Goal: Task Accomplishment & Management: Use online tool/utility

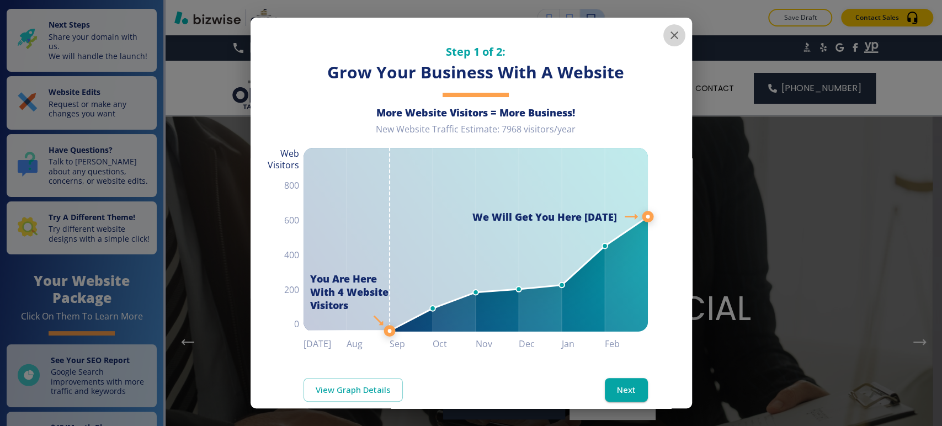
click at [668, 34] on icon "button" at bounding box center [674, 35] width 13 height 13
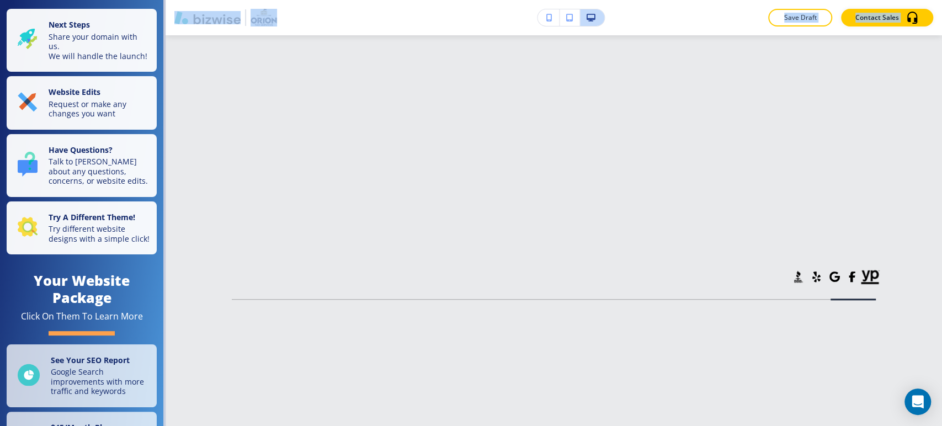
drag, startPoint x: 941, startPoint y: 59, endPoint x: 910, endPoint y: 446, distance: 388.8
click at [910, 0] on html "Save and Exit Editor Pages Edit, add, and delete pages or manage your page orde…" at bounding box center [471, 0] width 942 height 0
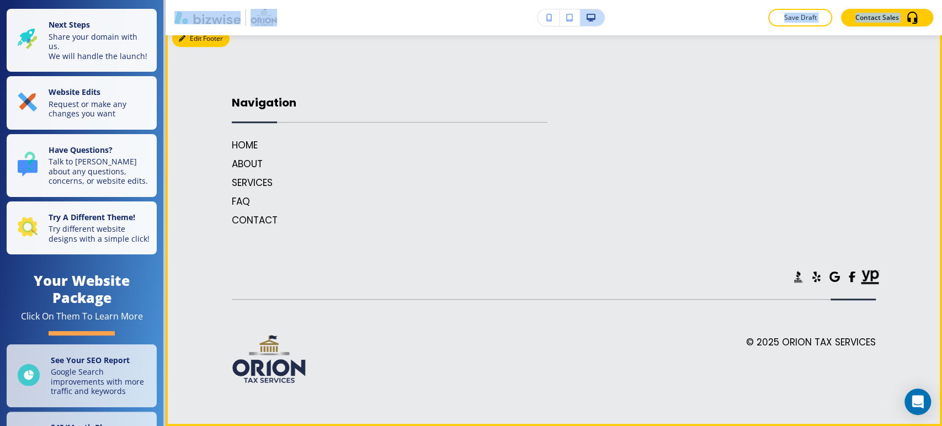
click at [187, 47] on button "Edit Footer" at bounding box center [200, 38] width 57 height 17
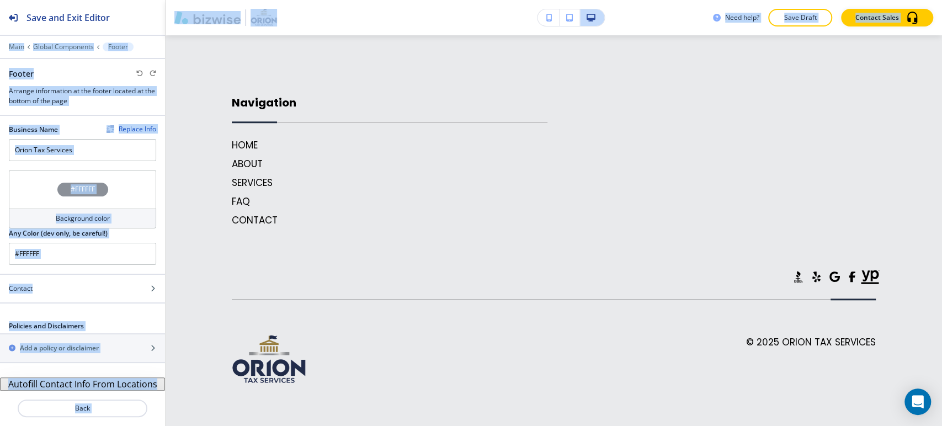
scroll to position [6604, 0]
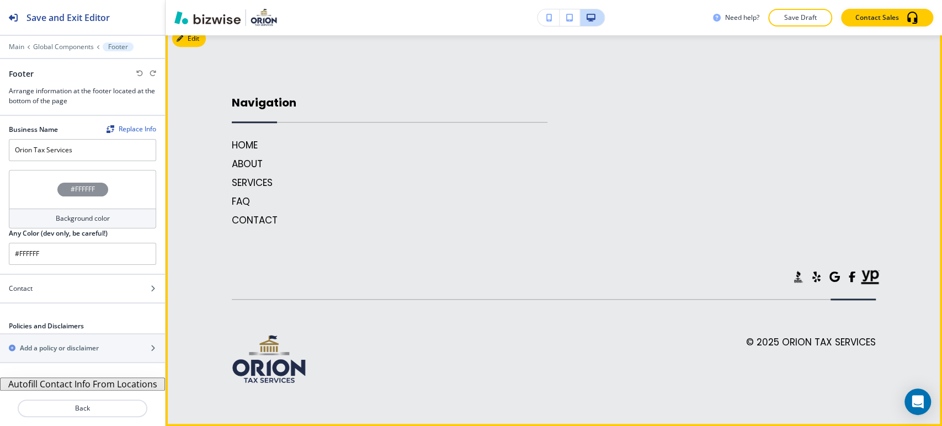
click at [396, 323] on div "© 2025 Orion Tax Services" at bounding box center [554, 343] width 644 height 87
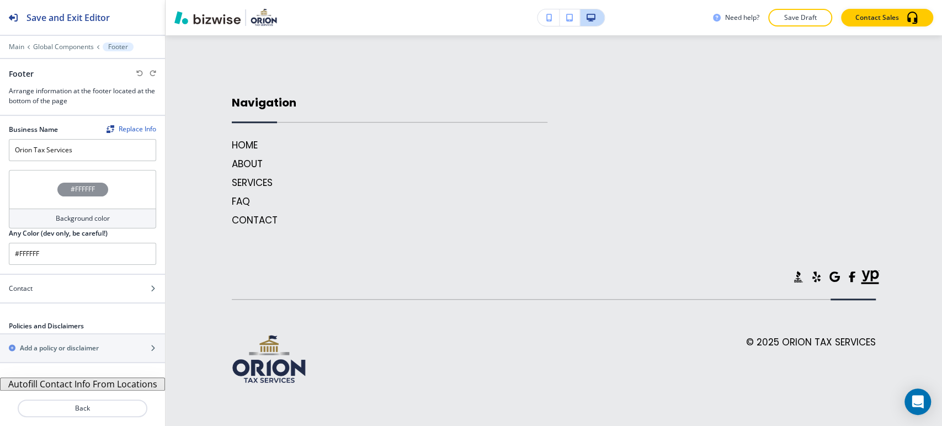
click at [40, 384] on button "Autofill Contact Info From Locations" at bounding box center [82, 384] width 165 height 13
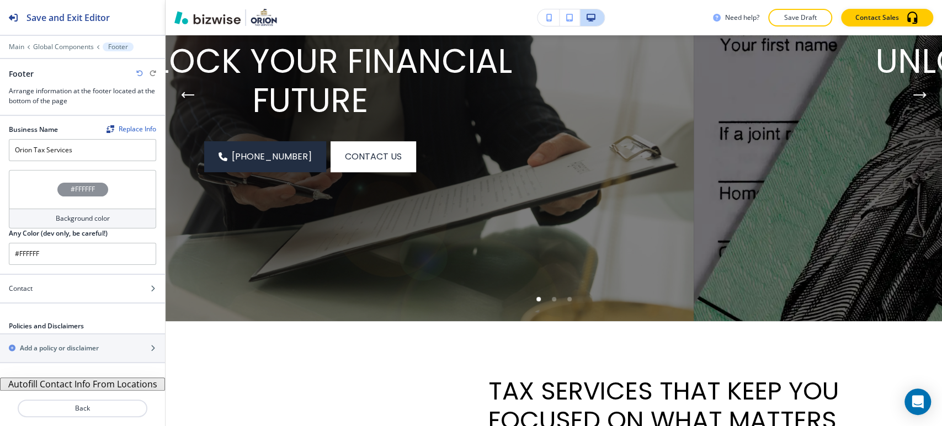
scroll to position [0, 0]
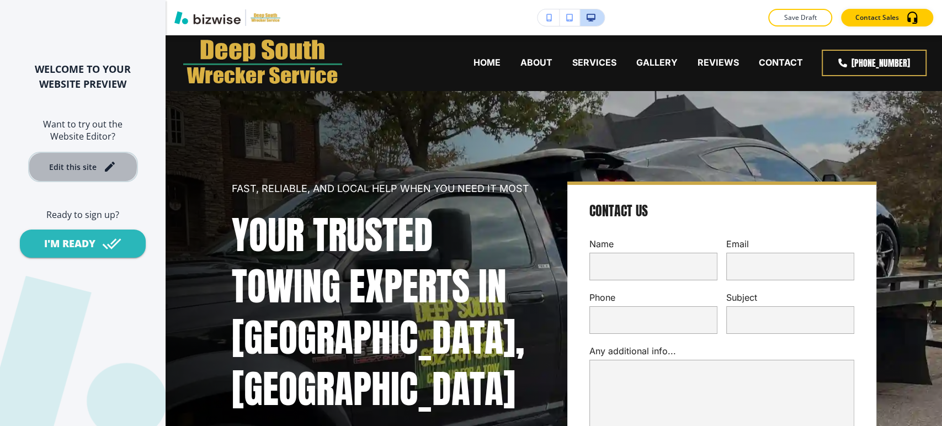
click at [62, 167] on div "Edit this site" at bounding box center [72, 167] width 47 height 8
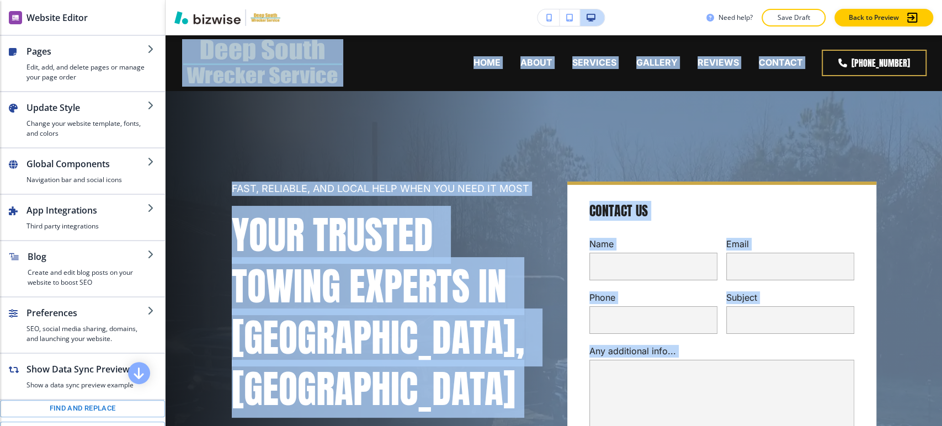
drag, startPoint x: 941, startPoint y: 337, endPoint x: 941, endPoint y: 23, distance: 314.1
click at [941, 23] on div "Need help? Save Draft Back to Preview Edit HOME ABOUT SERVICES GALLERY REVIEWS …" at bounding box center [554, 213] width 777 height 426
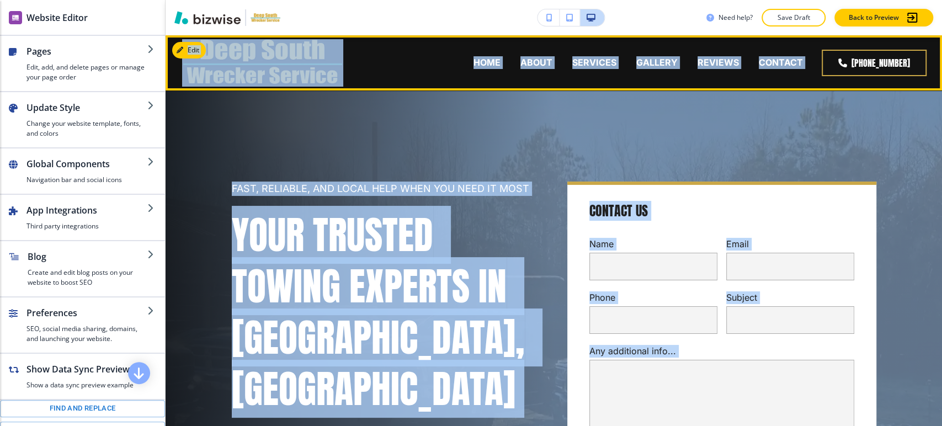
click at [926, 62] on header "HOME ABOUT SERVICES GALLERY REVIEWS CONTACT (662) 551-6933" at bounding box center [554, 62] width 777 height 55
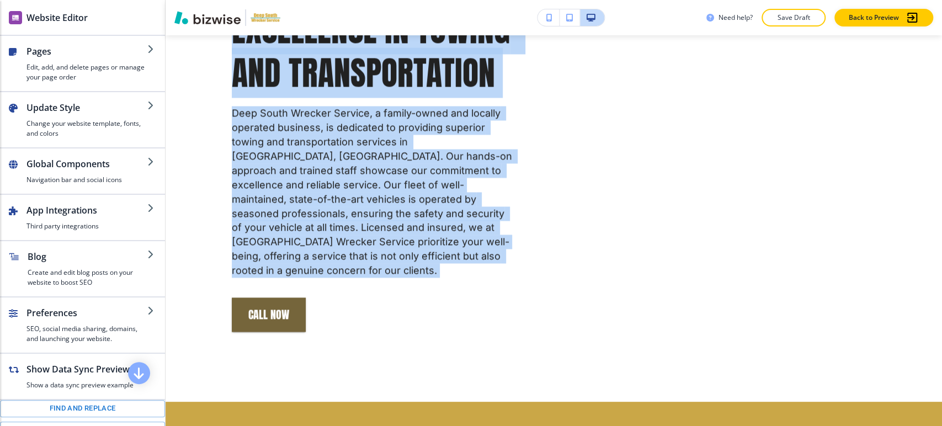
drag, startPoint x: 941, startPoint y: 57, endPoint x: 941, endPoint y: 140, distance: 82.8
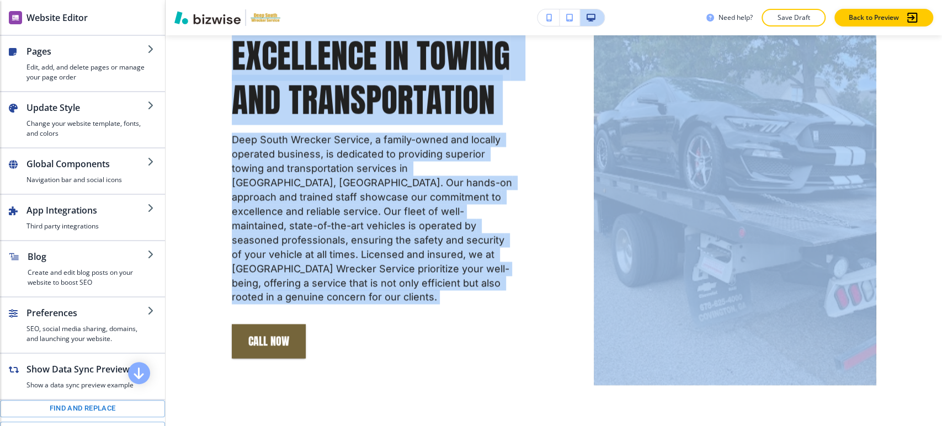
click at [941, 140] on div "Edit HOME ABOUT SERVICES GALLERY REVIEWS CONTACT (662) 551-6933 Edit FAST, RELI…" at bounding box center [554, 230] width 777 height 391
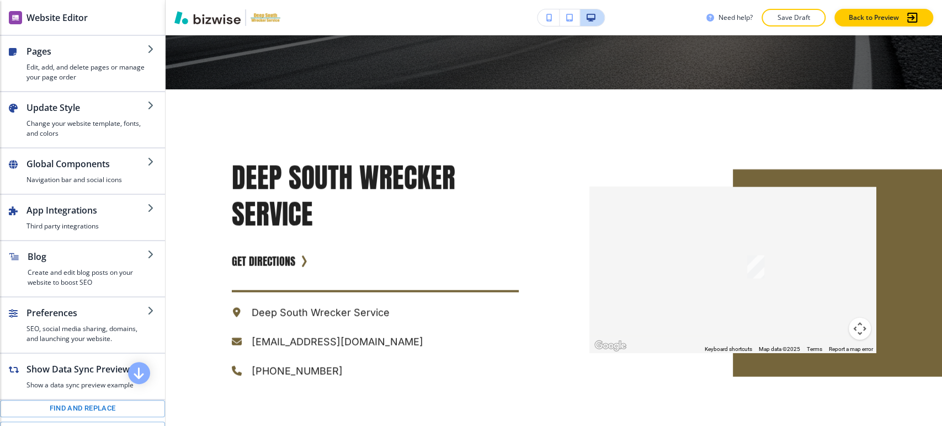
scroll to position [5302, 0]
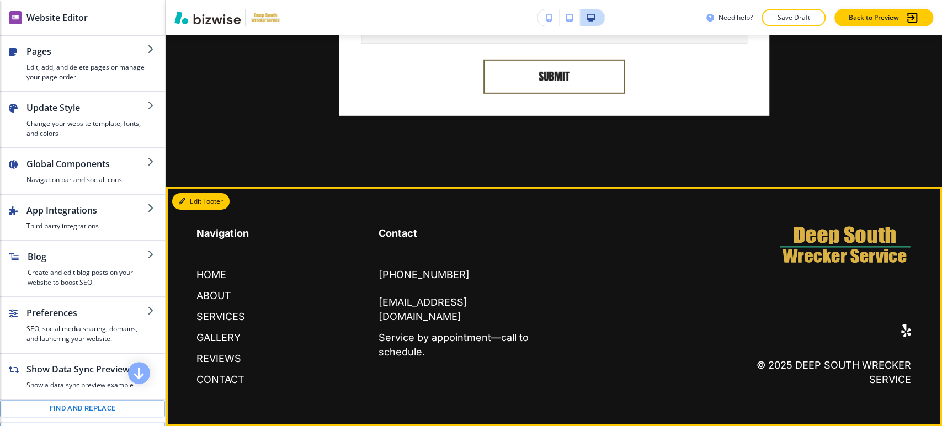
click at [200, 200] on button "Edit Footer" at bounding box center [200, 201] width 57 height 17
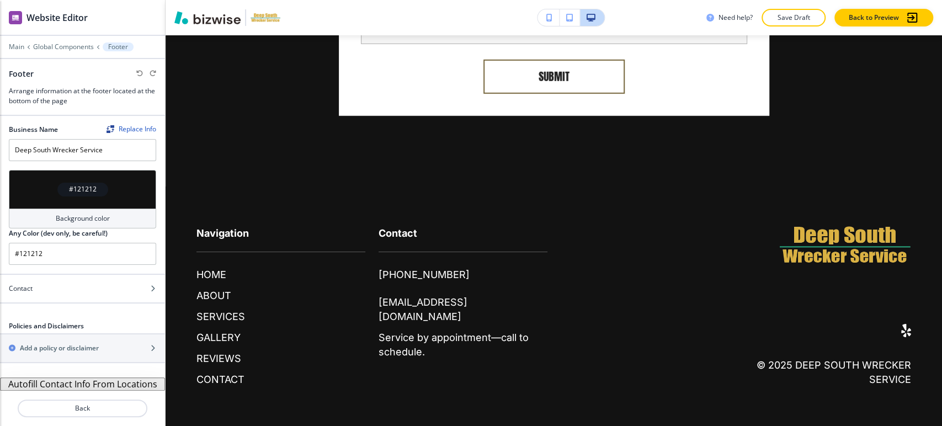
click at [80, 384] on button "Autofill Contact Info From Locations" at bounding box center [82, 384] width 165 height 13
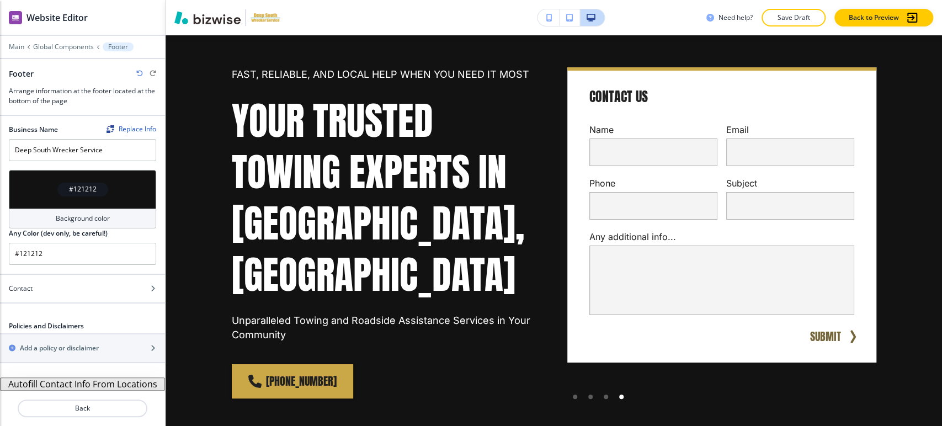
scroll to position [0, 0]
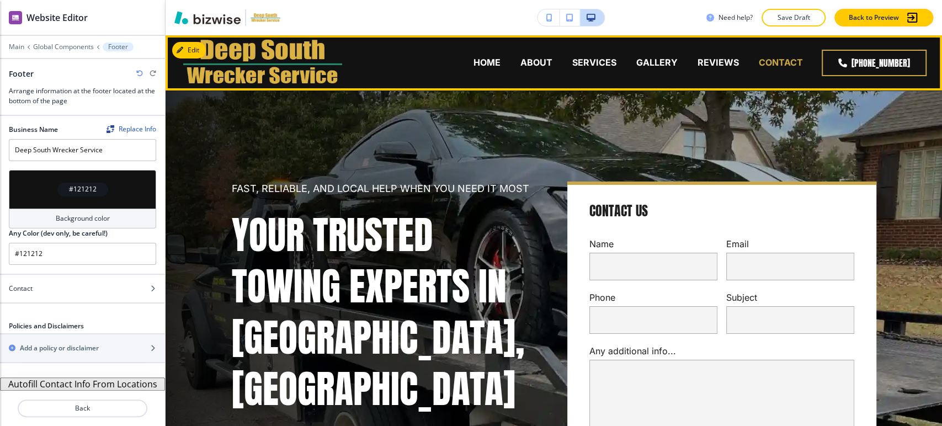
click at [764, 67] on p "CONTACT" at bounding box center [781, 62] width 44 height 13
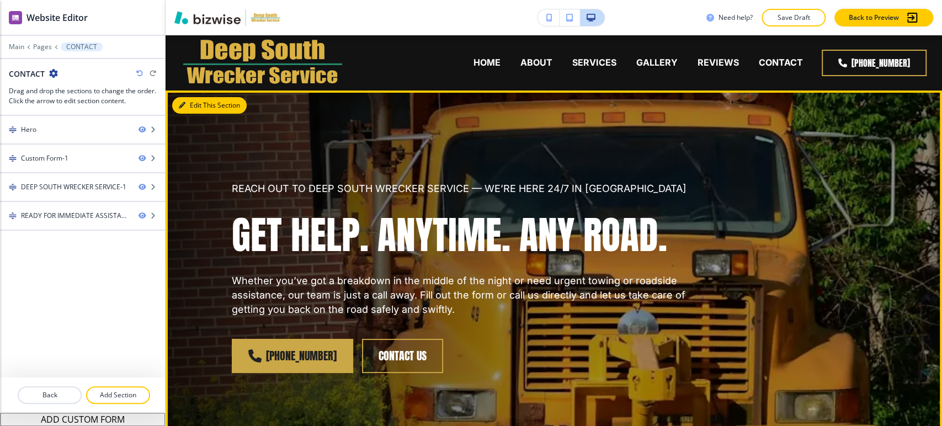
click at [199, 105] on button "Edit This Section" at bounding box center [209, 105] width 75 height 17
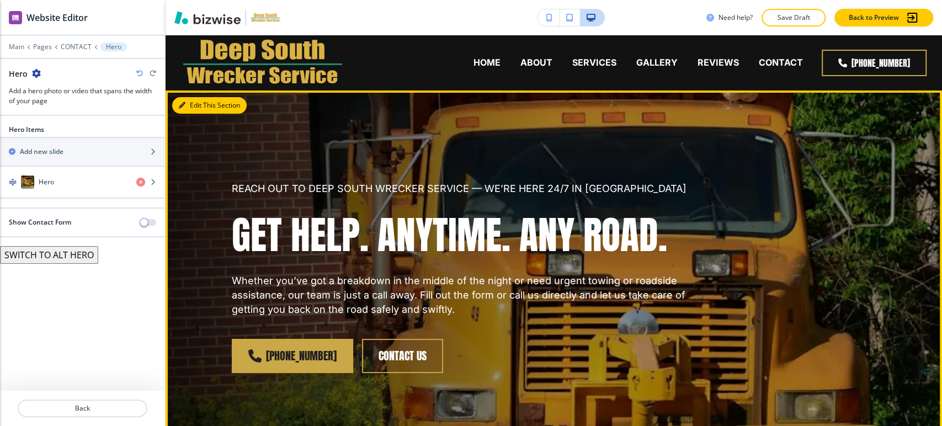
scroll to position [55, 0]
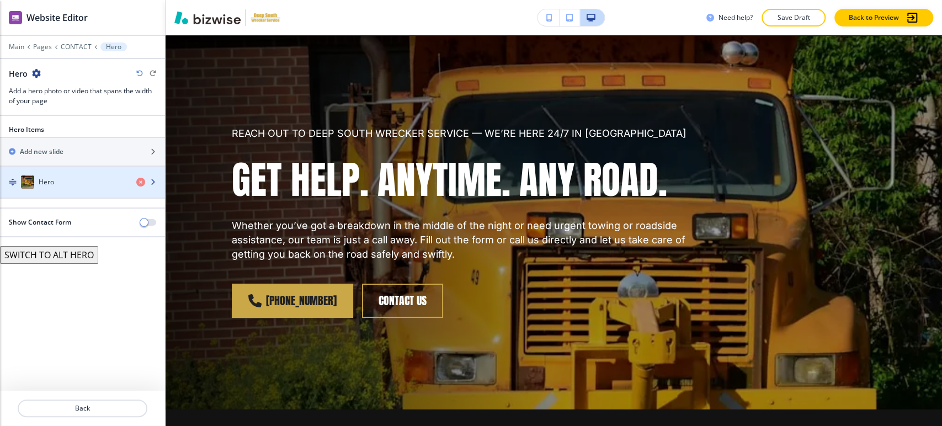
click at [68, 176] on div "Hero" at bounding box center [64, 182] width 128 height 13
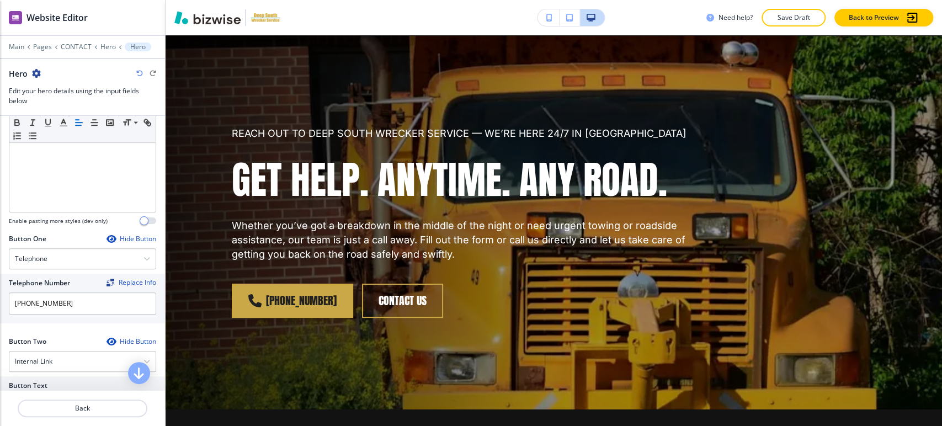
scroll to position [552, 0]
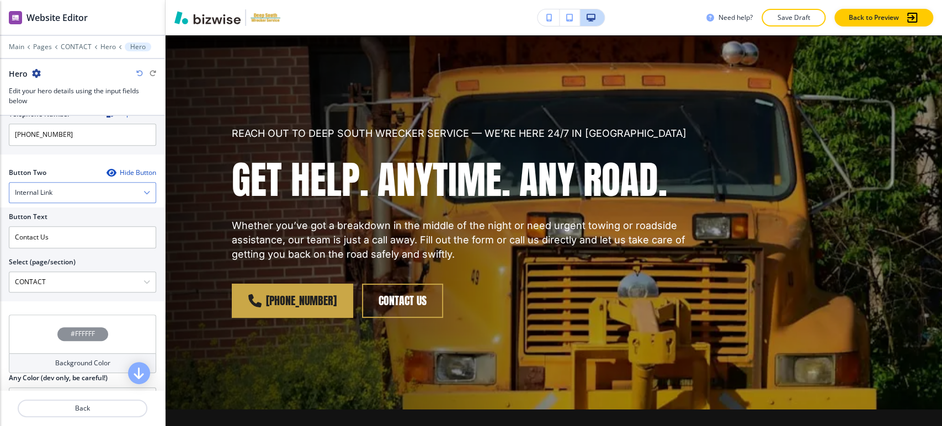
click at [51, 193] on h4 "Internal Link" at bounding box center [34, 193] width 38 height 10
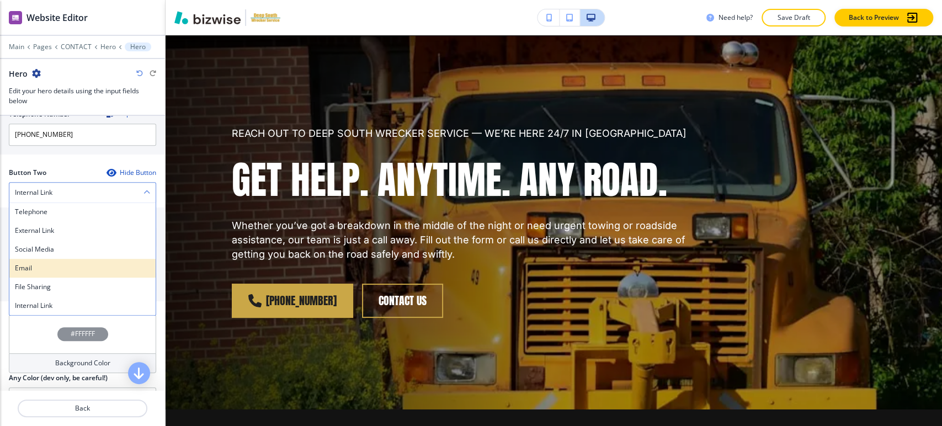
click at [44, 269] on h4 "Email" at bounding box center [82, 268] width 135 height 10
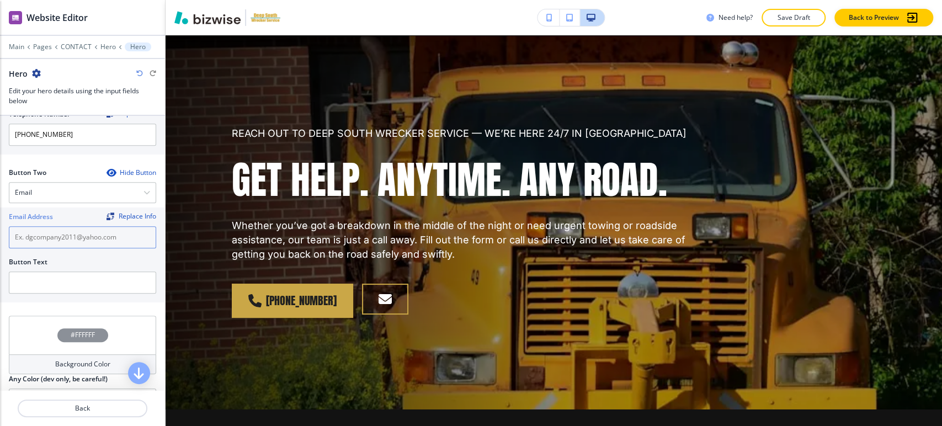
click at [47, 236] on input "text" at bounding box center [82, 237] width 147 height 22
paste input "[EMAIL_ADDRESS][DOMAIN_NAME]"
type input "[EMAIL_ADDRESS][DOMAIN_NAME]"
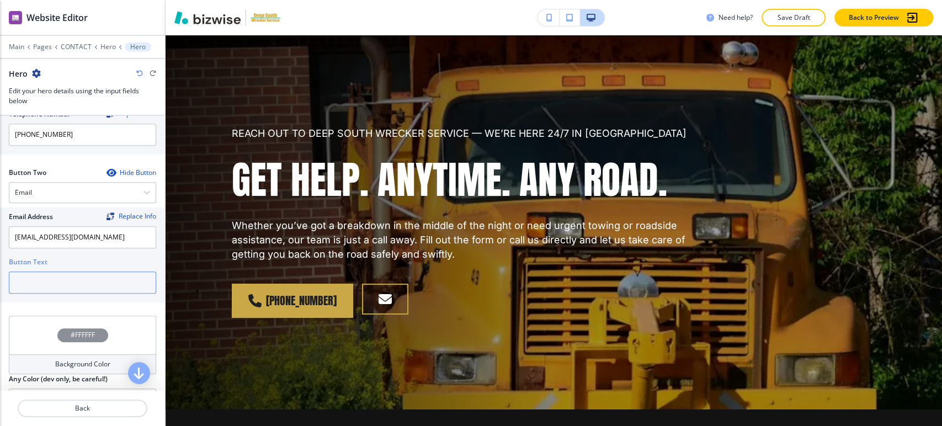
click at [84, 284] on input "text" at bounding box center [82, 283] width 147 height 22
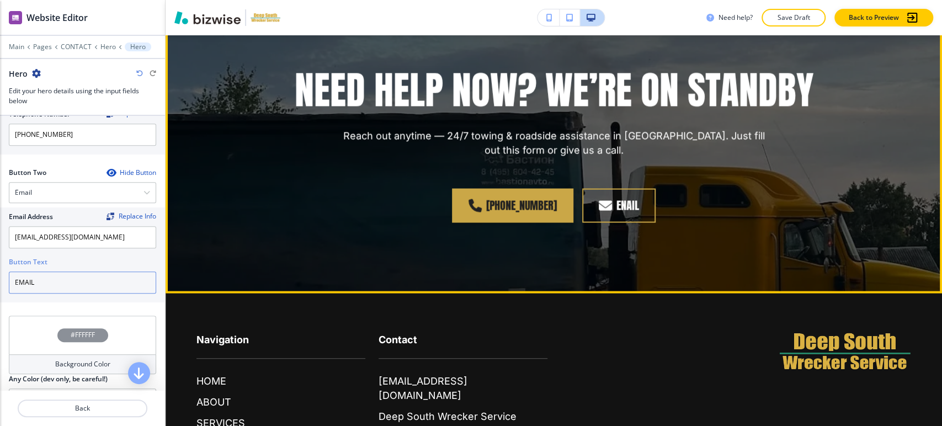
scroll to position [1282, 0]
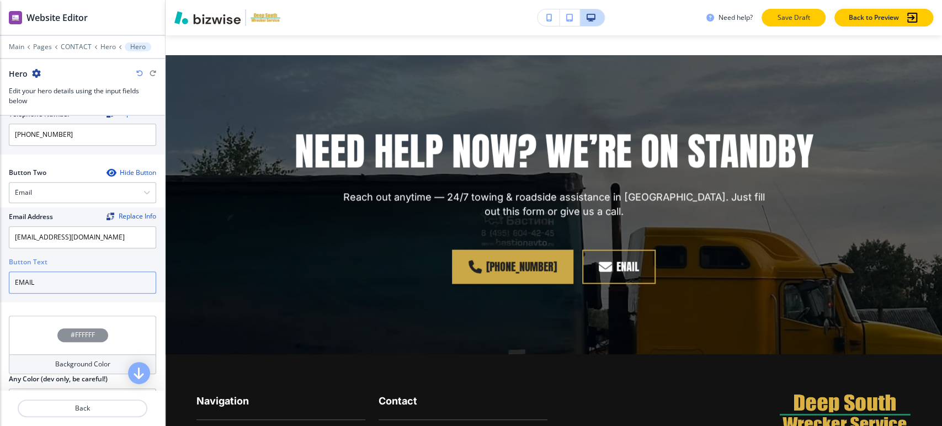
type input "EMAIL"
click at [778, 17] on p "Save Draft" at bounding box center [793, 18] width 35 height 10
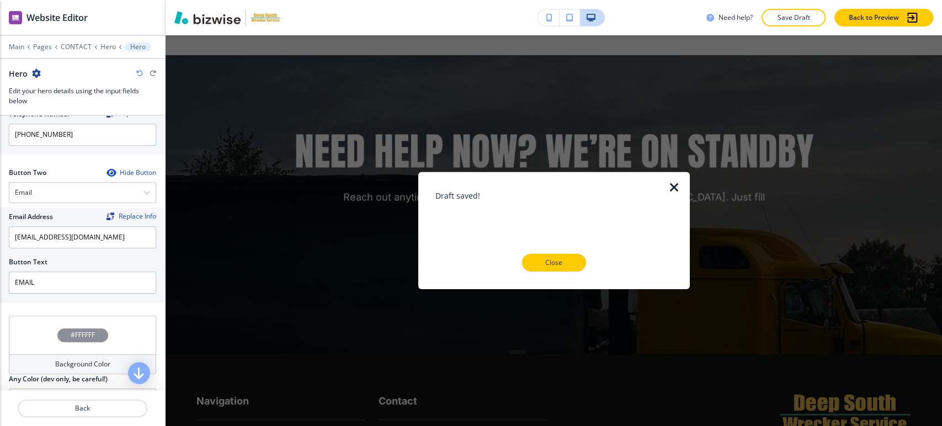
click at [675, 185] on icon "button" at bounding box center [674, 187] width 13 height 13
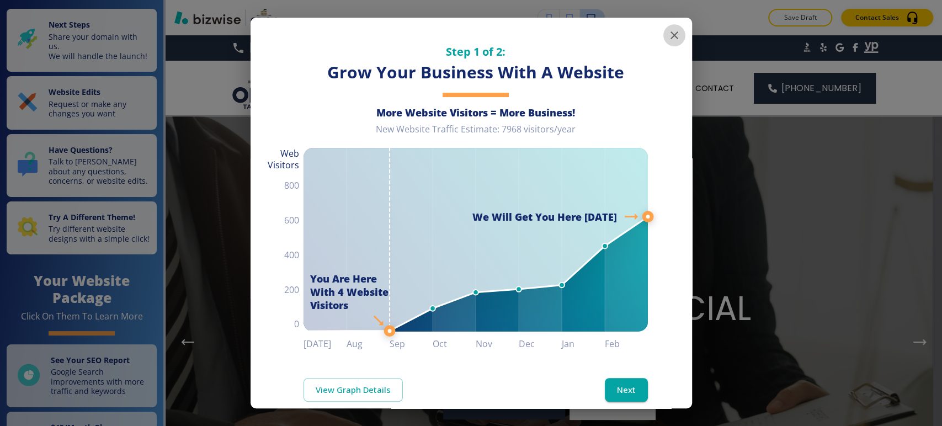
click at [672, 41] on button "button" at bounding box center [675, 35] width 22 height 22
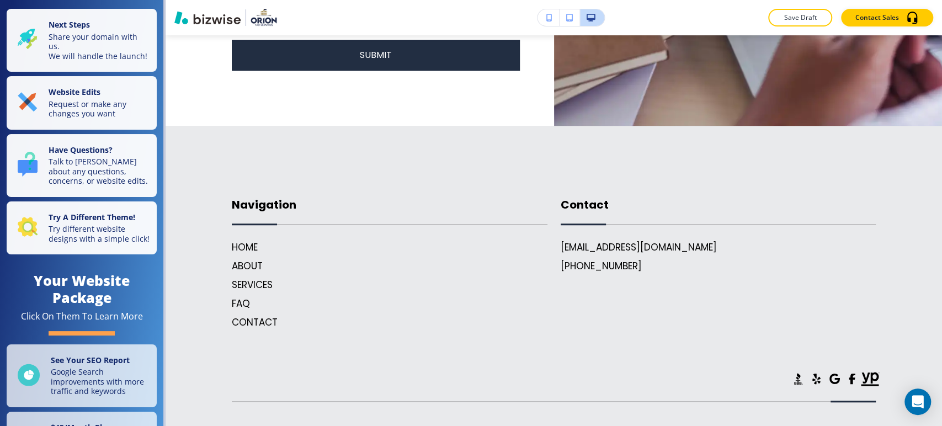
scroll to position [6604, 0]
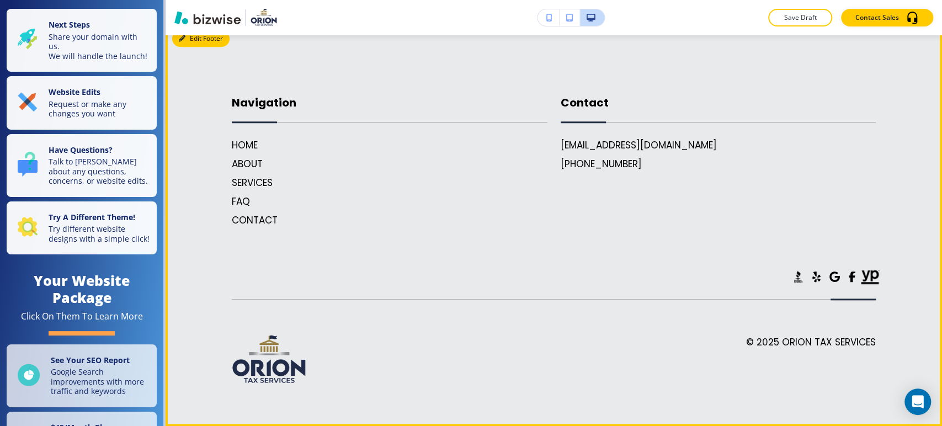
click at [182, 39] on icon "button" at bounding box center [182, 38] width 7 height 7
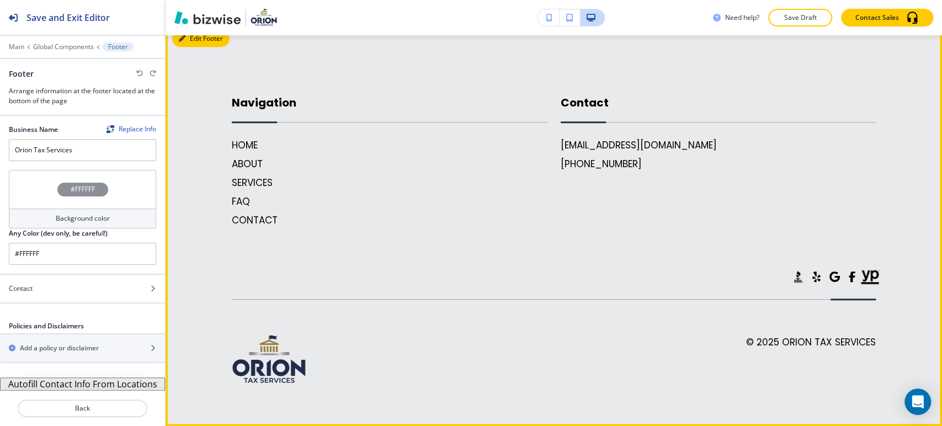
scroll to position [6593, 0]
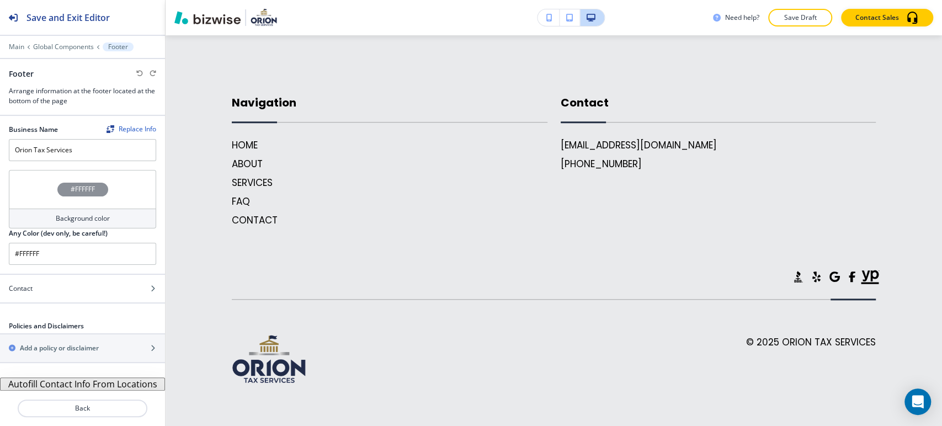
click at [53, 388] on button "Autofill Contact Info From Locations" at bounding box center [82, 384] width 165 height 13
click at [55, 387] on button "Autofill Contact Info From Locations" at bounding box center [82, 384] width 165 height 13
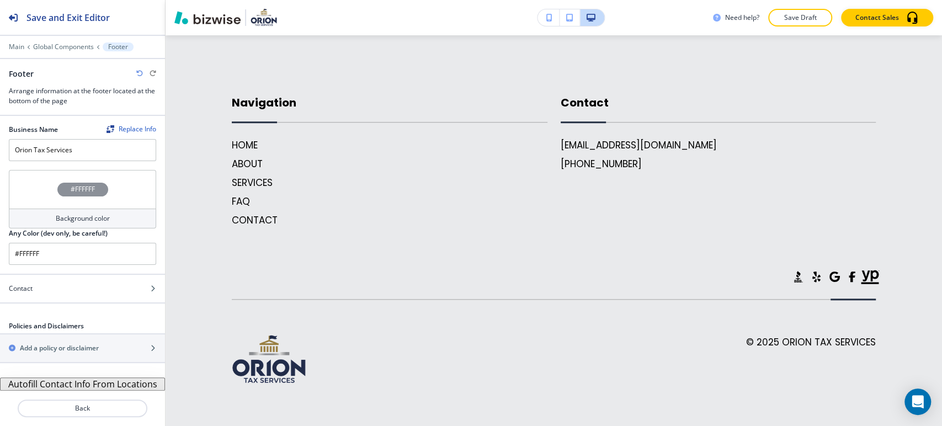
click at [55, 387] on button "Autofill Contact Info From Locations" at bounding box center [82, 384] width 165 height 13
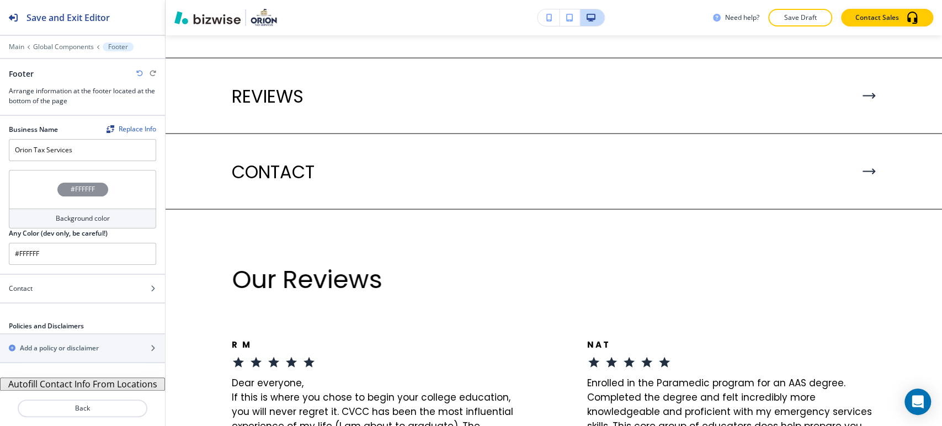
scroll to position [4446, 0]
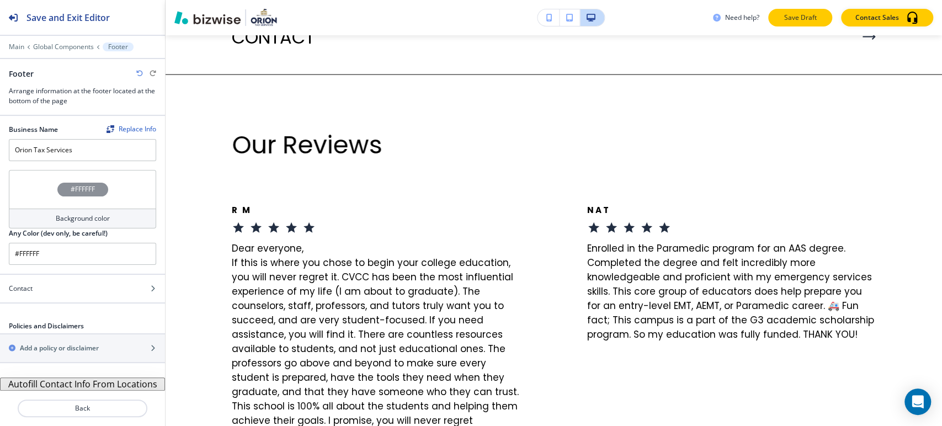
click at [787, 20] on p "Save Draft" at bounding box center [800, 18] width 35 height 10
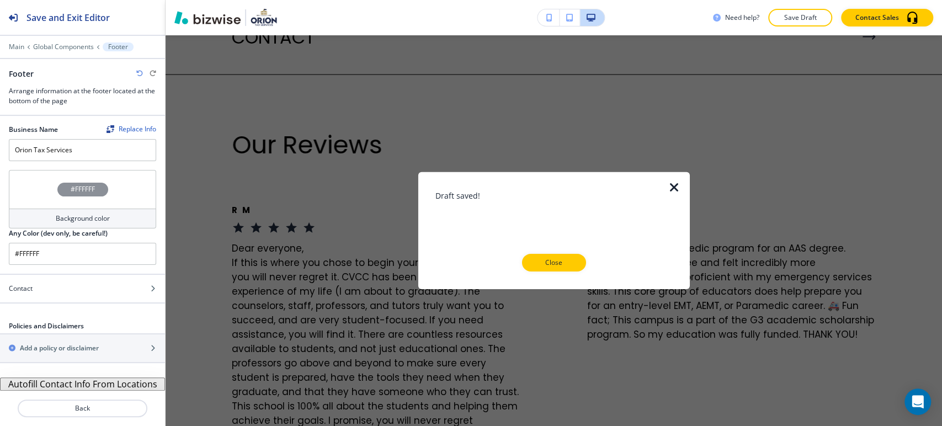
click at [675, 188] on icon "button" at bounding box center [674, 187] width 13 height 13
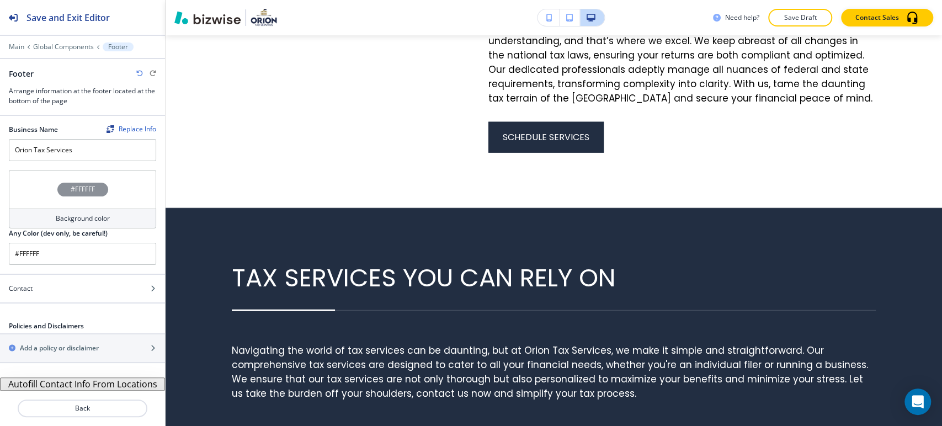
scroll to position [0, 0]
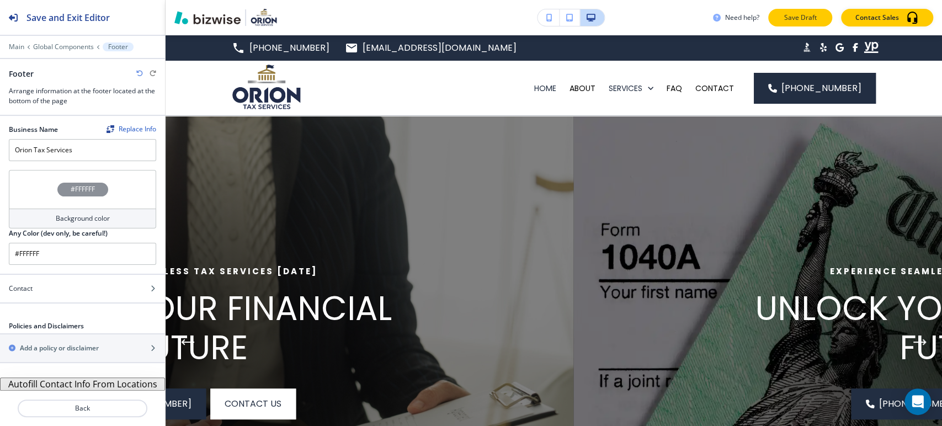
click at [791, 14] on p "Save Draft" at bounding box center [800, 18] width 35 height 10
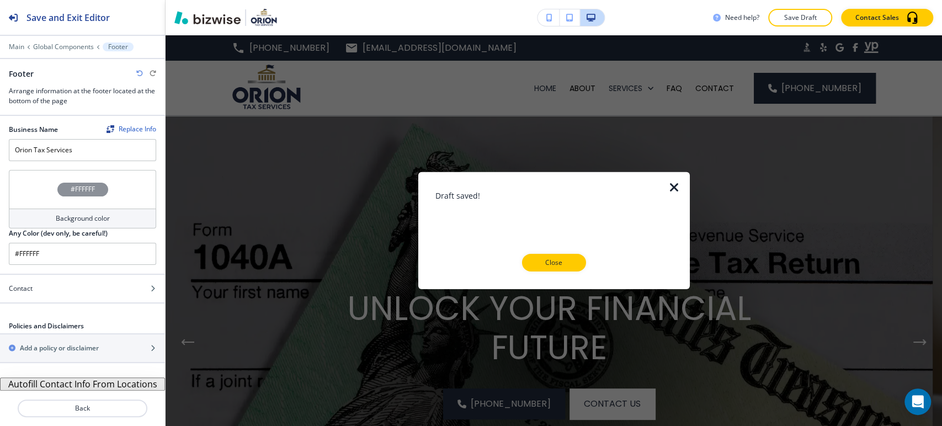
click at [676, 182] on icon "button" at bounding box center [674, 187] width 13 height 13
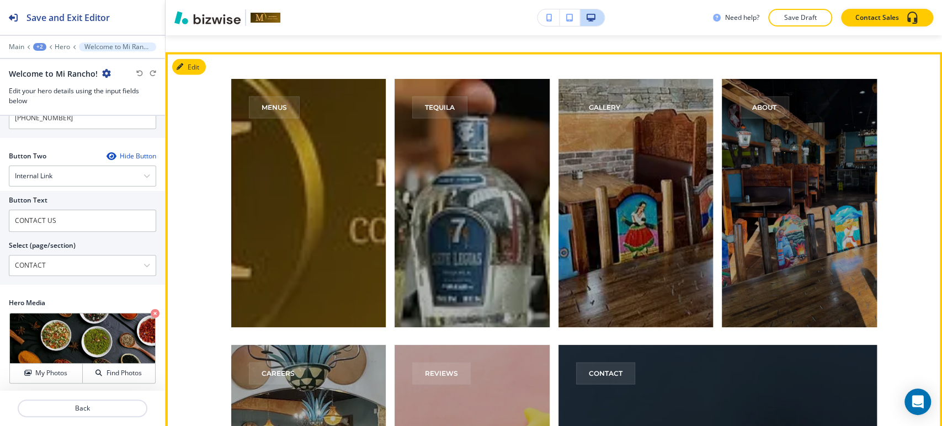
scroll to position [1467, 0]
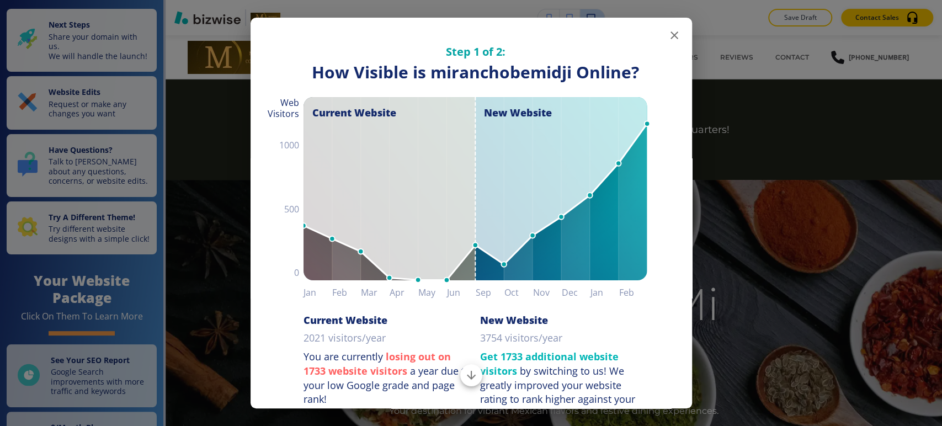
click at [668, 36] on icon "button" at bounding box center [674, 35] width 13 height 13
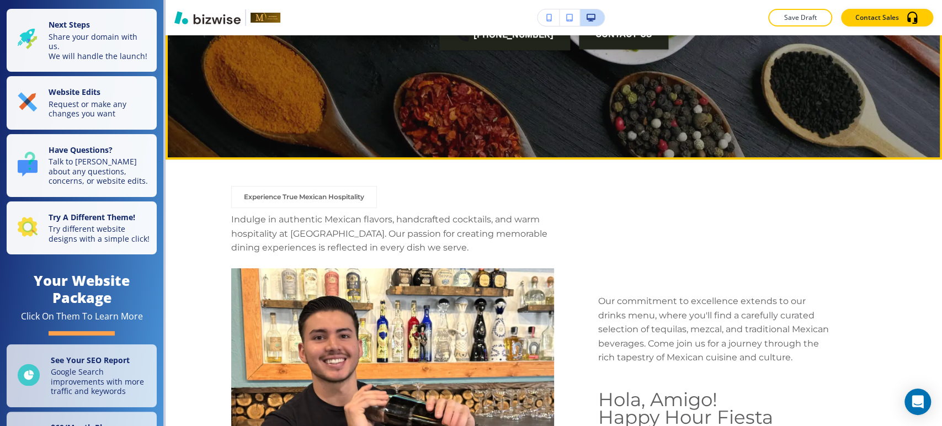
scroll to position [490, 0]
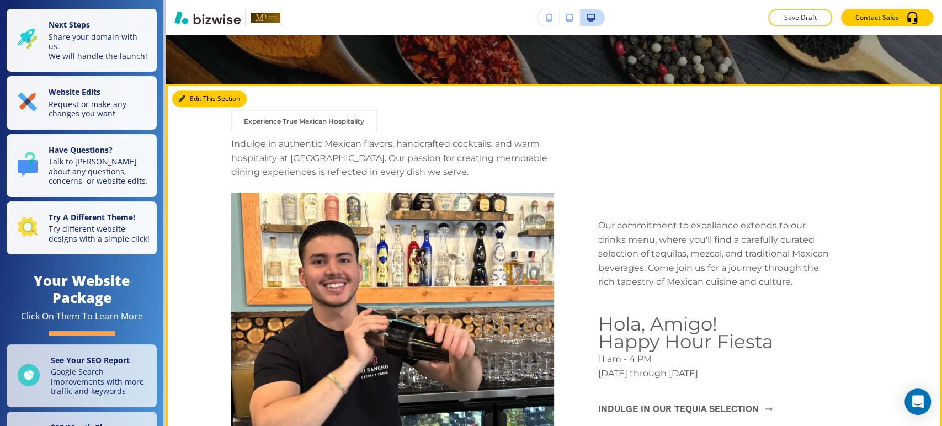
click at [194, 99] on button "Edit This Section" at bounding box center [209, 99] width 75 height 17
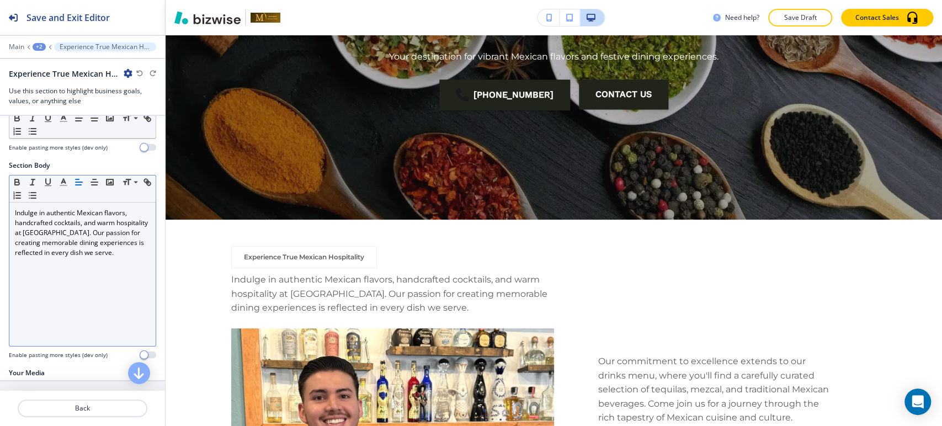
scroll to position [245, 0]
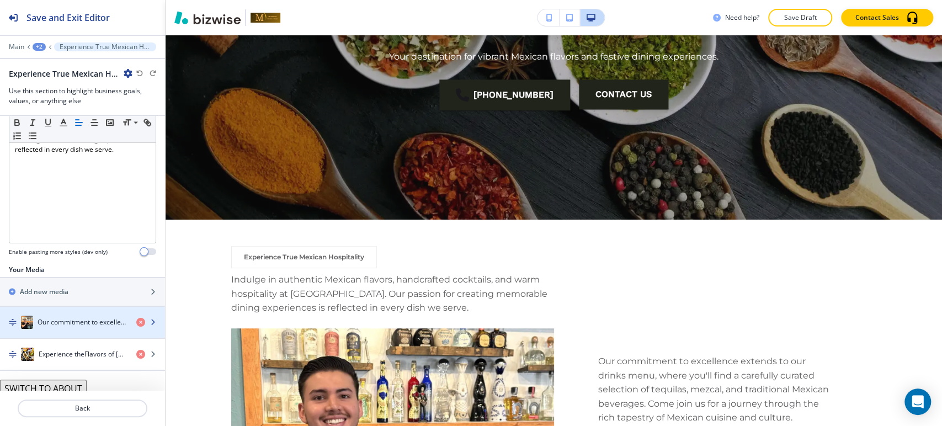
click at [75, 317] on h4 "Our commitment to excellence extends to our drinks menu, where you'll find a ca…" at bounding box center [83, 322] width 90 height 10
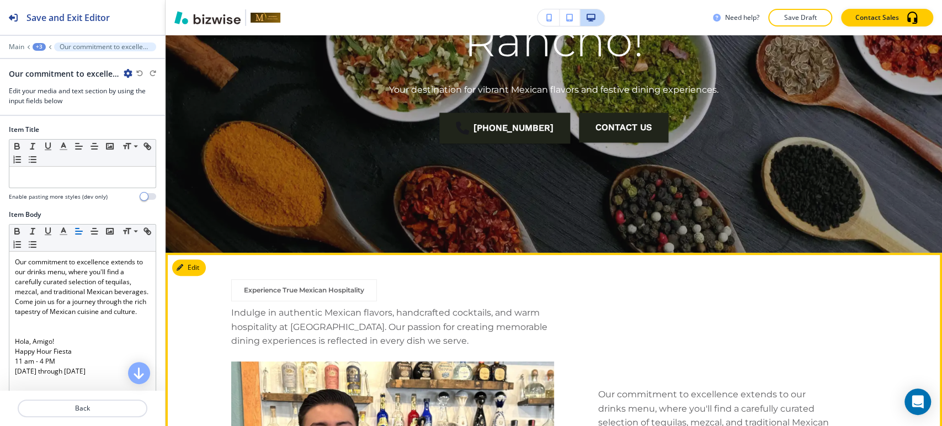
scroll to position [341, 0]
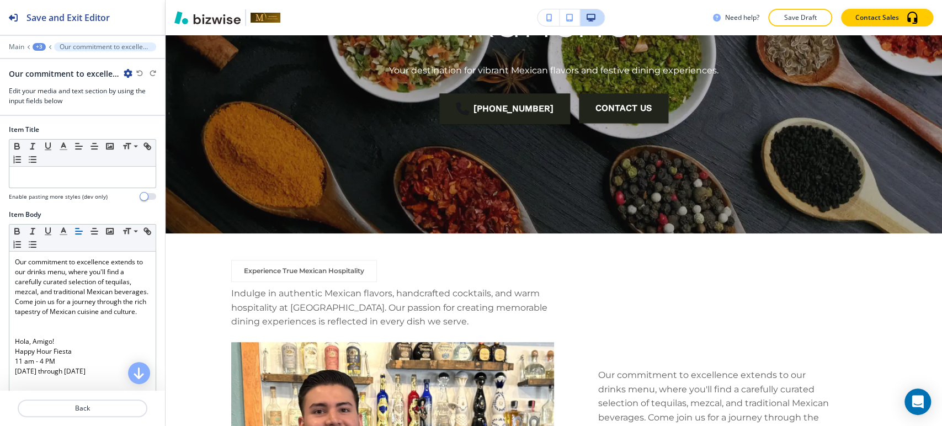
click at [39, 47] on div "+3" at bounding box center [39, 47] width 13 height 8
click at [61, 109] on button "Experience True Mexican Hospitality" at bounding box center [68, 104] width 71 height 20
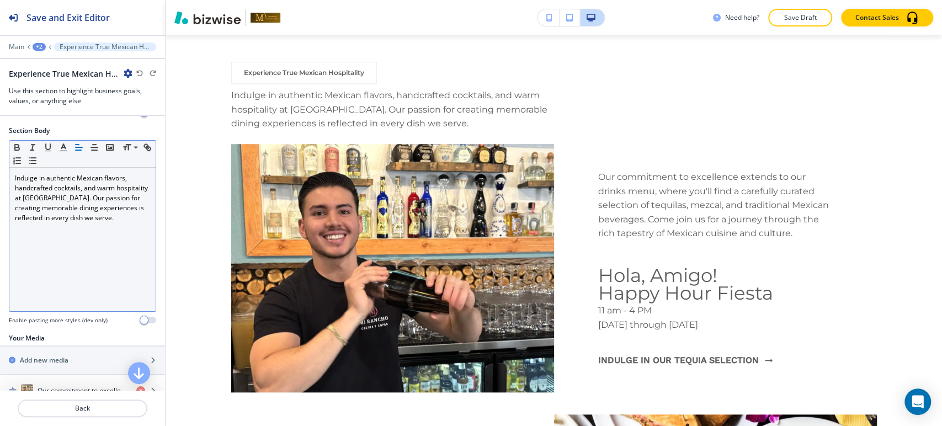
scroll to position [250, 0]
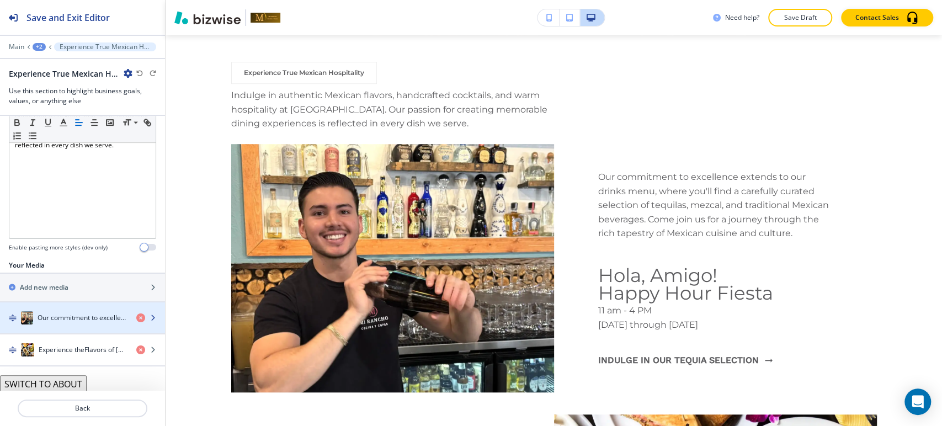
click at [93, 325] on div "button" at bounding box center [82, 329] width 165 height 9
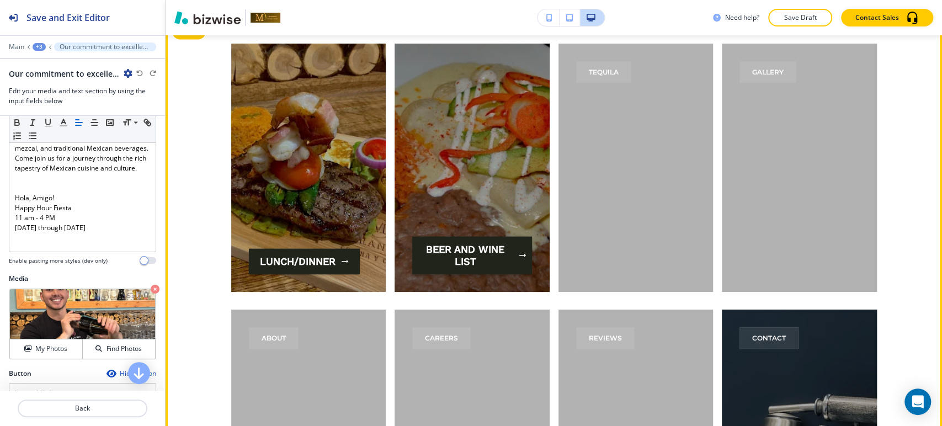
scroll to position [1568, 0]
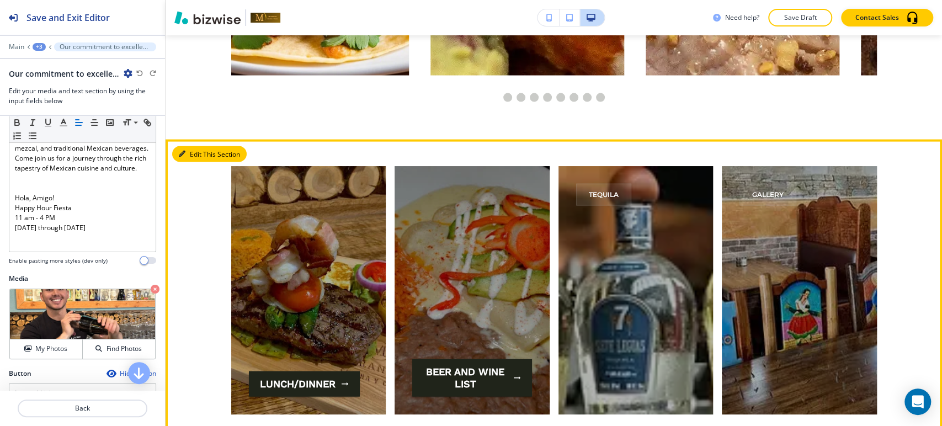
click at [189, 154] on button "Edit This Section" at bounding box center [209, 154] width 75 height 17
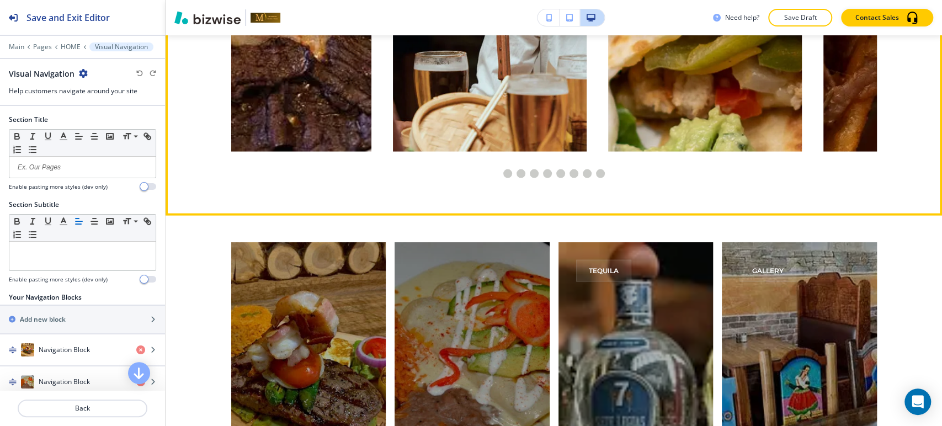
scroll to position [1610, 0]
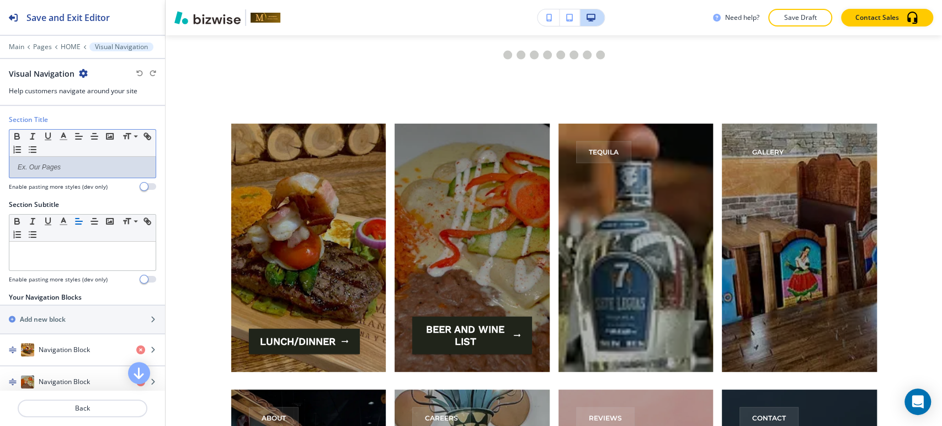
click at [67, 162] on p at bounding box center [82, 167] width 135 height 10
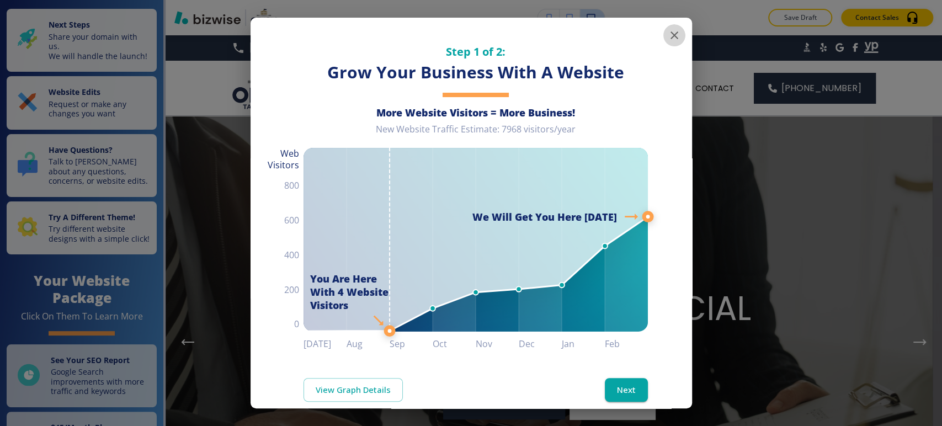
click at [668, 40] on icon "button" at bounding box center [674, 35] width 13 height 13
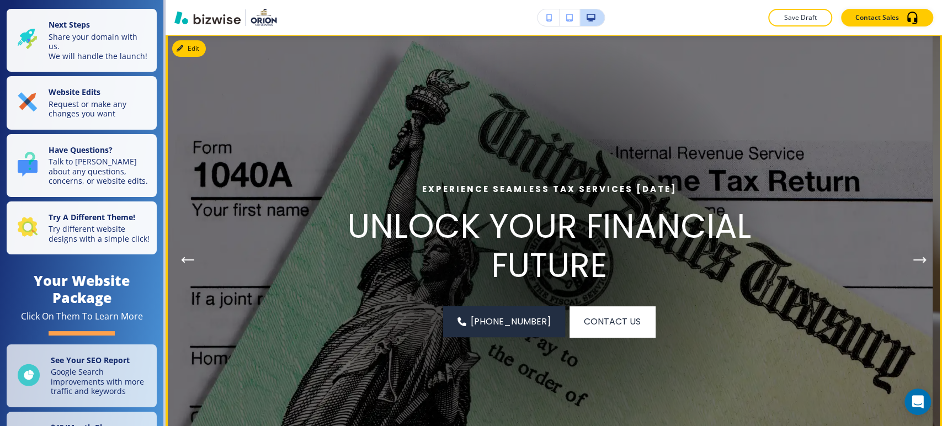
scroll to position [61, 0]
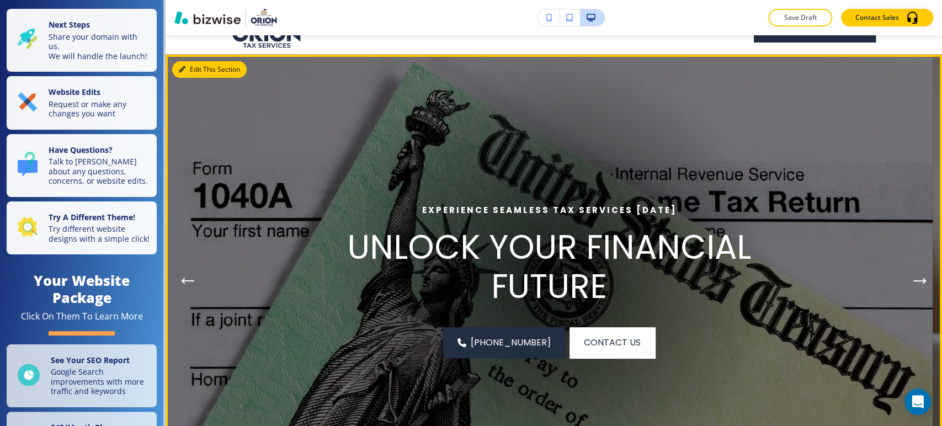
click at [201, 68] on button "Edit This Section" at bounding box center [209, 69] width 75 height 17
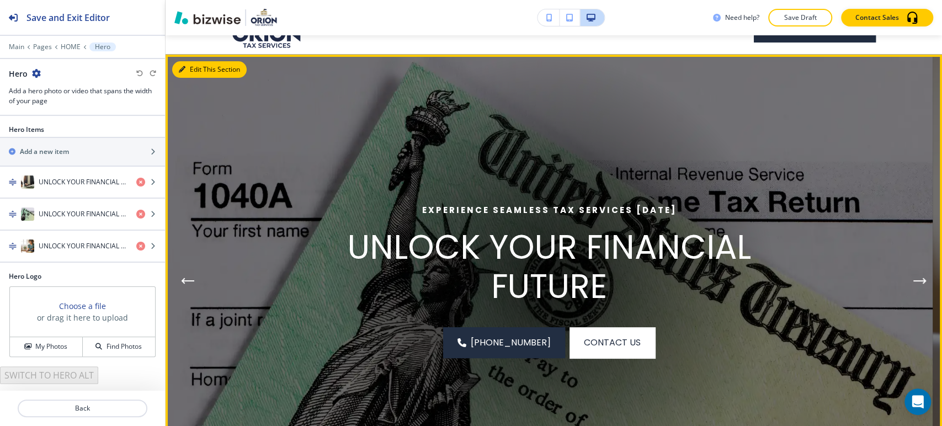
scroll to position [80, 0]
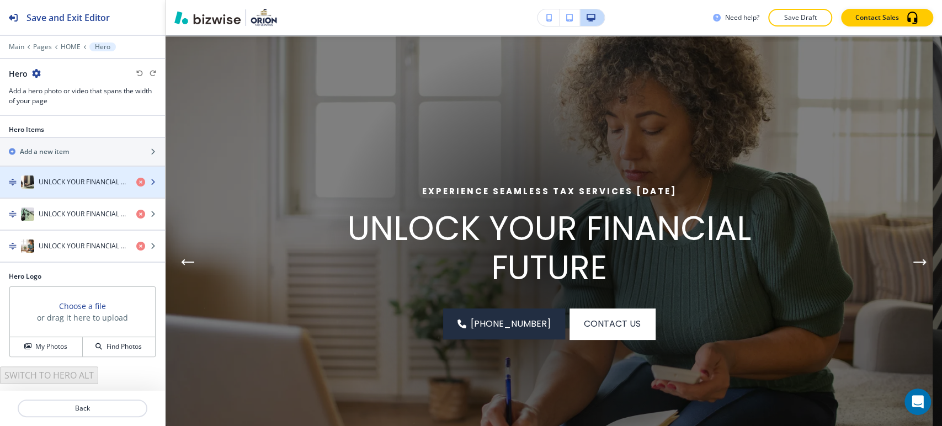
click at [54, 182] on h4 "UNLOCK YOUR FINANCIAL FUTURE" at bounding box center [83, 182] width 89 height 10
click at [67, 182] on h4 "UNLOCK YOUR FINANCIAL FUTURE" at bounding box center [83, 182] width 89 height 10
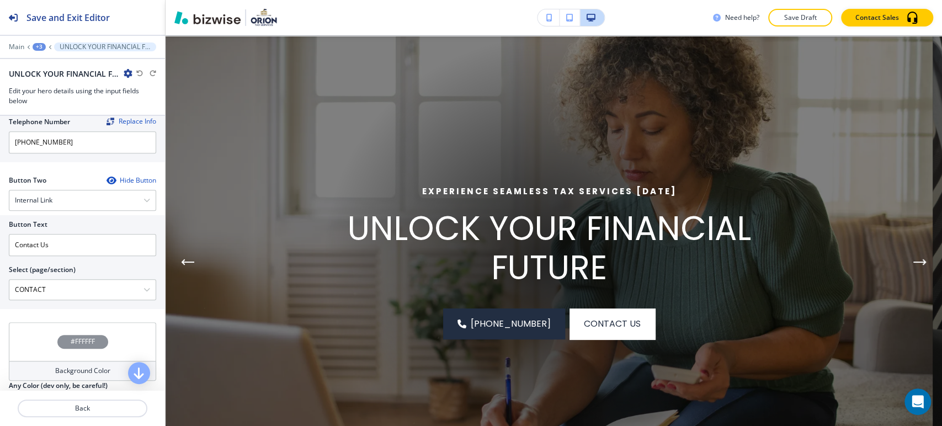
scroll to position [575, 0]
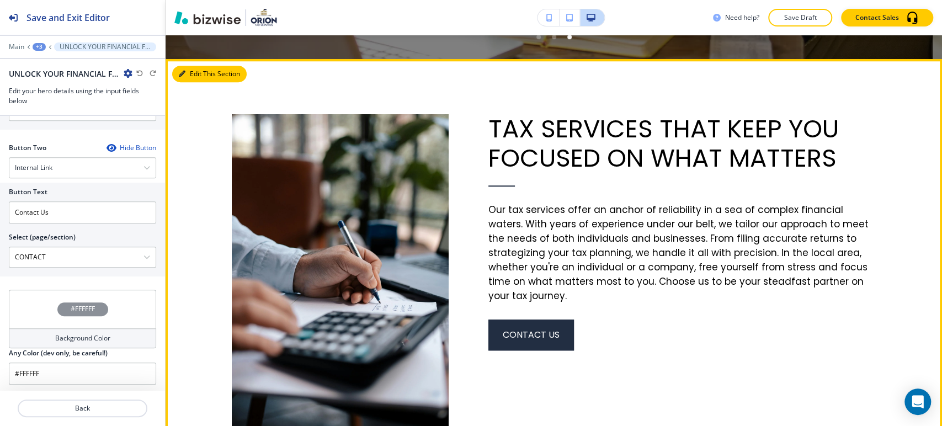
click at [189, 74] on button "Edit This Section" at bounding box center [209, 74] width 75 height 17
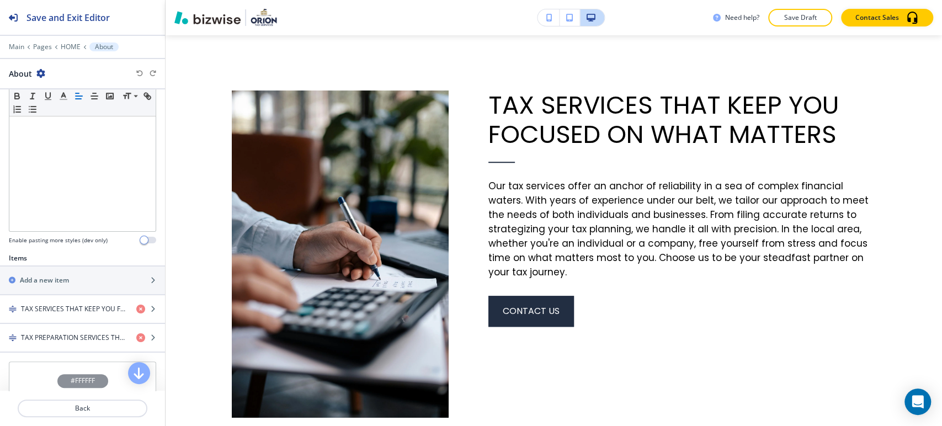
scroll to position [359, 0]
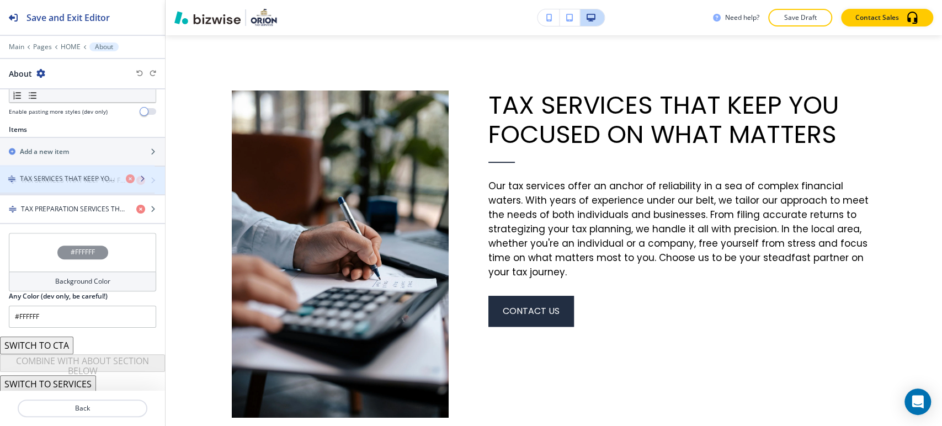
click at [82, 183] on h4 "TAX SERVICES THAT KEEP YOU FOCUSED ON WHAT MATTERS" at bounding box center [74, 181] width 107 height 10
click at [81, 183] on h4 "TAX SERVICES THAT KEEP YOU FOCUSED ON WHAT MATTERS" at bounding box center [74, 181] width 107 height 10
click at [56, 178] on h4 "TAX SERVICES THAT KEEP YOU FOCUSED ON WHAT MATTERS" at bounding box center [74, 181] width 107 height 10
click at [150, 180] on icon "button" at bounding box center [153, 180] width 7 height 7
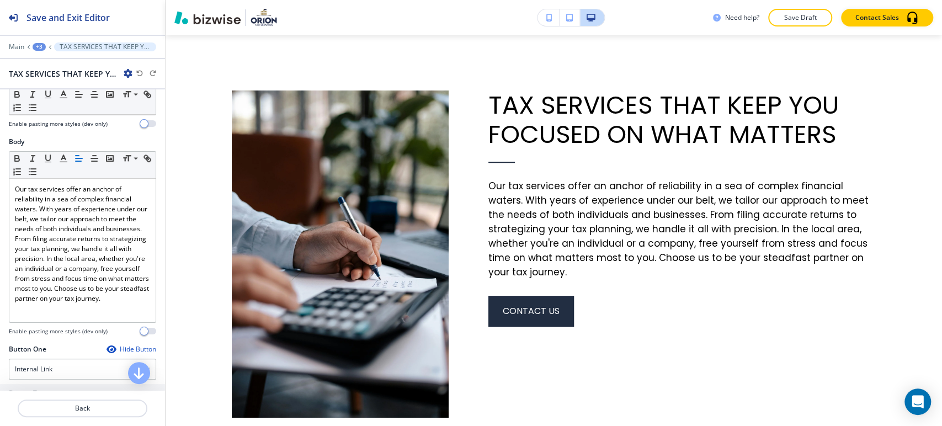
scroll to position [429, 0]
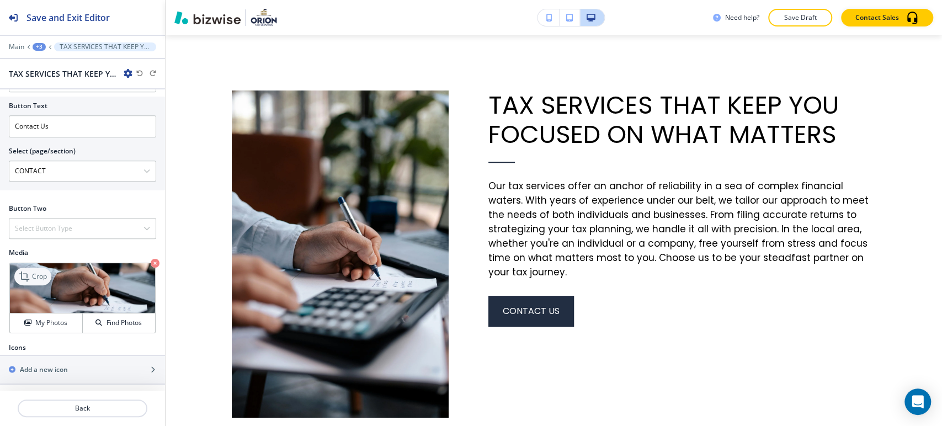
click at [38, 272] on p "Crop" at bounding box center [39, 277] width 15 height 10
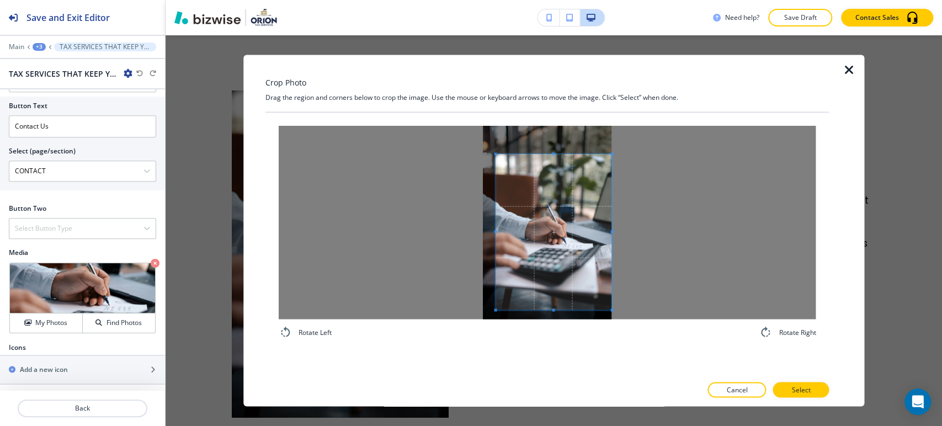
click at [624, 232] on div at bounding box center [547, 222] width 537 height 193
click at [438, 233] on div at bounding box center [547, 222] width 537 height 193
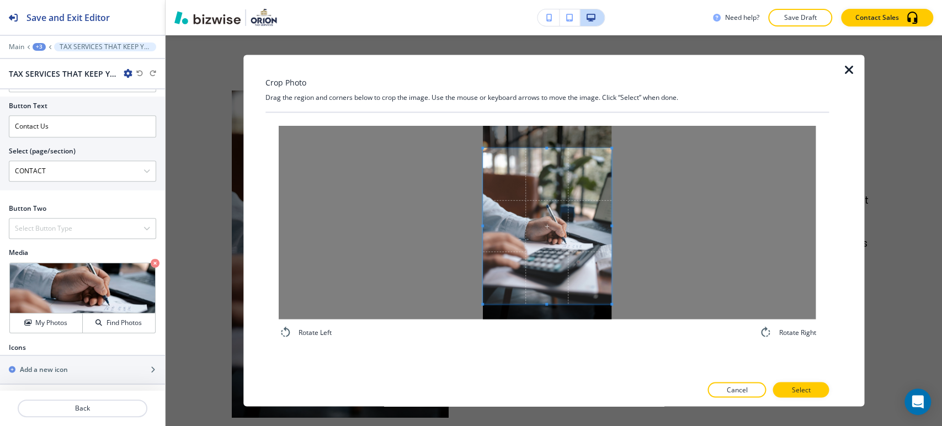
click at [545, 301] on span at bounding box center [547, 227] width 129 height 156
click at [548, 300] on span at bounding box center [546, 301] width 3 height 3
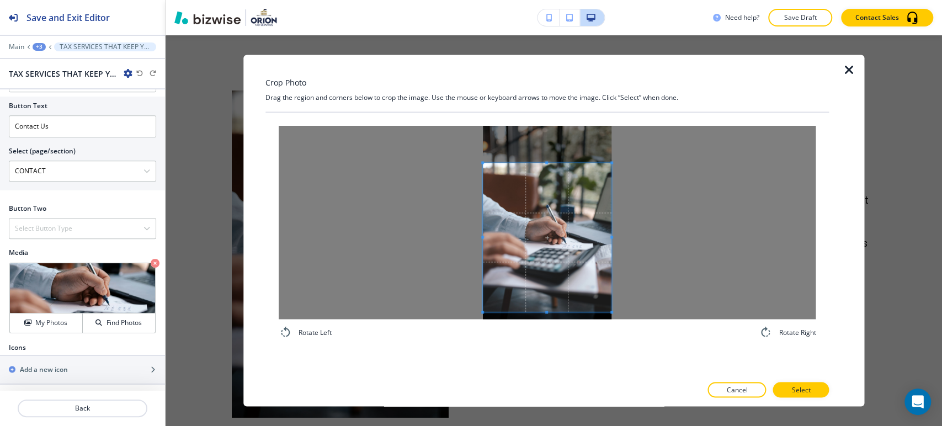
click at [557, 241] on span at bounding box center [547, 237] width 129 height 149
click at [543, 181] on div at bounding box center [547, 246] width 129 height 130
click at [571, 261] on span at bounding box center [547, 234] width 129 height 130
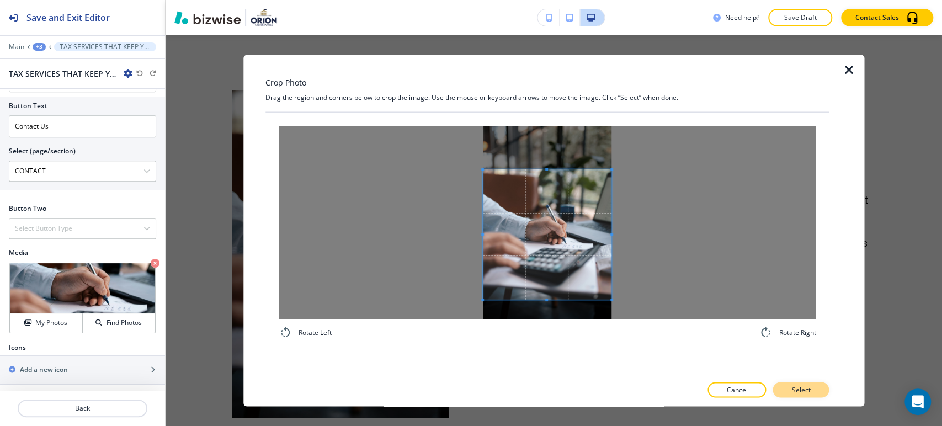
click at [790, 388] on button "Select" at bounding box center [801, 390] width 56 height 15
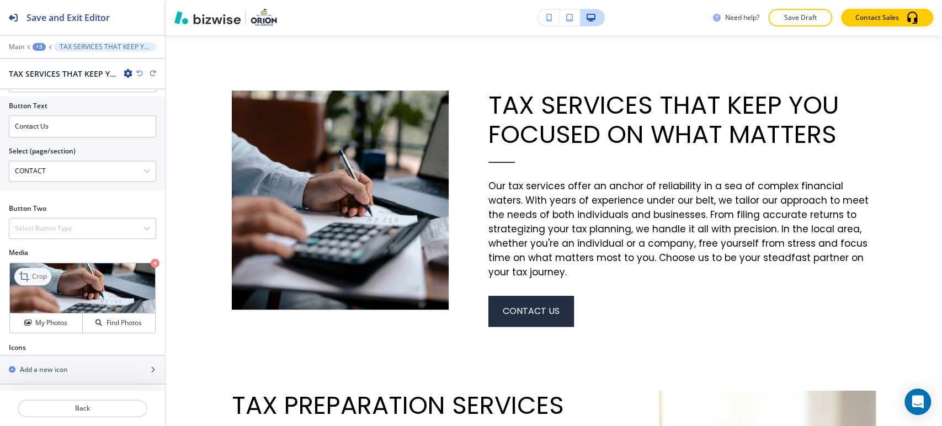
click at [34, 276] on p "Crop" at bounding box center [39, 277] width 15 height 10
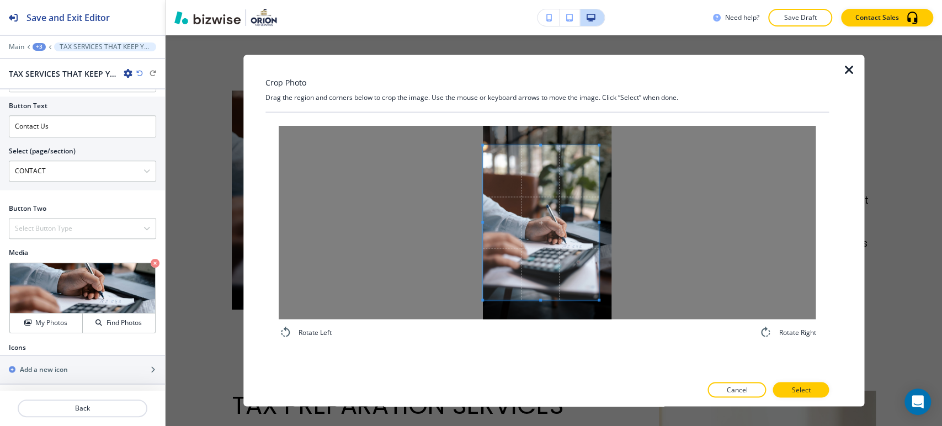
click at [446, 224] on div at bounding box center [547, 222] width 537 height 193
click at [674, 229] on div at bounding box center [547, 222] width 537 height 193
click at [799, 389] on p "Select" at bounding box center [801, 390] width 19 height 10
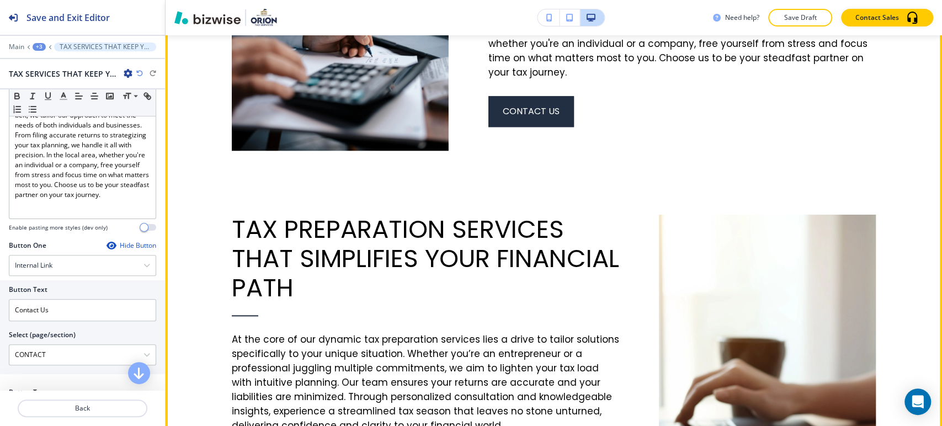
scroll to position [595, 0]
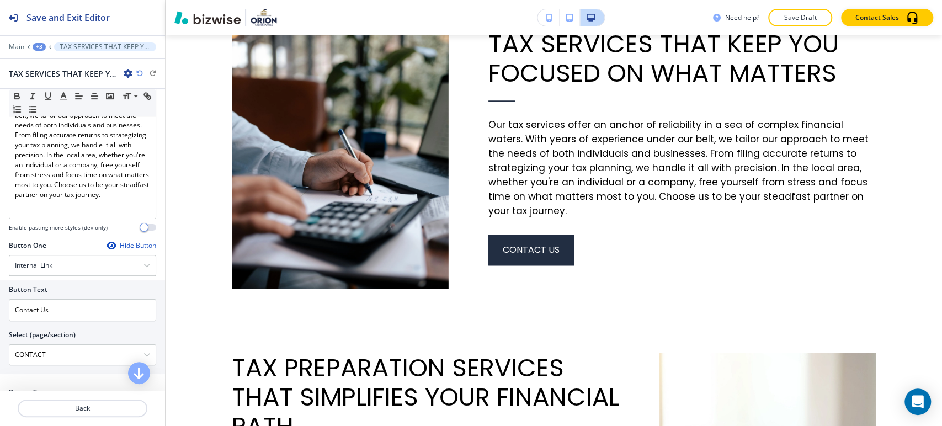
click at [39, 49] on div "+3" at bounding box center [39, 47] width 13 height 8
click at [62, 104] on p "About" at bounding box center [68, 104] width 56 height 10
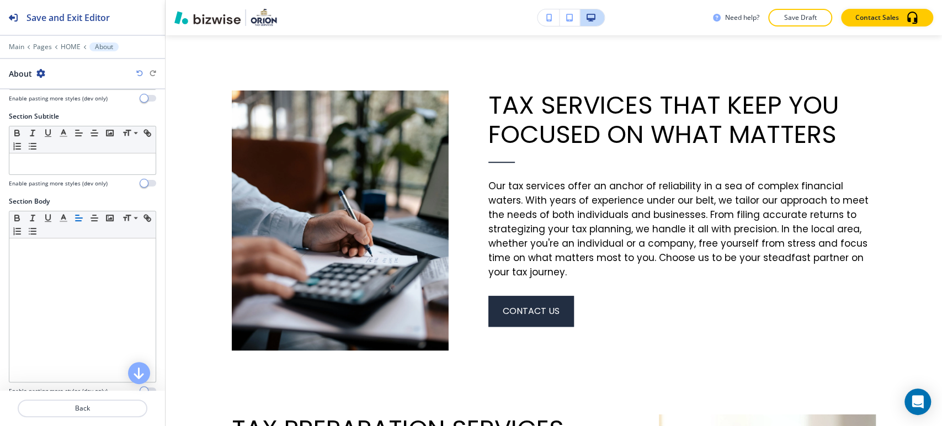
scroll to position [359, 0]
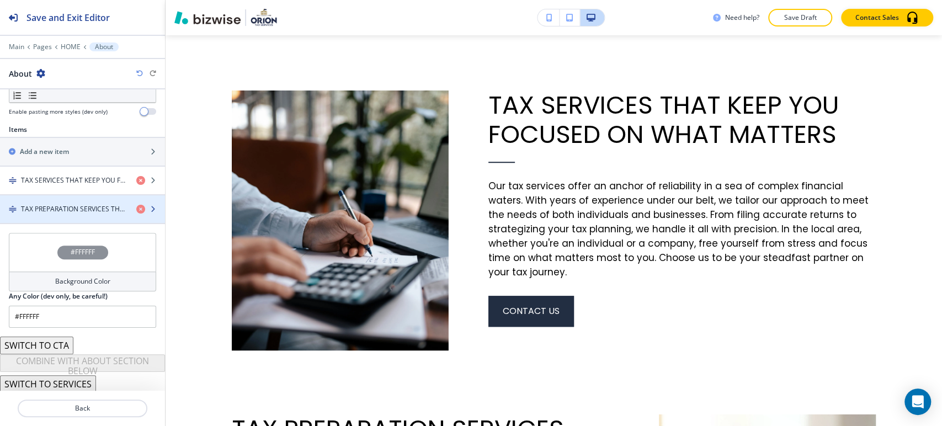
click at [93, 211] on h4 "TAX PREPARATION SERVICES THAT SIMPLIFIES YOUR FINANCIAL PATH" at bounding box center [74, 209] width 107 height 10
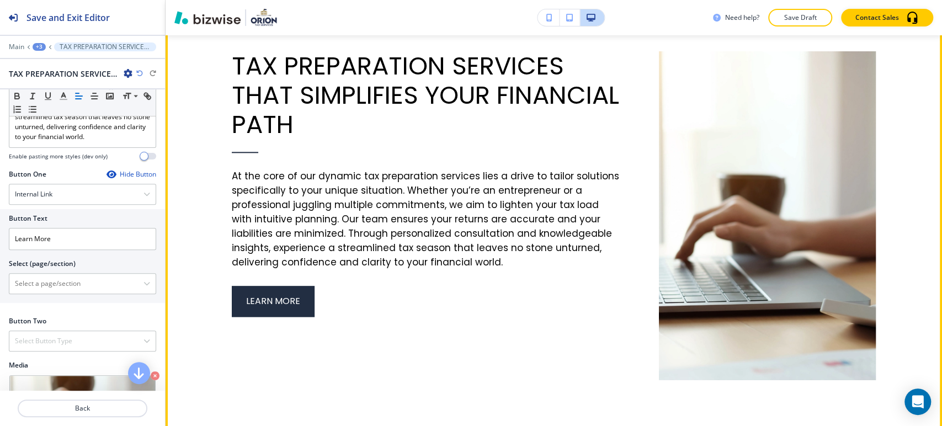
scroll to position [914, 0]
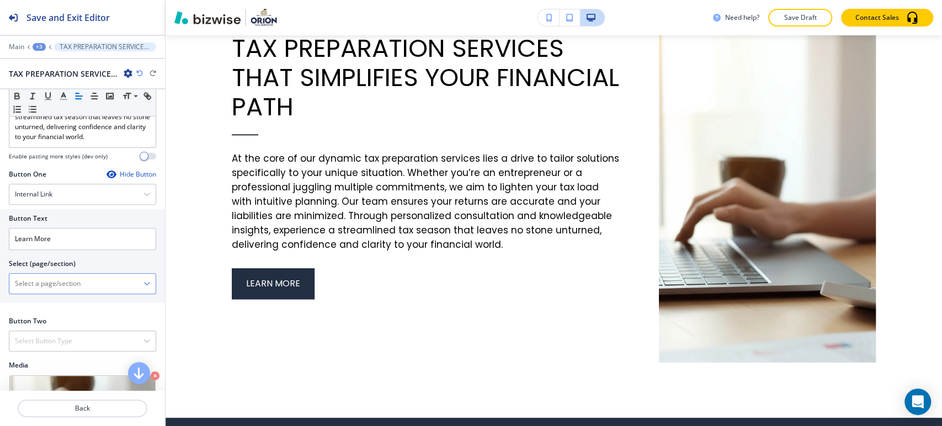
click at [129, 293] on \(page\/section\) "Manual Input" at bounding box center [76, 283] width 134 height 19
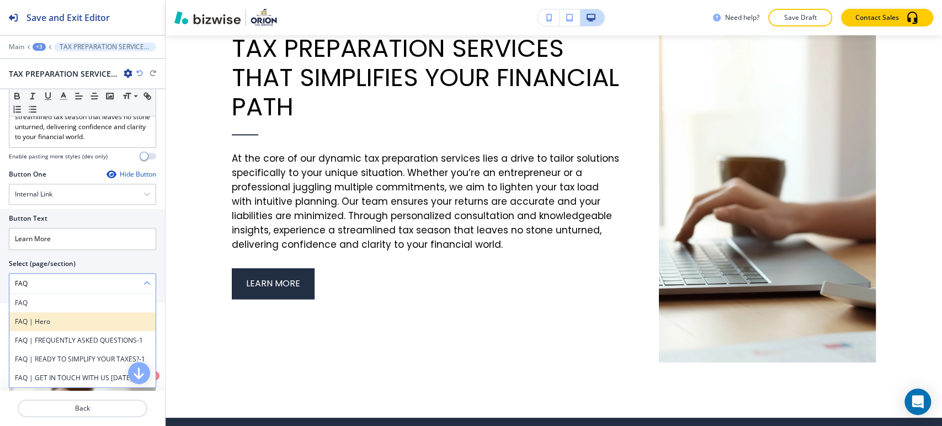
click at [72, 324] on div "FAQ | Hero" at bounding box center [82, 321] width 146 height 19
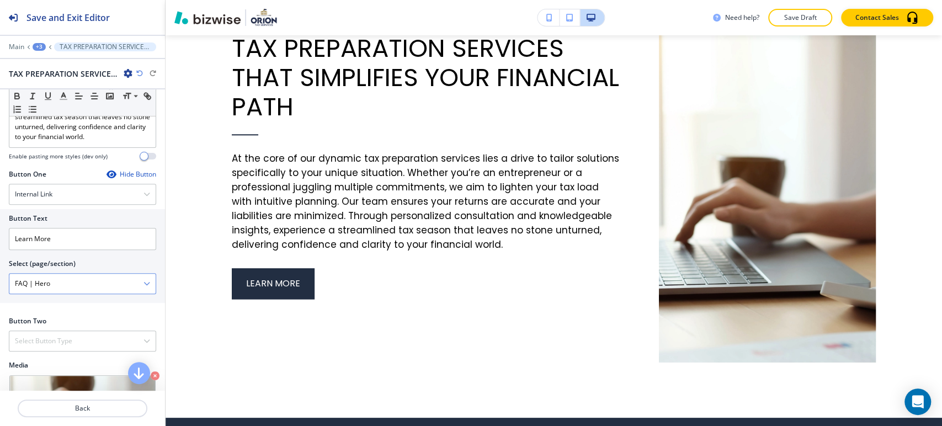
click at [72, 293] on \(page\/section\) "FAQ | Hero" at bounding box center [76, 283] width 134 height 19
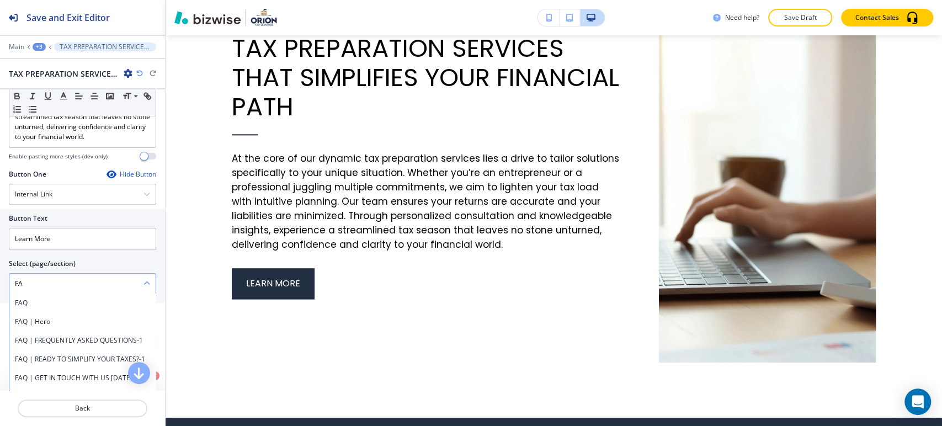
type \(page\/section\) "F"
click at [73, 308] on h4 "FAQ" at bounding box center [82, 303] width 135 height 10
type \(page\/section\) "FAQ"
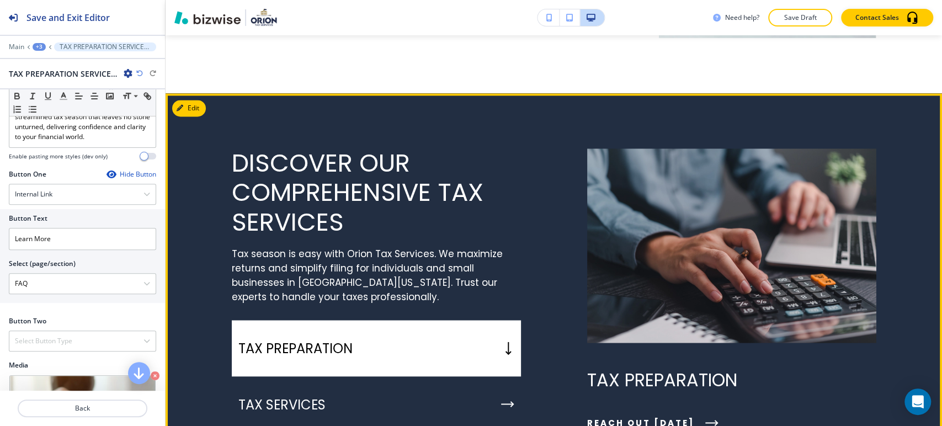
scroll to position [1282, 0]
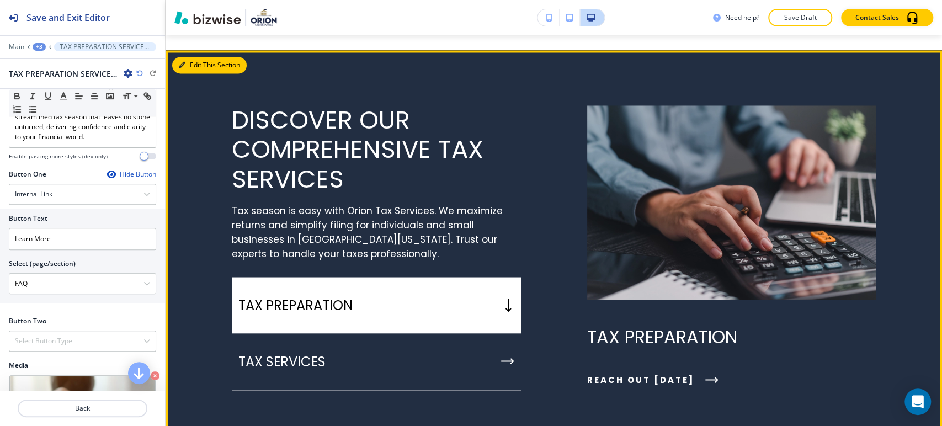
click at [187, 57] on button "Edit This Section" at bounding box center [209, 65] width 75 height 17
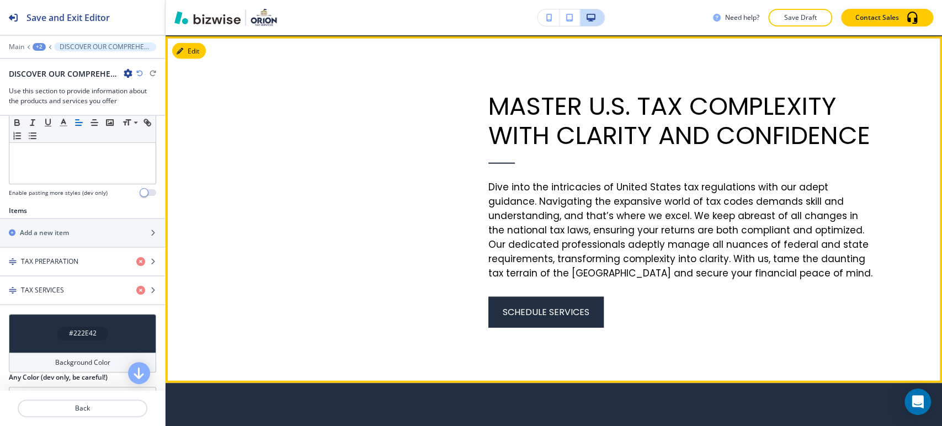
scroll to position [1716, 0]
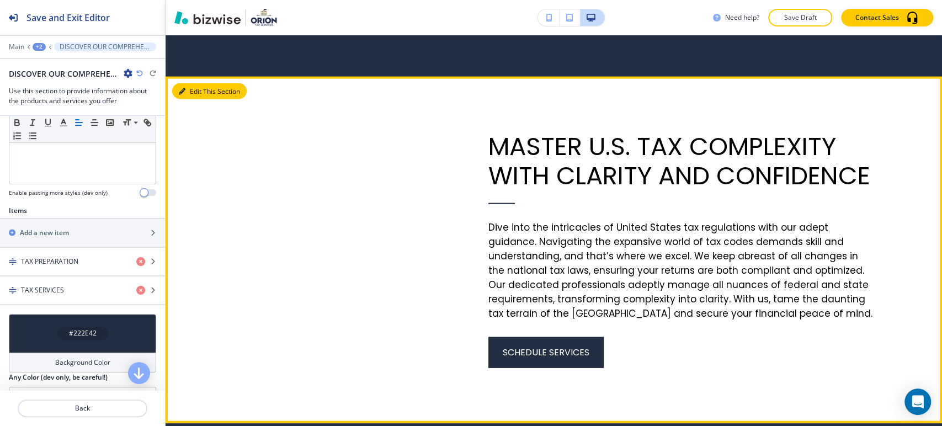
click at [189, 83] on button "Edit This Section" at bounding box center [209, 91] width 75 height 17
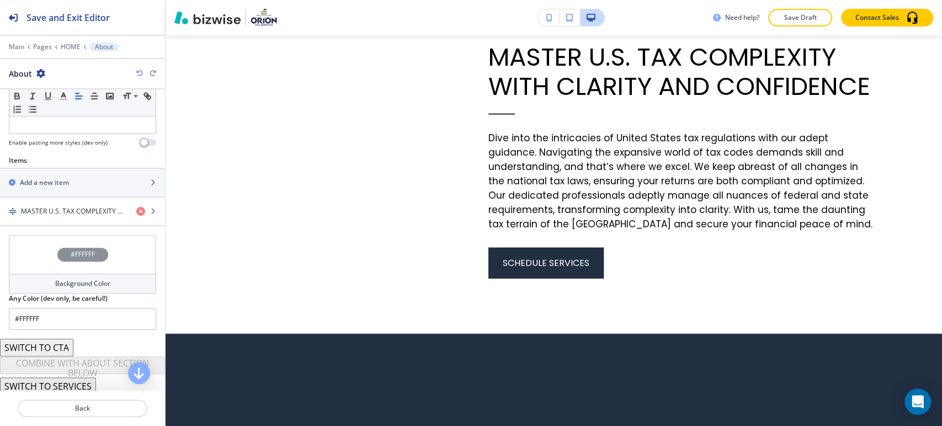
scroll to position [330, 0]
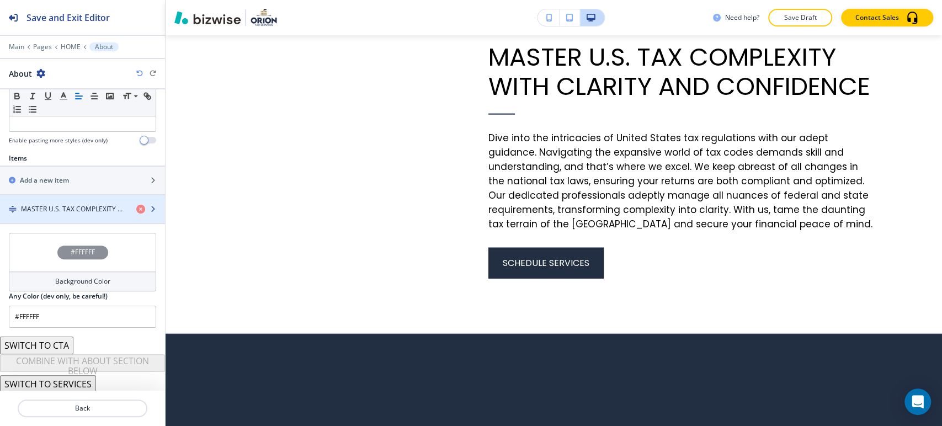
click at [93, 218] on div "button" at bounding box center [82, 218] width 165 height 9
click at [89, 220] on div "button" at bounding box center [82, 218] width 165 height 9
click at [82, 208] on h4 "MASTER U.S. TAX COMPLEXITY WITH CLARITY AND CONFIDENCE" at bounding box center [74, 209] width 107 height 10
click at [114, 205] on h4 "MASTER U.S. TAX COMPLEXITY WITH CLARITY AND CONFIDENCE" at bounding box center [74, 209] width 107 height 10
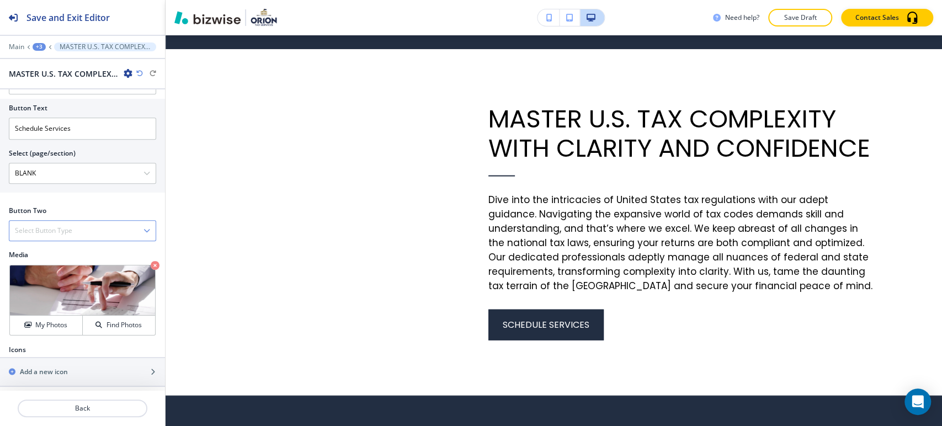
scroll to position [436, 0]
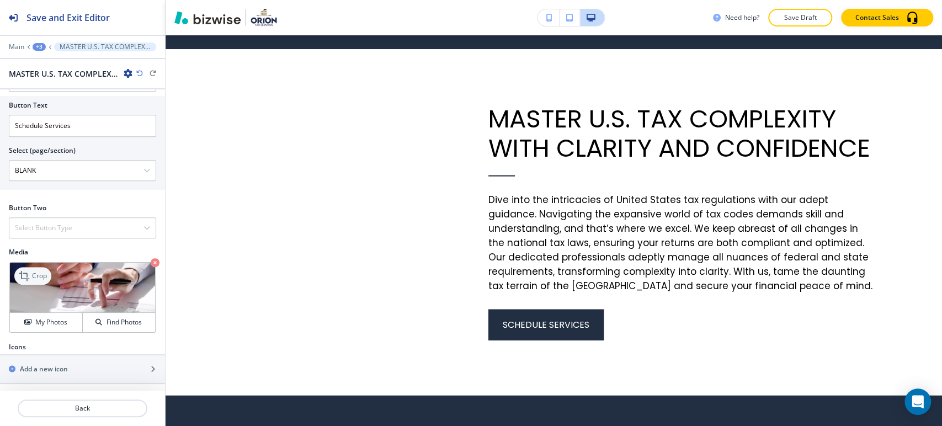
click at [31, 273] on icon at bounding box center [25, 275] width 13 height 13
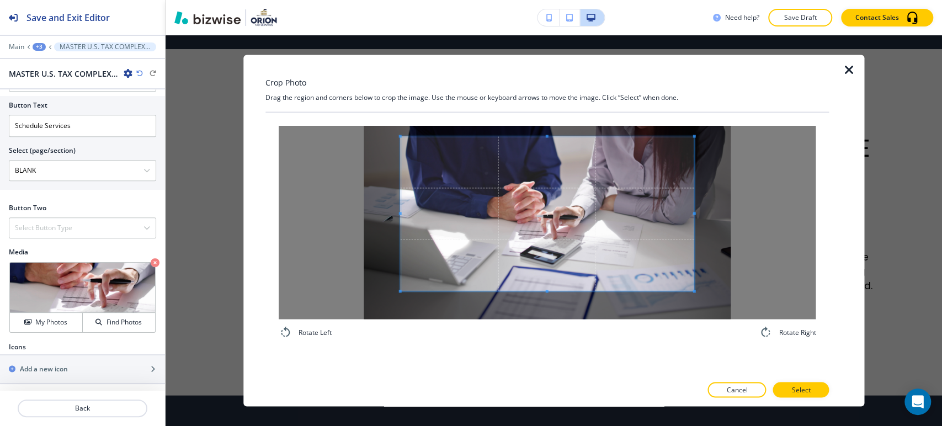
click at [498, 218] on span at bounding box center [547, 213] width 294 height 155
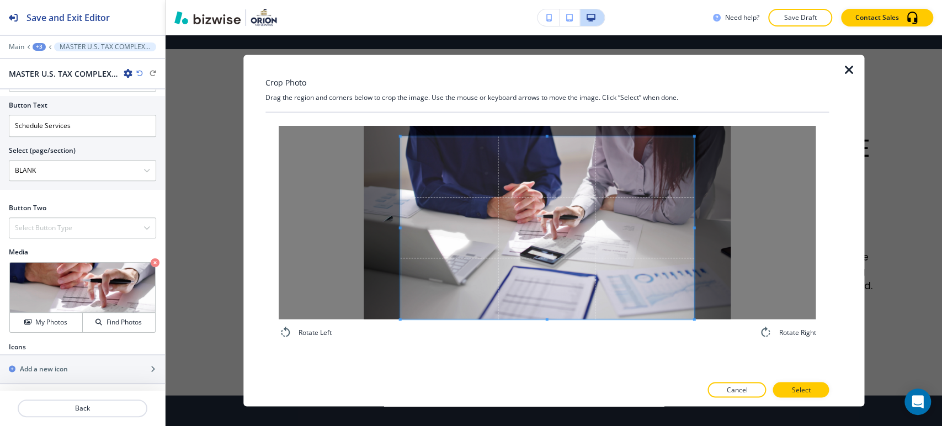
click at [550, 347] on div "Rotate Left Rotate Right" at bounding box center [548, 233] width 564 height 240
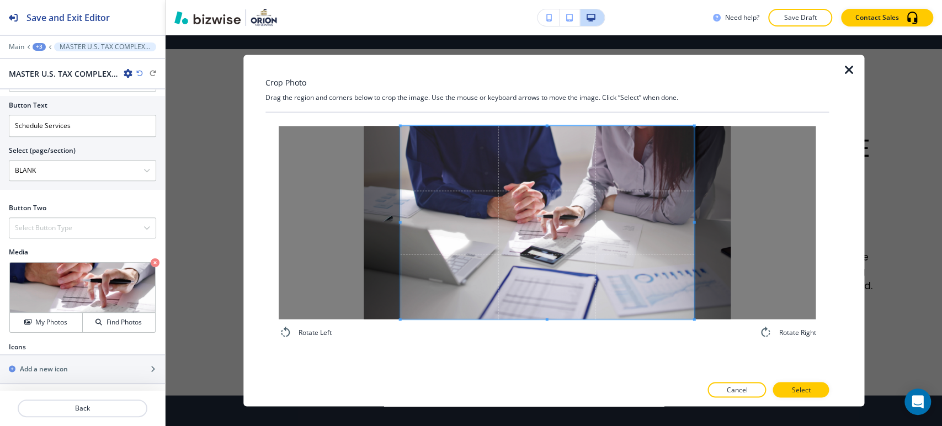
click at [548, 98] on div "Crop Photo Drag the region and corners below to crop the image. Use the mouse o…" at bounding box center [548, 231] width 564 height 352
click at [403, 221] on div at bounding box center [547, 222] width 537 height 193
click at [397, 221] on div at bounding box center [547, 222] width 537 height 193
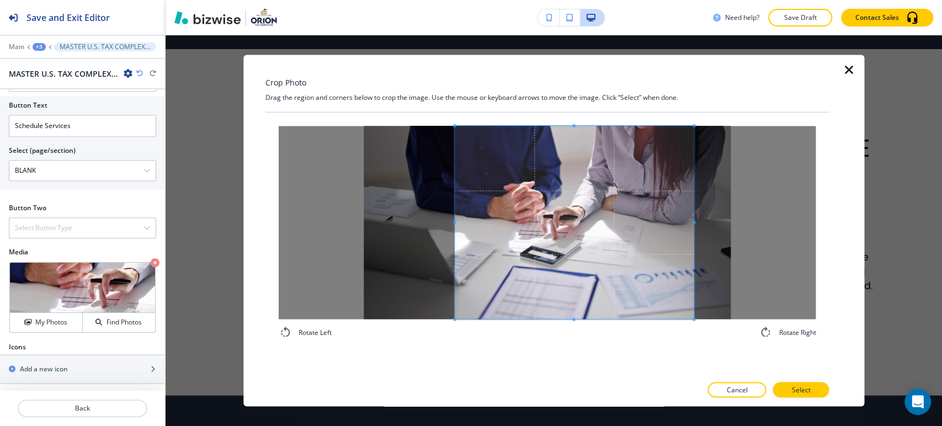
click at [455, 225] on div at bounding box center [575, 222] width 240 height 193
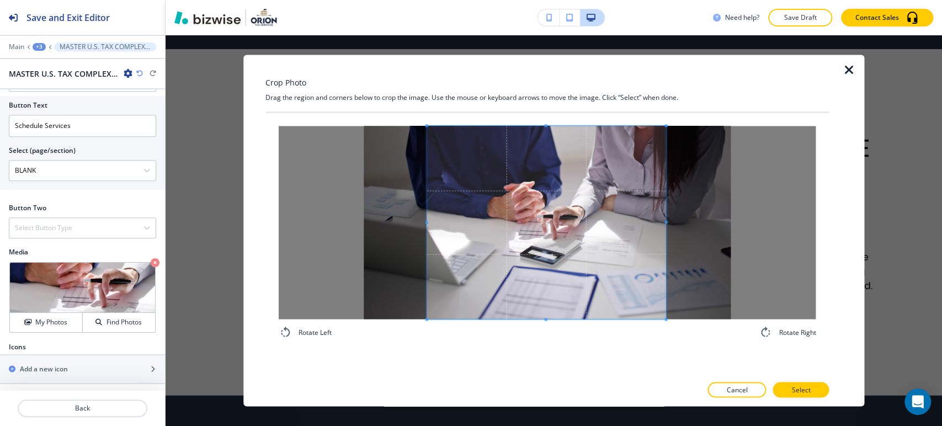
click at [552, 246] on span at bounding box center [547, 222] width 240 height 193
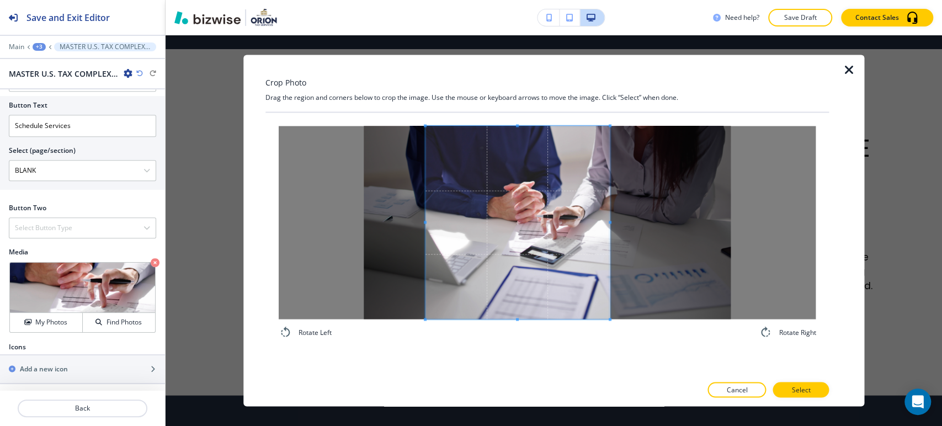
click at [609, 225] on div at bounding box center [517, 222] width 184 height 193
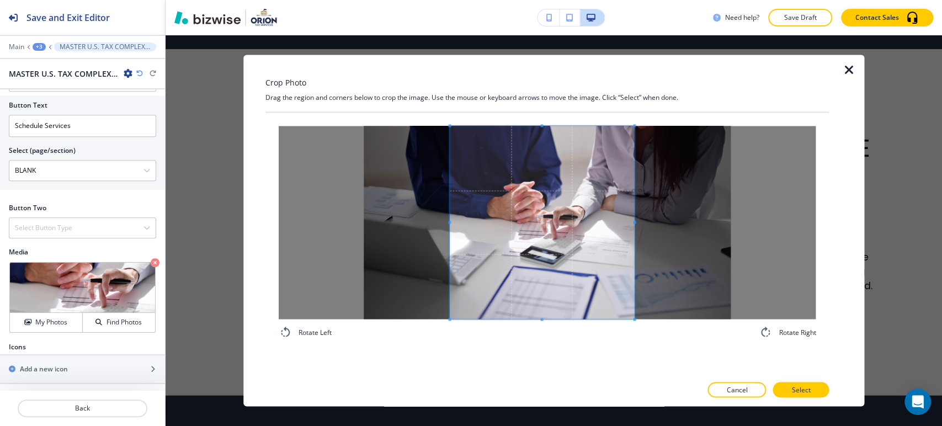
click at [584, 269] on span at bounding box center [542, 222] width 184 height 193
click at [796, 386] on p "Select" at bounding box center [801, 390] width 19 height 10
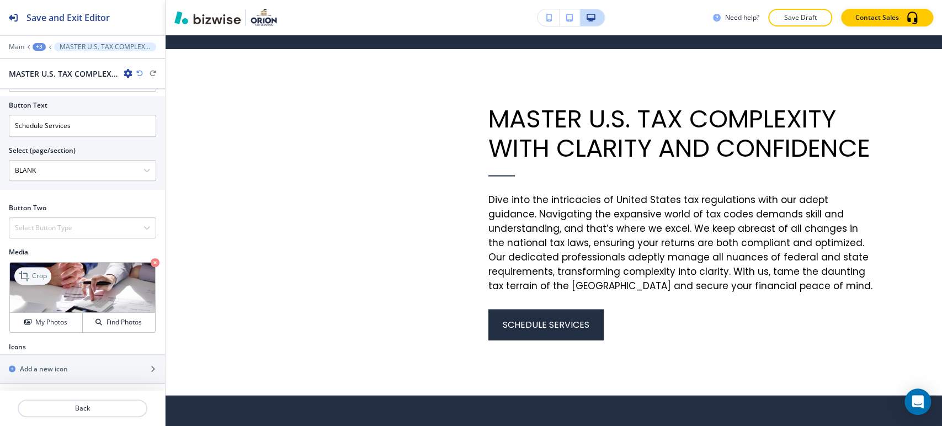
click at [35, 273] on p "Crop" at bounding box center [39, 276] width 15 height 10
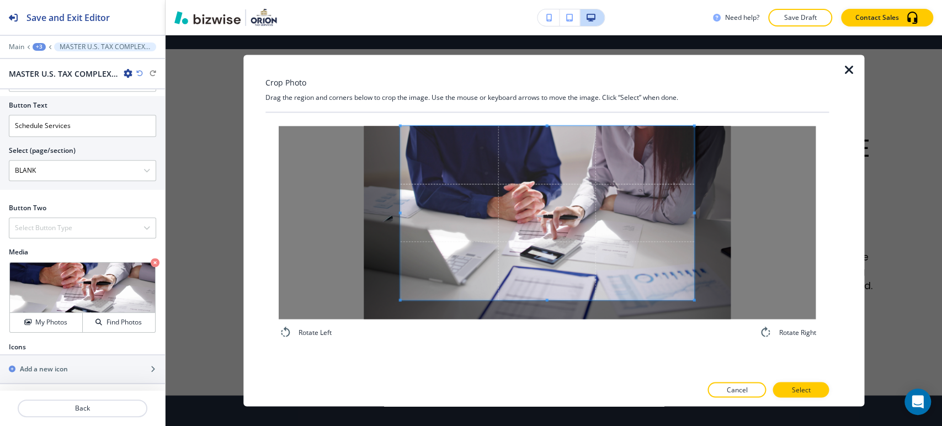
click at [547, 108] on div "Crop Photo Drag the region and corners below to crop the image. Use the mouse o…" at bounding box center [548, 231] width 564 height 352
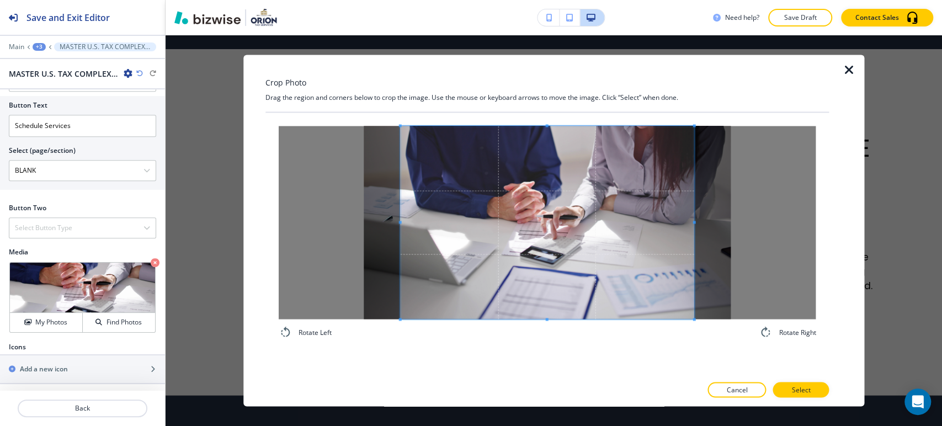
click at [543, 354] on div "Rotate Left Rotate Right" at bounding box center [548, 244] width 564 height 263
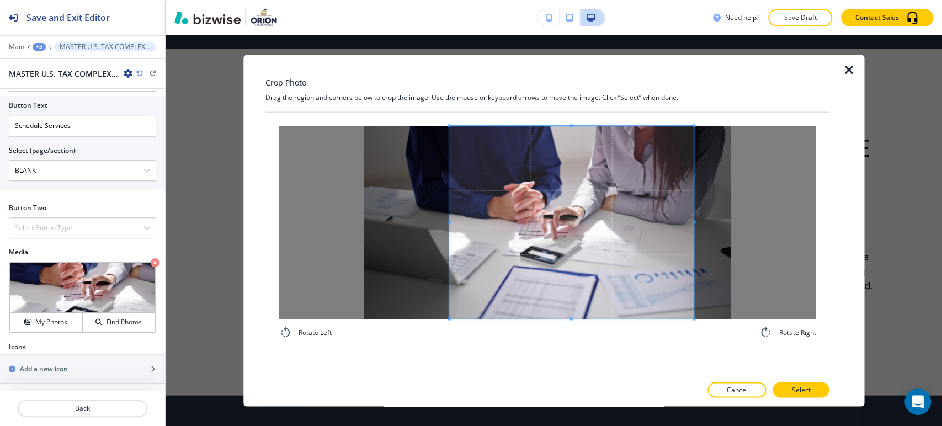
click at [449, 235] on div at bounding box center [571, 222] width 245 height 193
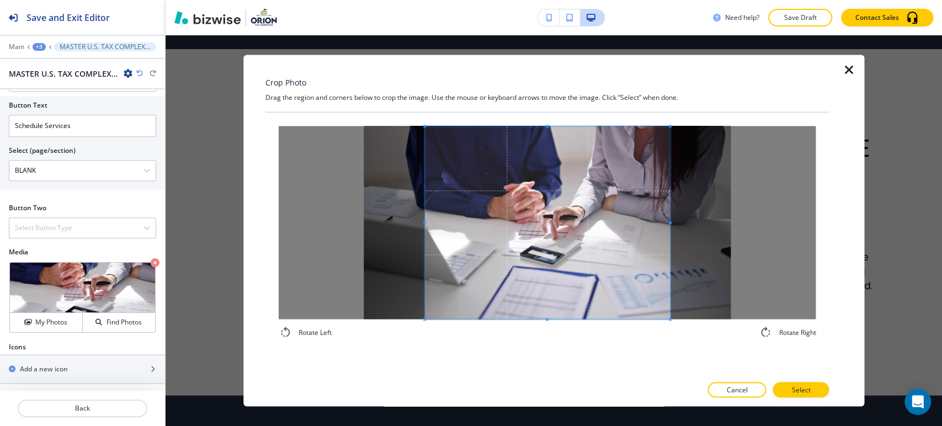
click at [670, 226] on span at bounding box center [547, 222] width 245 height 193
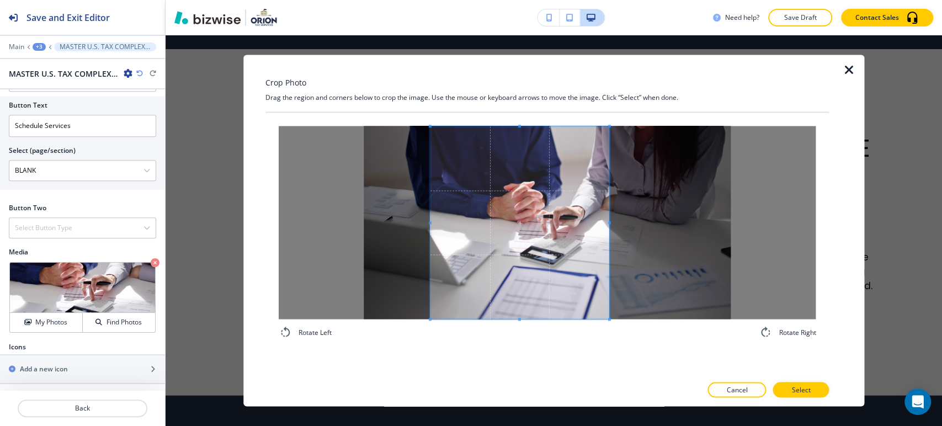
click at [604, 220] on div at bounding box center [519, 222] width 179 height 193
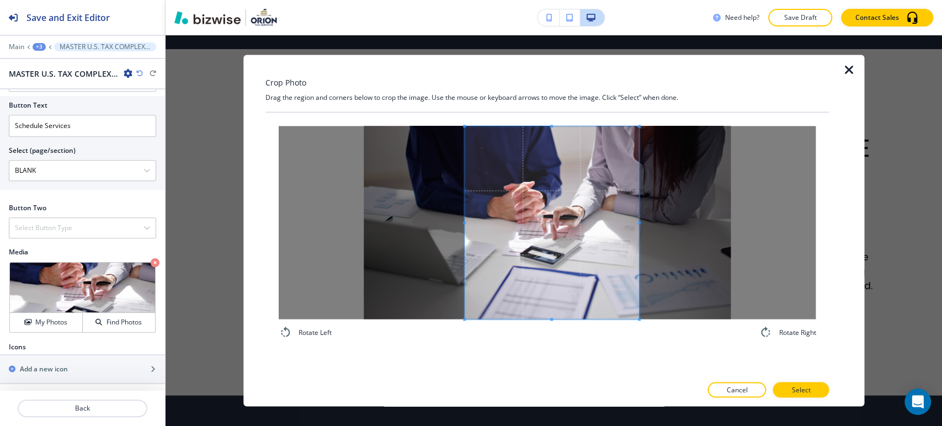
click at [582, 263] on span at bounding box center [552, 222] width 174 height 193
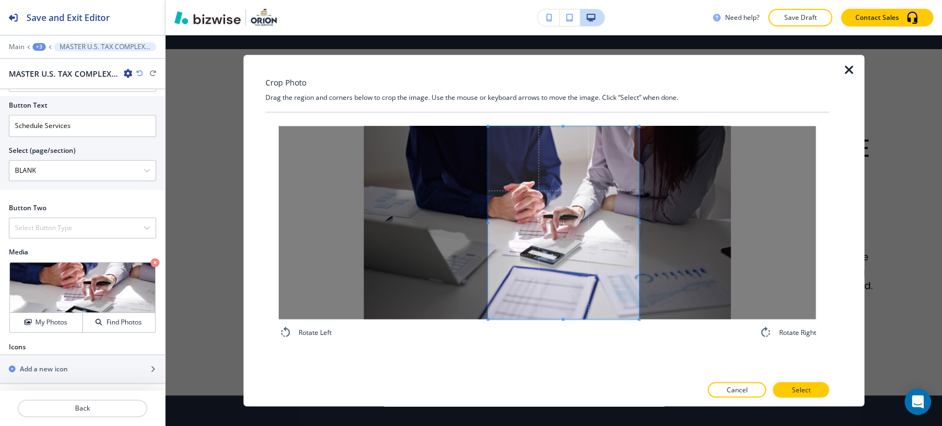
click at [489, 222] on span at bounding box center [487, 222] width 3 height 3
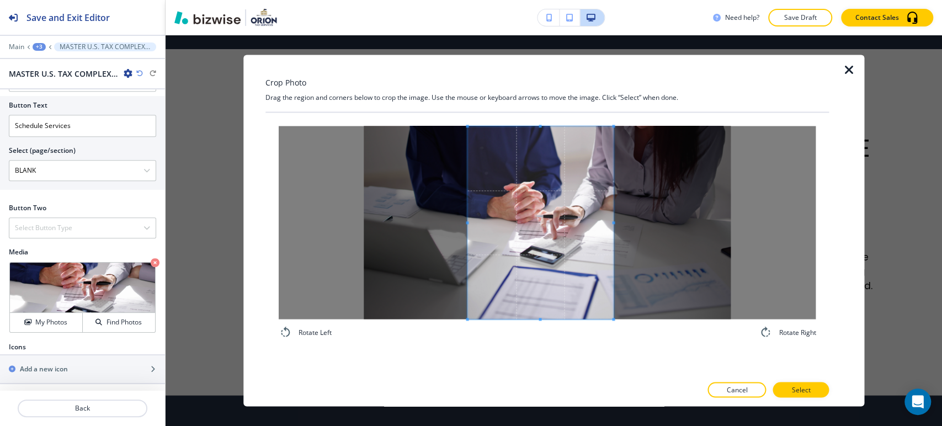
click at [572, 246] on span at bounding box center [541, 222] width 146 height 193
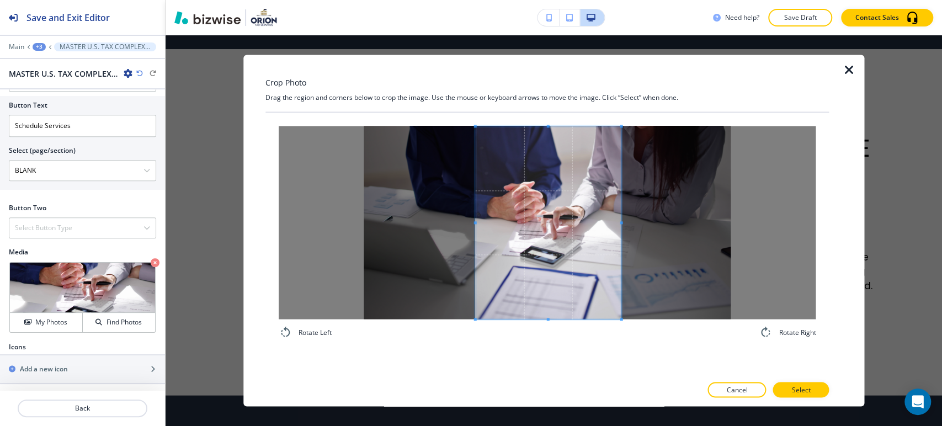
click at [560, 278] on span at bounding box center [548, 222] width 146 height 193
click at [813, 392] on button "Select" at bounding box center [801, 390] width 56 height 15
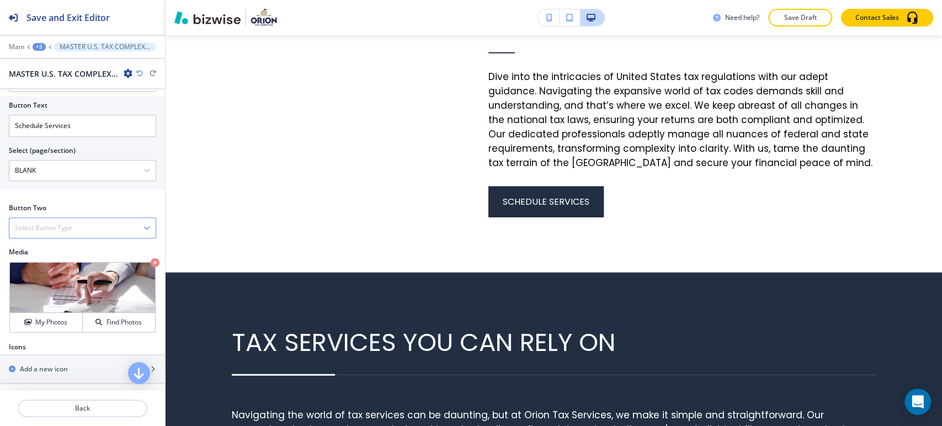
scroll to position [375, 0]
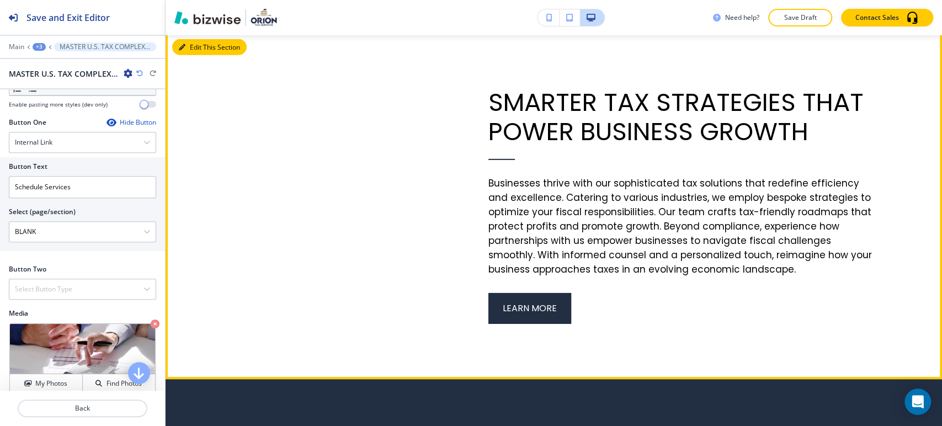
click at [183, 56] on button "Edit This Section" at bounding box center [209, 47] width 75 height 17
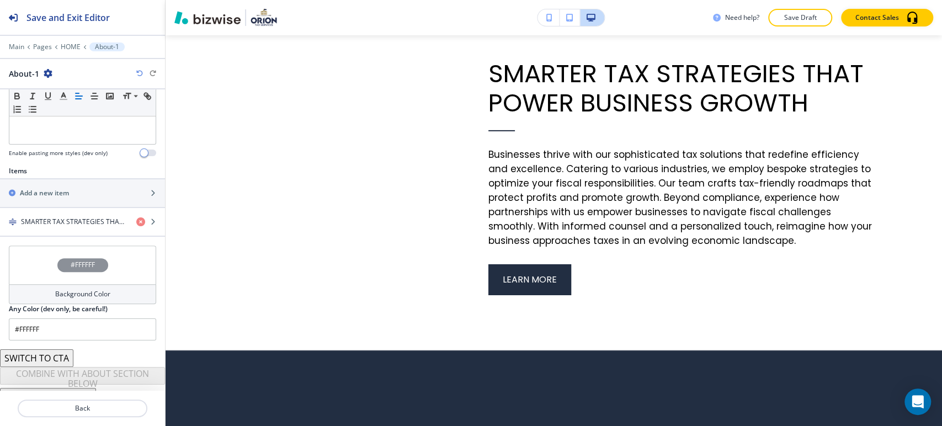
scroll to position [330, 0]
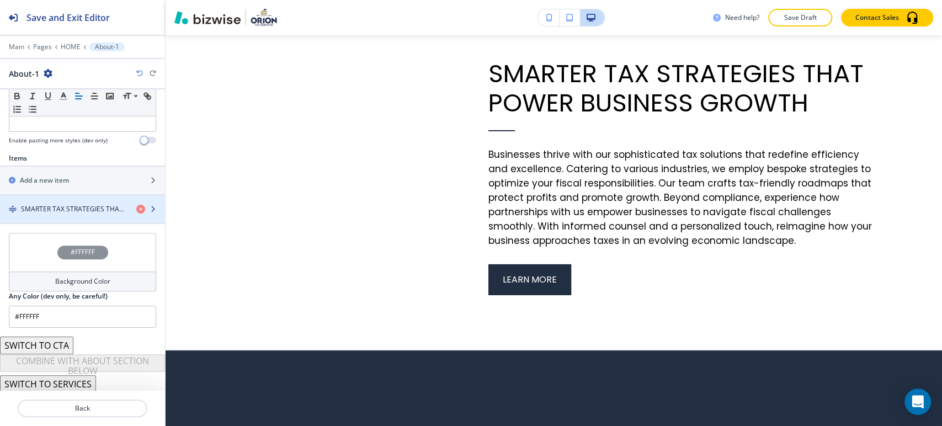
click at [94, 211] on h4 "SMARTER TAX STRATEGIES THAT POWER BUSINESS GROWTH" at bounding box center [74, 209] width 107 height 10
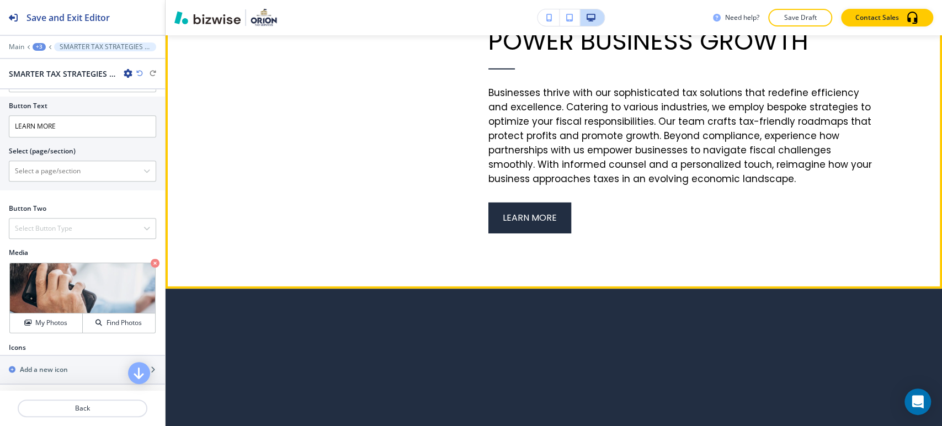
scroll to position [2542, 0]
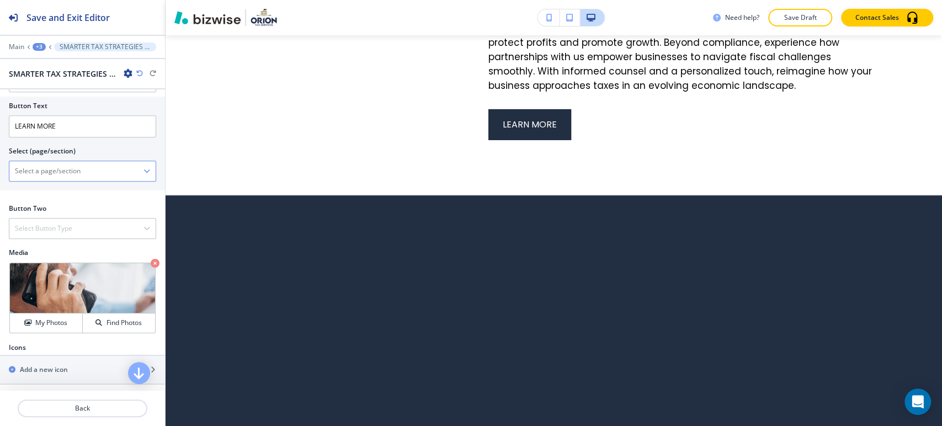
click at [105, 181] on \(page\/section\) "Manual Input" at bounding box center [76, 171] width 134 height 19
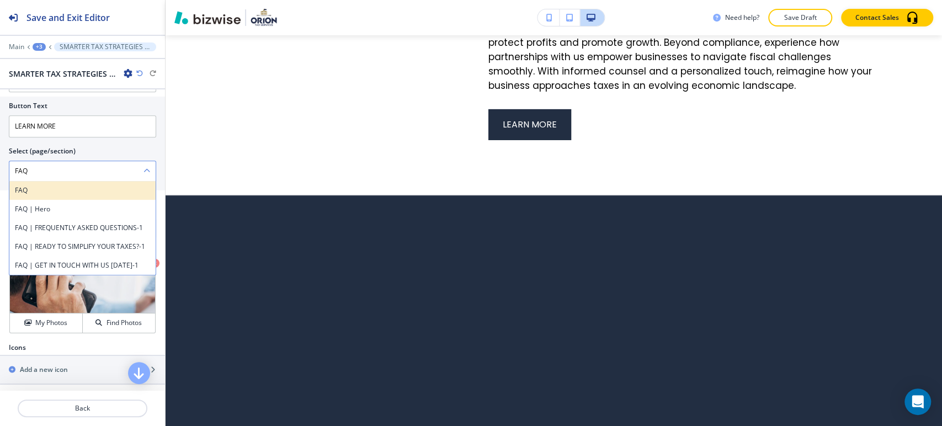
type \(page\/section\) "FAQ"
click at [37, 195] on h4 "FAQ" at bounding box center [82, 190] width 135 height 10
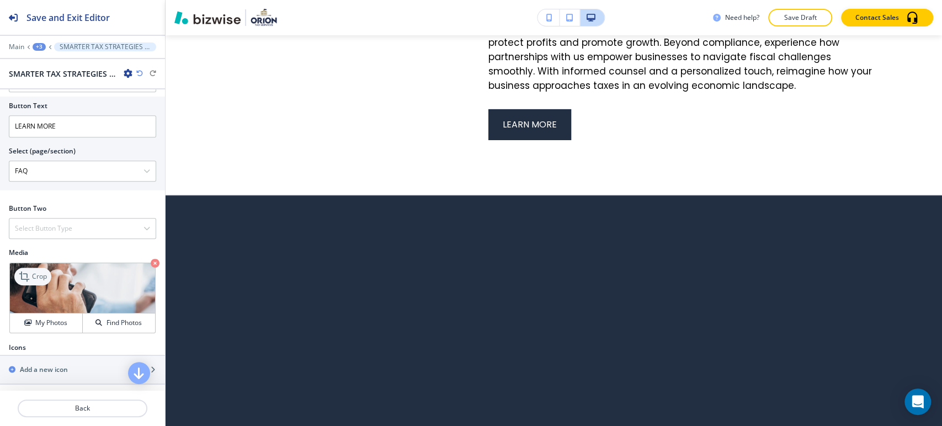
click at [33, 282] on p "Crop" at bounding box center [39, 277] width 15 height 10
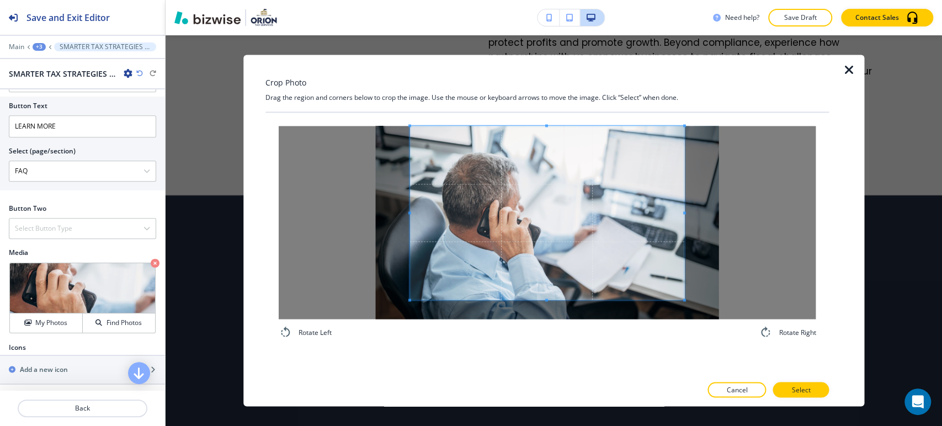
click at [537, 109] on div "Crop Photo Drag the region and corners below to crop the image. Use the mouse o…" at bounding box center [548, 231] width 564 height 352
click at [551, 338] on div "Rotate Left Rotate Right" at bounding box center [548, 232] width 538 height 213
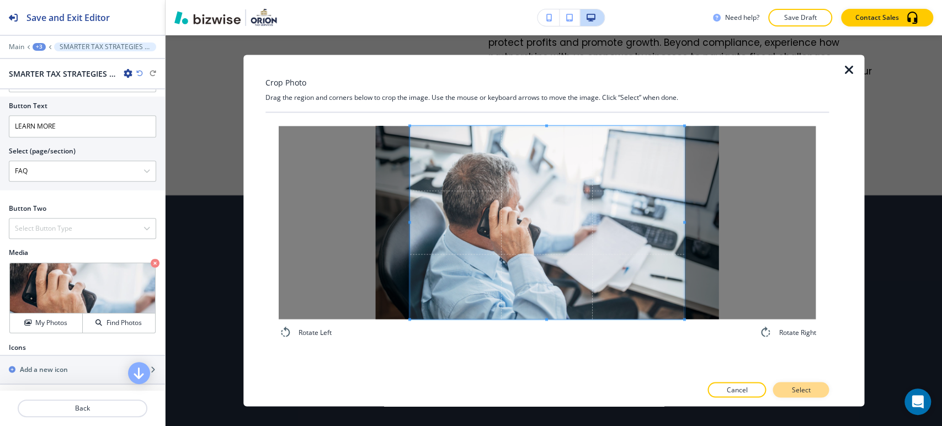
click at [800, 388] on p "Select" at bounding box center [801, 390] width 19 height 10
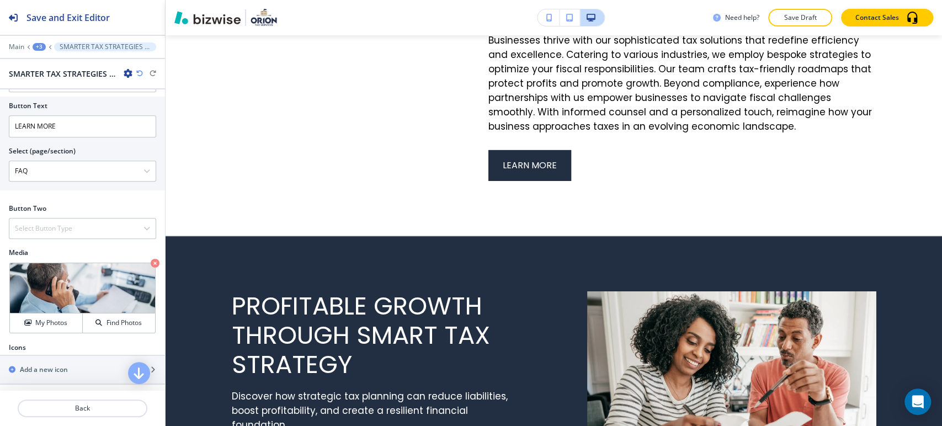
scroll to position [2419, 0]
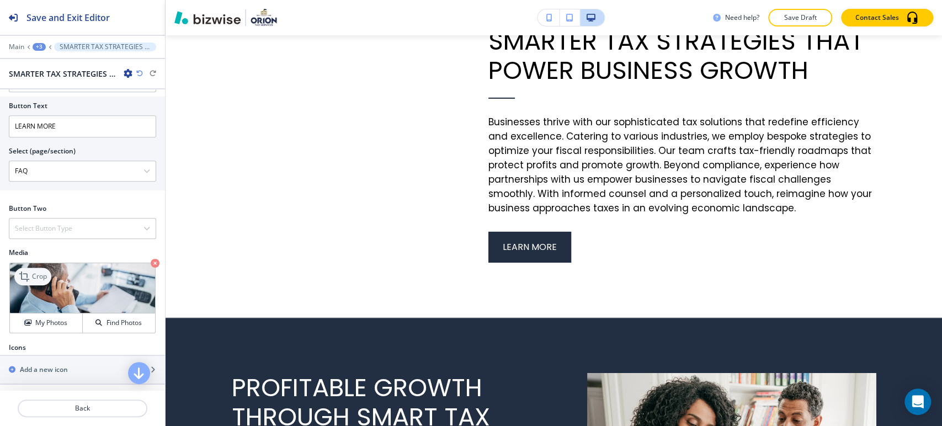
click at [38, 282] on p "Crop" at bounding box center [39, 277] width 15 height 10
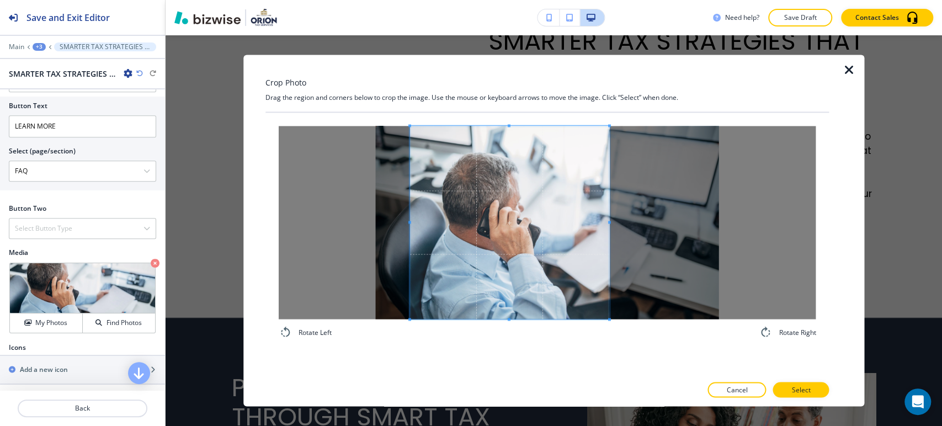
click at [609, 230] on div at bounding box center [510, 222] width 200 height 193
click at [793, 388] on p "Select" at bounding box center [801, 390] width 19 height 10
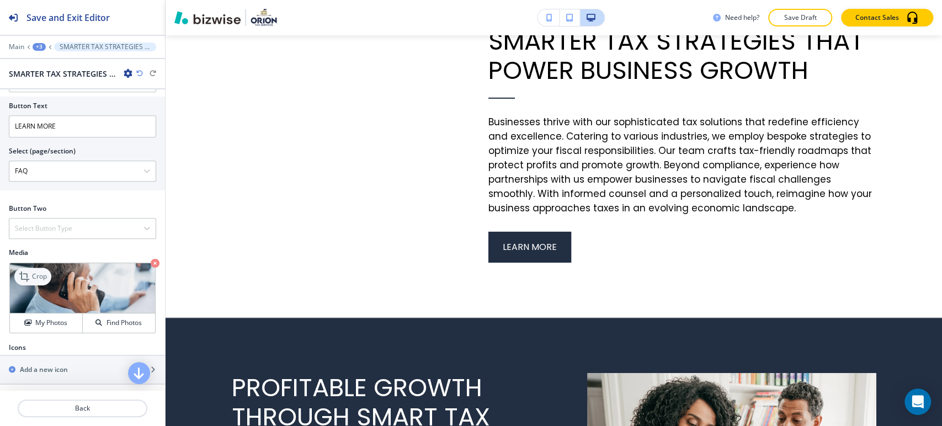
click at [35, 282] on p "Crop" at bounding box center [39, 277] width 15 height 10
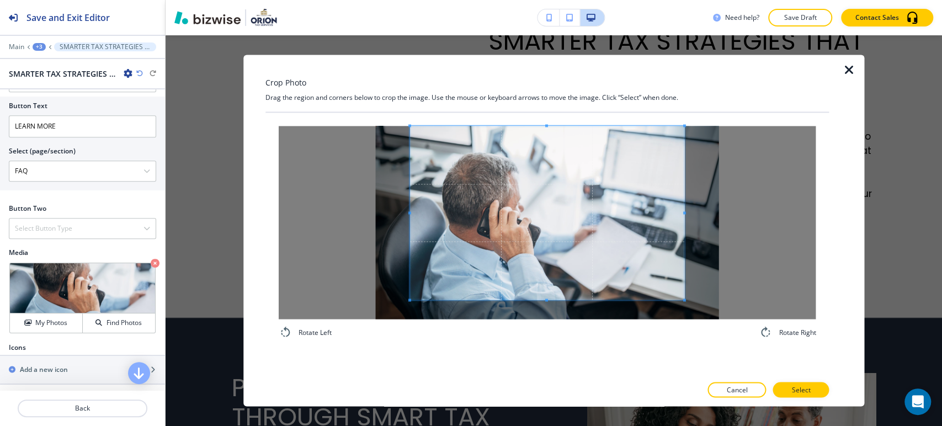
click at [543, 111] on div "Crop Photo Drag the region and corners below to crop the image. Use the mouse o…" at bounding box center [548, 231] width 564 height 352
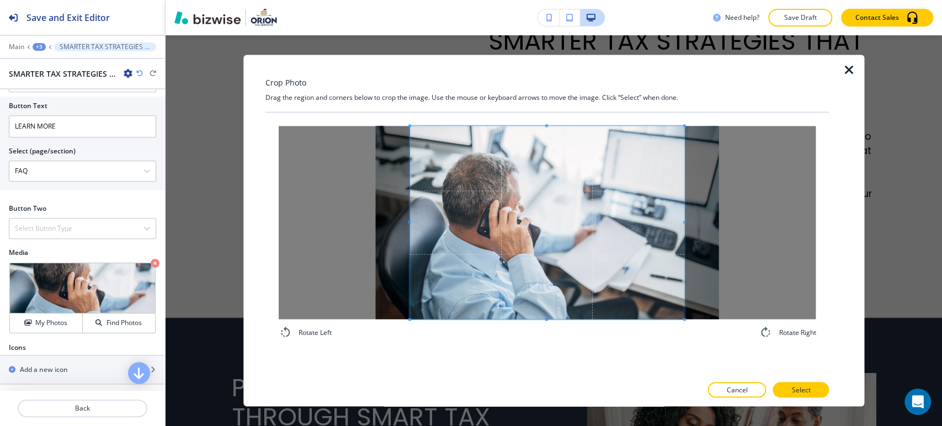
click at [548, 352] on div "Rotate Left Rotate Right" at bounding box center [548, 233] width 564 height 240
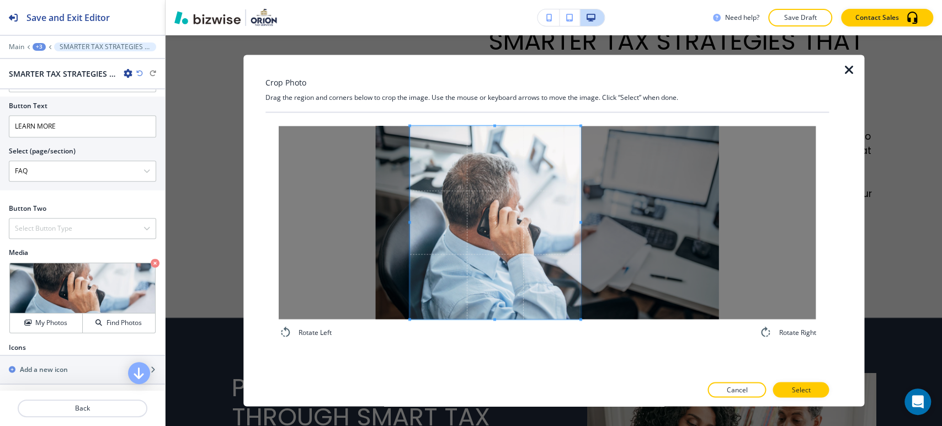
click at [580, 233] on div at bounding box center [495, 222] width 171 height 193
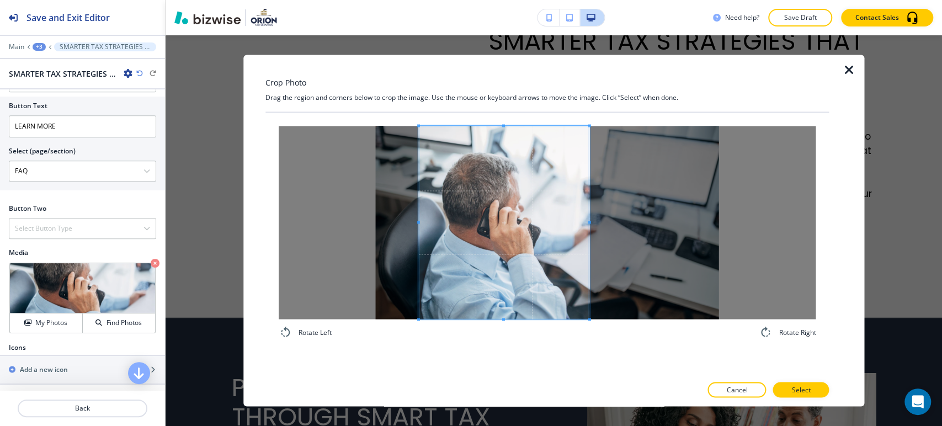
click at [524, 267] on span at bounding box center [503, 222] width 171 height 193
click at [788, 388] on button "Select" at bounding box center [801, 390] width 56 height 15
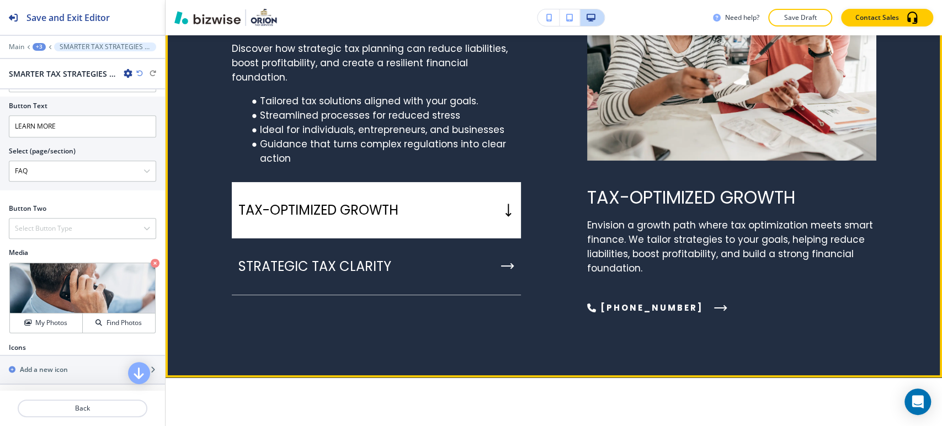
scroll to position [2725, 0]
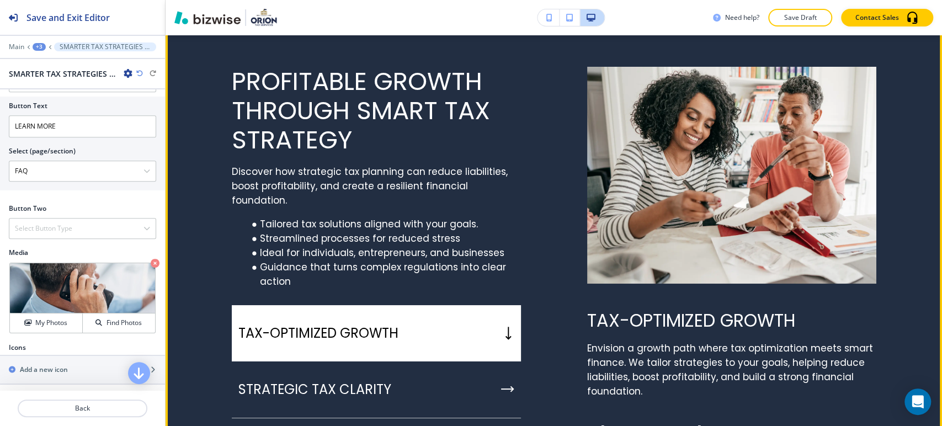
click at [188, 35] on button "Edit This Section" at bounding box center [209, 26] width 75 height 17
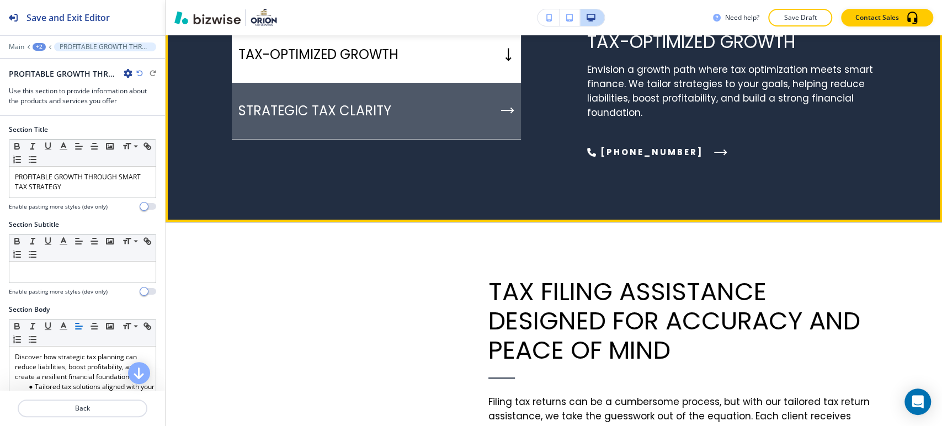
scroll to position [2923, 0]
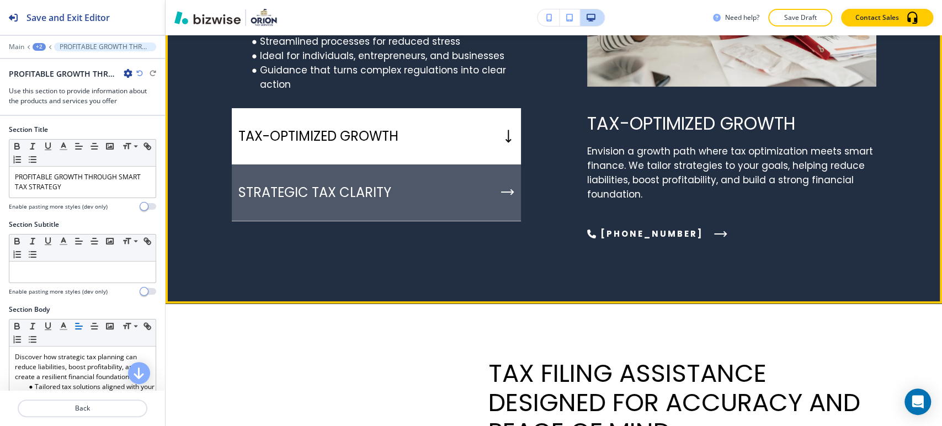
click at [368, 201] on p "STRATEGIC TAX CLARITY" at bounding box center [314, 192] width 153 height 17
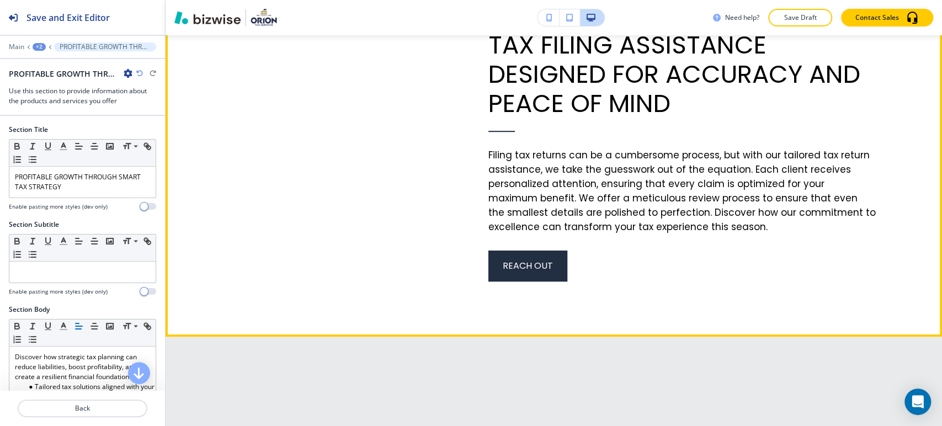
scroll to position [3290, 0]
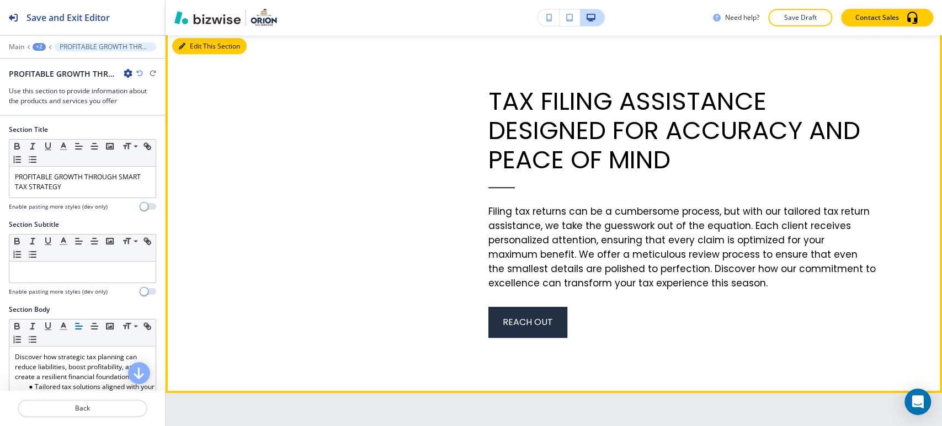
click at [195, 55] on button "Edit This Section" at bounding box center [209, 46] width 75 height 17
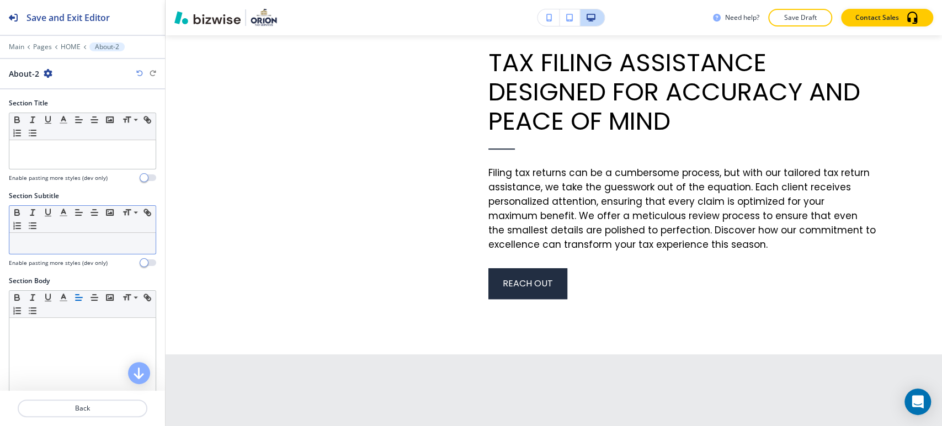
scroll to position [330, 0]
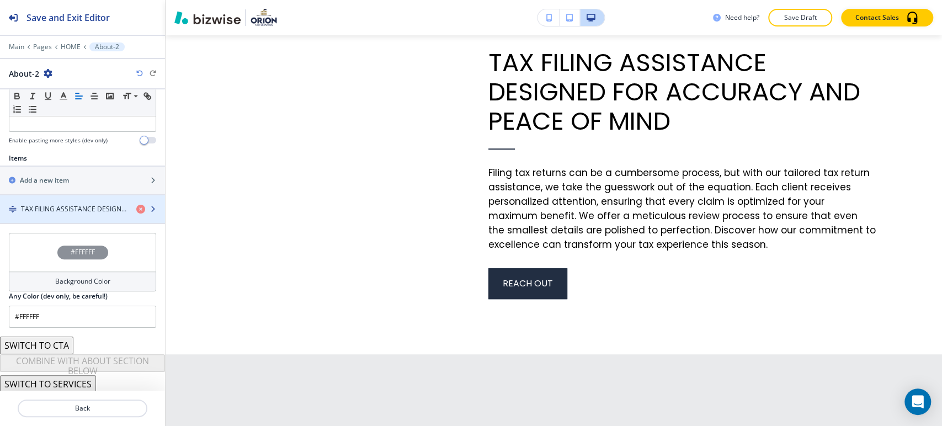
click at [81, 214] on div "button" at bounding box center [82, 218] width 165 height 9
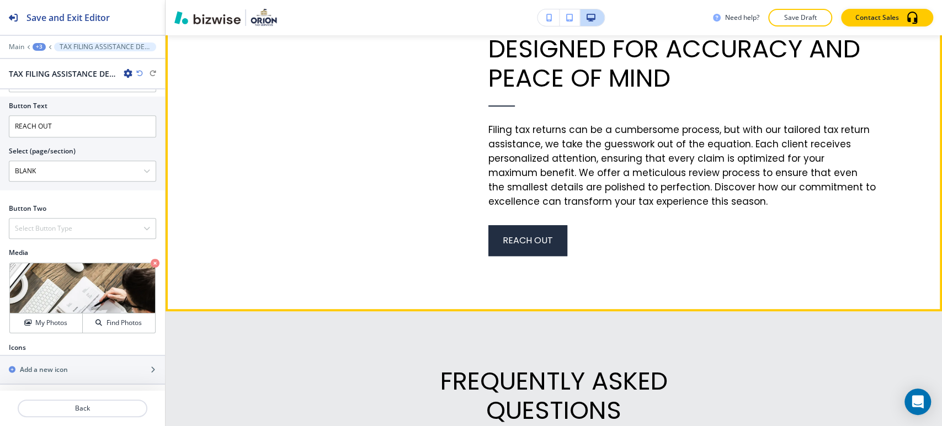
scroll to position [3155, 0]
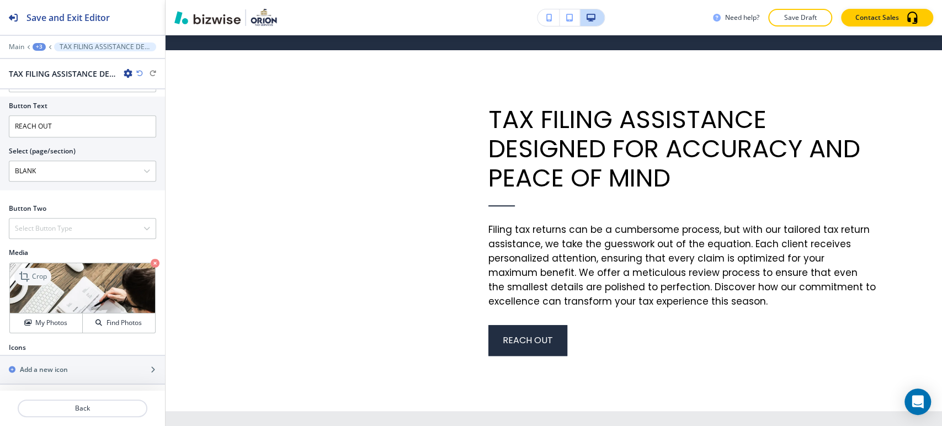
click at [32, 278] on p "Crop" at bounding box center [39, 277] width 15 height 10
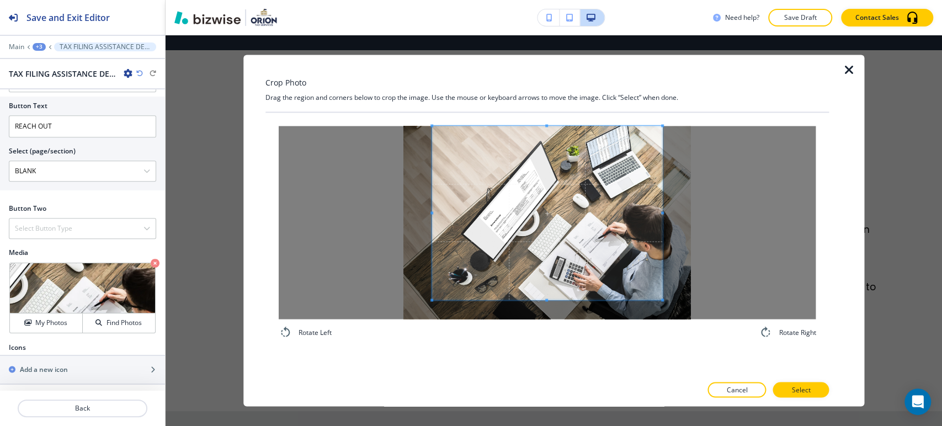
click at [548, 87] on div "Crop Photo Drag the region and corners below to crop the image. Use the mouse o…" at bounding box center [548, 231] width 564 height 352
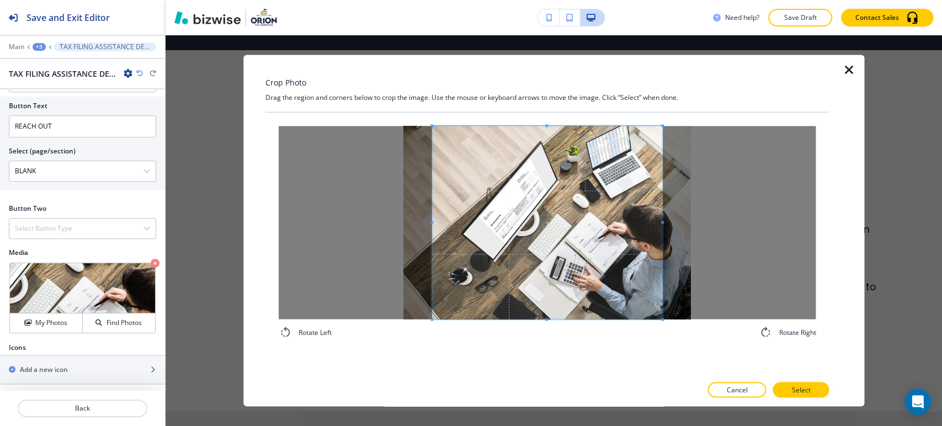
click at [542, 356] on div "Rotate Left Rotate Right" at bounding box center [548, 244] width 564 height 263
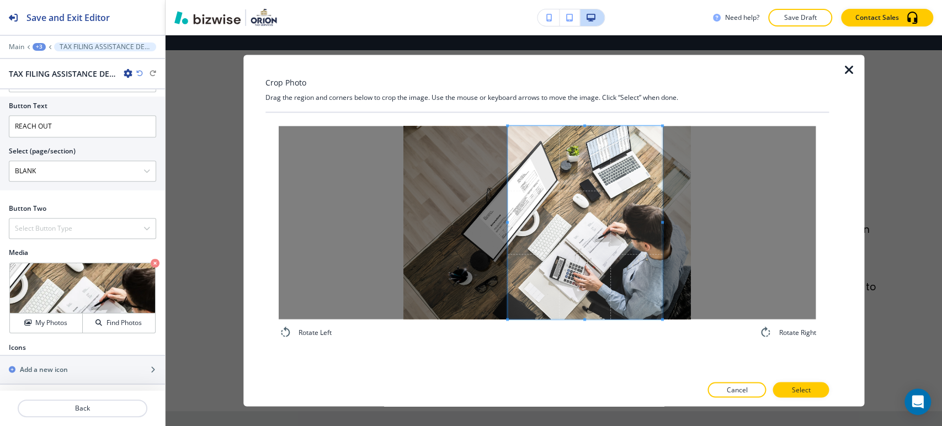
click at [507, 227] on div at bounding box center [584, 222] width 155 height 193
click at [798, 390] on p "Select" at bounding box center [801, 390] width 19 height 10
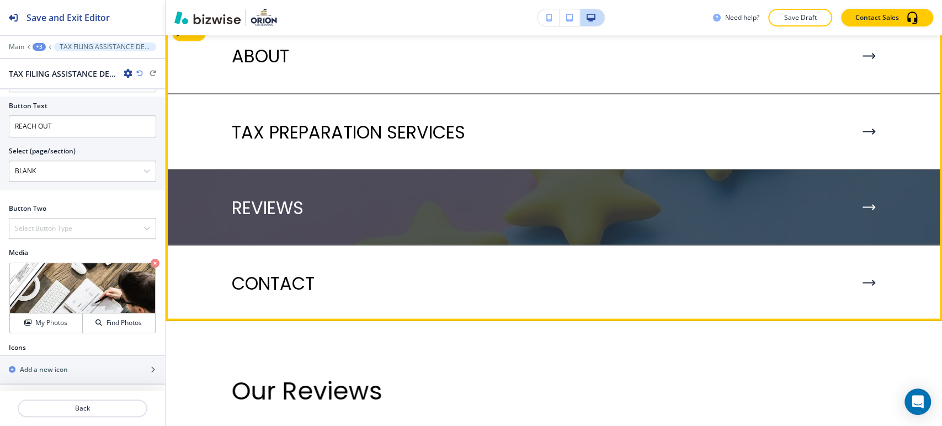
scroll to position [4198, 0]
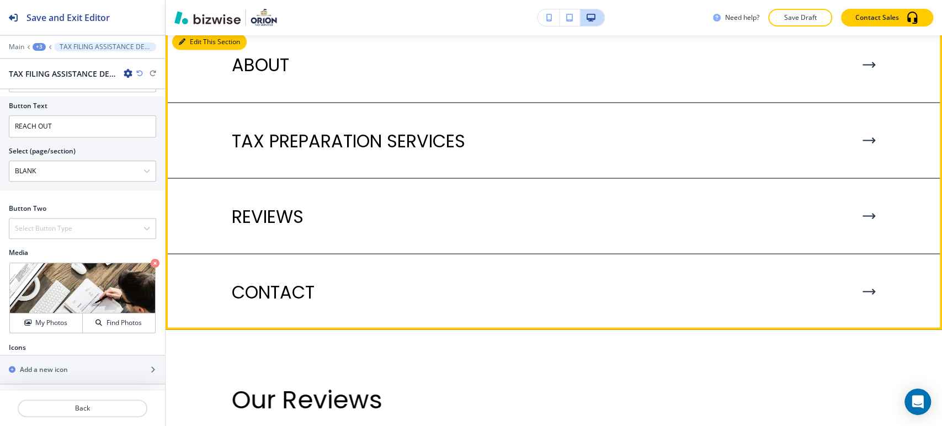
click at [185, 50] on button "Edit This Section" at bounding box center [209, 42] width 75 height 17
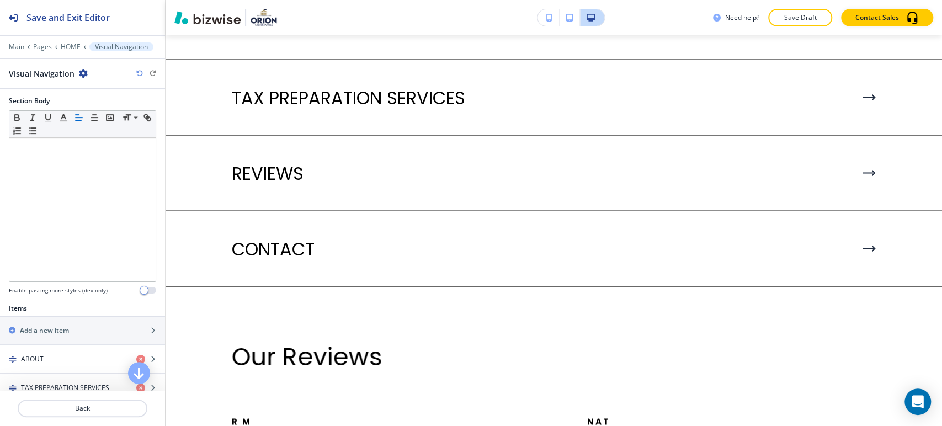
scroll to position [390, 0]
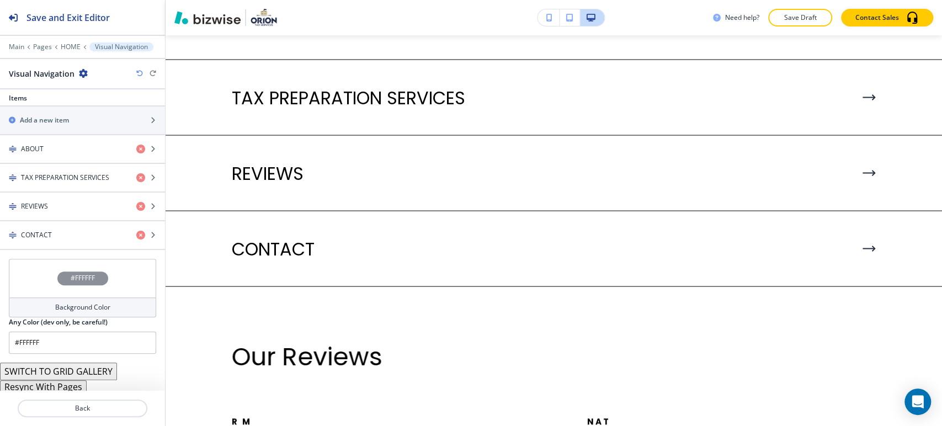
click at [68, 384] on button "Resync With Pages" at bounding box center [43, 386] width 87 height 13
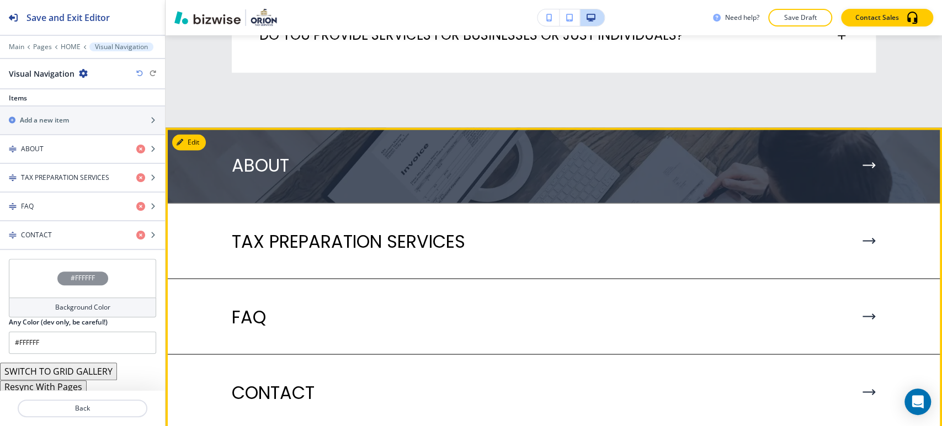
scroll to position [4118, 0]
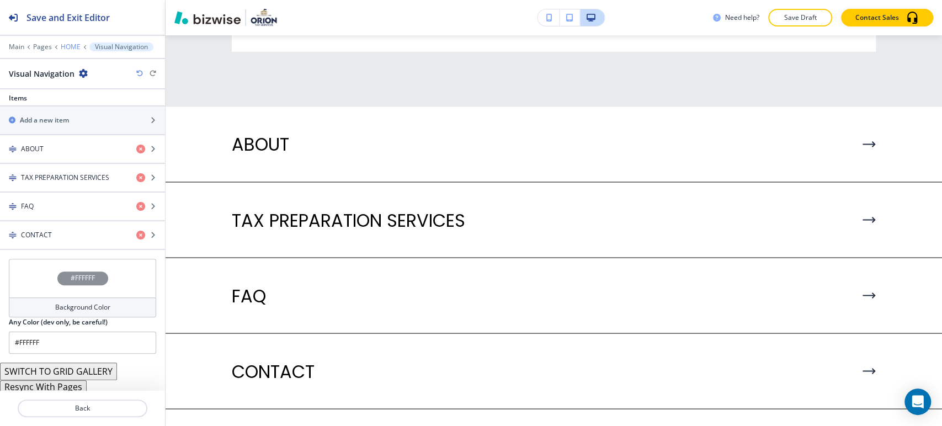
click at [69, 46] on p "HOME" at bounding box center [71, 47] width 20 height 8
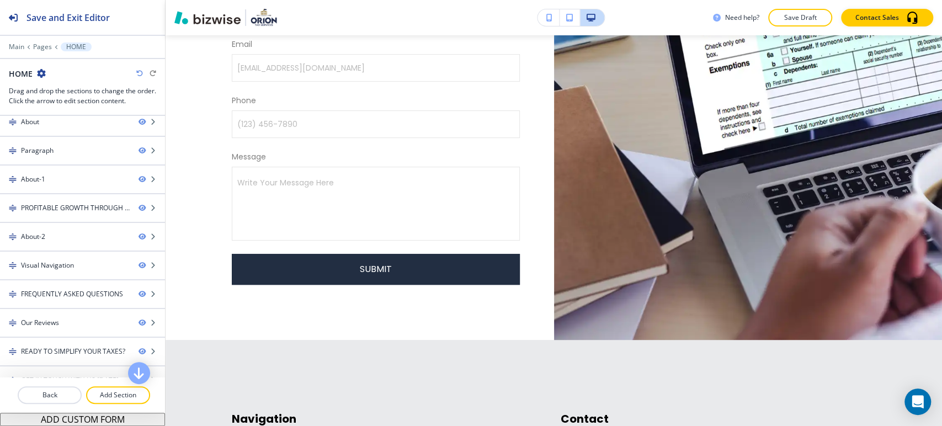
scroll to position [6281, 0]
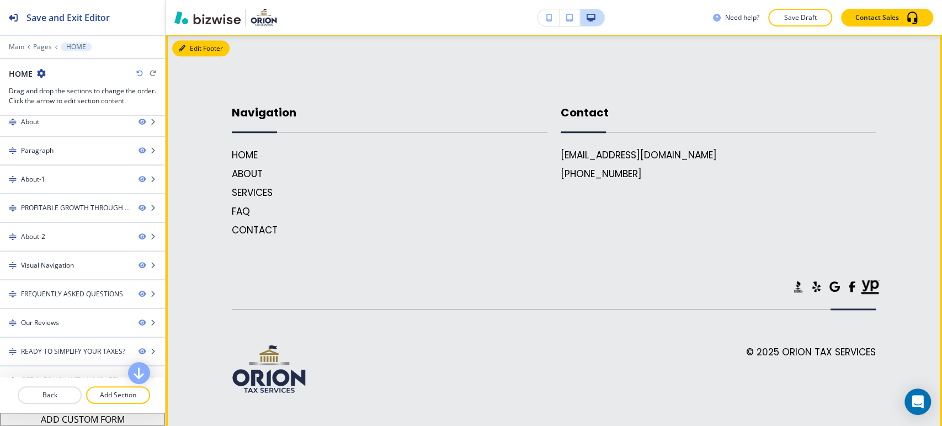
drag, startPoint x: 199, startPoint y: 78, endPoint x: 168, endPoint y: 102, distance: 39.4
click at [199, 57] on button "Edit Footer" at bounding box center [200, 48] width 57 height 17
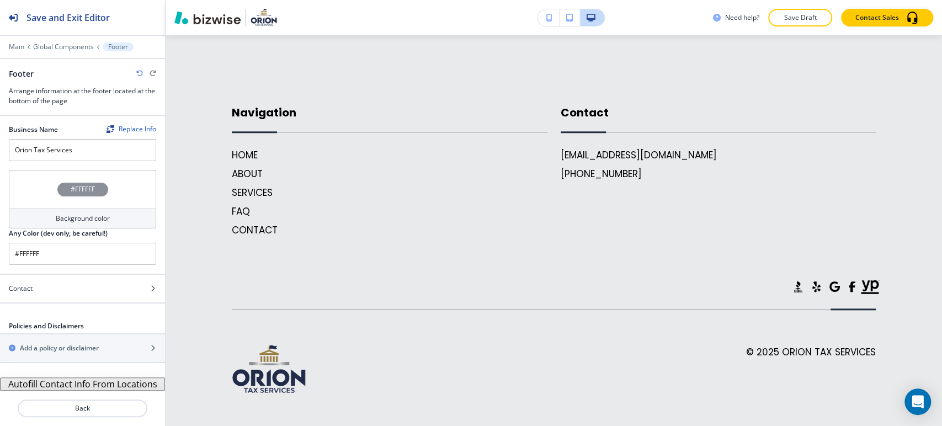
scroll to position [6315, 0]
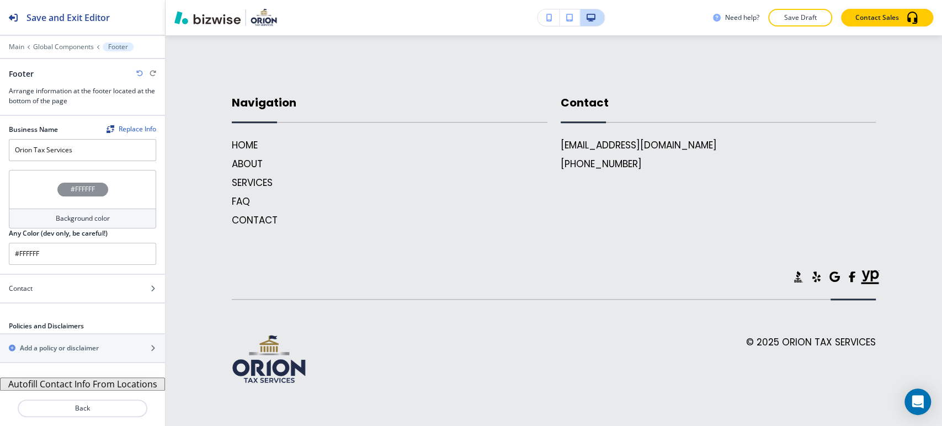
click at [97, 382] on button "Autofill Contact Info From Locations" at bounding box center [82, 384] width 165 height 13
click at [99, 383] on button "Autofill Contact Info From Locations" at bounding box center [82, 384] width 165 height 13
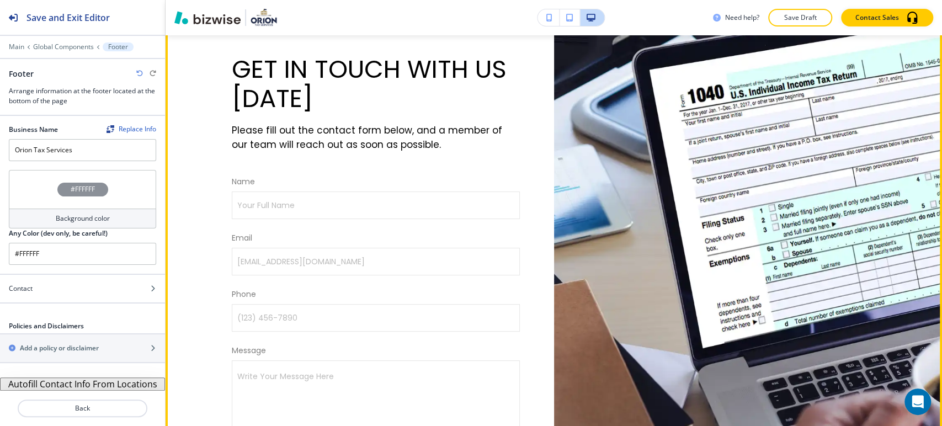
scroll to position [5763, 0]
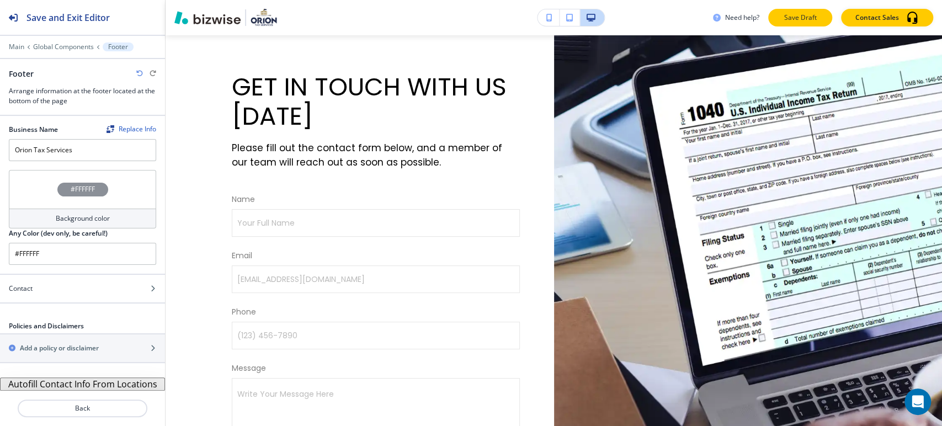
click at [818, 12] on button "Save Draft" at bounding box center [800, 18] width 64 height 18
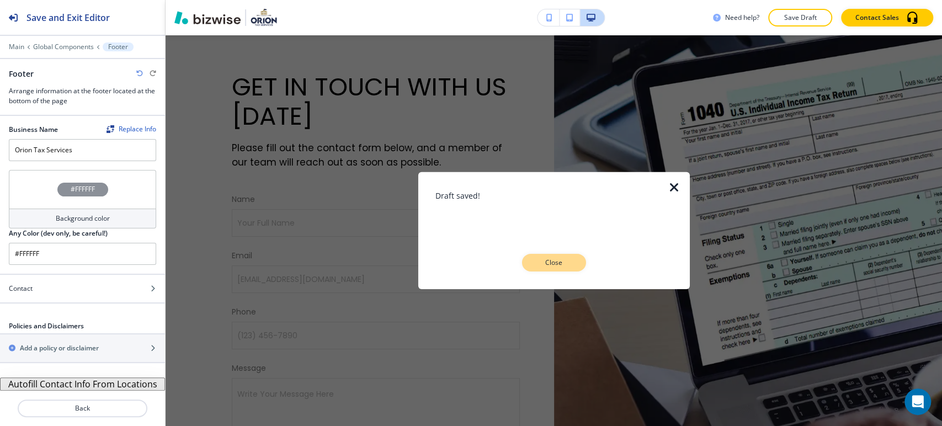
click at [556, 262] on p "Close" at bounding box center [554, 263] width 35 height 10
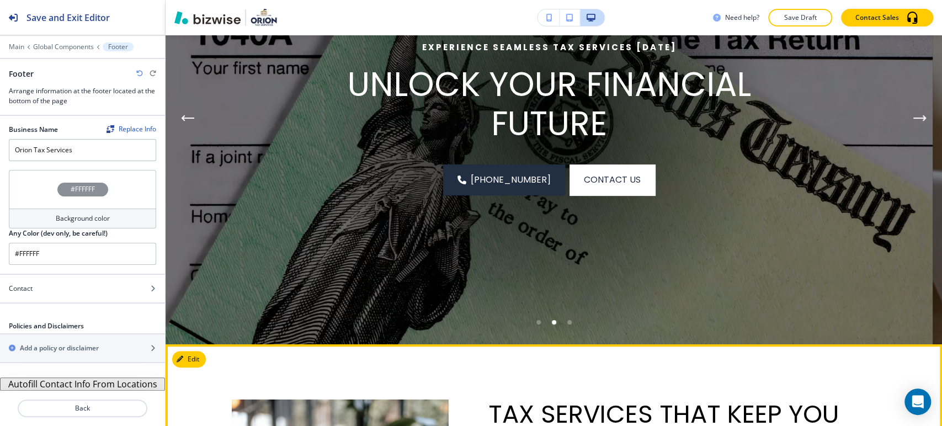
scroll to position [0, 0]
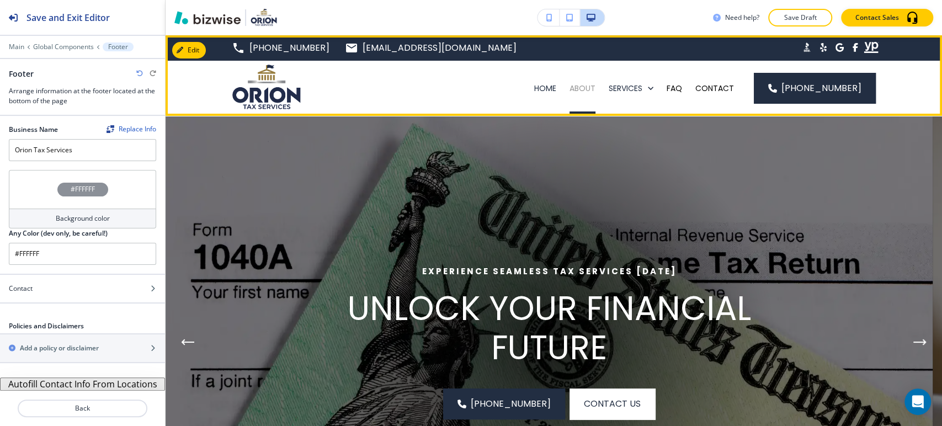
click at [587, 89] on p "ABOUT" at bounding box center [583, 88] width 26 height 11
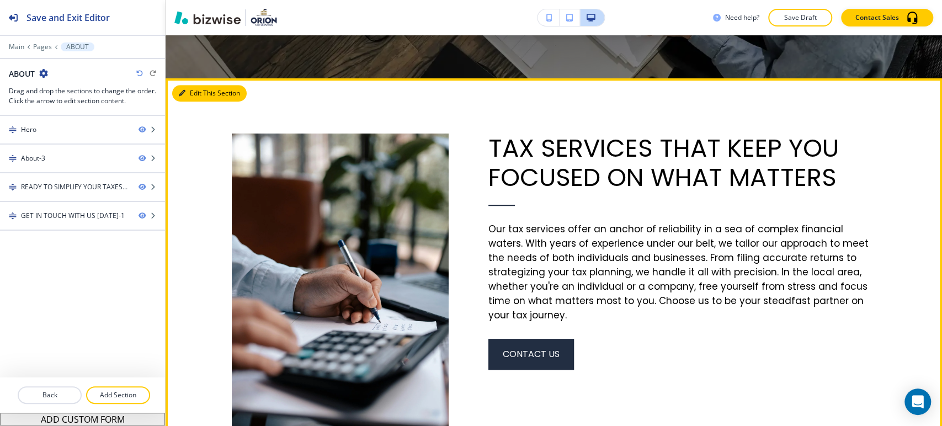
click at [192, 96] on button "Edit This Section" at bounding box center [209, 93] width 75 height 17
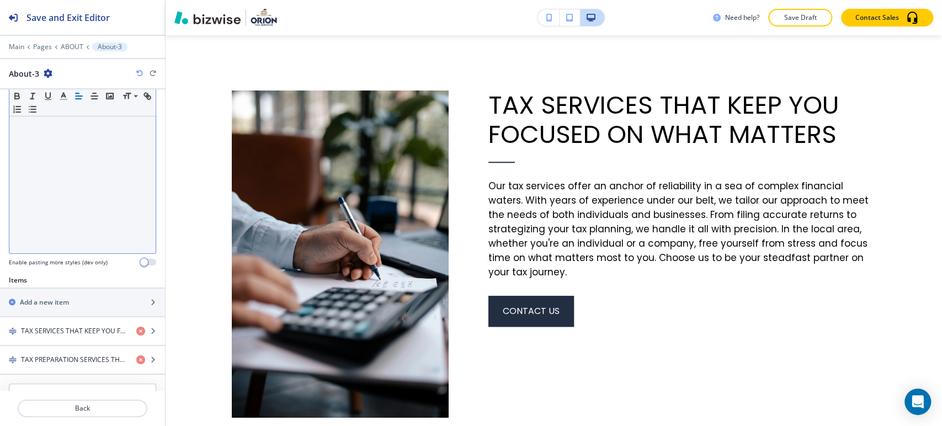
scroll to position [359, 0]
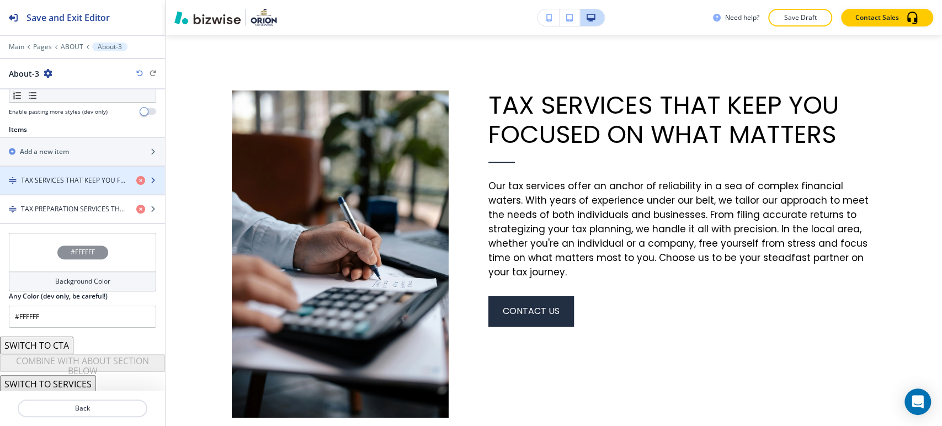
click at [71, 183] on h4 "TAX SERVICES THAT KEEP YOU FOCUSED ON WHAT MATTERS" at bounding box center [74, 181] width 107 height 10
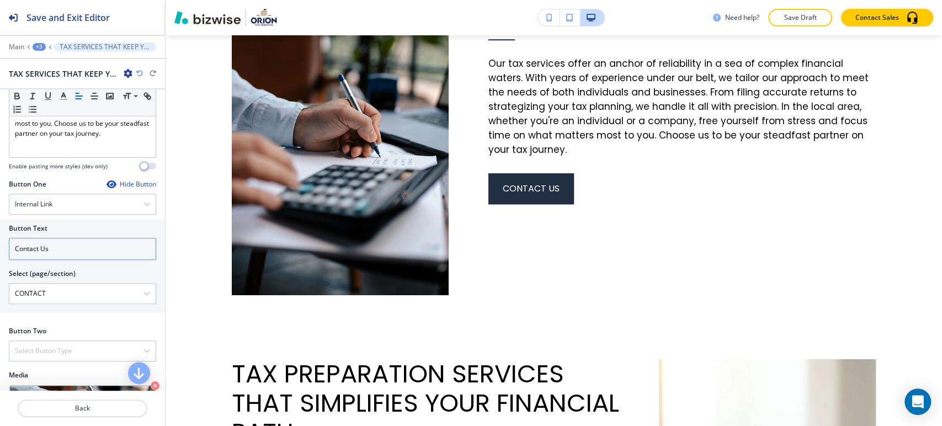
scroll to position [429, 0]
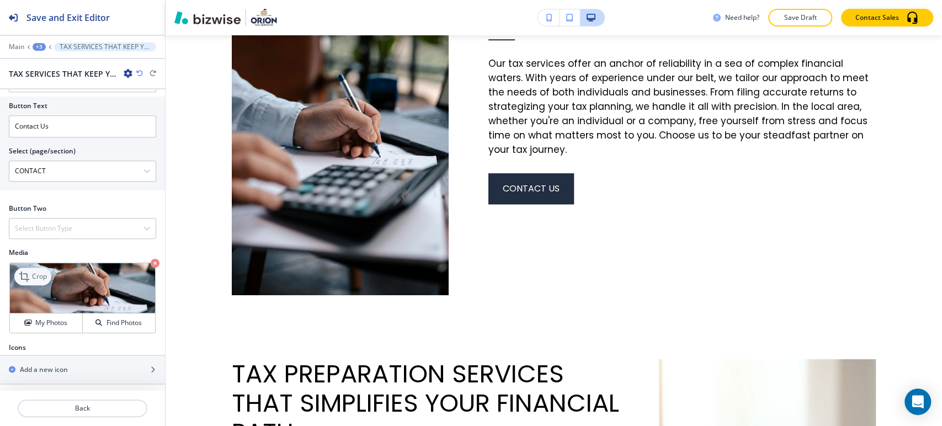
click at [39, 275] on p "Crop" at bounding box center [39, 277] width 15 height 10
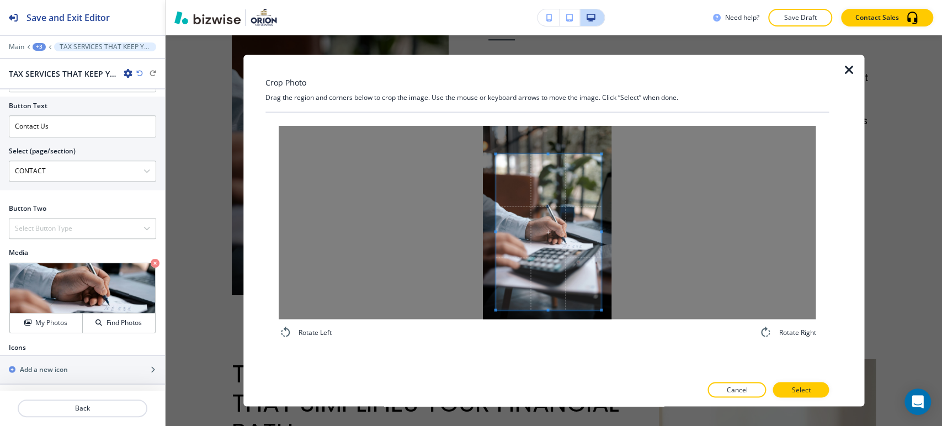
click at [653, 222] on div at bounding box center [547, 222] width 537 height 193
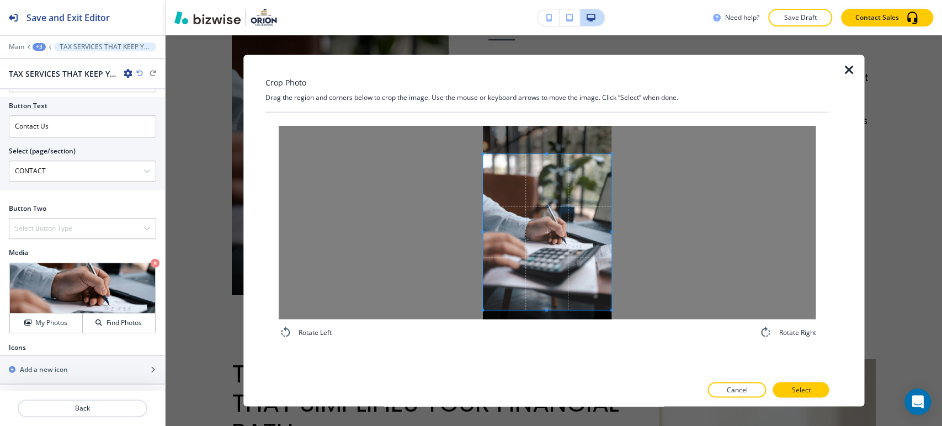
click at [416, 230] on div at bounding box center [547, 222] width 537 height 193
click at [547, 172] on span at bounding box center [546, 172] width 3 height 3
click at [550, 259] on span at bounding box center [547, 223] width 129 height 137
click at [562, 275] on span at bounding box center [547, 229] width 129 height 137
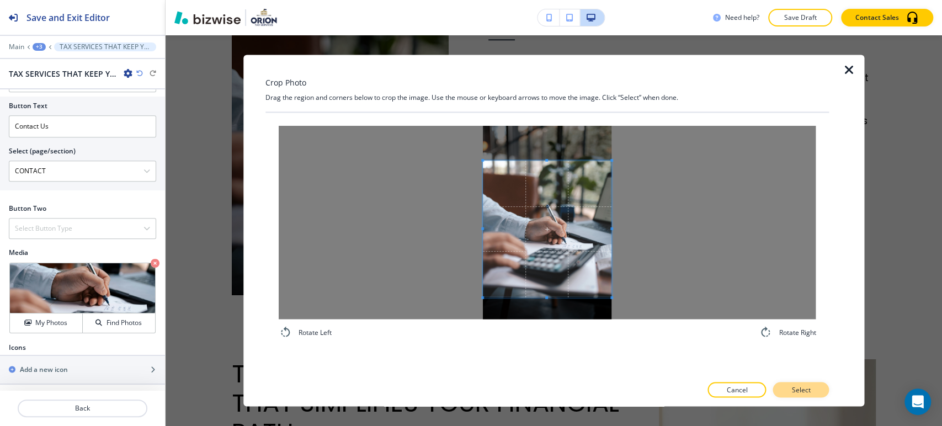
click at [802, 386] on p "Select" at bounding box center [801, 390] width 19 height 10
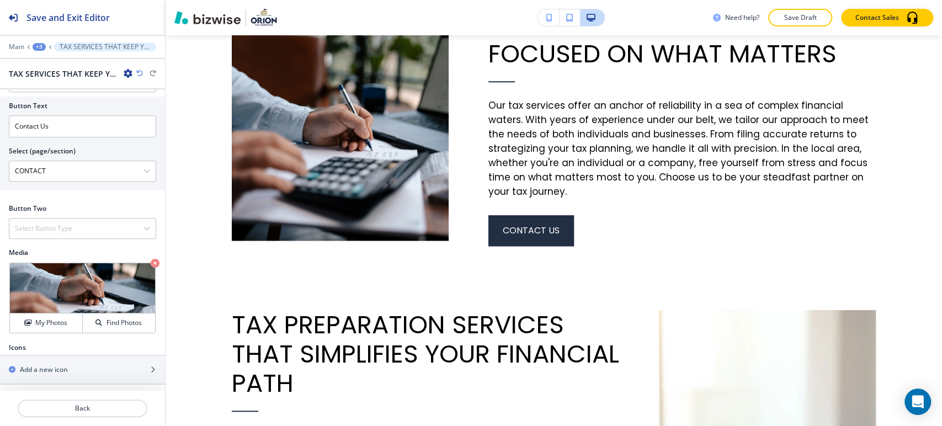
scroll to position [533, 0]
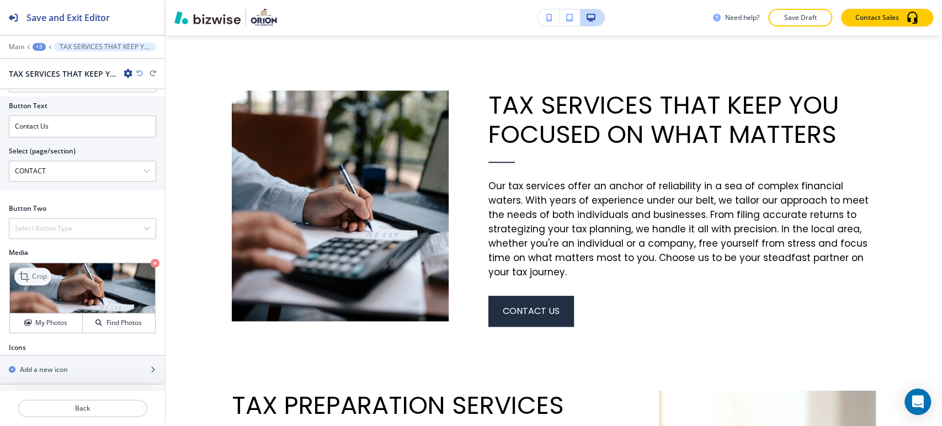
click at [35, 275] on p "Crop" at bounding box center [39, 277] width 15 height 10
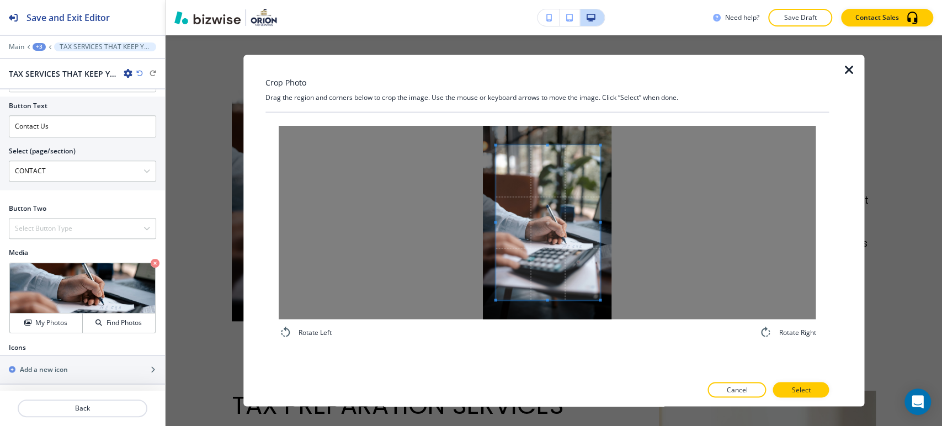
click at [658, 227] on div at bounding box center [547, 222] width 537 height 193
click at [455, 225] on div at bounding box center [547, 222] width 537 height 193
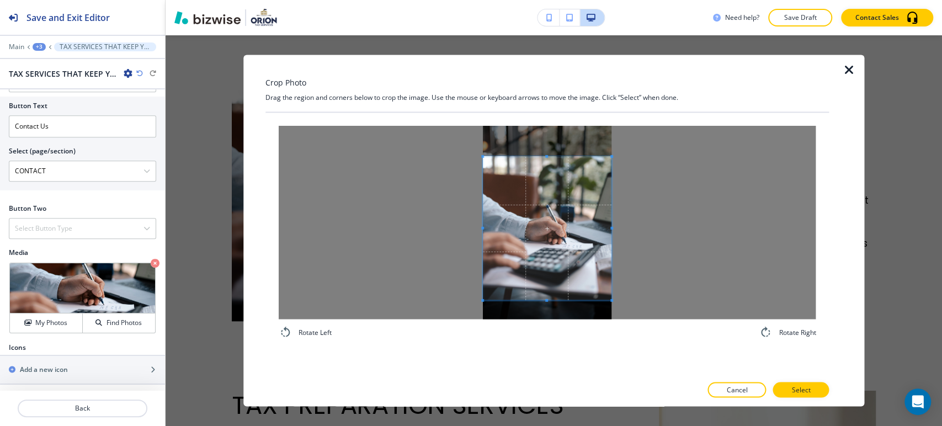
click at [548, 157] on span at bounding box center [546, 156] width 3 height 3
click at [797, 385] on p "Select" at bounding box center [801, 390] width 19 height 10
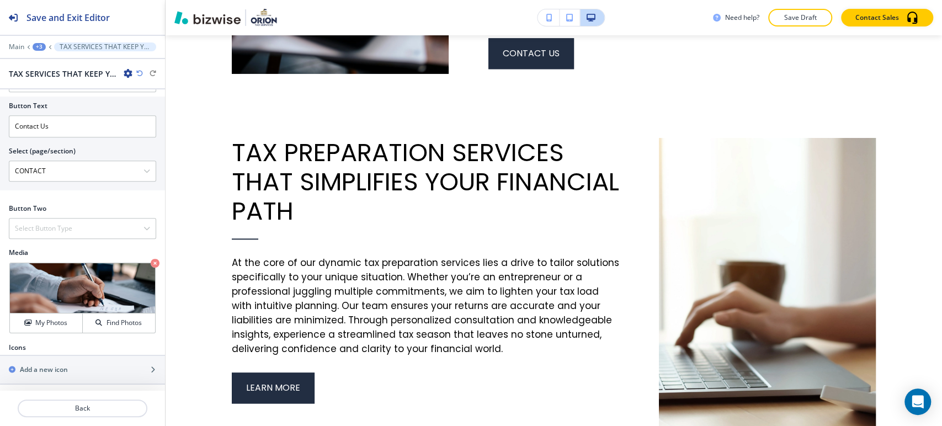
scroll to position [840, 0]
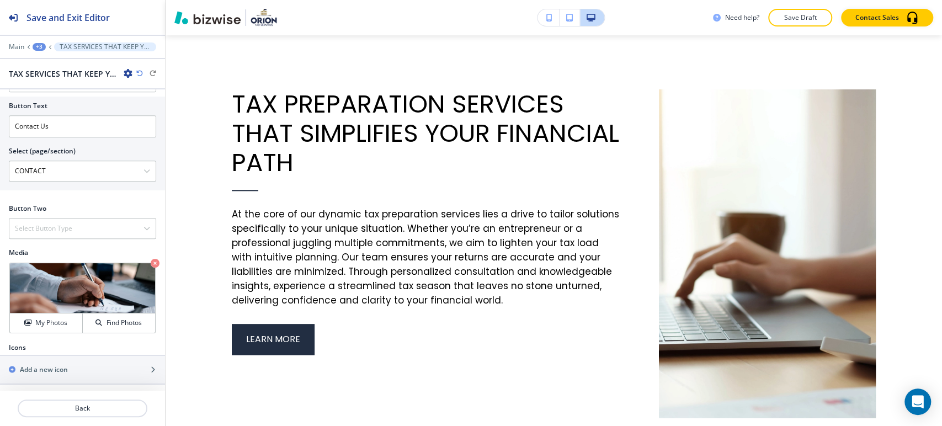
click at [44, 45] on div "+3" at bounding box center [39, 47] width 13 height 8
click at [62, 105] on p "About-3" at bounding box center [68, 104] width 56 height 10
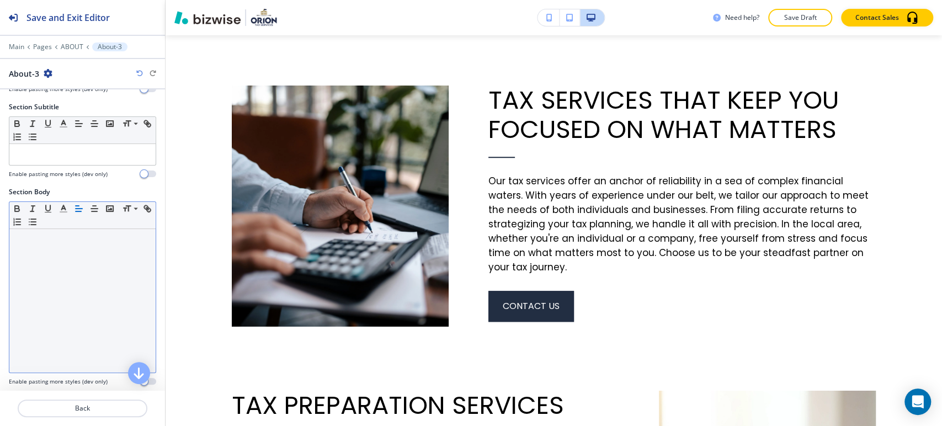
scroll to position [359, 0]
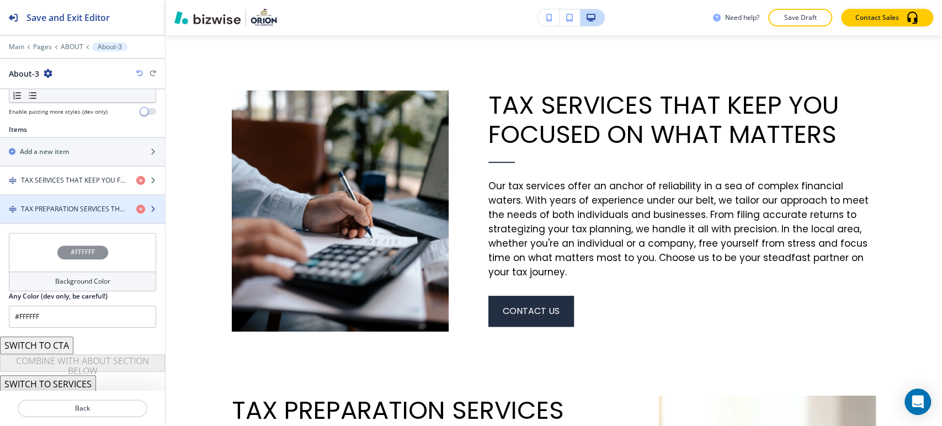
click at [78, 214] on div "button" at bounding box center [82, 218] width 165 height 9
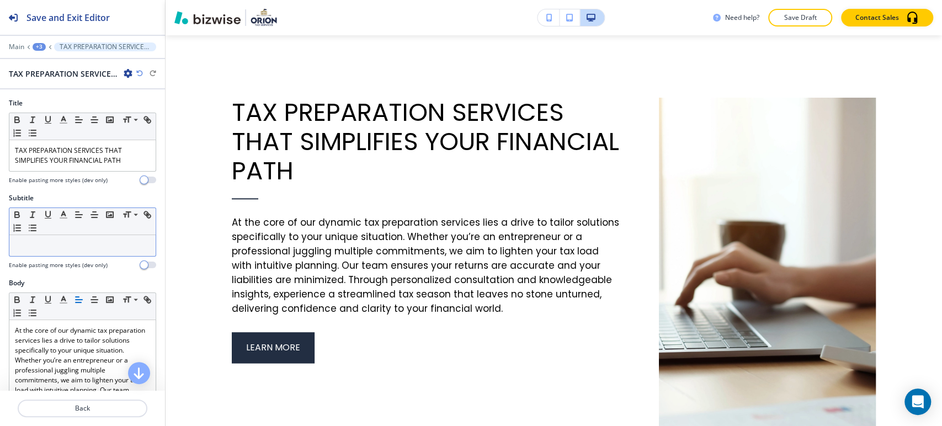
scroll to position [834, 0]
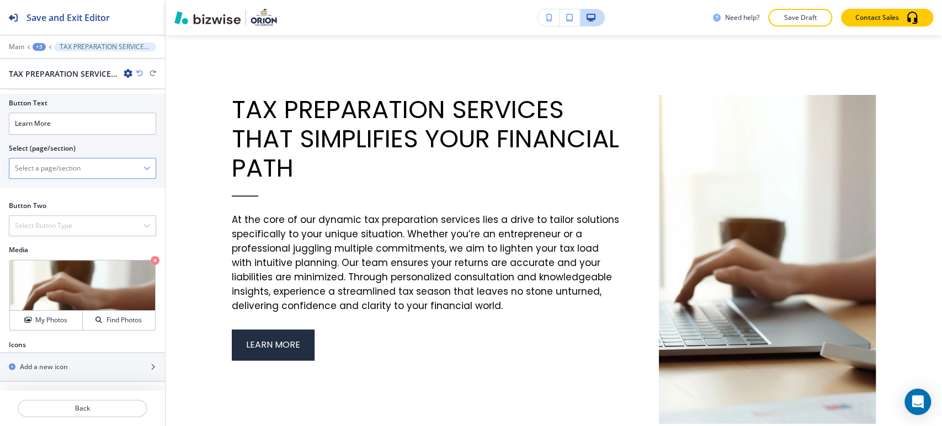
click at [85, 166] on \(page\/section\) "Manual Input" at bounding box center [76, 168] width 134 height 19
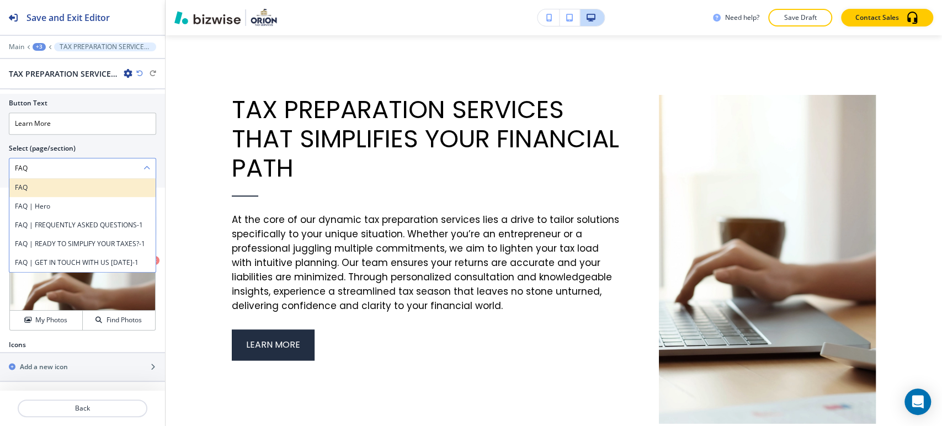
type \(page\/section\) "FAQ"
click at [19, 190] on h4 "FAQ" at bounding box center [82, 188] width 135 height 10
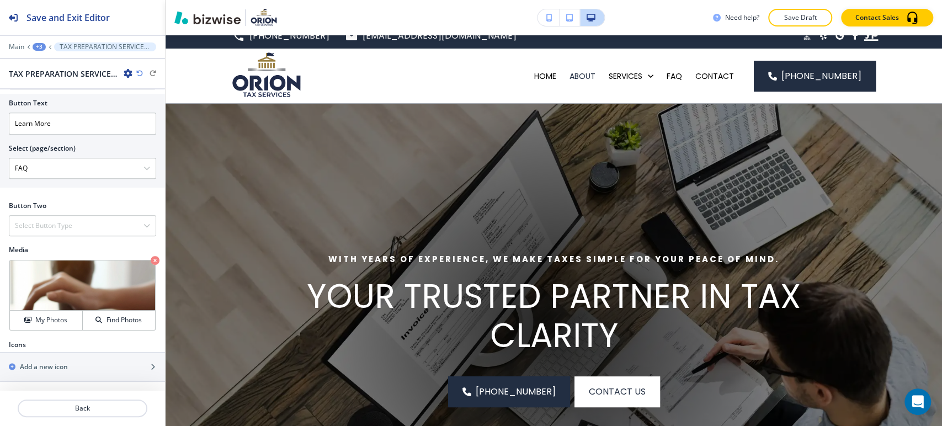
scroll to position [0, 0]
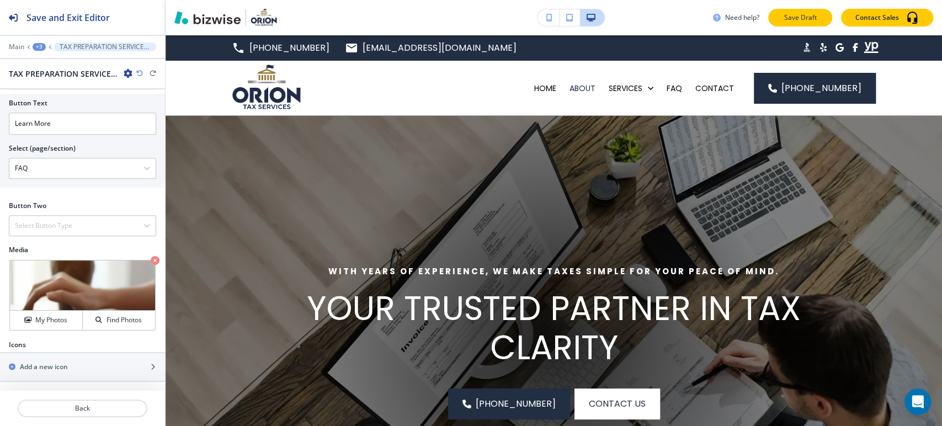
click at [792, 19] on p "Save Draft" at bounding box center [800, 18] width 35 height 10
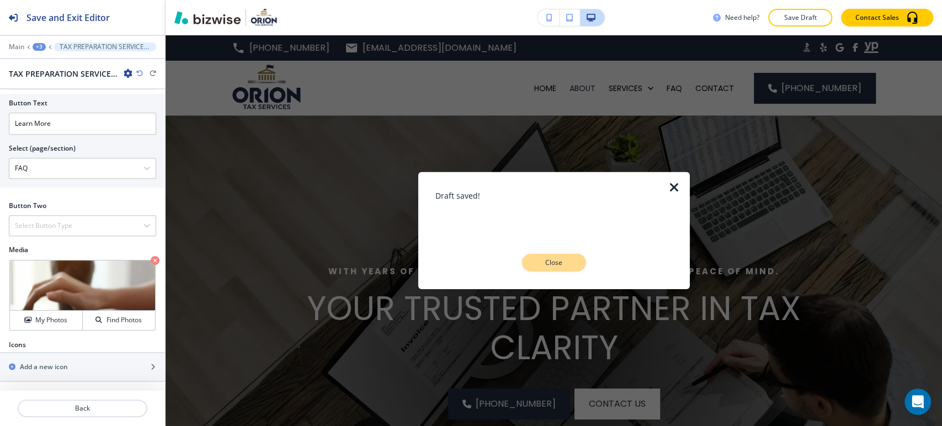
click at [564, 261] on p "Close" at bounding box center [554, 263] width 35 height 10
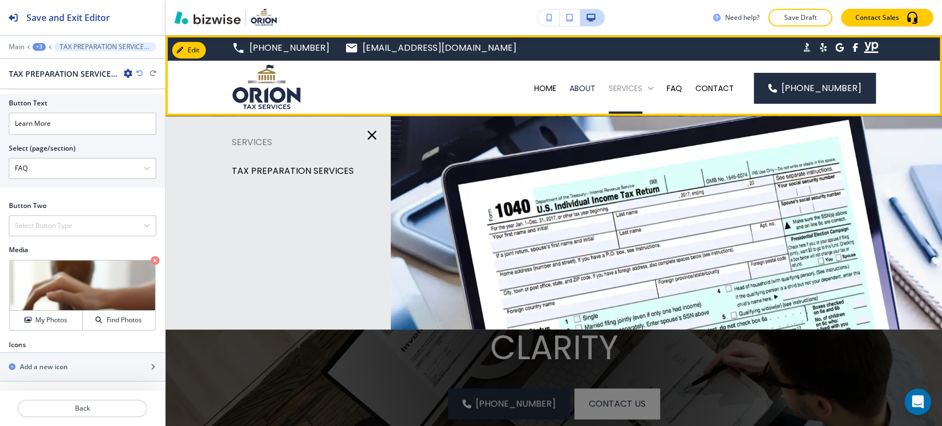
click at [639, 84] on p "SERVICES" at bounding box center [626, 88] width 34 height 11
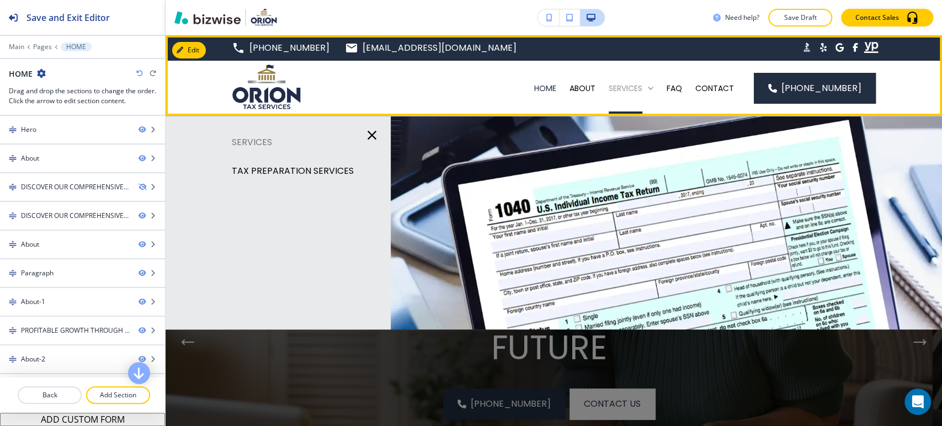
click at [630, 86] on p "SERVICES" at bounding box center [626, 88] width 34 height 11
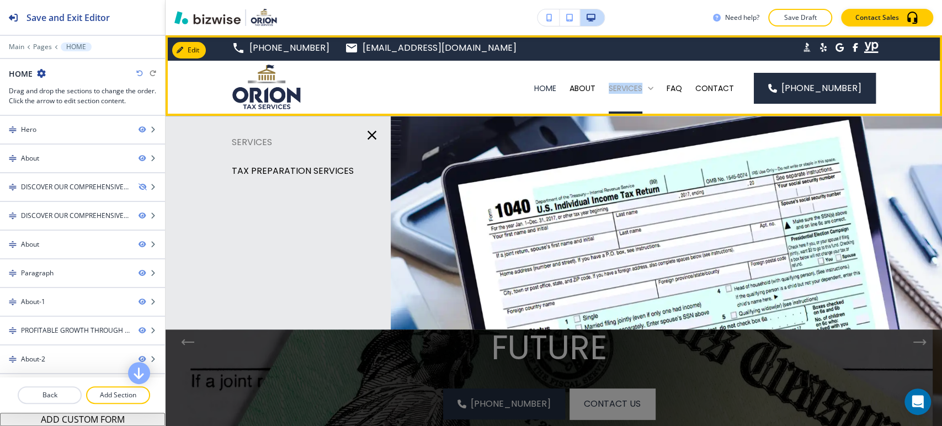
click at [630, 86] on p "SERVICES" at bounding box center [626, 88] width 34 height 11
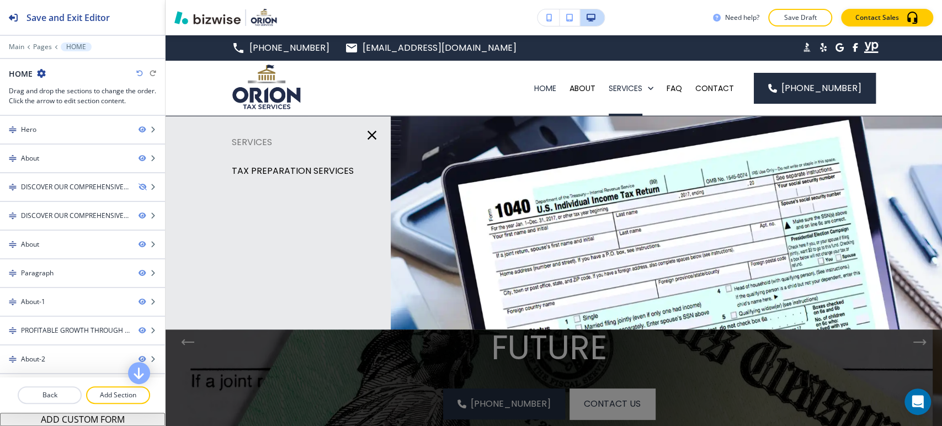
click at [275, 168] on p "TAX PREPARATION SERVICES" at bounding box center [293, 171] width 122 height 17
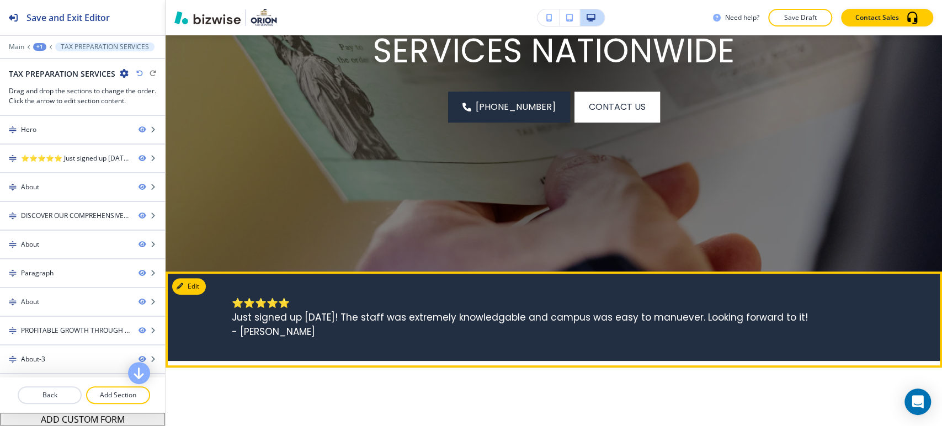
scroll to position [61, 0]
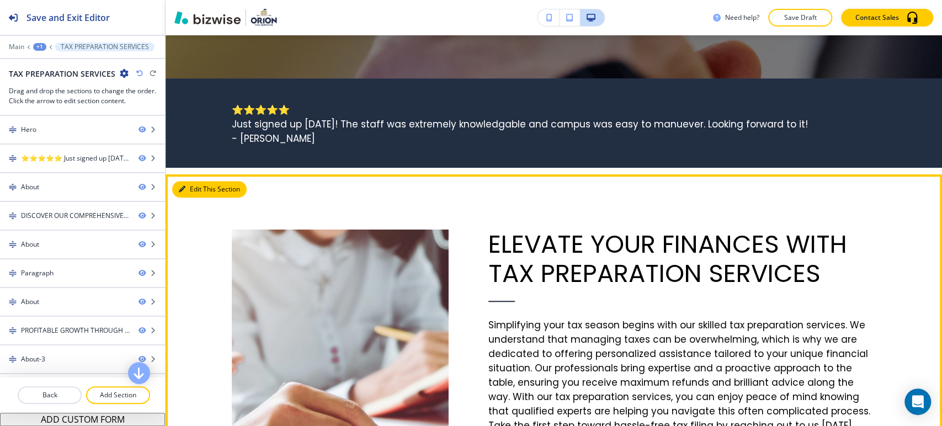
click at [196, 188] on button "Edit This Section" at bounding box center [209, 189] width 75 height 17
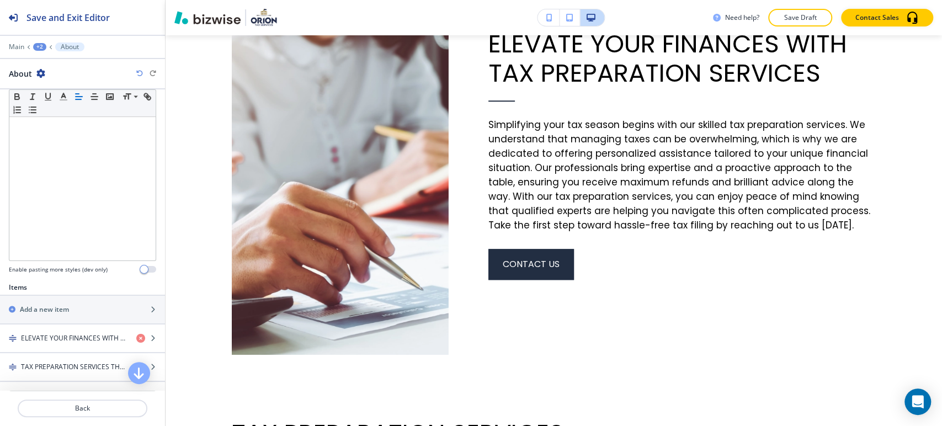
scroll to position [359, 0]
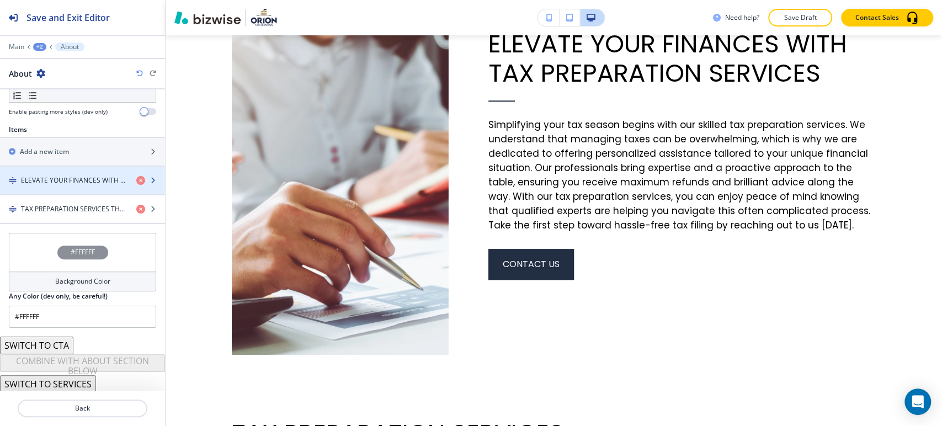
click at [65, 185] on div "button" at bounding box center [82, 189] width 165 height 9
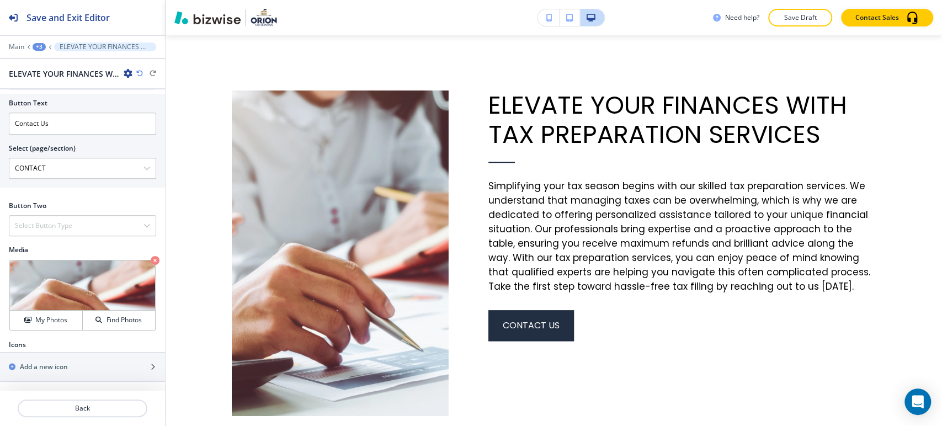
scroll to position [465, 0]
click at [32, 277] on p "Crop" at bounding box center [39, 274] width 15 height 10
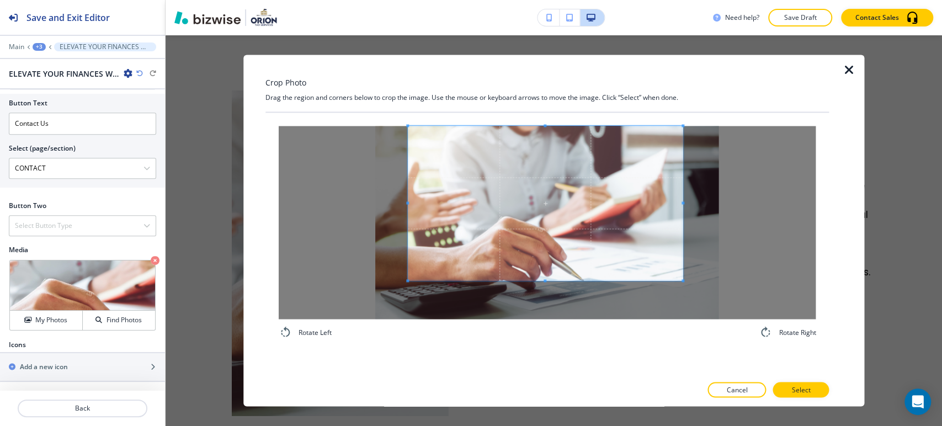
click at [535, 203] on span at bounding box center [545, 203] width 275 height 155
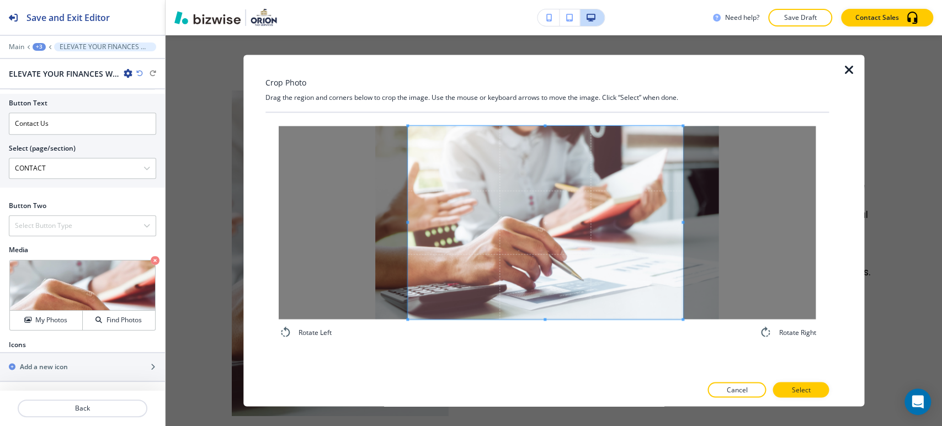
click at [550, 378] on div "Crop Photo Drag the region and corners below to crop the image. Use the mouse o…" at bounding box center [548, 231] width 564 height 352
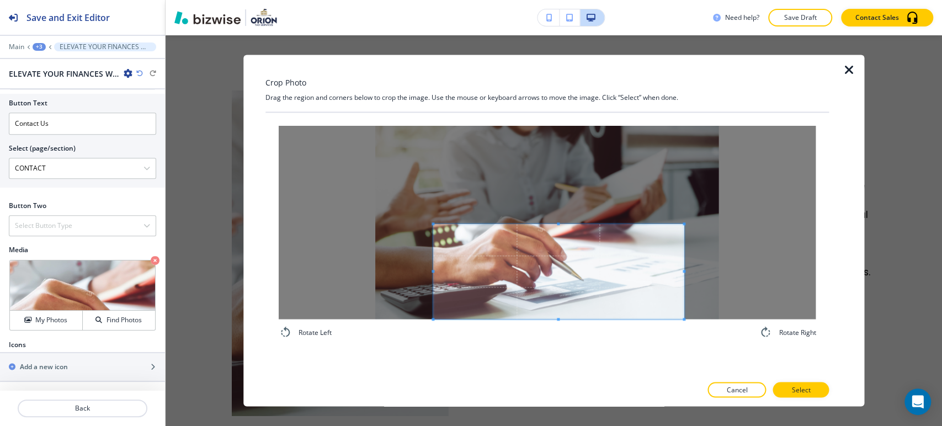
click at [441, 372] on div "Rotate Left Rotate Right" at bounding box center [548, 244] width 564 height 263
click at [556, 102] on div "Crop Photo Drag the region and corners below to crop the image. Use the mouse o…" at bounding box center [548, 231] width 564 height 352
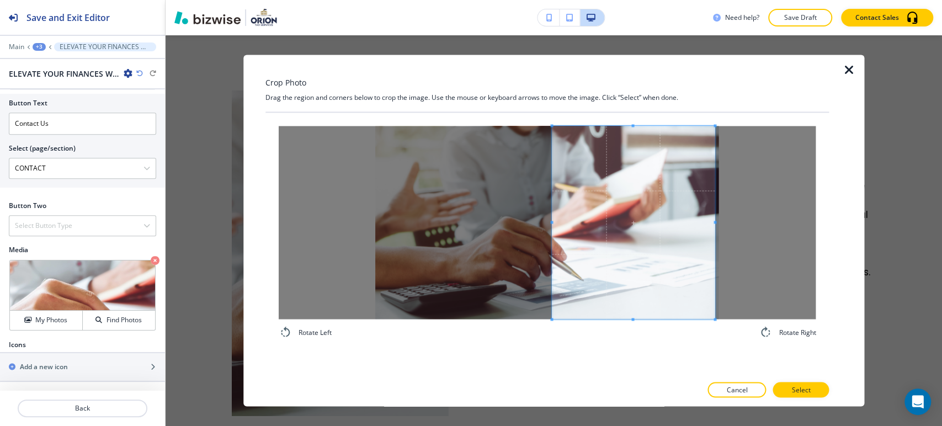
click at [715, 383] on div "Crop Photo Drag the region and corners below to crop the image. Use the mouse o…" at bounding box center [548, 231] width 564 height 352
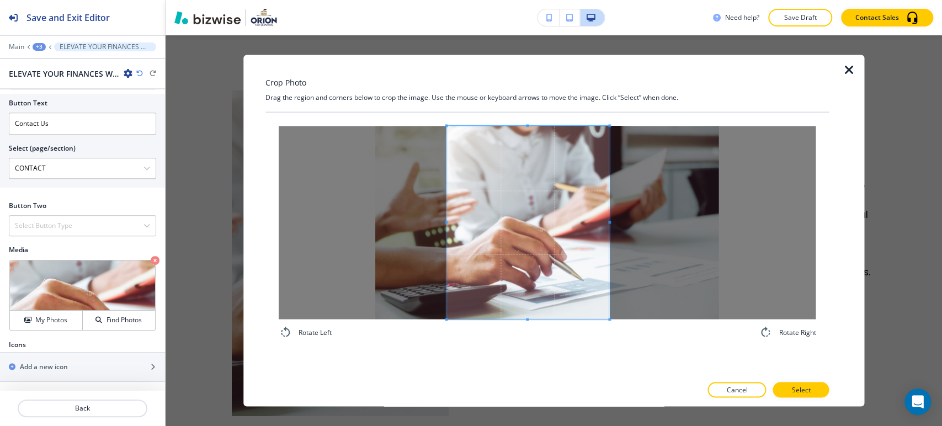
click at [577, 301] on span at bounding box center [528, 222] width 163 height 193
click at [792, 390] on p "Select" at bounding box center [801, 390] width 19 height 10
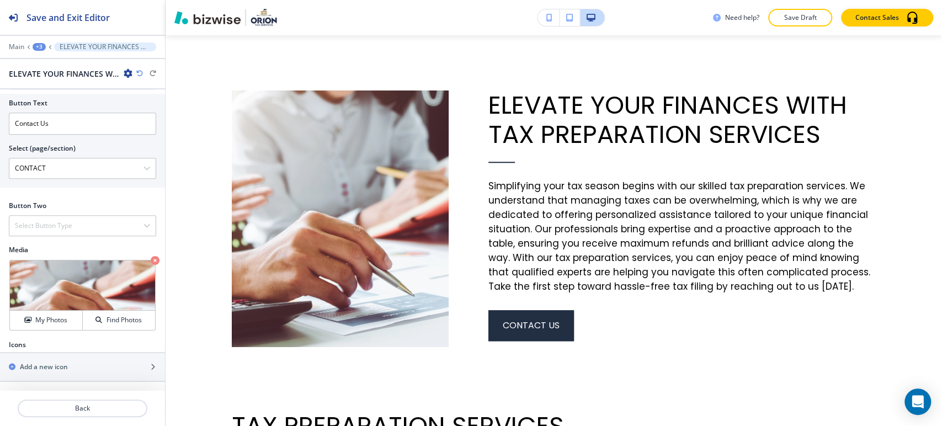
click at [44, 49] on div "+3" at bounding box center [39, 47] width 13 height 8
click at [82, 107] on p "About" at bounding box center [68, 104] width 56 height 10
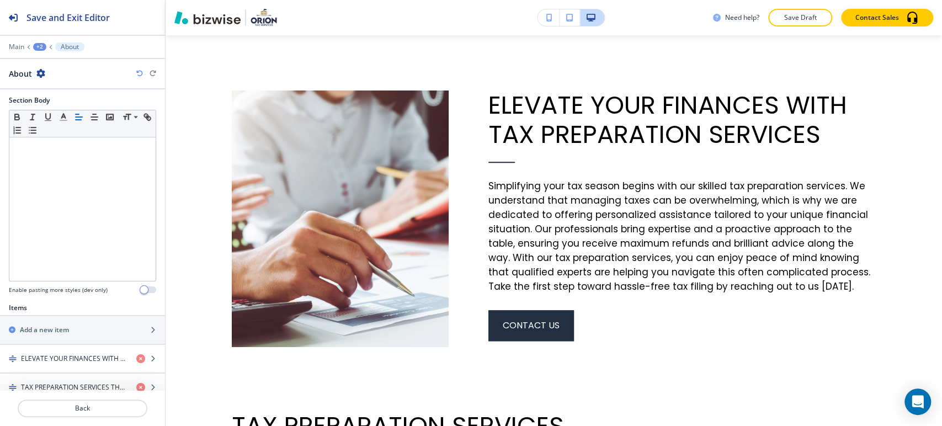
scroll to position [359, 0]
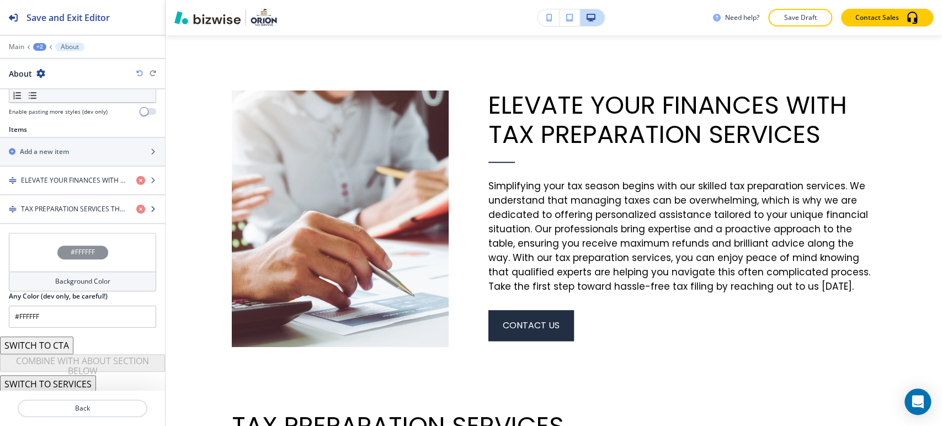
click at [85, 204] on h4 "TAX PREPARATION SERVICES THAT SIMPLIFIES YOUR FINANCIAL PATH" at bounding box center [74, 209] width 107 height 10
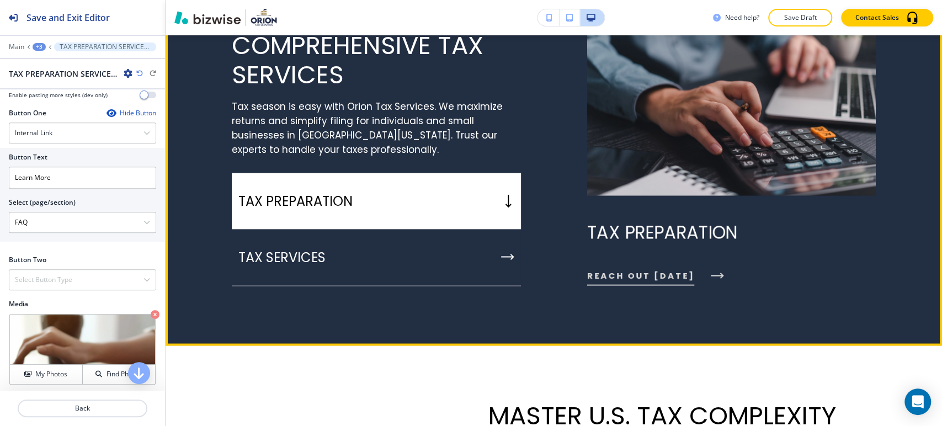
scroll to position [1436, 0]
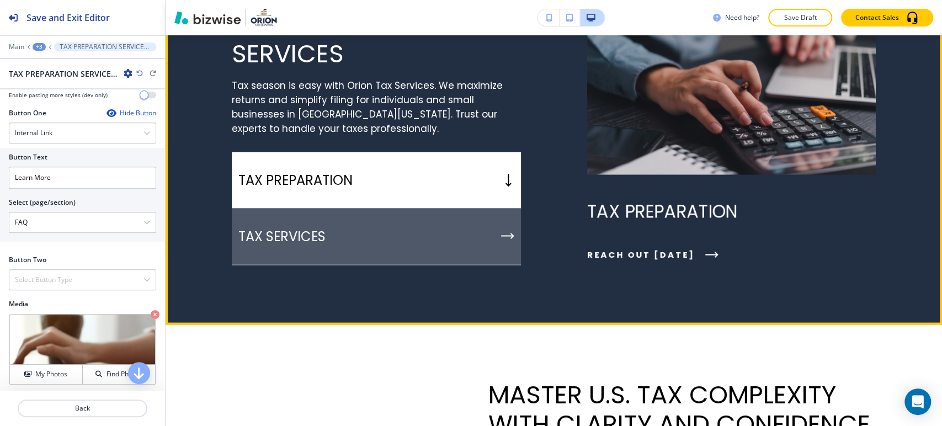
click at [457, 265] on div "TAX SERVICES" at bounding box center [376, 236] width 289 height 57
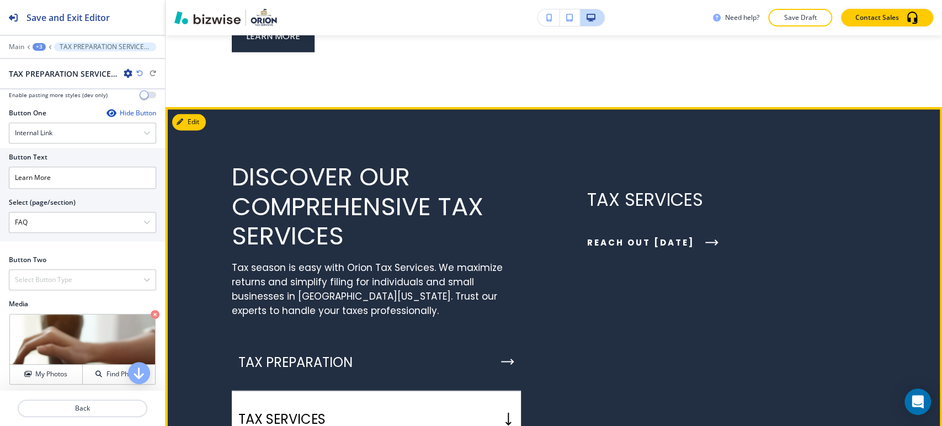
scroll to position [1253, 0]
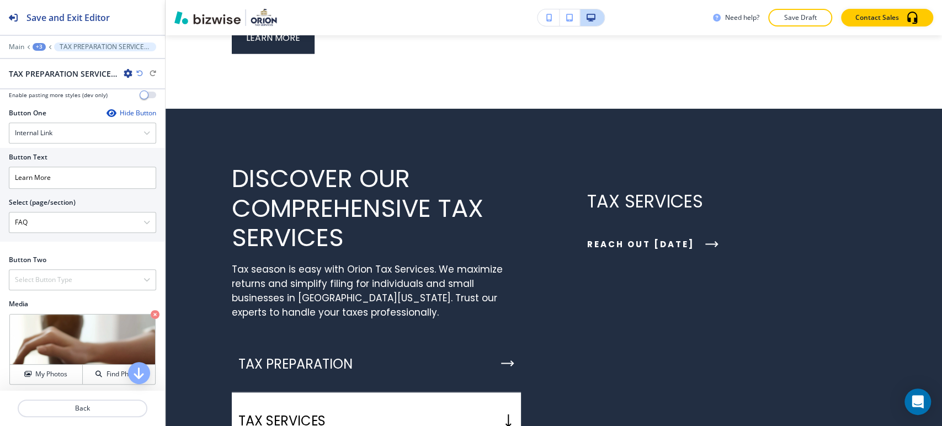
click at [203, 166] on div "Edit DISCOVER OUR COMPREHENSIVE TAX SERVICES Tax season is easy with Orion Tax …" at bounding box center [554, 306] width 777 height 395
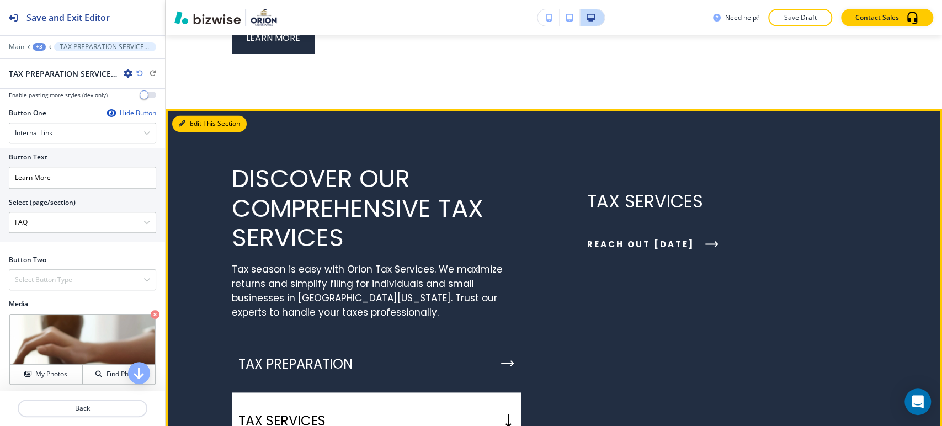
click at [187, 132] on button "Edit This Section" at bounding box center [209, 123] width 75 height 17
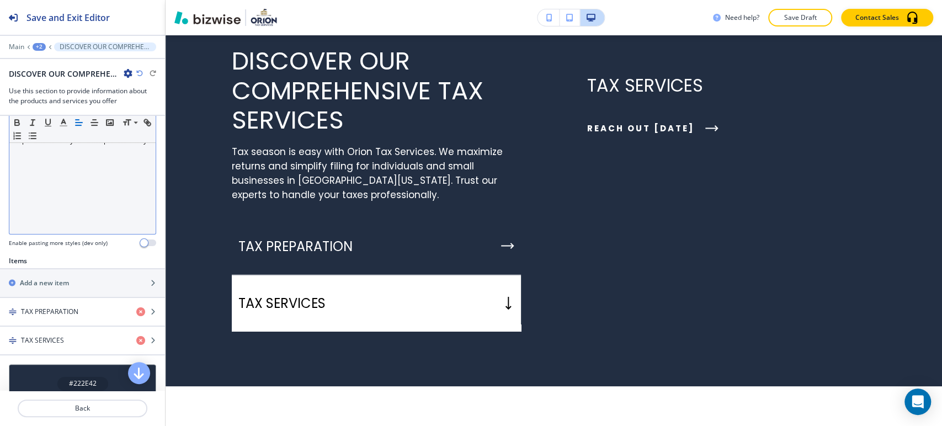
scroll to position [368, 0]
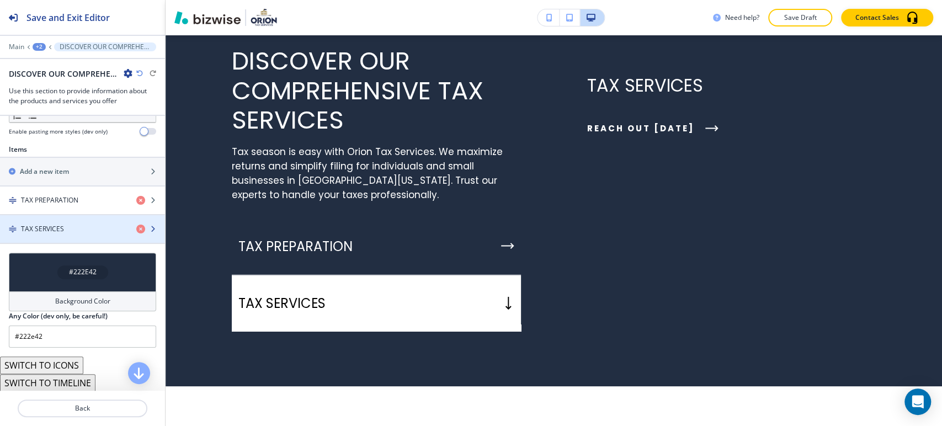
click at [86, 218] on div "button" at bounding box center [82, 219] width 165 height 9
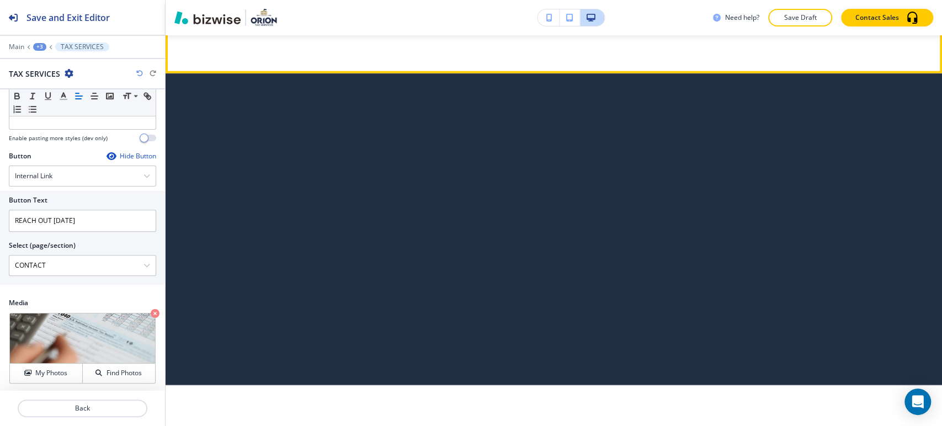
scroll to position [2161, 0]
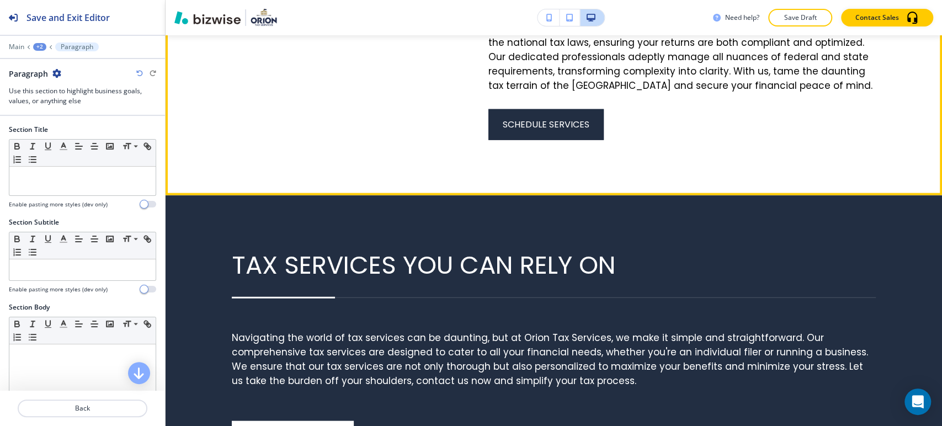
scroll to position [1724, 0]
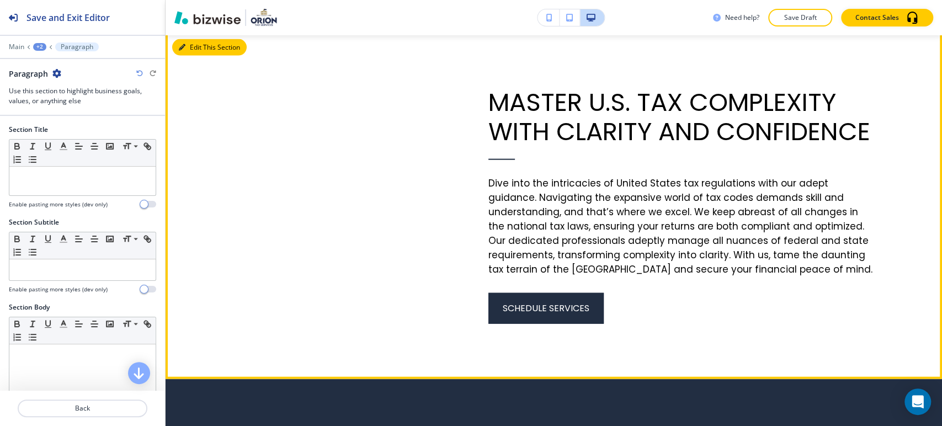
click at [191, 56] on button "Edit This Section" at bounding box center [209, 47] width 75 height 17
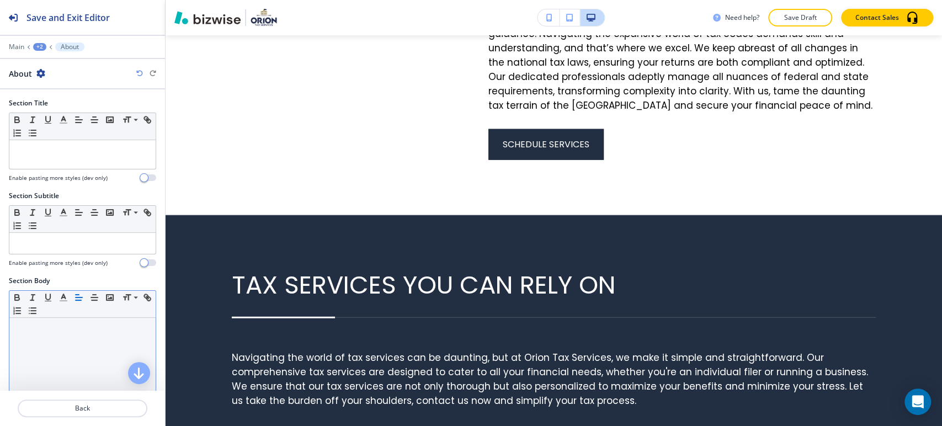
scroll to position [330, 0]
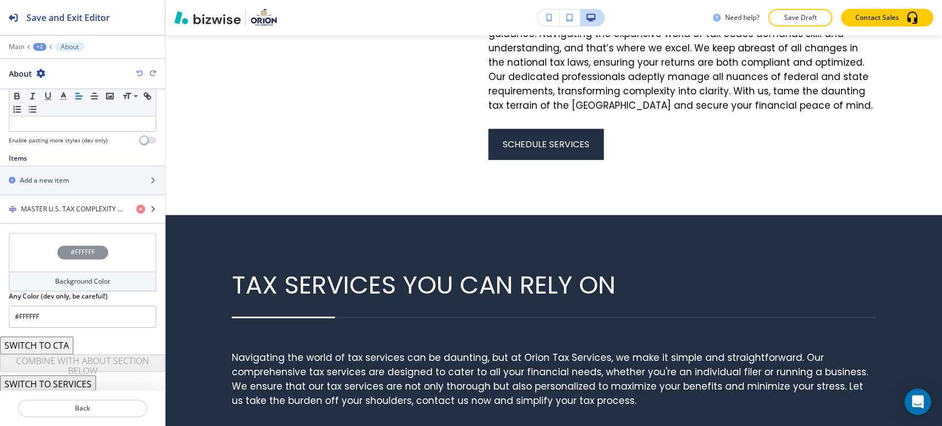
click at [59, 218] on div "button" at bounding box center [82, 218] width 165 height 9
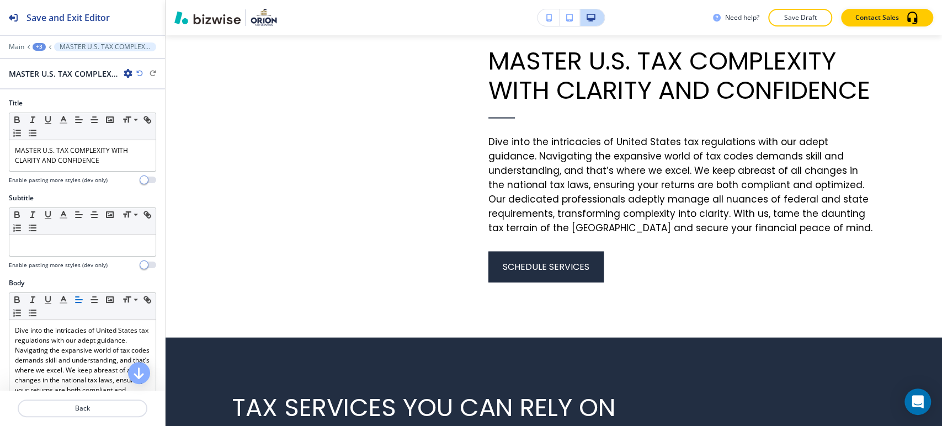
scroll to position [429, 0]
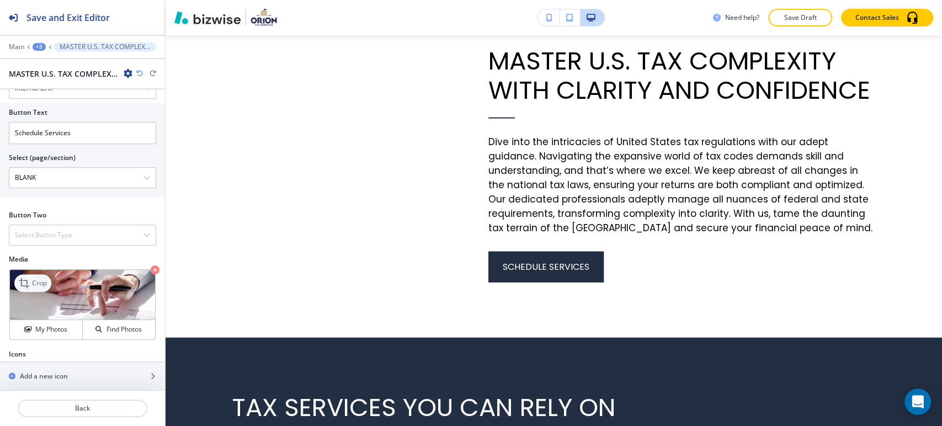
click at [40, 275] on div "Crop" at bounding box center [32, 283] width 37 height 18
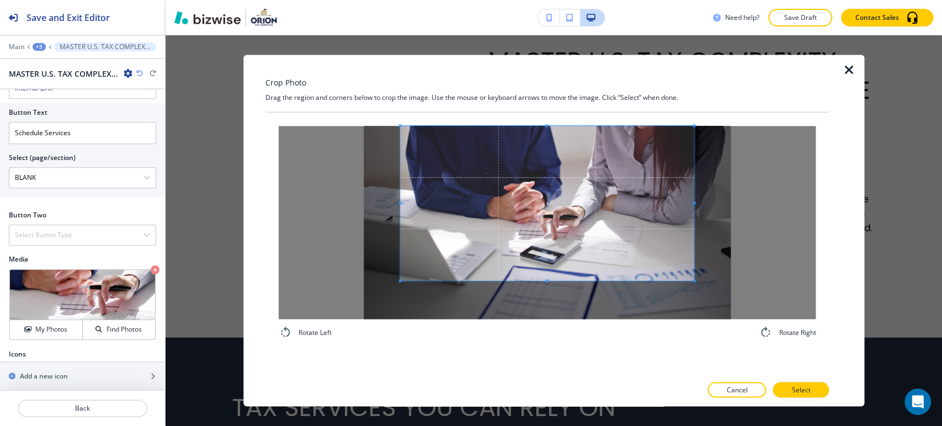
click at [548, 206] on span at bounding box center [547, 203] width 294 height 155
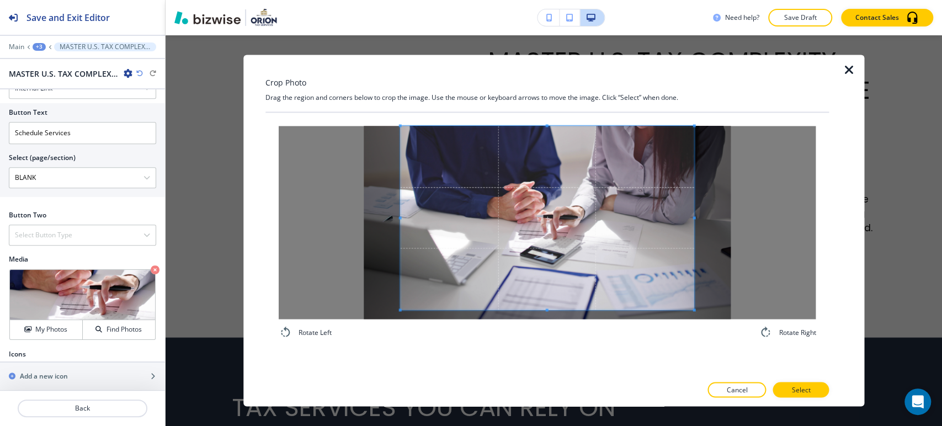
click at [548, 337] on div "Rotate Left Rotate Right" at bounding box center [548, 232] width 538 height 213
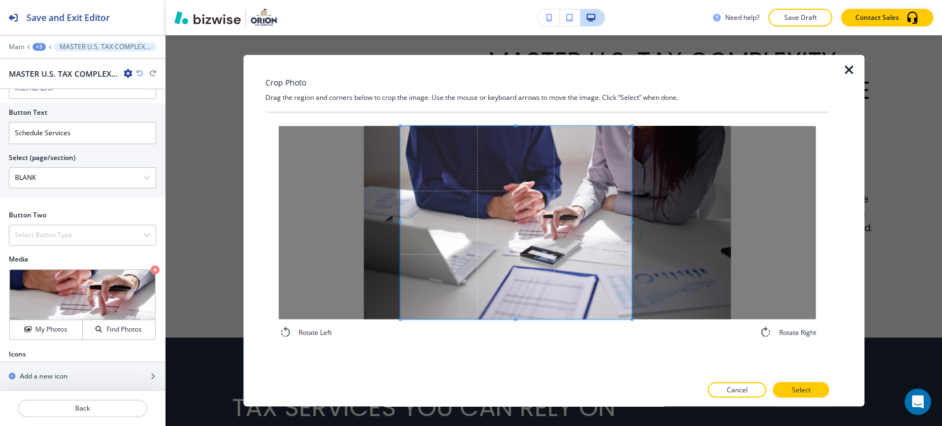
click at [632, 238] on div at bounding box center [515, 222] width 231 height 193
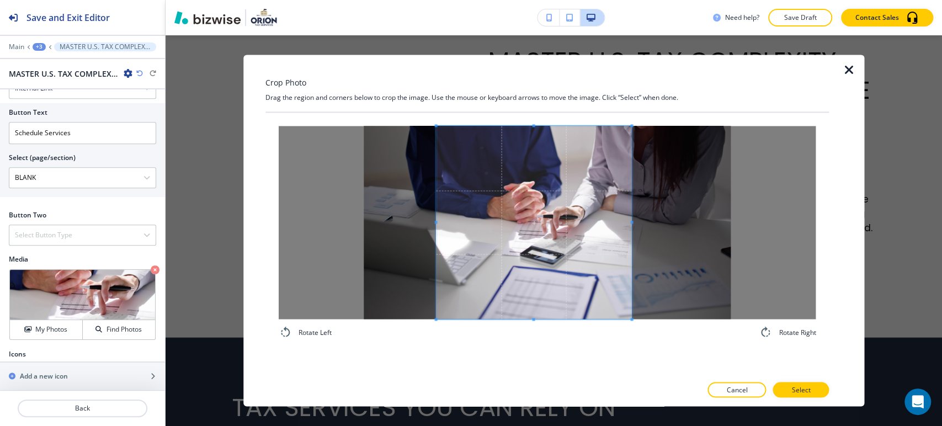
click at [436, 228] on div at bounding box center [533, 222] width 195 height 193
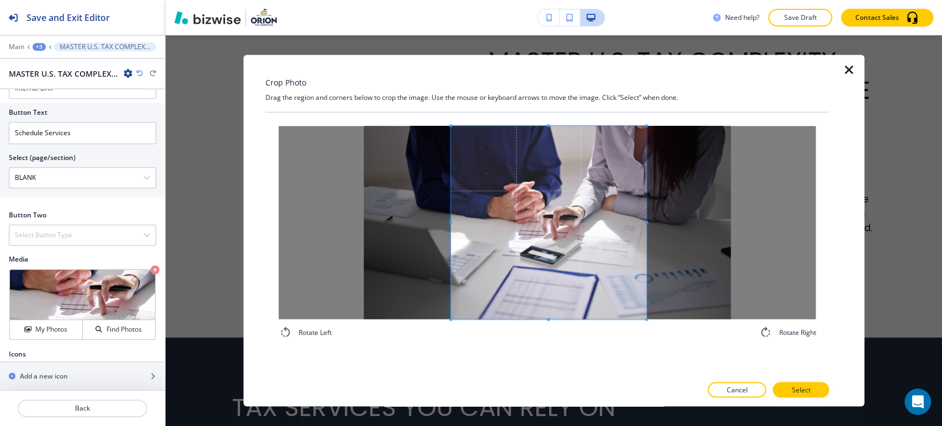
click at [564, 251] on span at bounding box center [548, 222] width 195 height 193
click at [799, 385] on p "Select" at bounding box center [801, 390] width 19 height 10
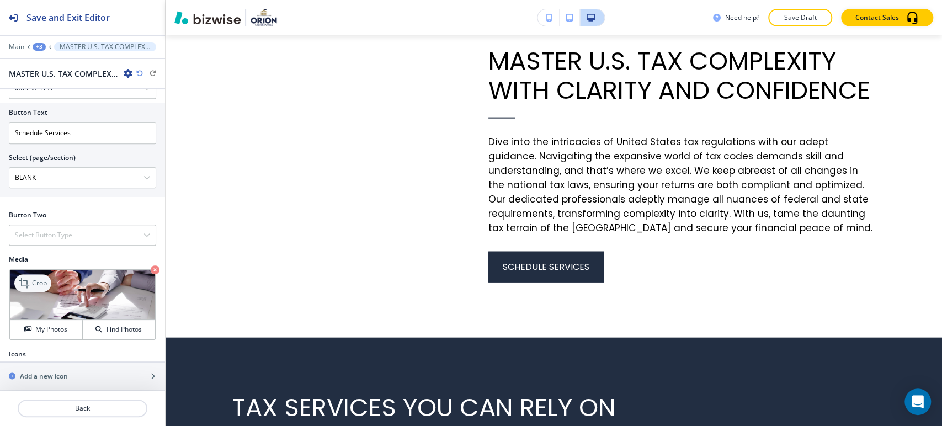
click at [43, 278] on p "Crop" at bounding box center [39, 283] width 15 height 10
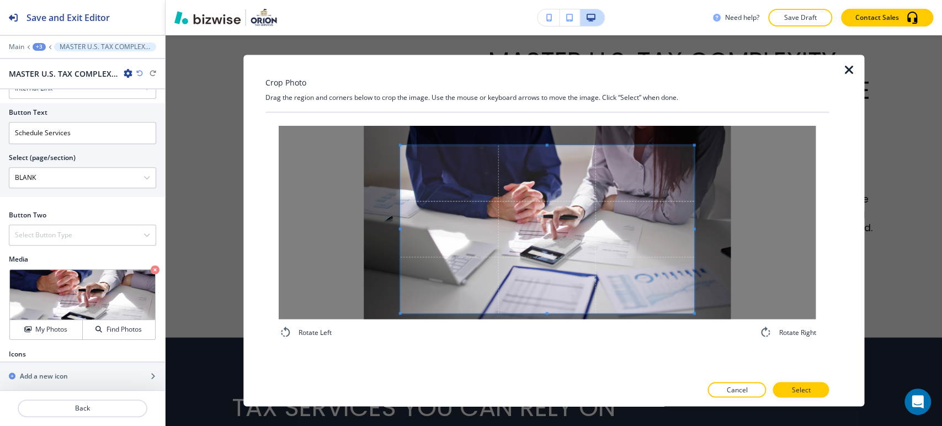
click at [542, 336] on div "Rotate Left Rotate Right" at bounding box center [548, 232] width 538 height 213
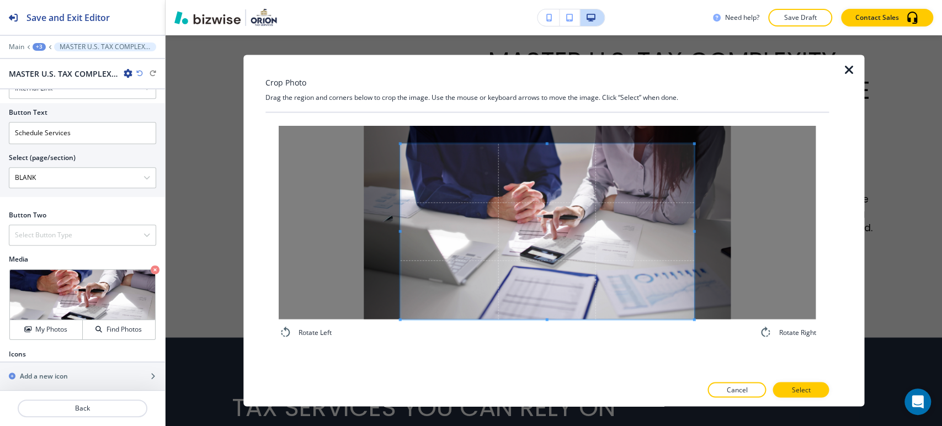
click at [547, 100] on div "Crop Photo Drag the region and corners below to crop the image. Use the mouse o…" at bounding box center [548, 231] width 564 height 352
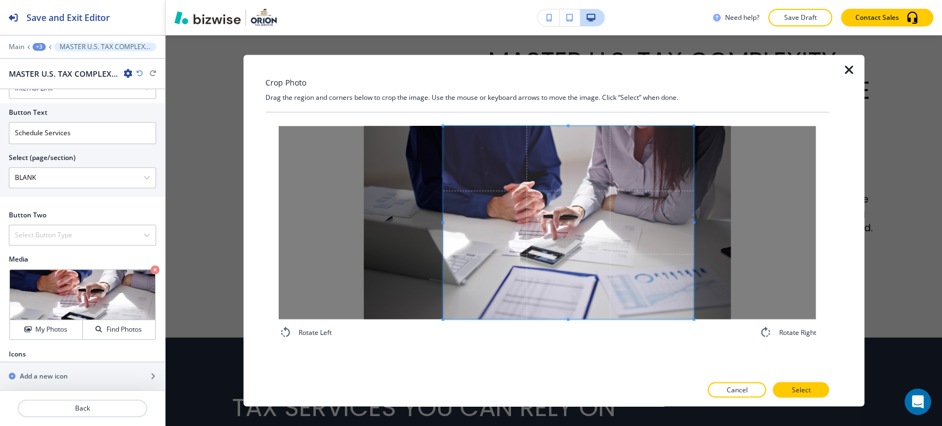
click at [445, 221] on div at bounding box center [568, 222] width 251 height 193
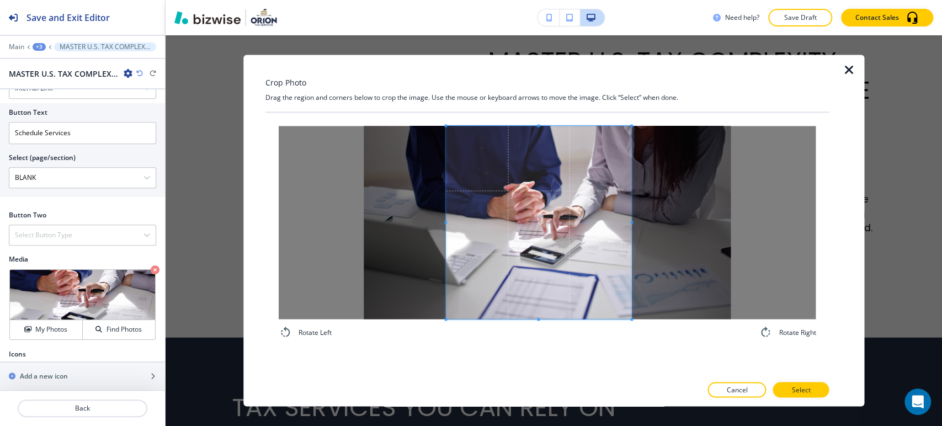
click at [632, 237] on div at bounding box center [539, 222] width 186 height 193
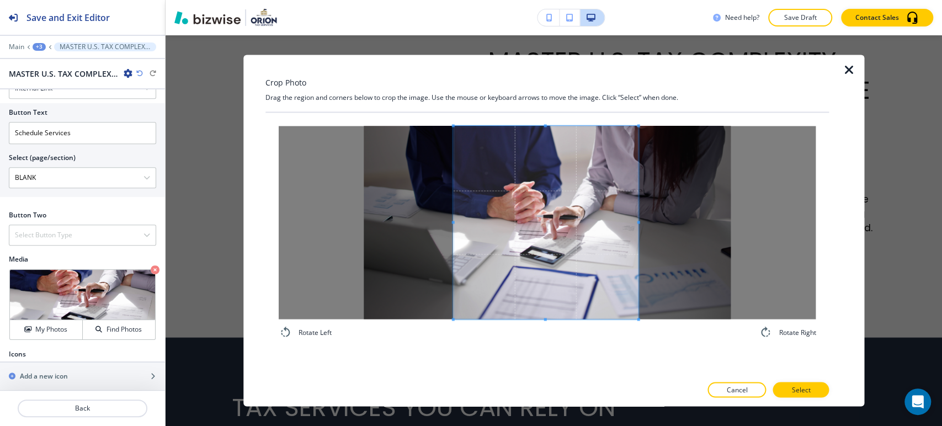
click at [571, 277] on span at bounding box center [545, 222] width 185 height 193
click at [643, 221] on span at bounding box center [643, 222] width 3 height 3
click at [794, 389] on p "Select" at bounding box center [801, 390] width 19 height 10
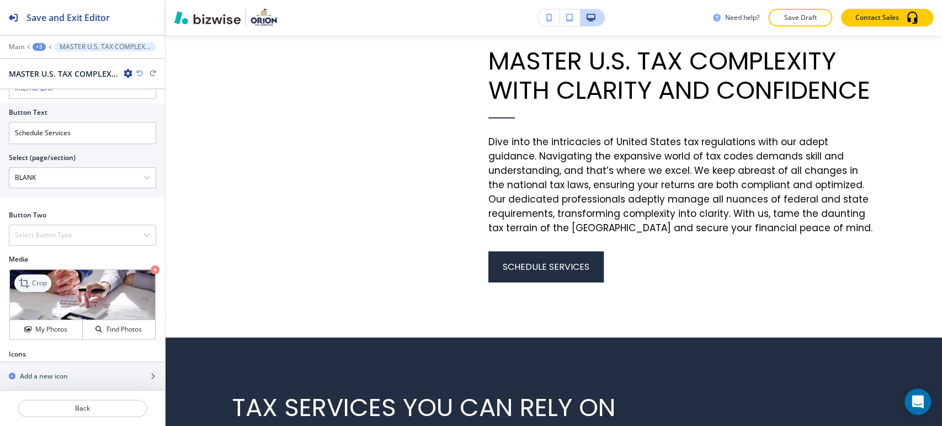
click at [38, 279] on p "Crop" at bounding box center [39, 283] width 15 height 10
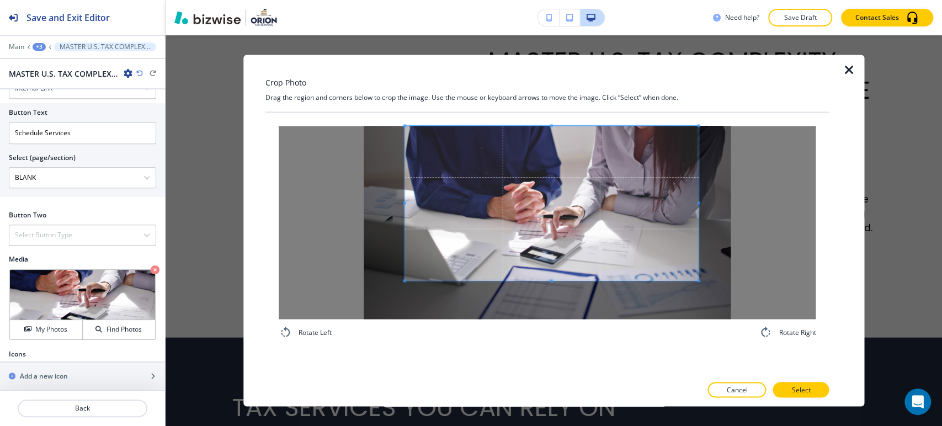
click at [553, 126] on div at bounding box center [552, 203] width 294 height 155
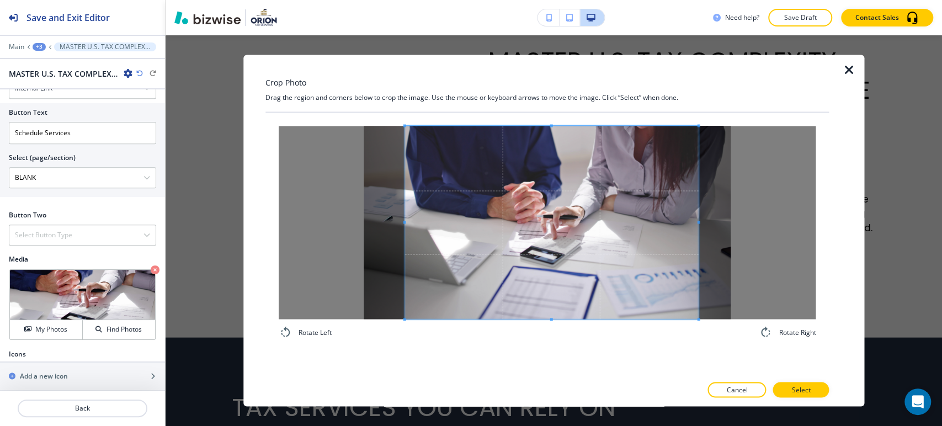
click at [559, 368] on div "Rotate Left Rotate Right" at bounding box center [548, 244] width 564 height 263
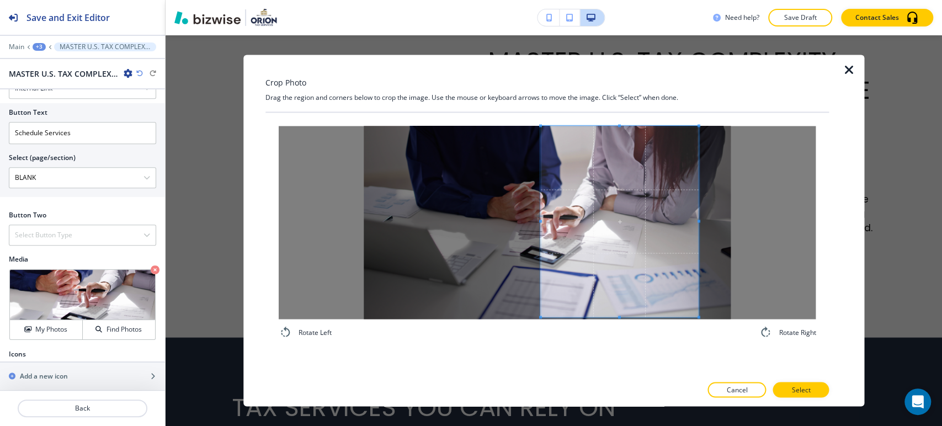
click at [540, 224] on div at bounding box center [619, 221] width 158 height 191
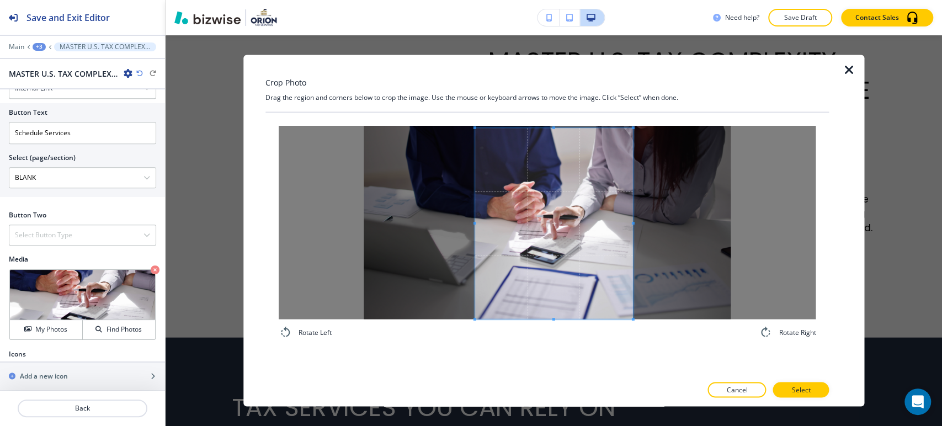
click at [548, 233] on span at bounding box center [554, 223] width 158 height 191
click at [627, 224] on div at bounding box center [547, 222] width 537 height 193
click at [624, 221] on div at bounding box center [550, 223] width 150 height 191
click at [812, 388] on button "Select" at bounding box center [801, 390] width 56 height 15
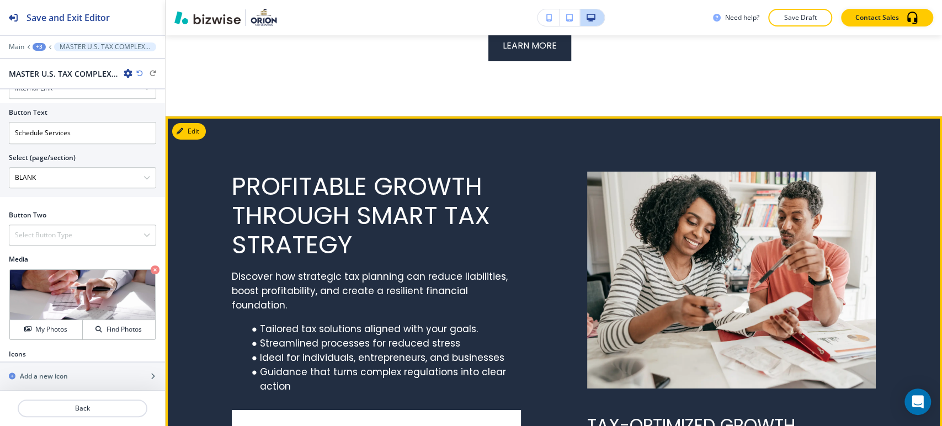
scroll to position [2501, 0]
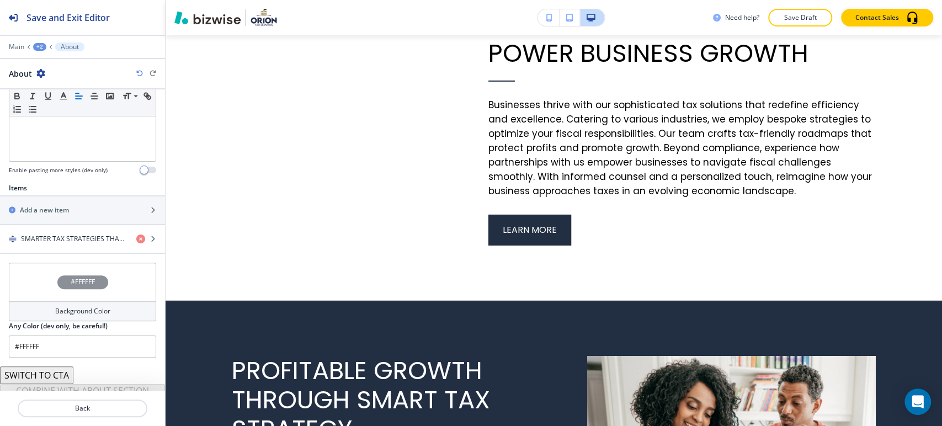
scroll to position [330, 0]
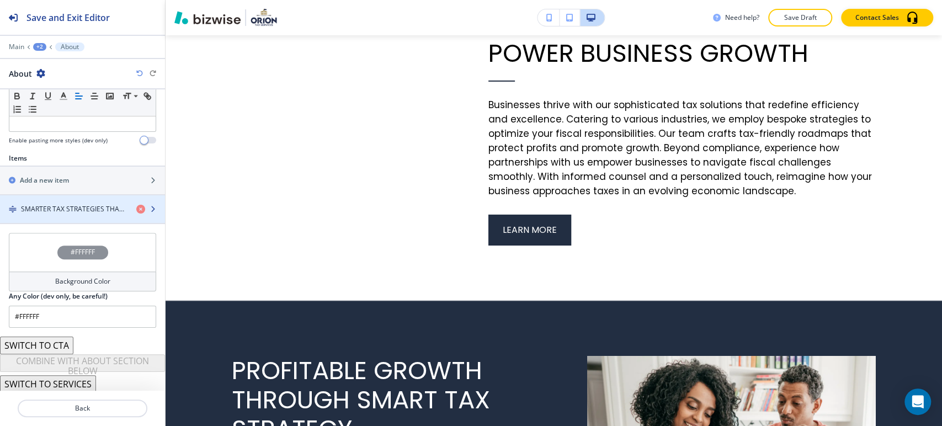
click at [63, 215] on div "button" at bounding box center [82, 218] width 165 height 9
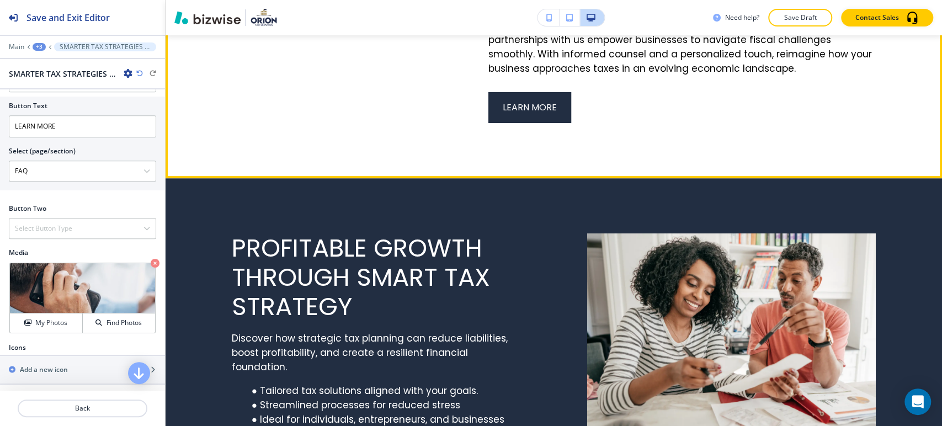
scroll to position [2563, 0]
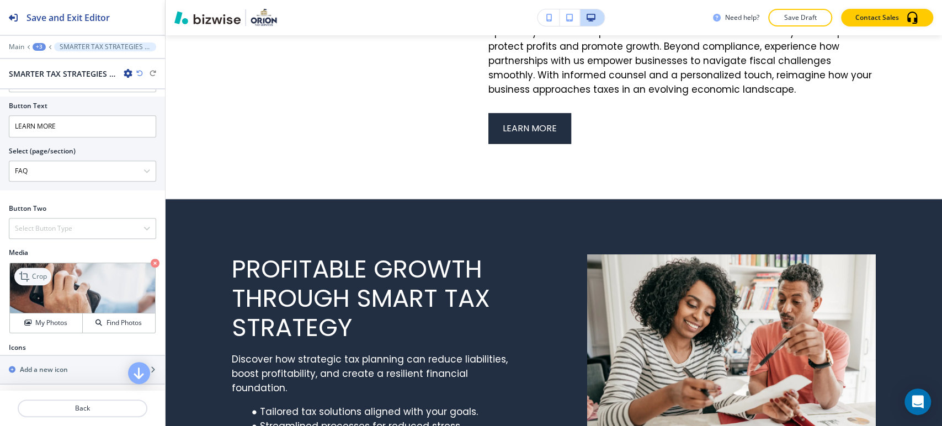
click at [38, 282] on p "Crop" at bounding box center [39, 277] width 15 height 10
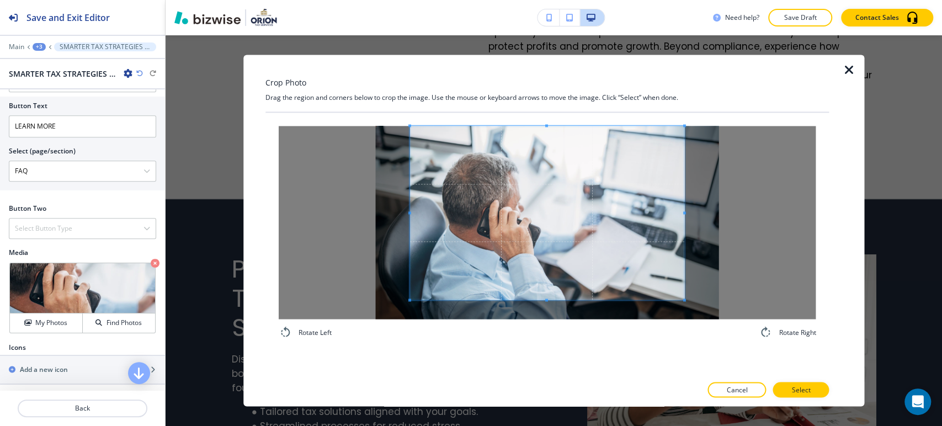
click at [547, 109] on div "Crop Photo Drag the region and corners below to crop the image. Use the mouse o…" at bounding box center [548, 231] width 564 height 352
click at [539, 358] on div "Rotate Left Rotate Right" at bounding box center [548, 244] width 564 height 263
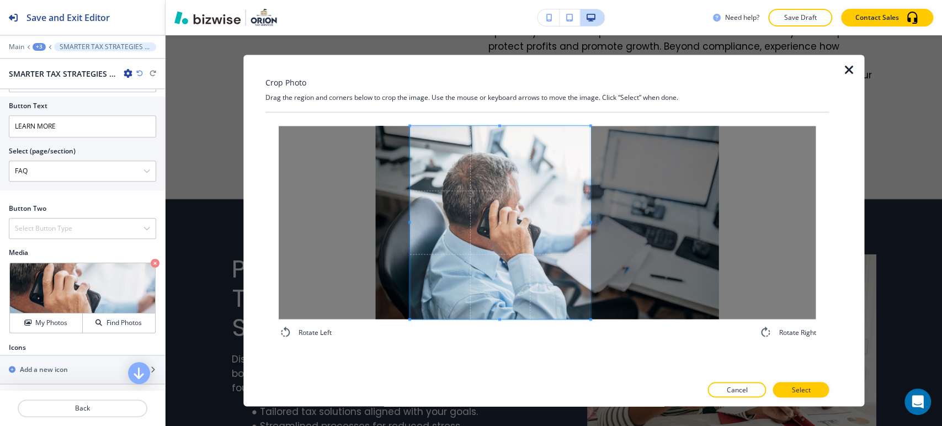
click at [591, 253] on span at bounding box center [590, 222] width 3 height 193
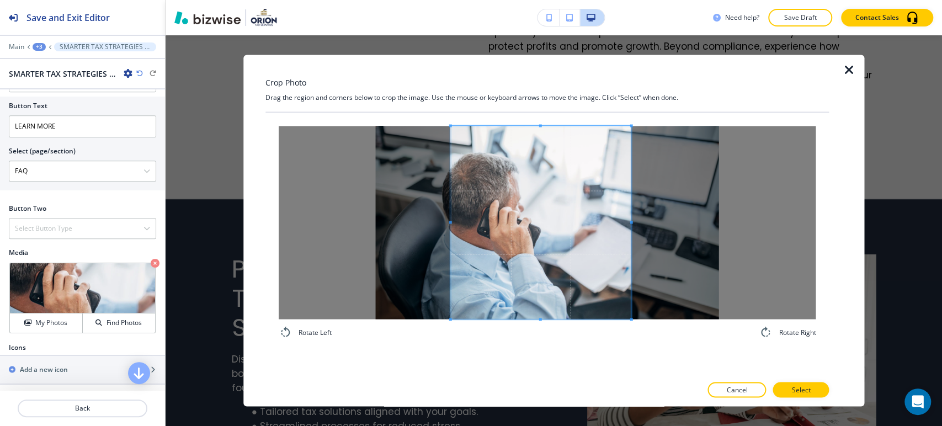
click at [572, 298] on span at bounding box center [540, 222] width 181 height 193
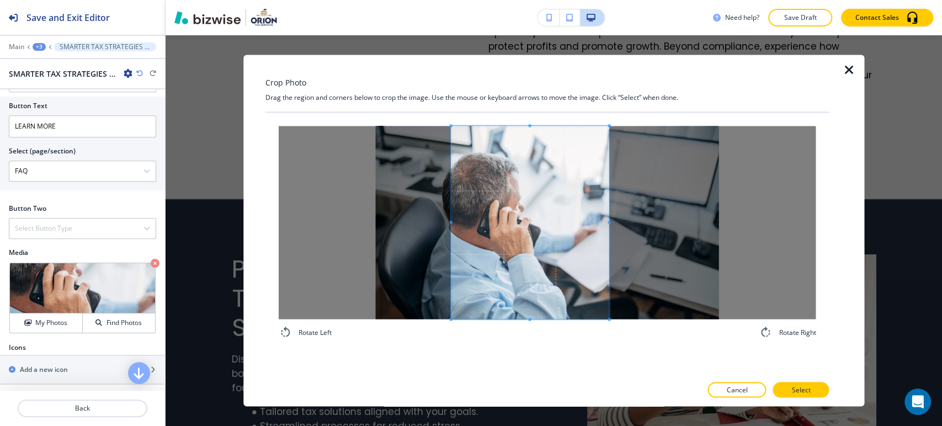
click at [605, 227] on div at bounding box center [530, 222] width 158 height 193
click at [609, 218] on span at bounding box center [609, 222] width 3 height 193
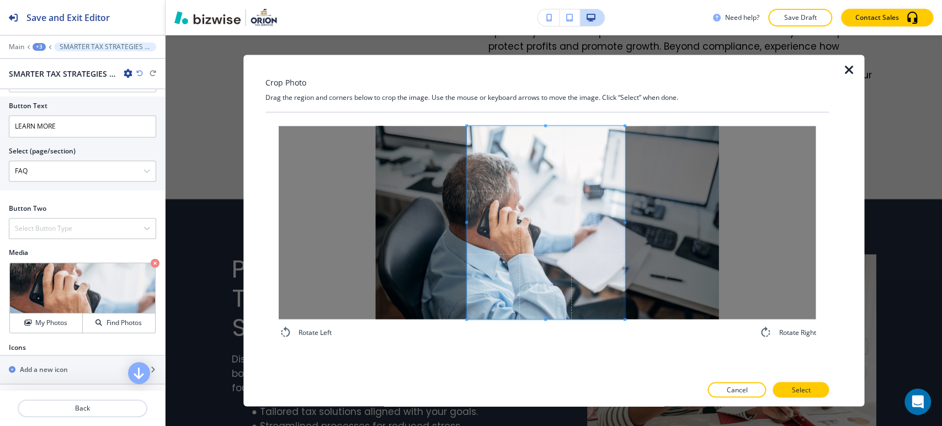
click at [585, 254] on span at bounding box center [545, 222] width 158 height 193
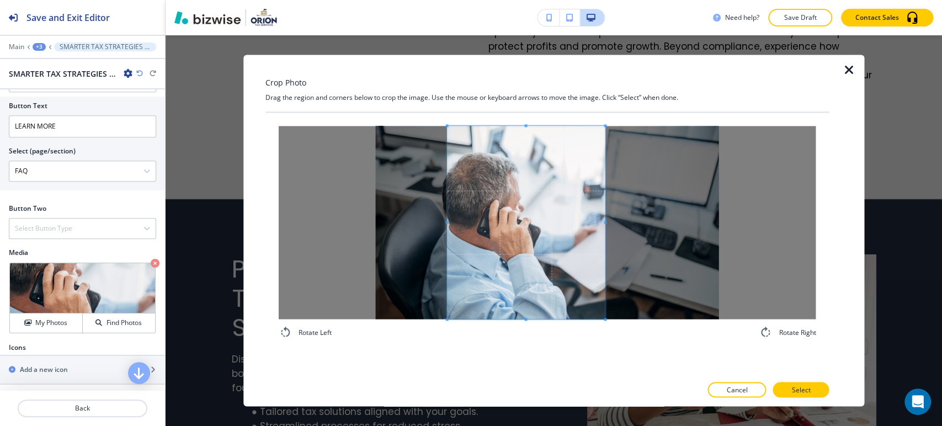
click at [556, 264] on span at bounding box center [526, 222] width 158 height 193
click at [785, 390] on button "Select" at bounding box center [801, 390] width 56 height 15
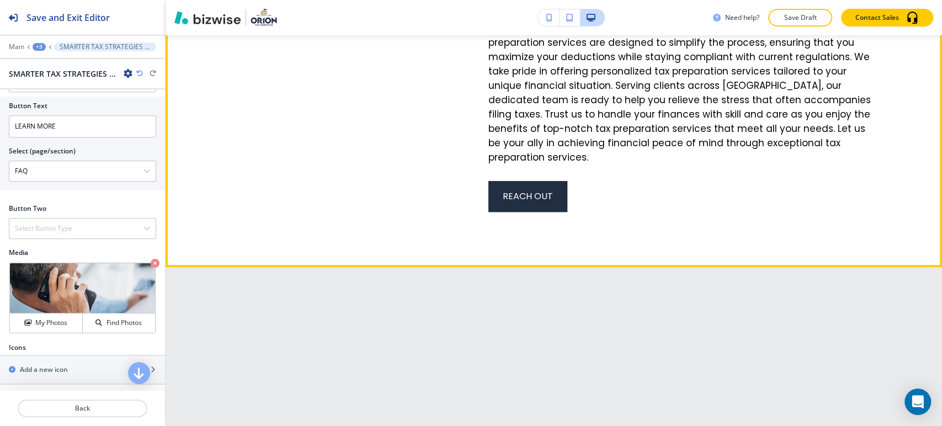
scroll to position [3299, 0]
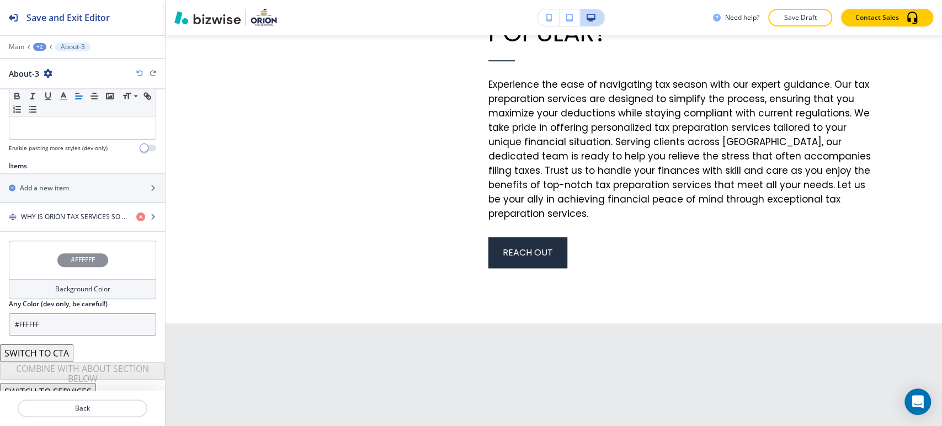
scroll to position [330, 0]
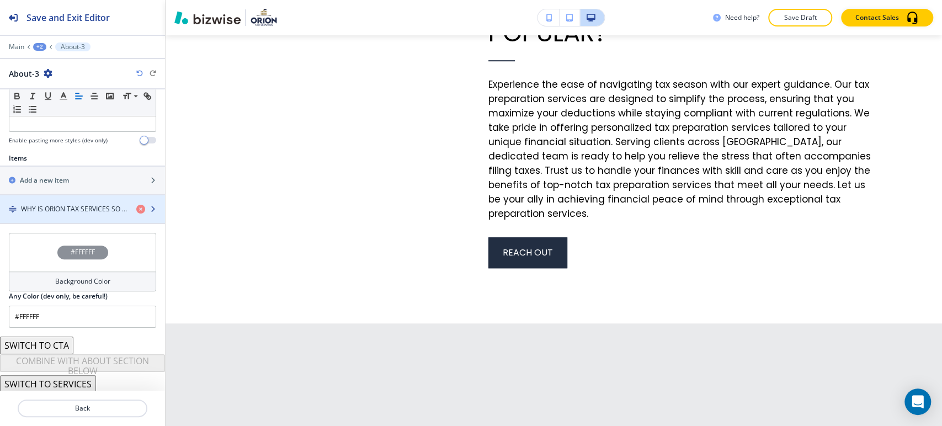
click at [77, 206] on h4 "WHY IS ORION TAX SERVICES SO POPULAR?" at bounding box center [74, 209] width 107 height 10
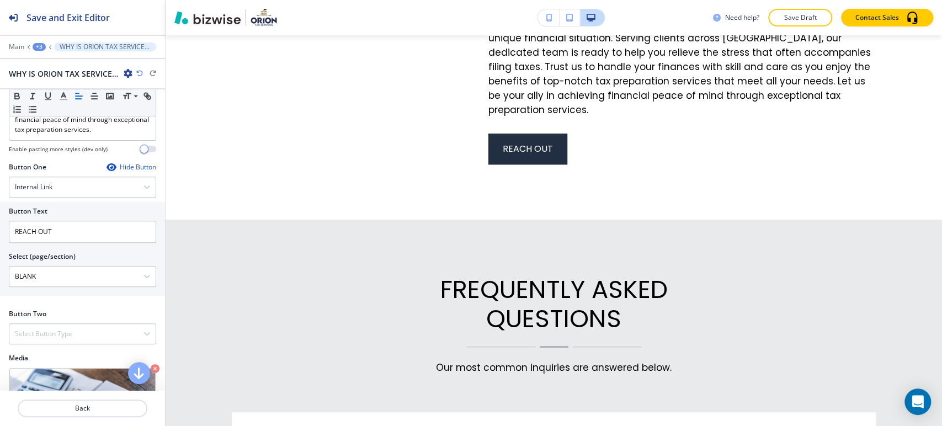
scroll to position [486, 0]
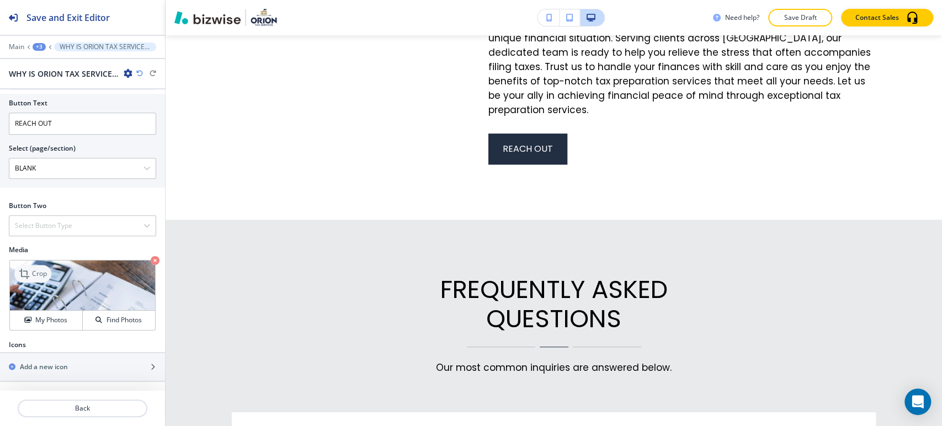
click at [24, 274] on icon at bounding box center [25, 273] width 13 height 13
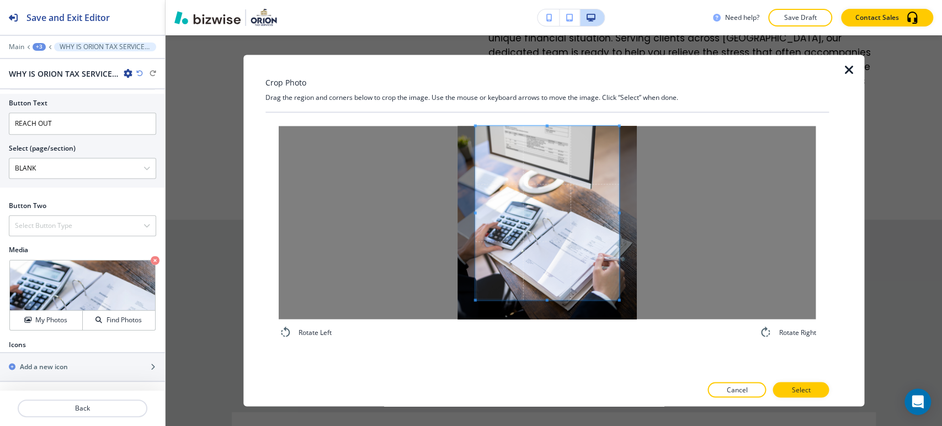
click at [547, 118] on div "Rotate Left Rotate Right" at bounding box center [548, 233] width 564 height 240
click at [547, 306] on div at bounding box center [547, 222] width 537 height 193
click at [815, 391] on button "Select" at bounding box center [801, 390] width 56 height 15
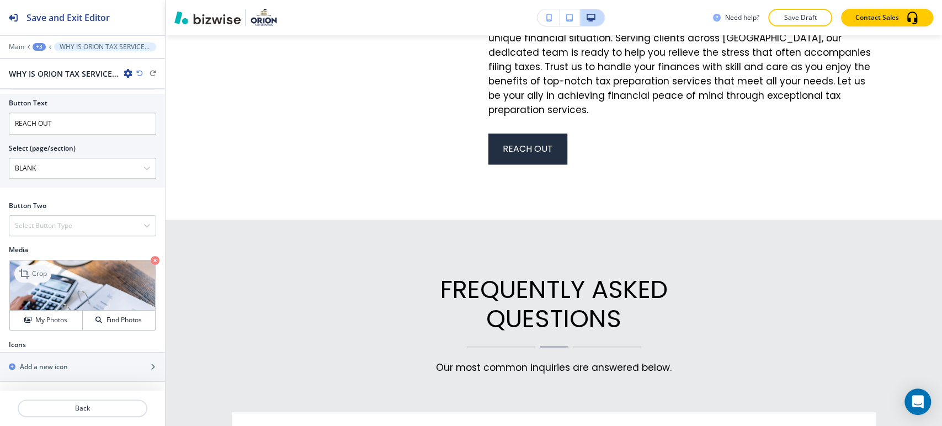
click at [36, 279] on p "Crop" at bounding box center [39, 274] width 15 height 10
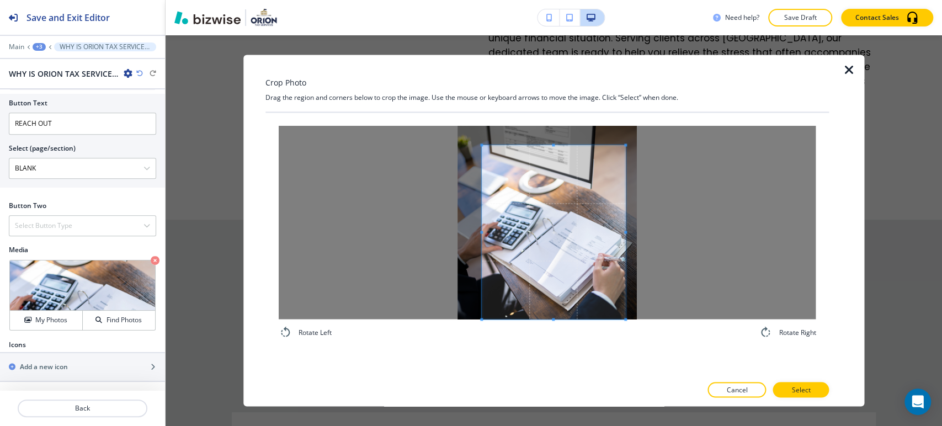
click at [577, 231] on span at bounding box center [554, 232] width 144 height 174
click at [810, 391] on p "Select" at bounding box center [801, 390] width 19 height 10
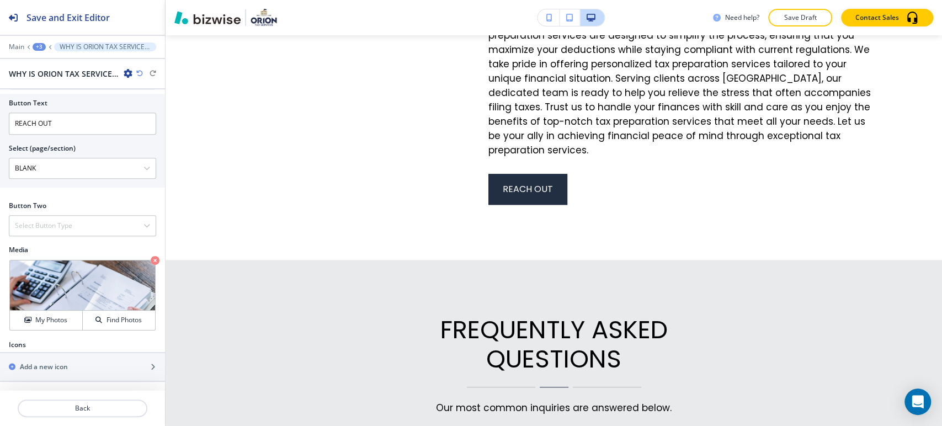
scroll to position [3360, 0]
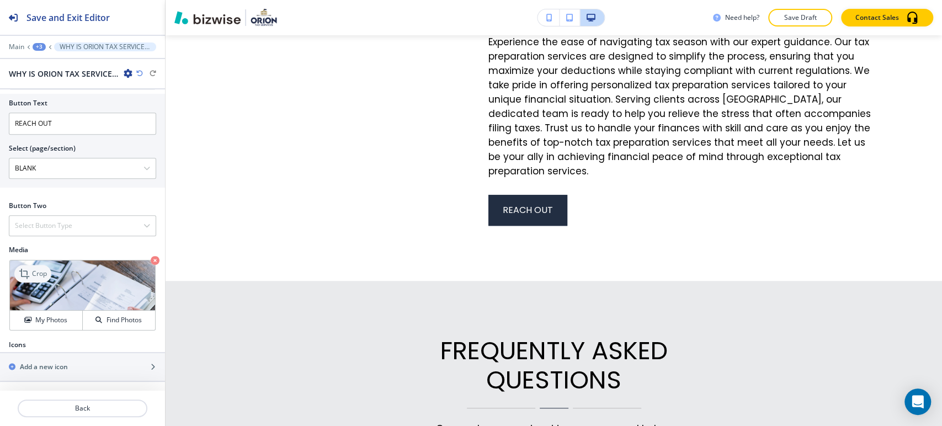
click at [34, 272] on p "Crop" at bounding box center [39, 274] width 15 height 10
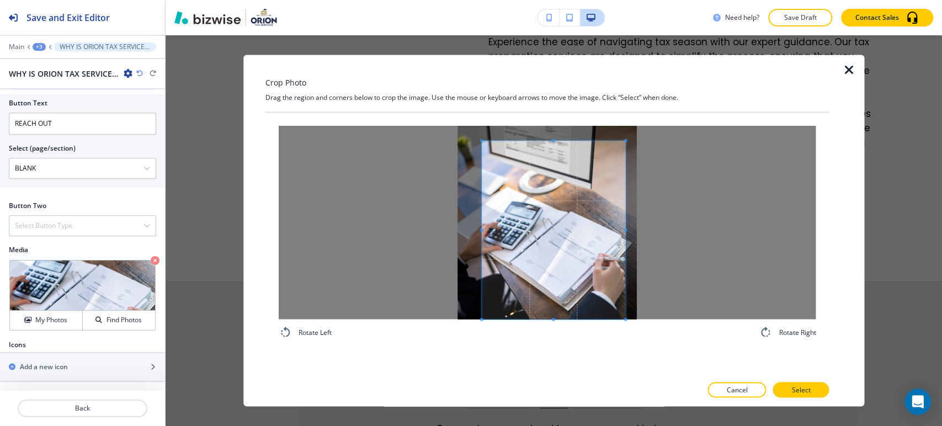
click at [553, 141] on span at bounding box center [553, 140] width 3 height 3
click at [809, 388] on p "Select" at bounding box center [801, 390] width 19 height 10
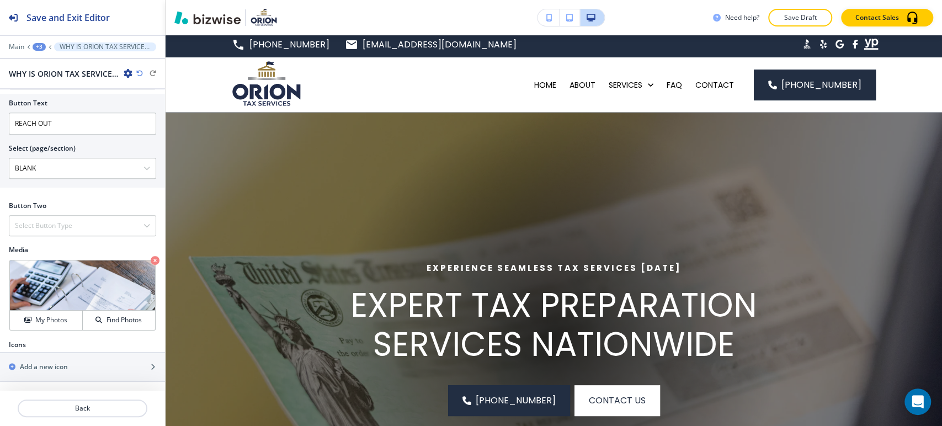
scroll to position [0, 0]
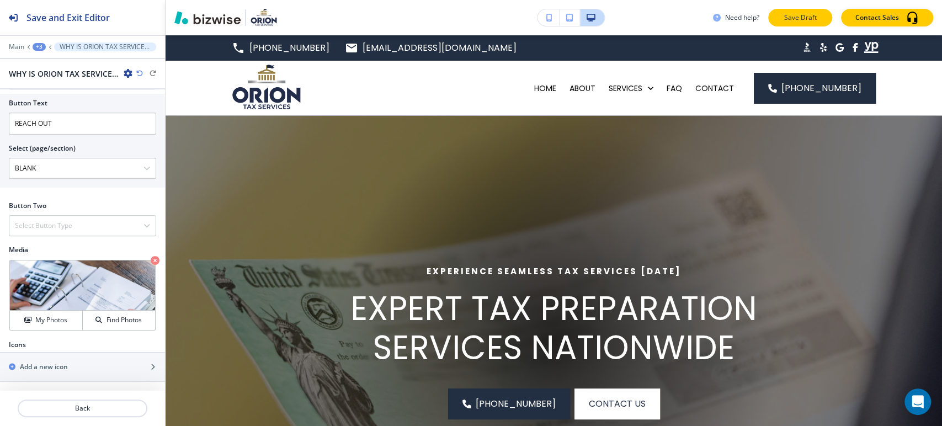
click at [802, 20] on p "Save Draft" at bounding box center [800, 18] width 35 height 10
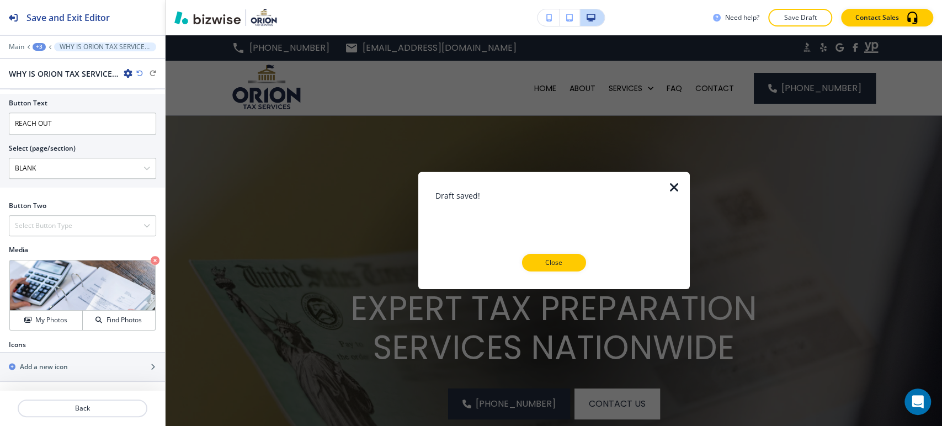
click at [567, 264] on p "Close" at bounding box center [554, 263] width 35 height 10
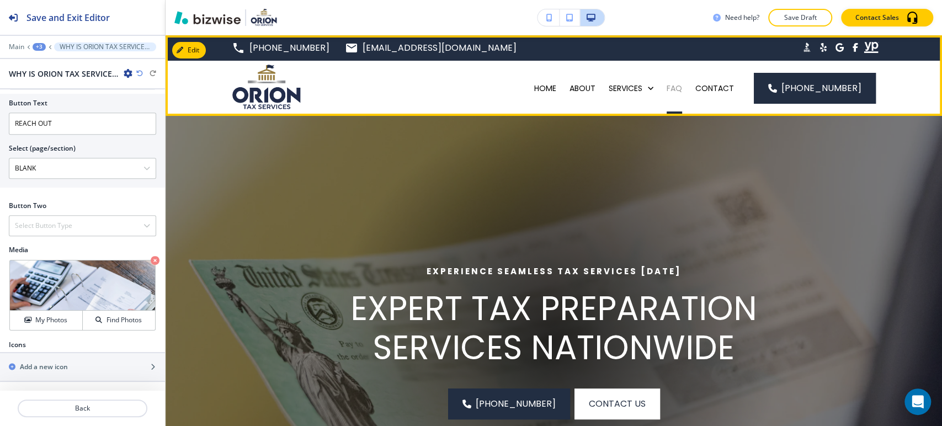
click at [680, 89] on p "FAQ" at bounding box center [674, 88] width 15 height 11
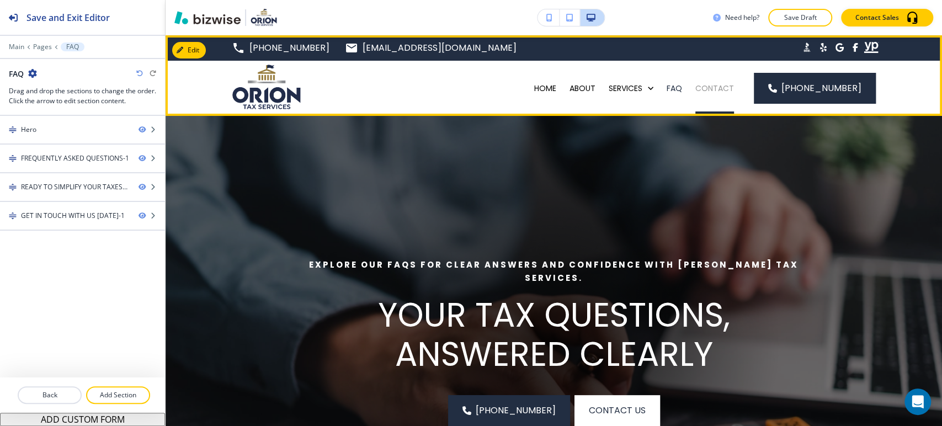
click at [718, 90] on p "CONTACT" at bounding box center [715, 88] width 39 height 11
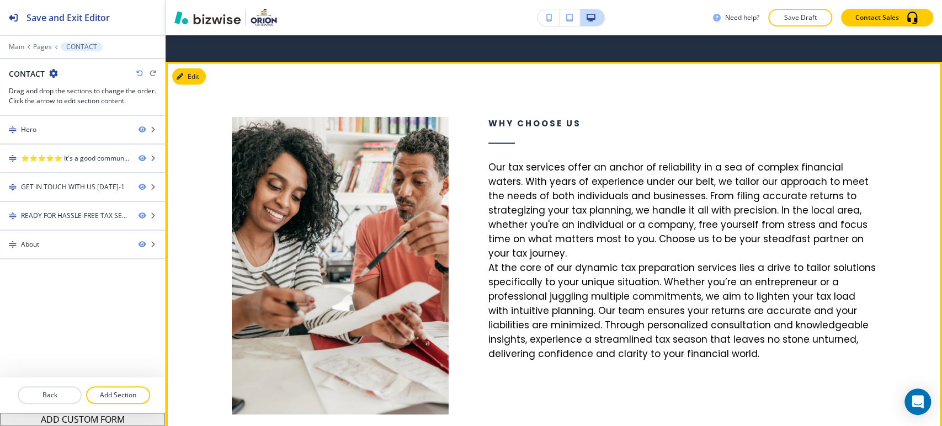
scroll to position [1533, 0]
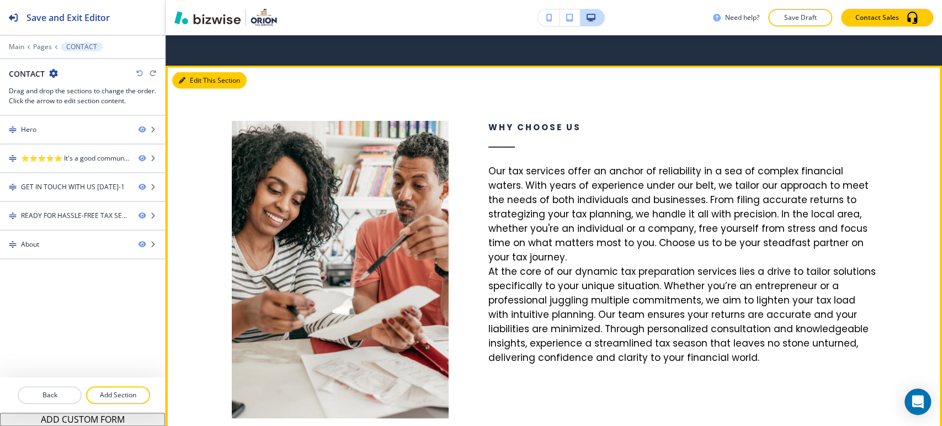
click at [194, 86] on button "Edit This Section" at bounding box center [209, 80] width 75 height 17
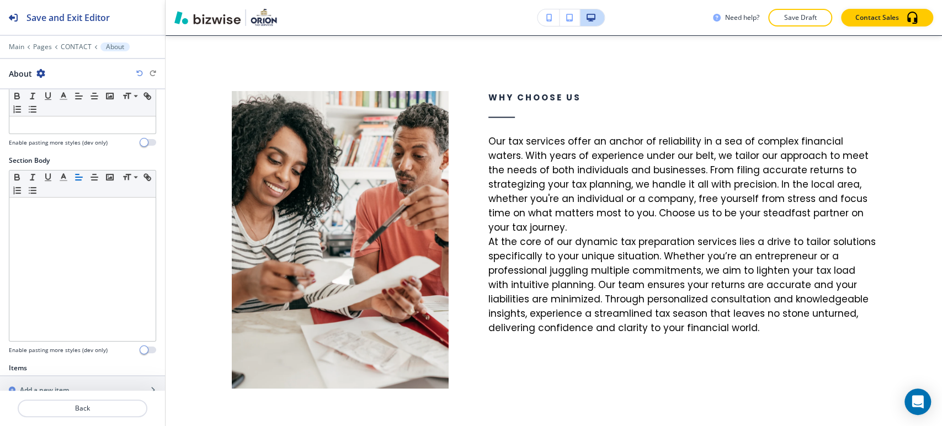
scroll to position [330, 0]
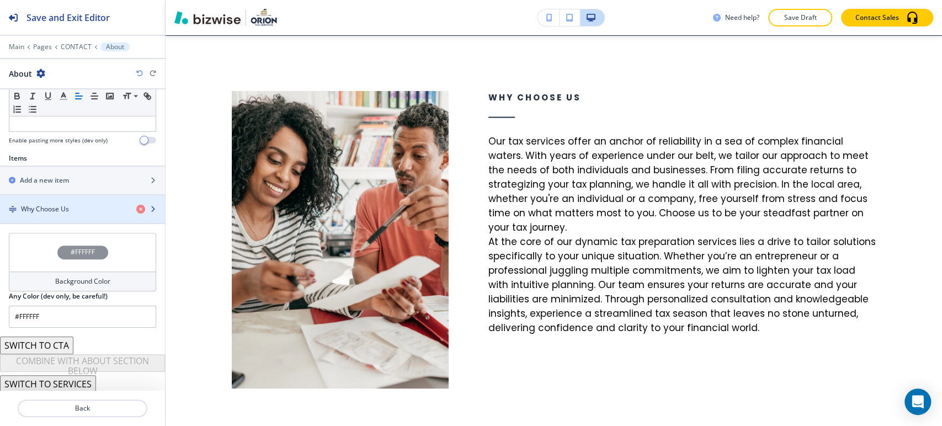
click at [74, 206] on div "Why Choose Us" at bounding box center [64, 209] width 128 height 10
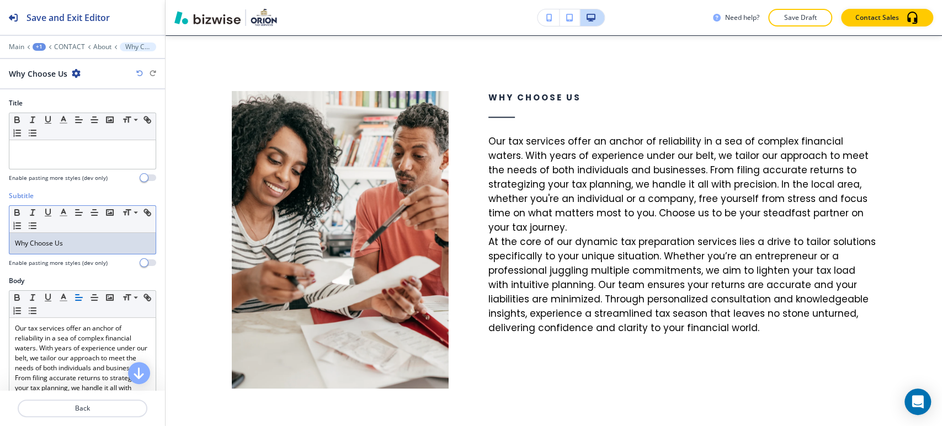
click at [93, 244] on p "Why Choose Us" at bounding box center [82, 243] width 135 height 10
copy p "Why Choose Us"
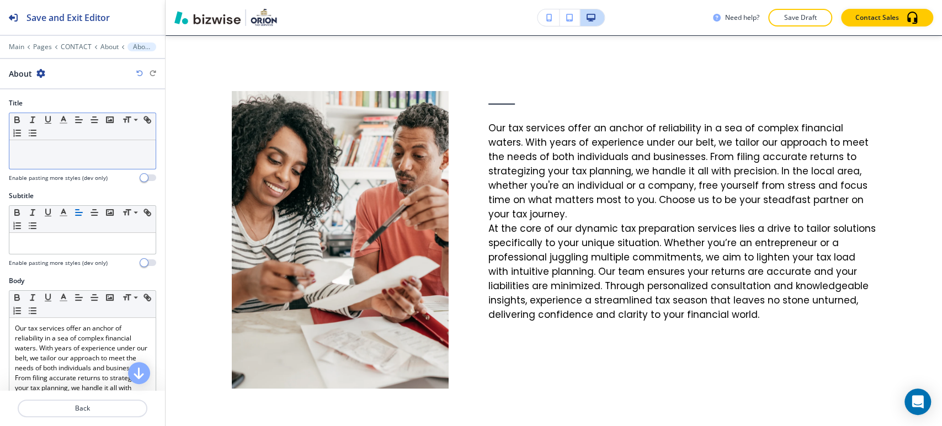
click at [75, 139] on div "Small Normal Large Huge" at bounding box center [82, 126] width 146 height 27
click at [79, 149] on p at bounding box center [82, 151] width 135 height 10
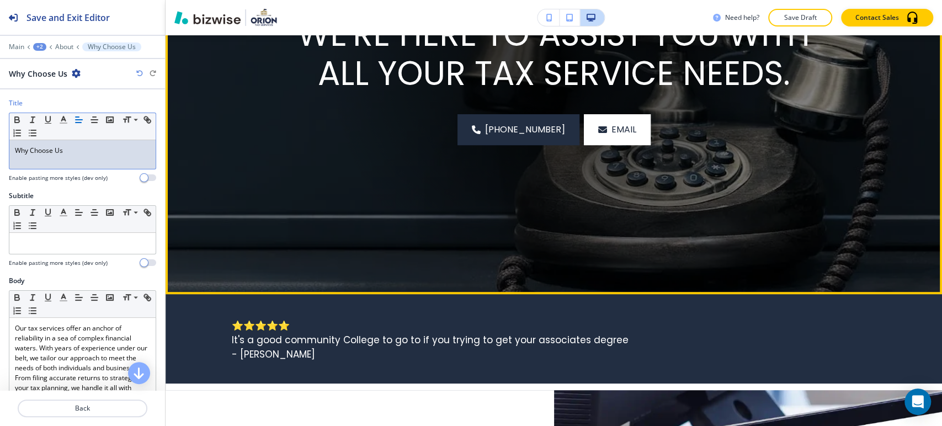
scroll to position [29, 0]
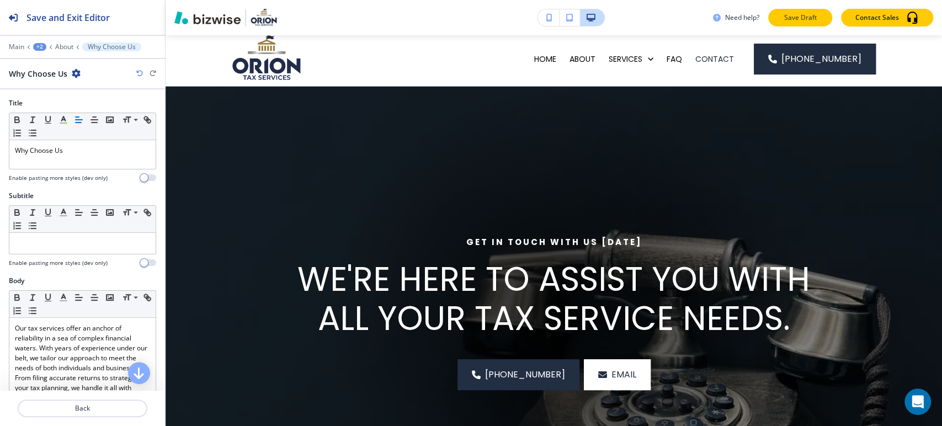
click at [784, 22] on p "Save Draft" at bounding box center [800, 18] width 35 height 10
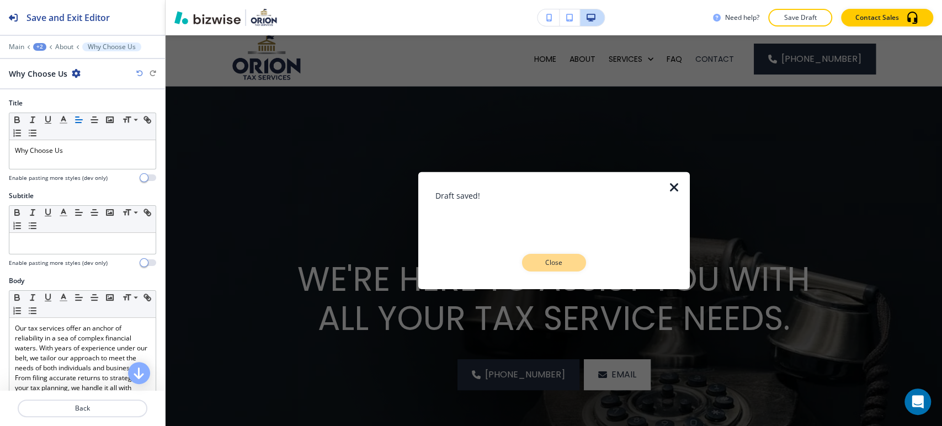
drag, startPoint x: 574, startPoint y: 264, endPoint x: 598, endPoint y: 195, distance: 73.2
click at [574, 264] on button "Close" at bounding box center [554, 263] width 64 height 18
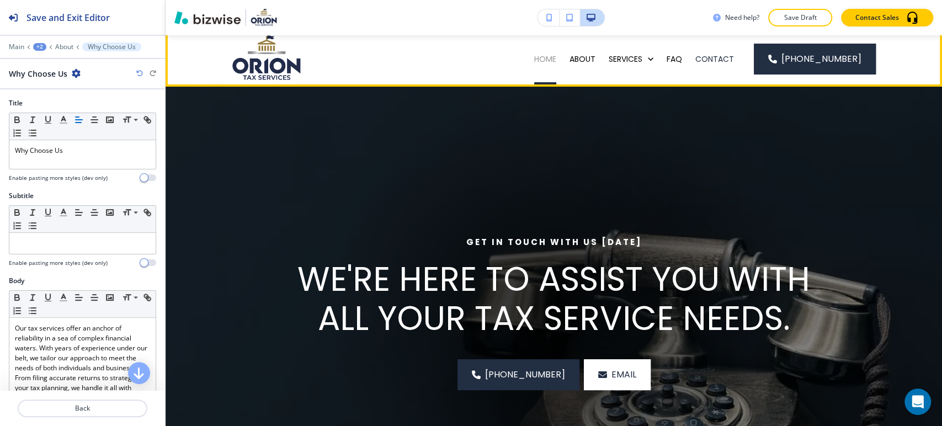
click at [556, 63] on p "HOME" at bounding box center [545, 59] width 22 height 11
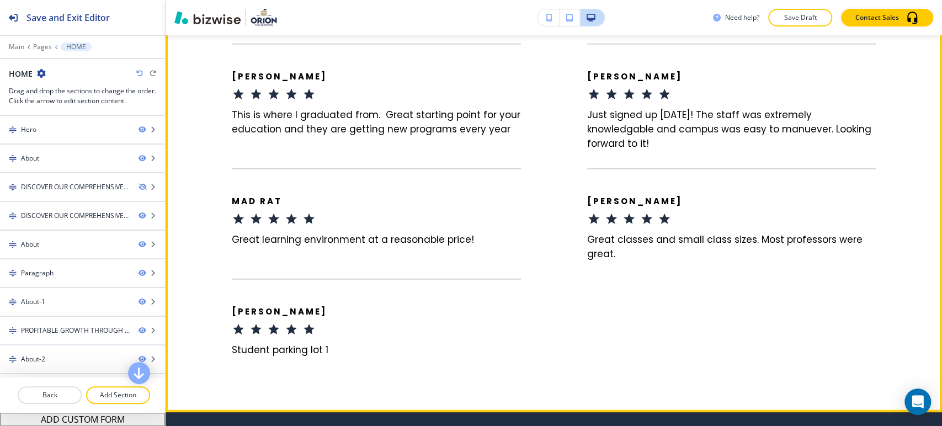
scroll to position [5030, 0]
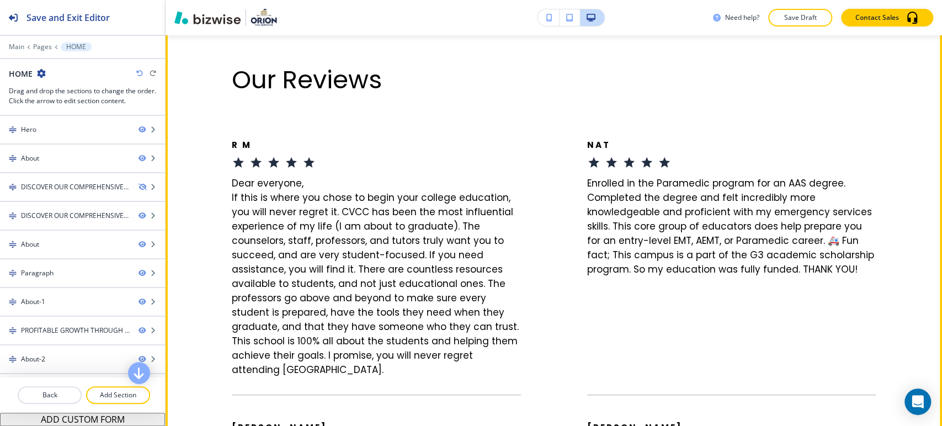
click at [198, 33] on button "Edit This Section" at bounding box center [209, 25] width 75 height 17
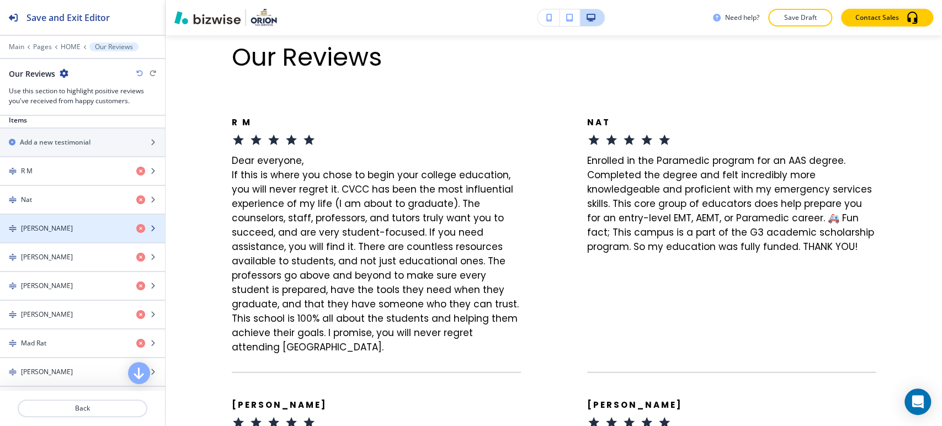
scroll to position [490, 0]
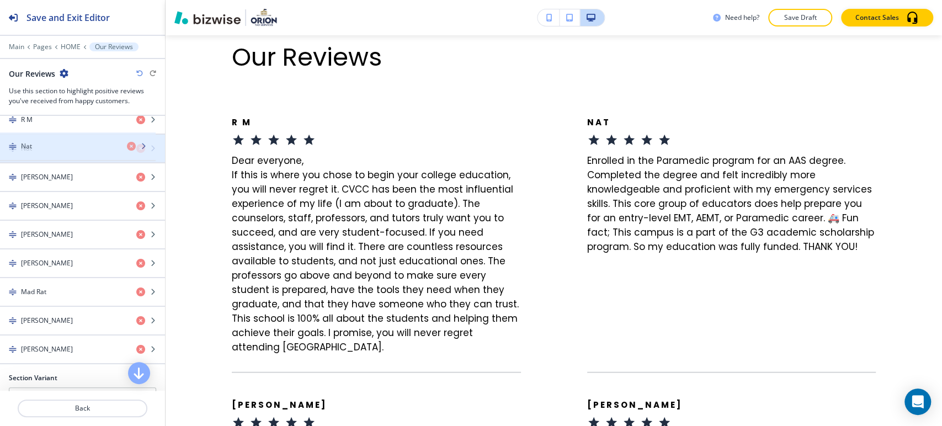
click at [94, 145] on div "Nat" at bounding box center [64, 149] width 128 height 10
click at [89, 148] on div "Nat" at bounding box center [64, 149] width 128 height 10
click at [74, 153] on div "button" at bounding box center [82, 157] width 165 height 9
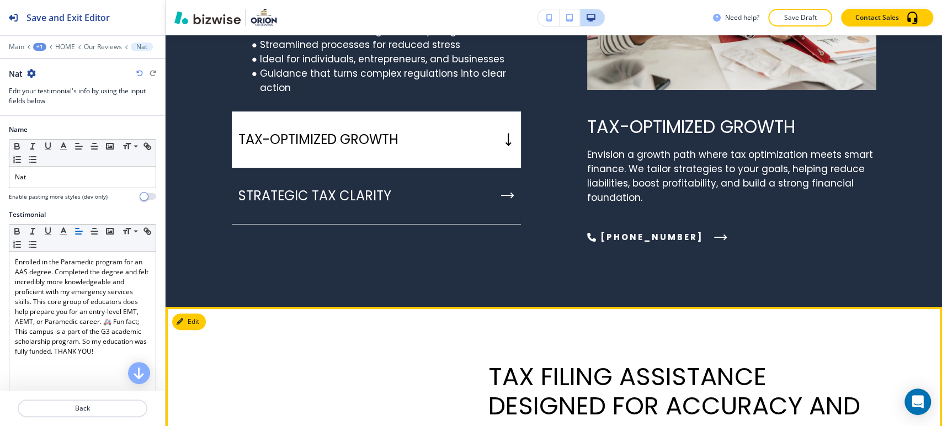
scroll to position [2782, 0]
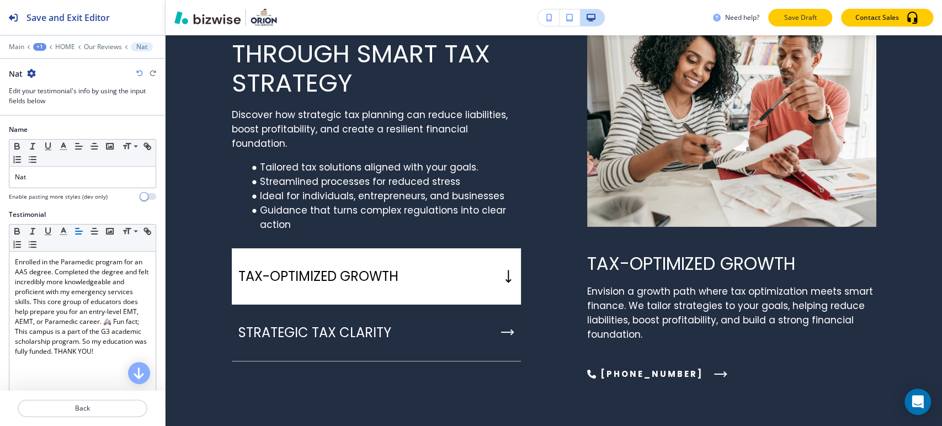
click at [818, 18] on p "Save Draft" at bounding box center [800, 18] width 35 height 10
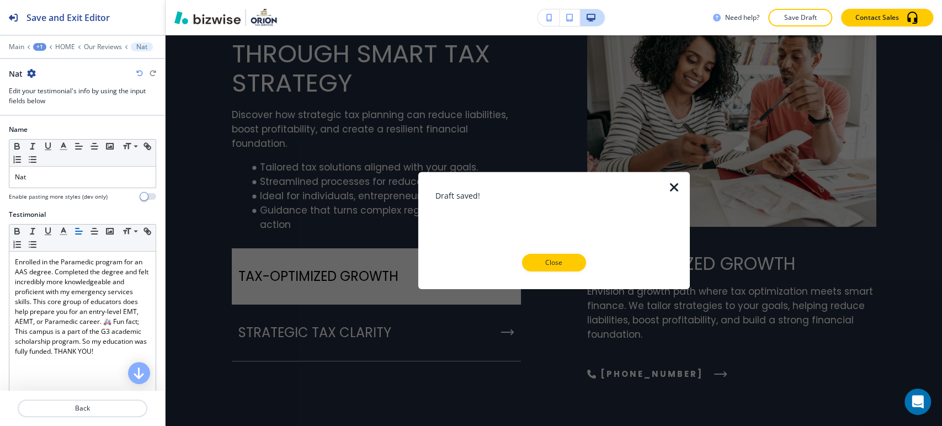
drag, startPoint x: 554, startPoint y: 261, endPoint x: 540, endPoint y: 249, distance: 18.4
click at [554, 261] on p "Close" at bounding box center [554, 263] width 35 height 10
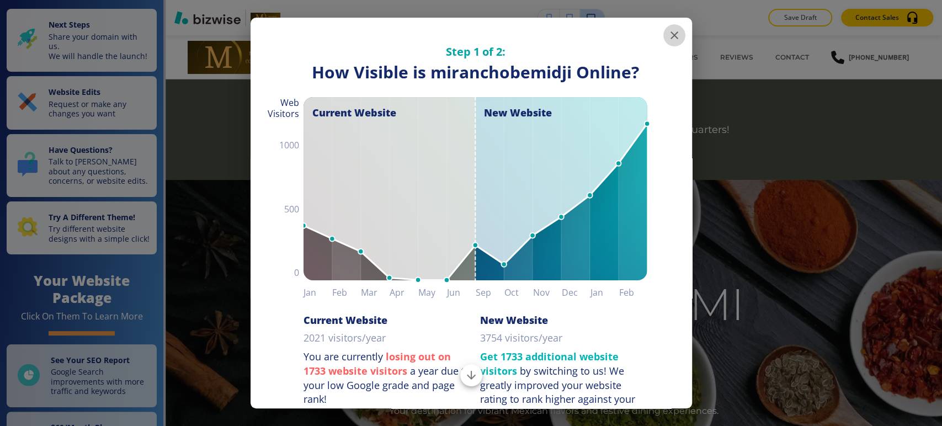
click at [671, 35] on icon "button" at bounding box center [674, 35] width 13 height 13
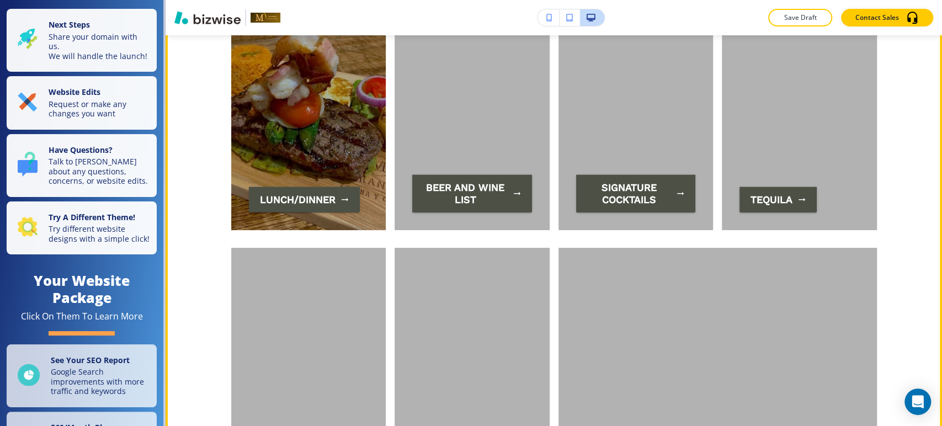
scroll to position [1656, 0]
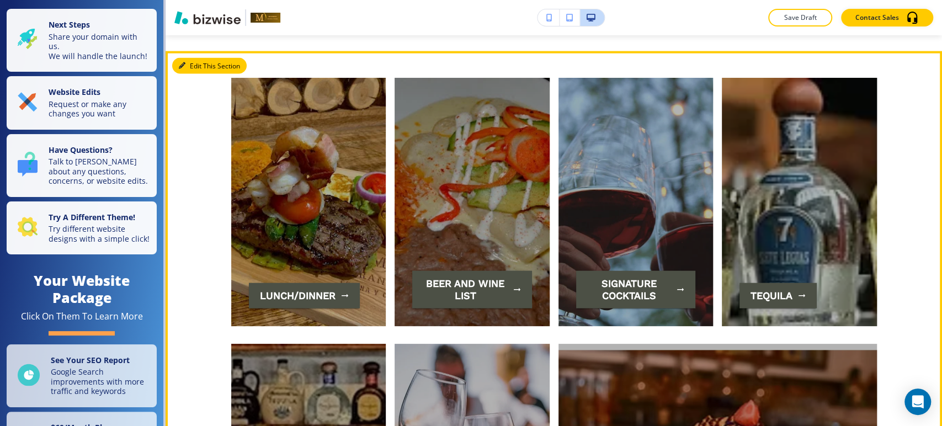
click at [189, 70] on button "Edit This Section" at bounding box center [209, 66] width 75 height 17
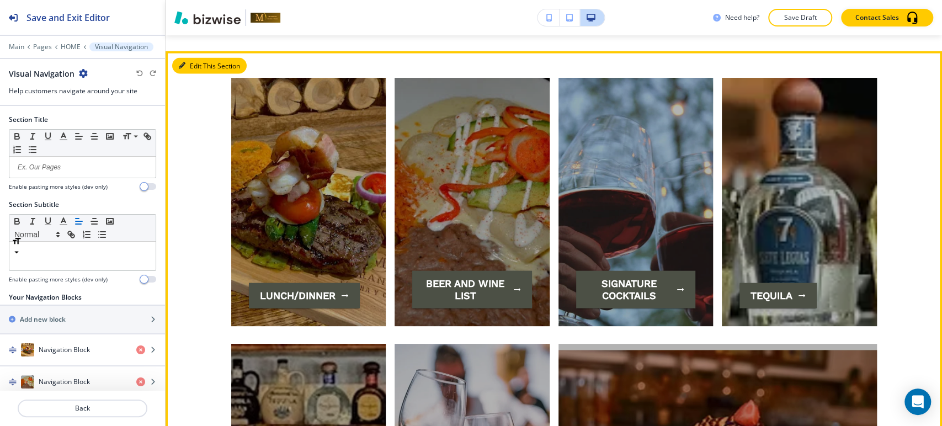
scroll to position [1672, 0]
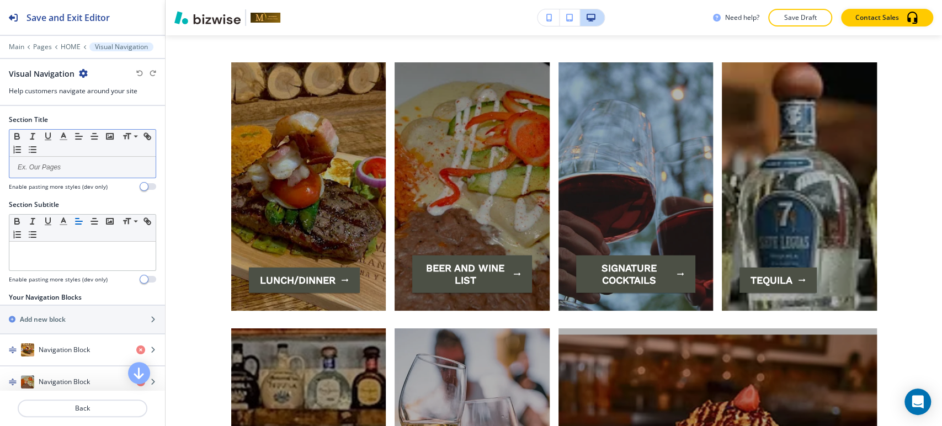
click at [73, 160] on div at bounding box center [82, 167] width 146 height 21
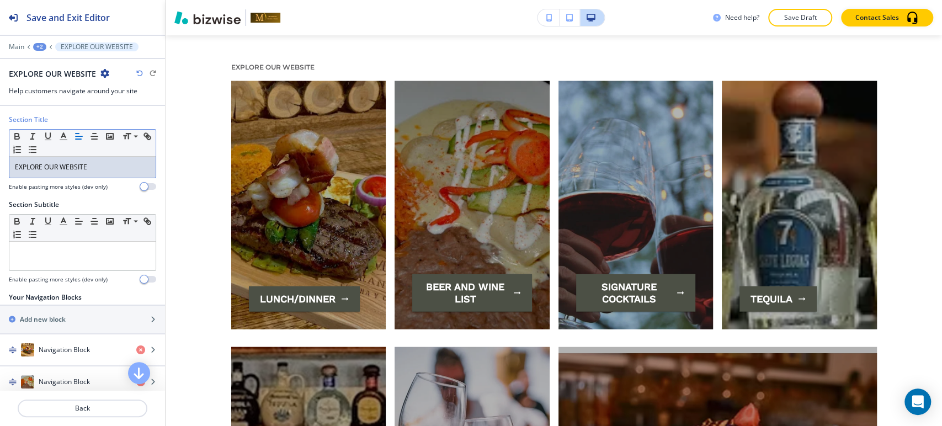
click at [73, 165] on p "EXPLORE OUR WEBSITE" at bounding box center [82, 167] width 135 height 10
click at [72, 165] on p "EXPLORE OUR WEBSITE" at bounding box center [82, 167] width 135 height 10
click at [130, 176] on span at bounding box center [135, 178] width 25 height 13
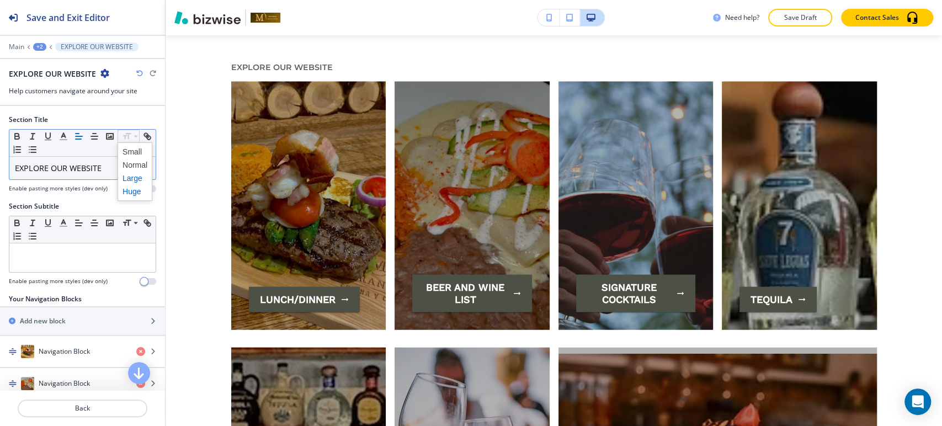
click at [131, 188] on span at bounding box center [135, 191] width 25 height 13
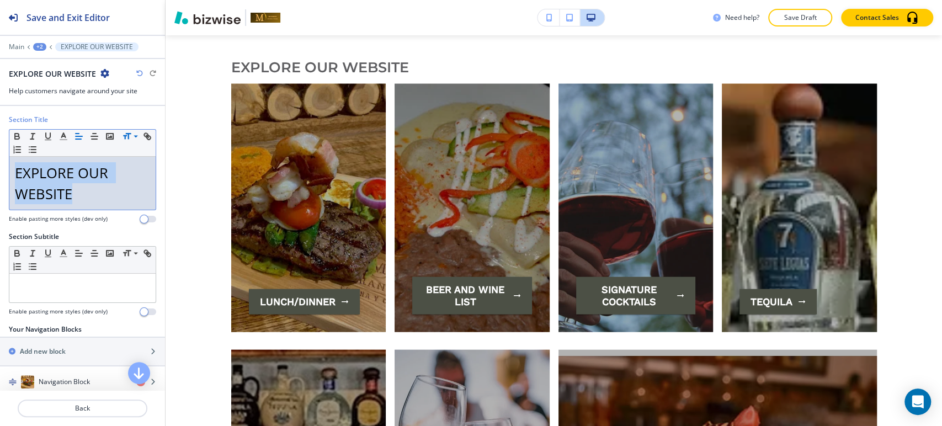
click at [115, 193] on p "EXPLORE OUR WEBSITE" at bounding box center [82, 183] width 135 height 43
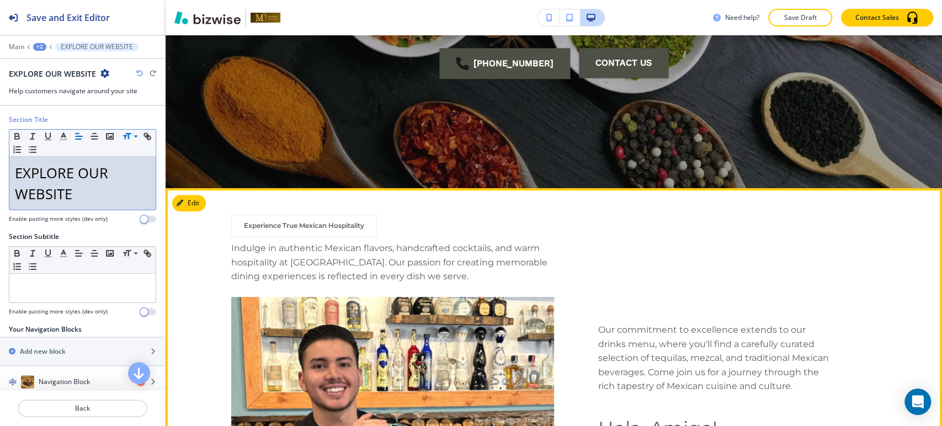
scroll to position [384, 0]
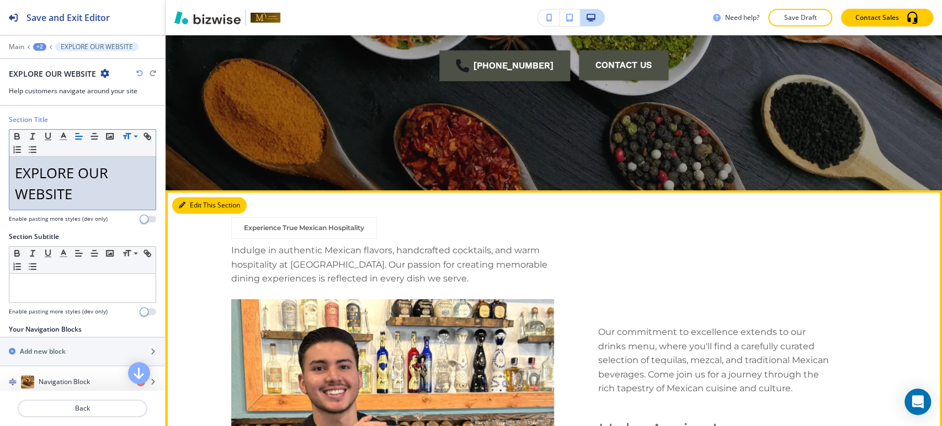
click at [198, 209] on button "Edit This Section" at bounding box center [209, 205] width 75 height 17
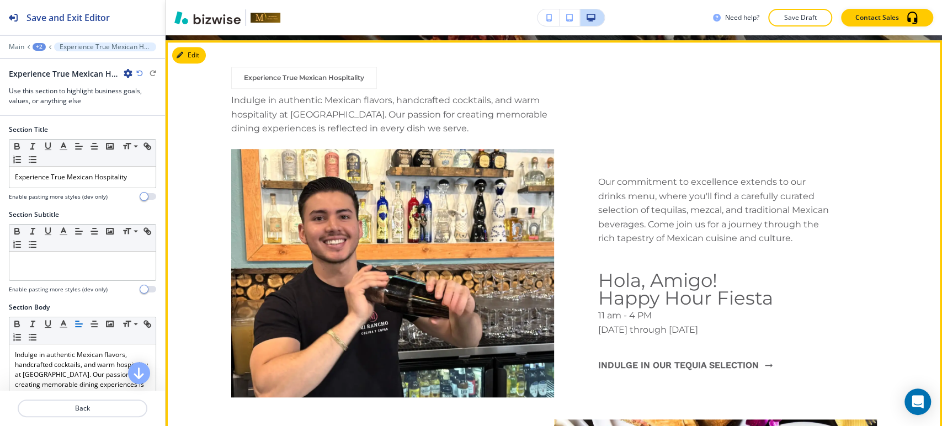
scroll to position [539, 0]
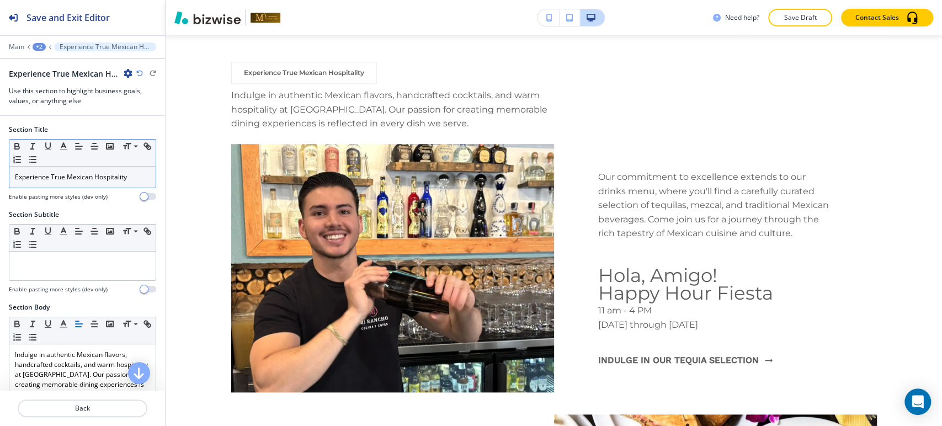
click at [84, 176] on p "Experience True Mexican Hospitality" at bounding box center [82, 177] width 135 height 10
click at [85, 176] on p "Experience True Mexican Hospitality" at bounding box center [82, 177] width 135 height 10
click at [137, 195] on span at bounding box center [135, 201] width 25 height 13
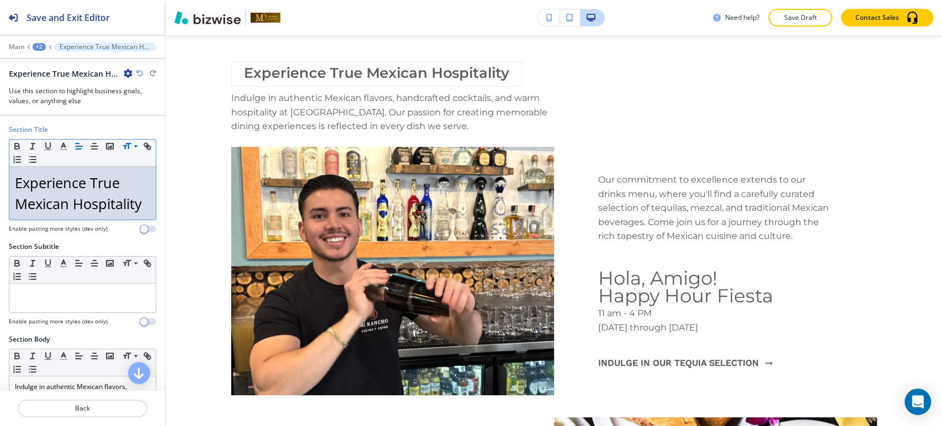
click at [128, 173] on p "Experience True Mexican Hospitality" at bounding box center [82, 193] width 135 height 43
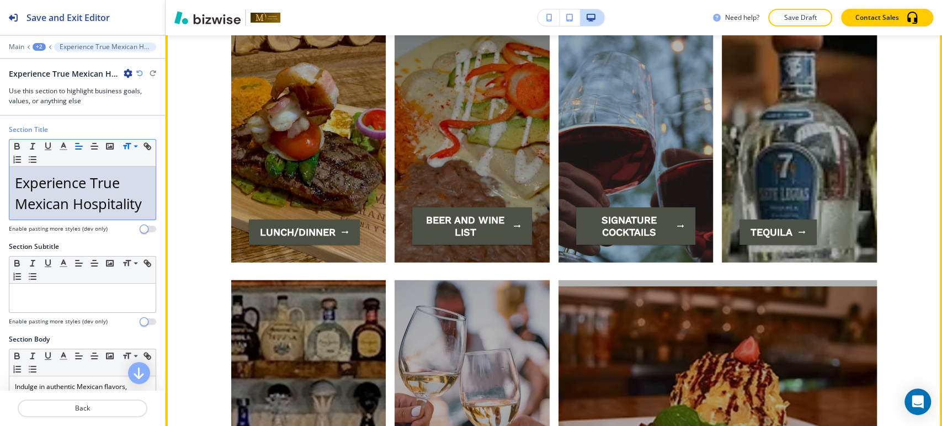
scroll to position [1643, 0]
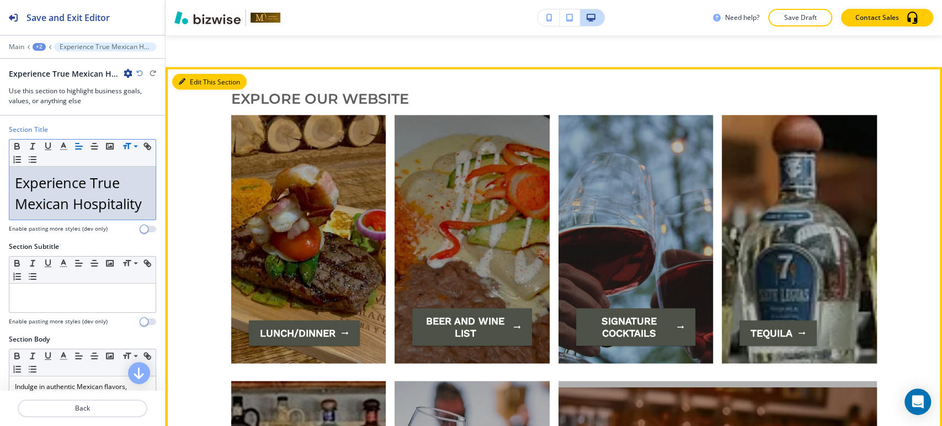
click at [187, 81] on button "Edit This Section" at bounding box center [209, 82] width 75 height 17
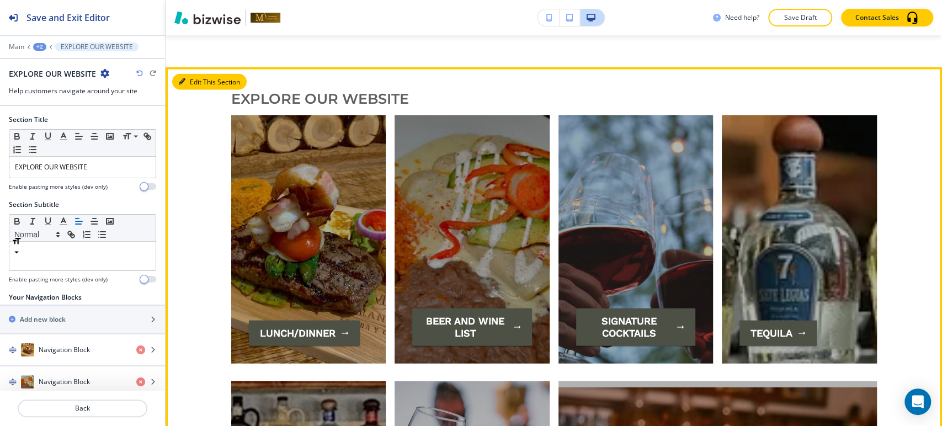
scroll to position [1674, 0]
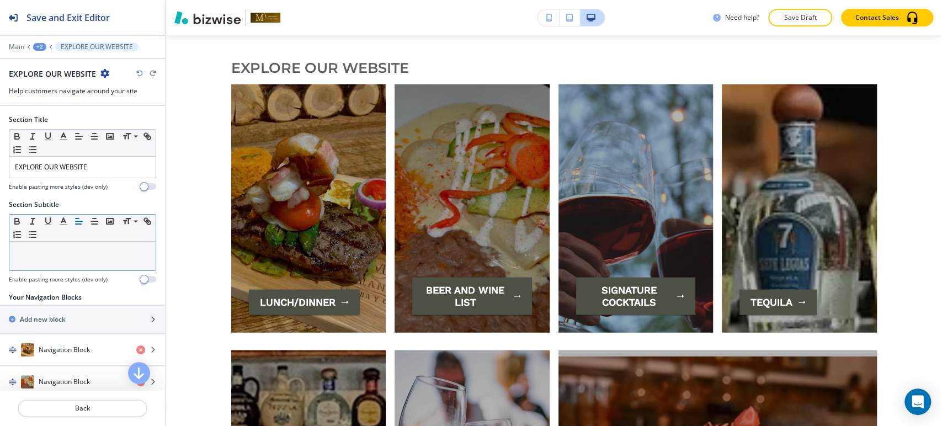
drag, startPoint x: 99, startPoint y: 251, endPoint x: 92, endPoint y: 251, distance: 6.6
click at [93, 251] on p at bounding box center [82, 252] width 135 height 10
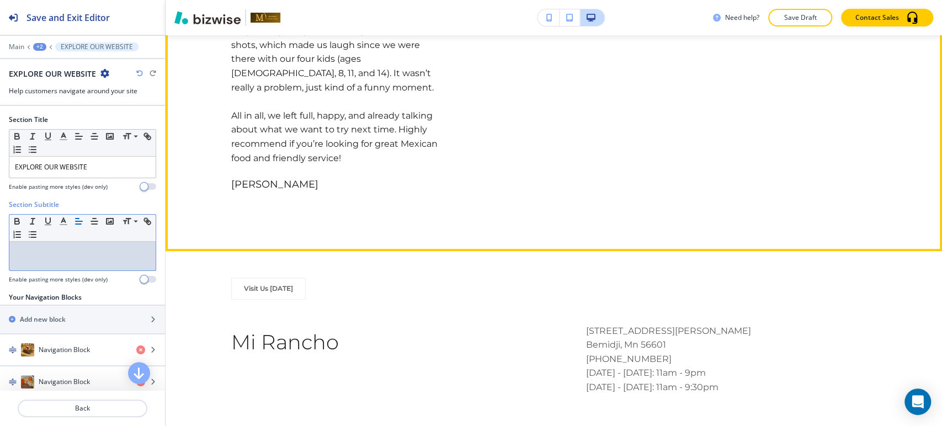
scroll to position [3330, 0]
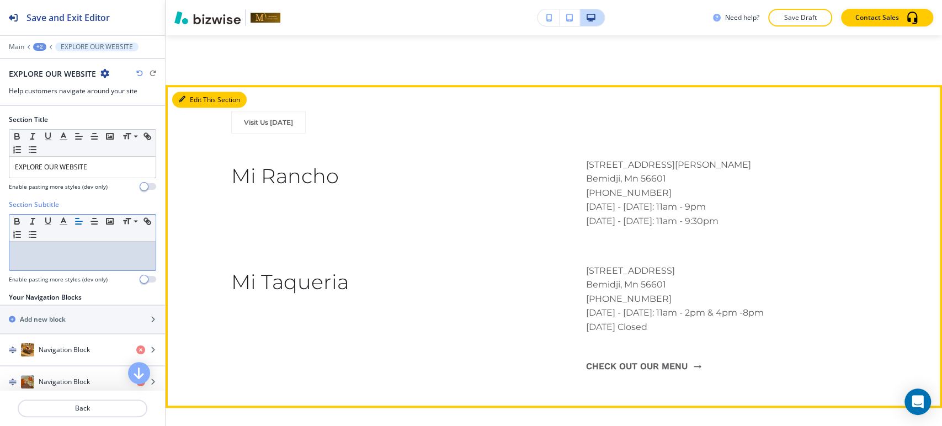
click at [190, 92] on button "Edit This Section" at bounding box center [209, 100] width 75 height 17
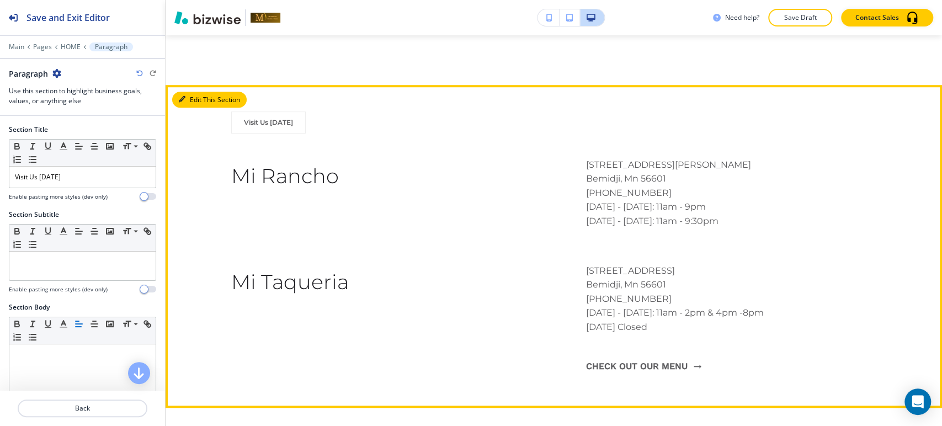
scroll to position [3365, 0]
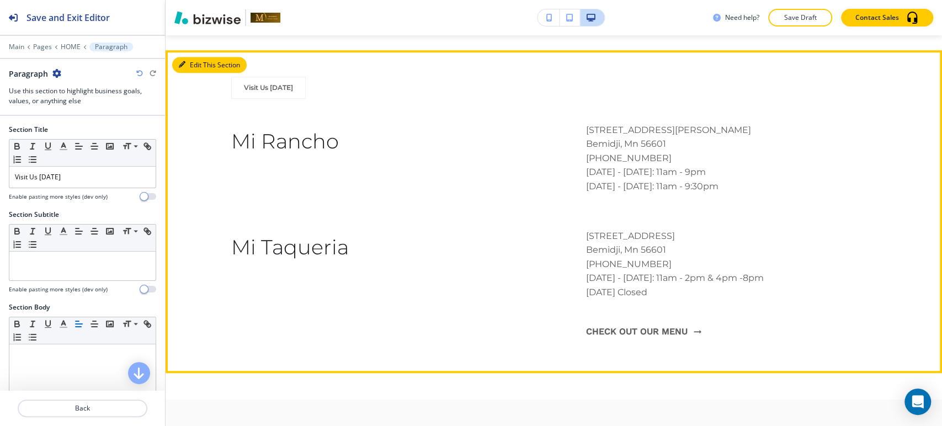
click at [194, 57] on button "Edit This Section" at bounding box center [209, 65] width 75 height 17
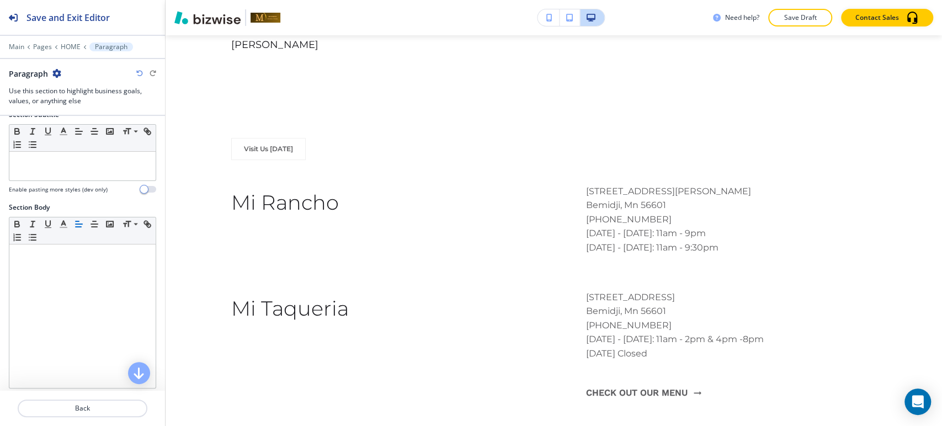
scroll to position [0, 0]
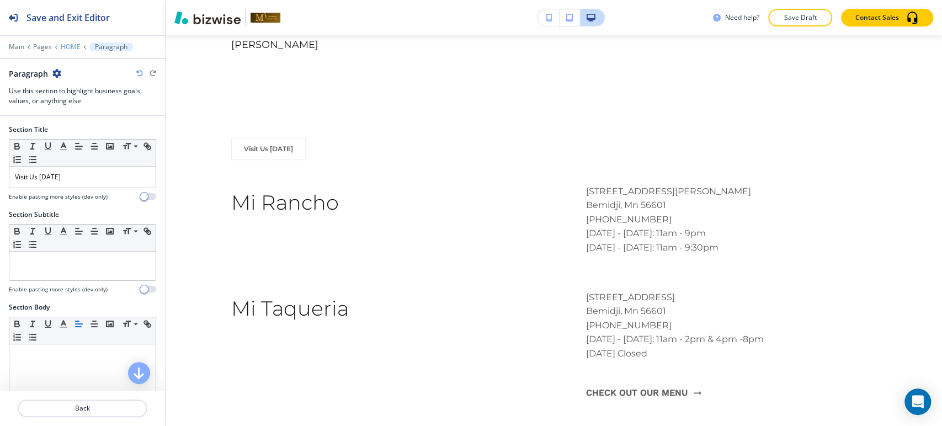
click at [72, 48] on p "HOME" at bounding box center [71, 47] width 20 height 8
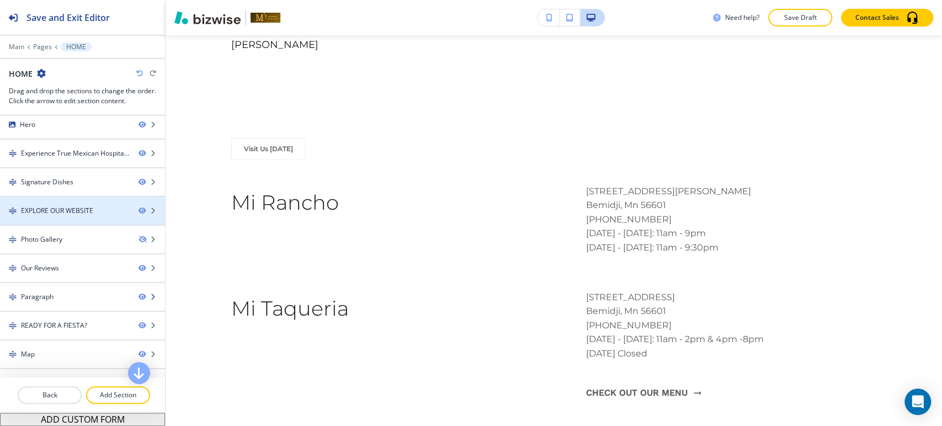
scroll to position [52, 0]
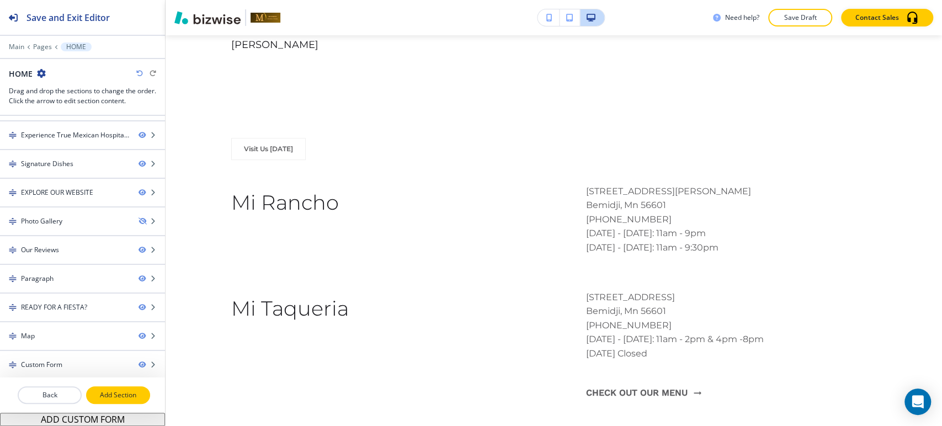
click at [108, 397] on p "Add Section" at bounding box center [118, 395] width 62 height 10
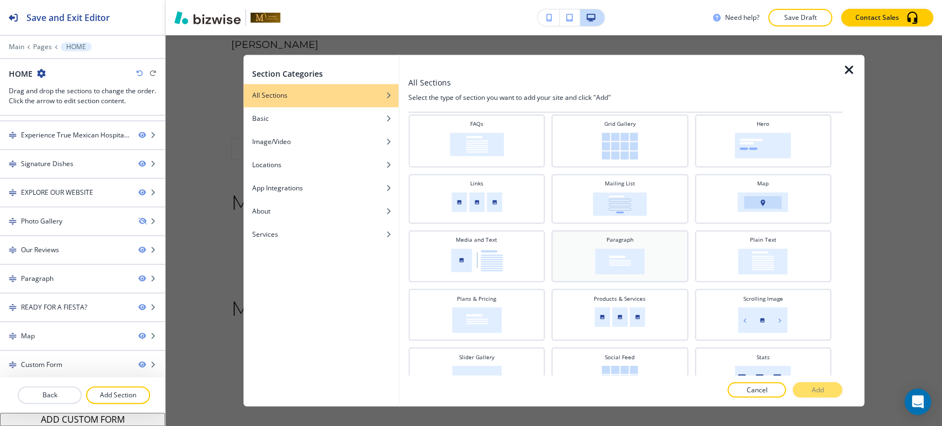
scroll to position [284, 0]
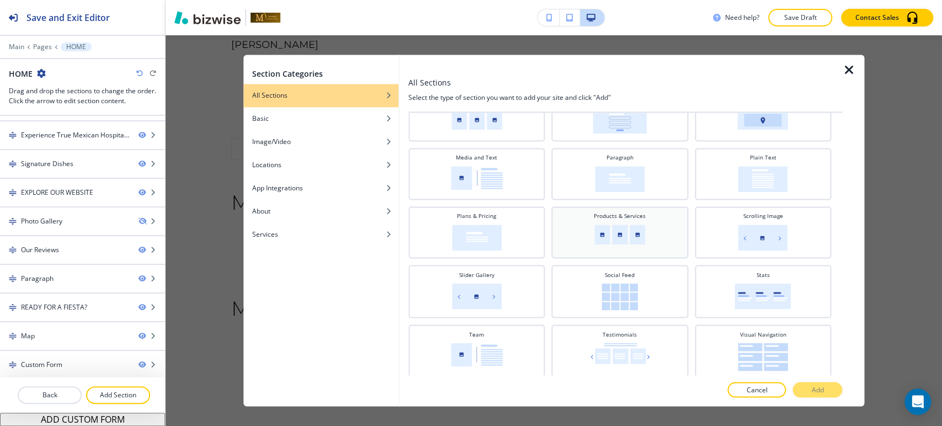
click at [630, 228] on img at bounding box center [620, 235] width 51 height 20
click at [825, 391] on button "Add" at bounding box center [818, 390] width 50 height 15
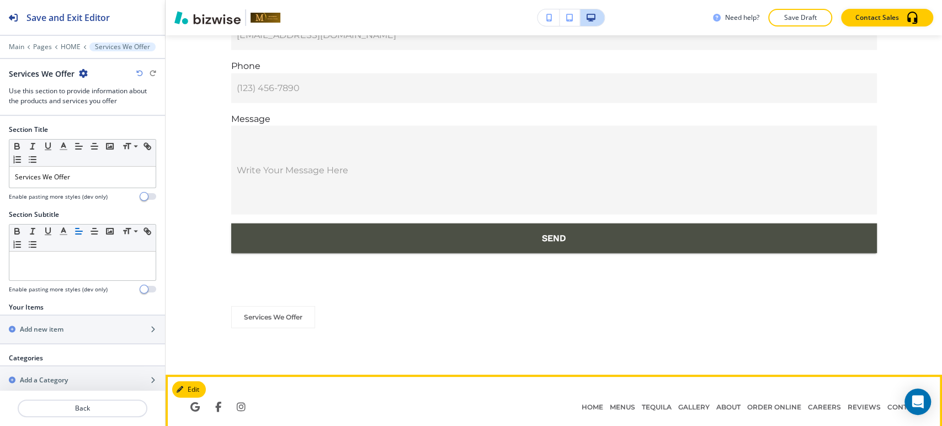
scroll to position [4684, 0]
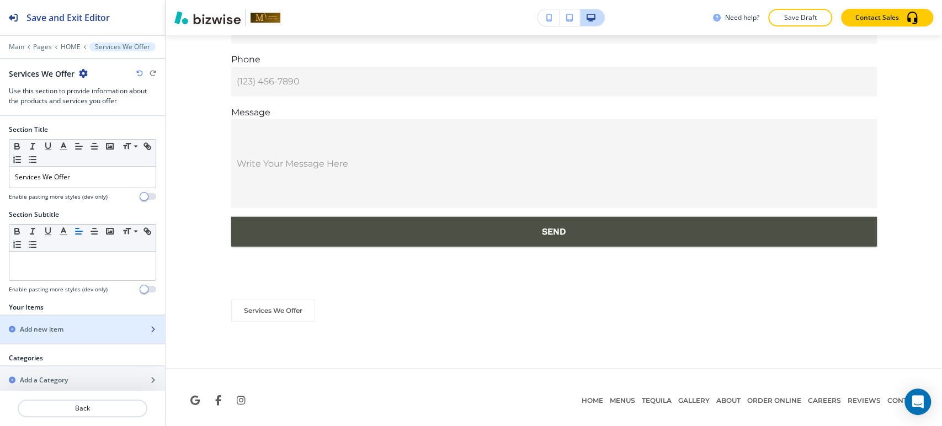
click at [68, 327] on div "Add new item" at bounding box center [70, 330] width 141 height 10
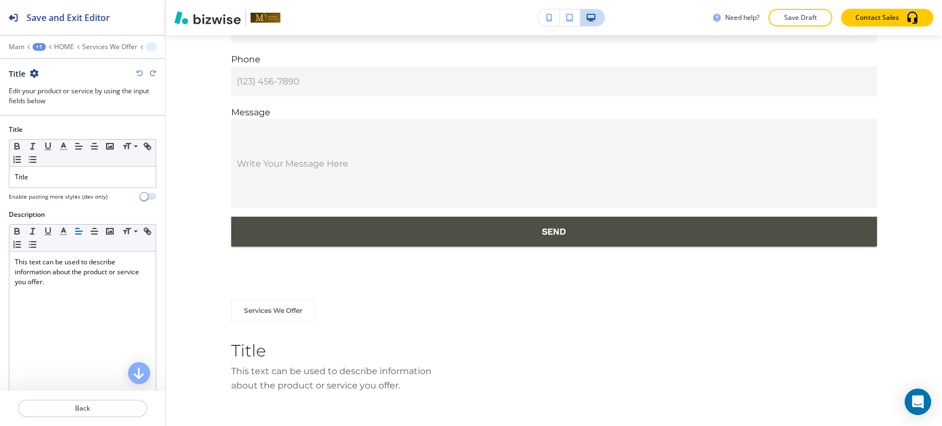
scroll to position [4743, 0]
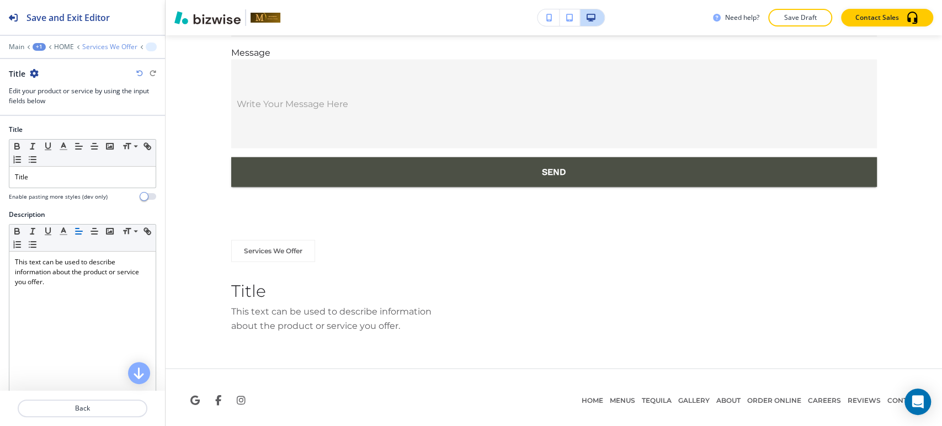
click at [97, 46] on p "Services We Offer" at bounding box center [109, 47] width 55 height 8
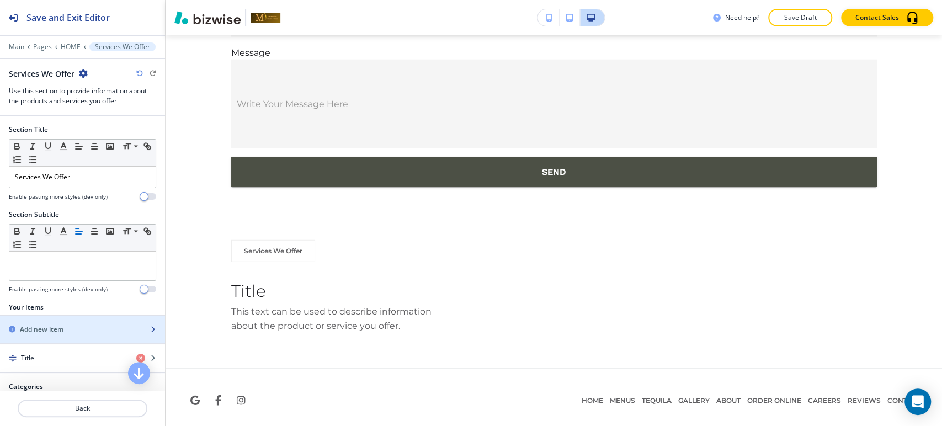
click at [73, 335] on div "button" at bounding box center [82, 339] width 165 height 9
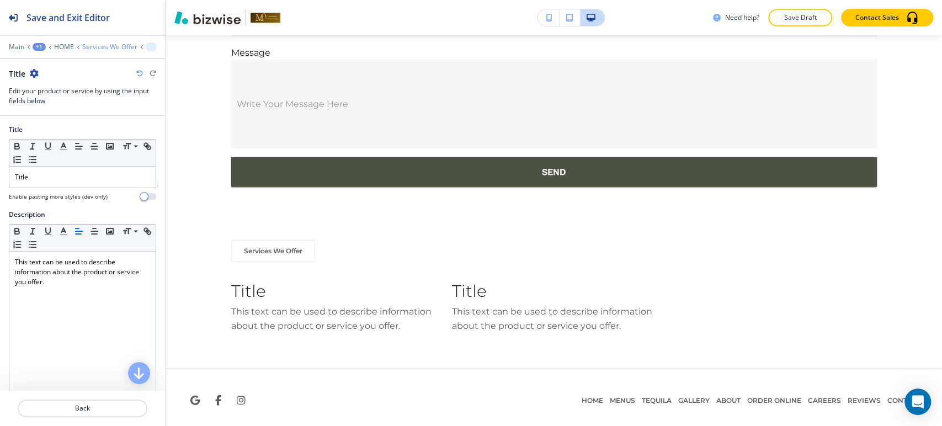
click at [87, 47] on p "Services We Offer" at bounding box center [109, 47] width 55 height 8
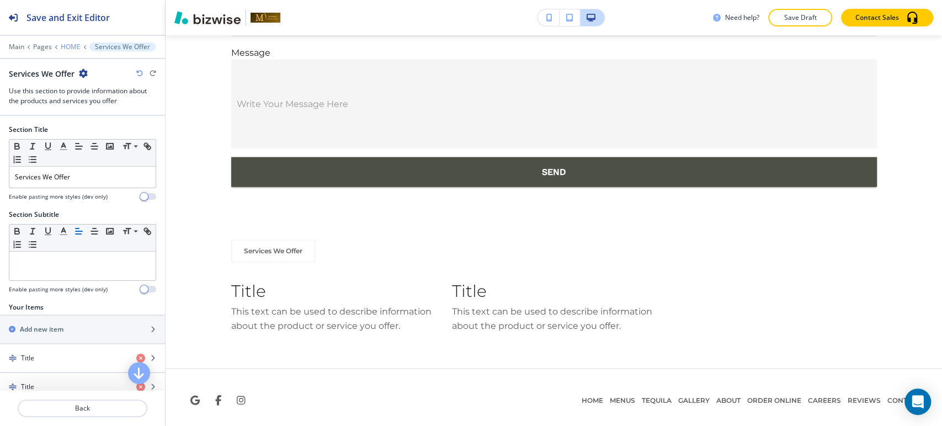
click at [70, 47] on p "HOME" at bounding box center [71, 47] width 20 height 8
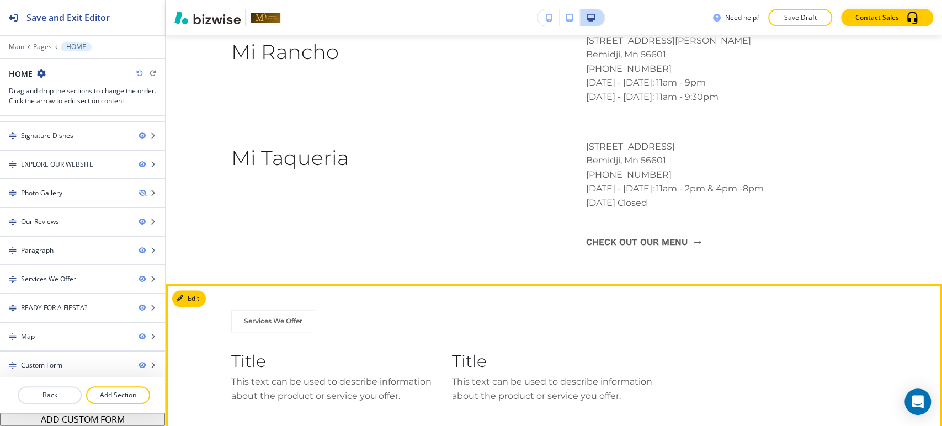
scroll to position [3504, 0]
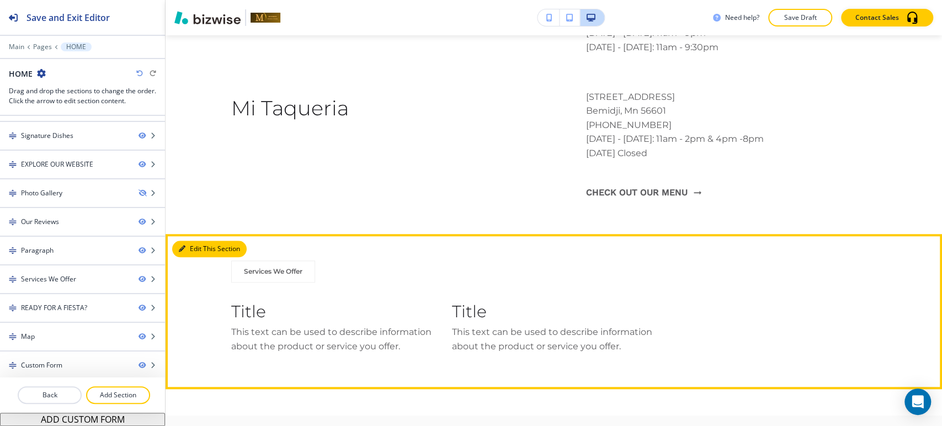
click at [183, 241] on button "Edit This Section" at bounding box center [209, 249] width 75 height 17
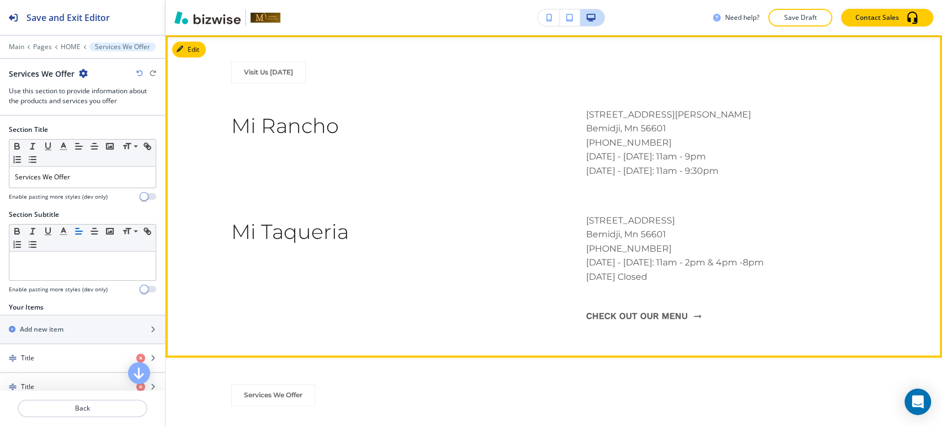
scroll to position [3320, 0]
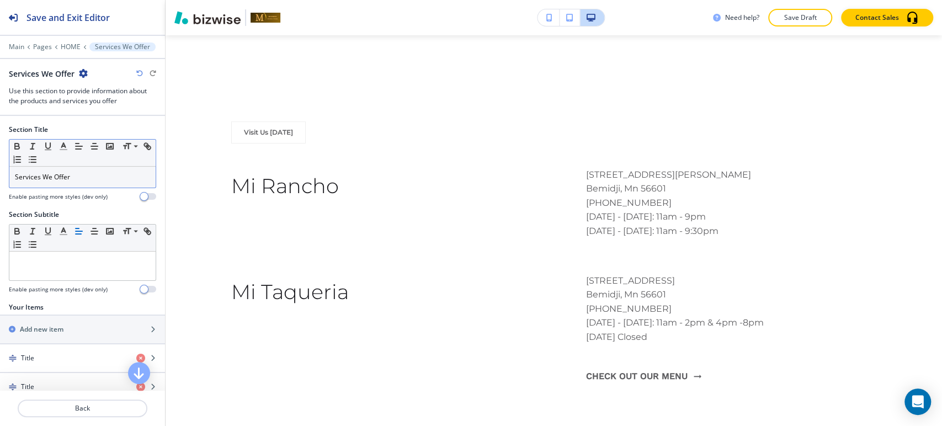
click at [100, 172] on p "Services We Offer" at bounding box center [82, 177] width 135 height 10
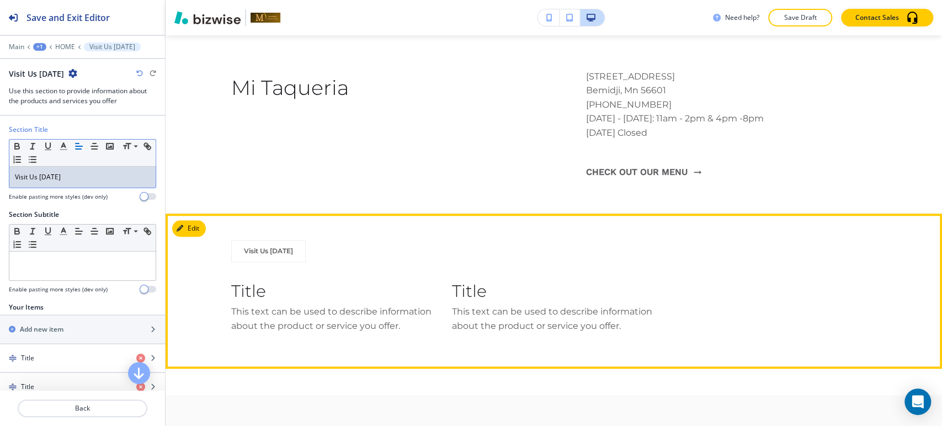
scroll to position [3504, 0]
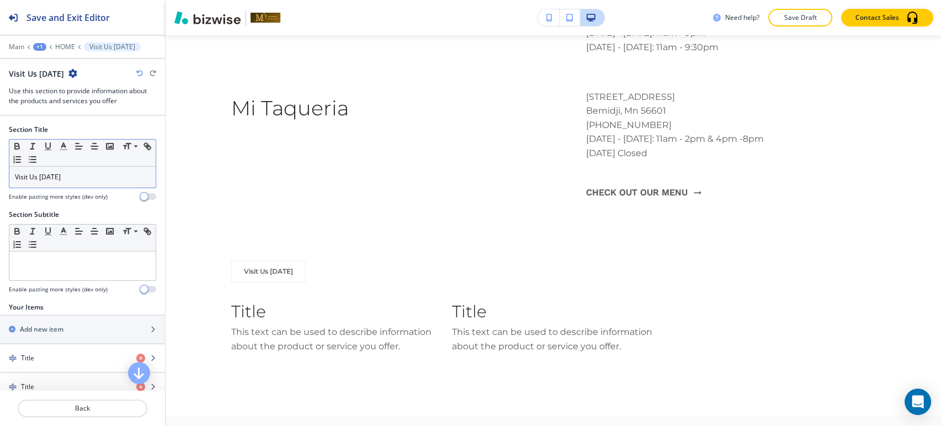
click at [77, 372] on div "button" at bounding box center [82, 372] width 165 height 1
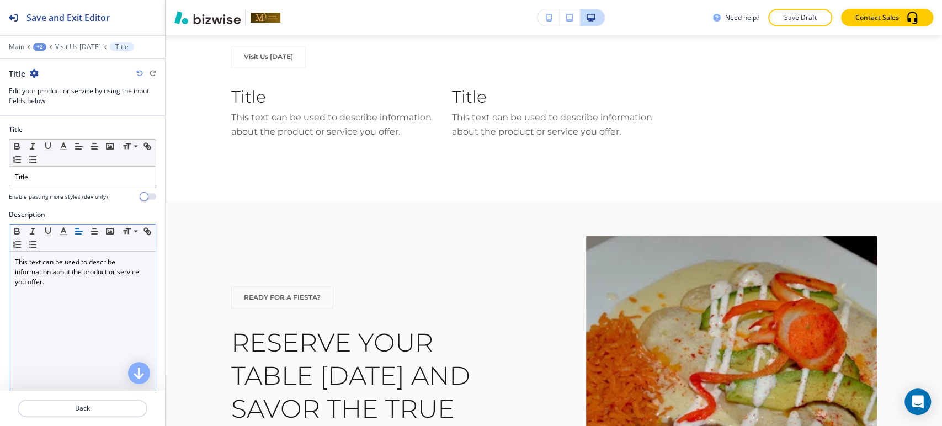
scroll to position [3756, 0]
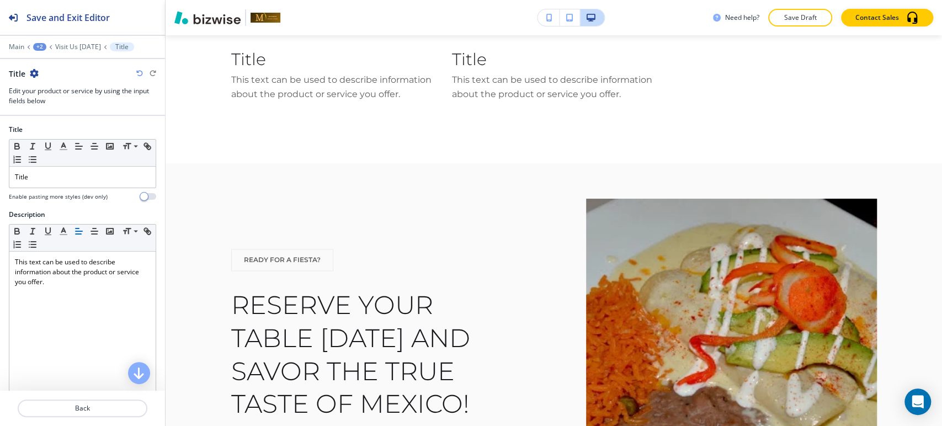
click at [84, 41] on div at bounding box center [82, 39] width 165 height 7
click at [82, 43] on p "Visit Us Today" at bounding box center [78, 47] width 46 height 8
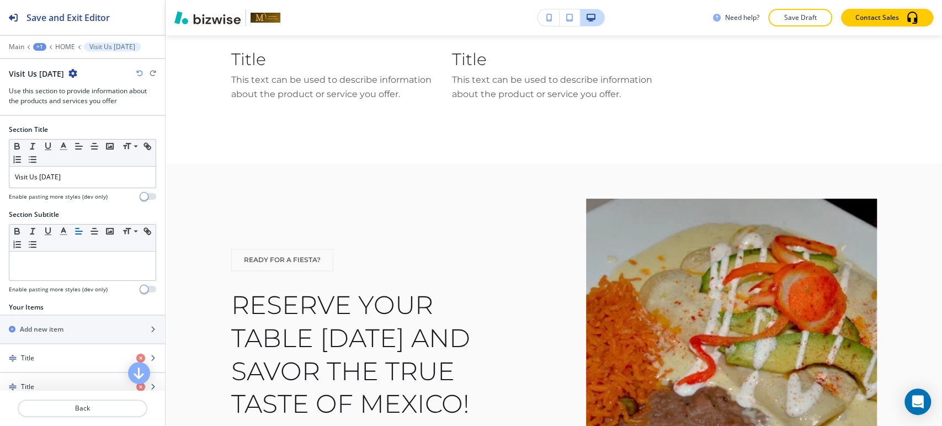
scroll to position [3688, 0]
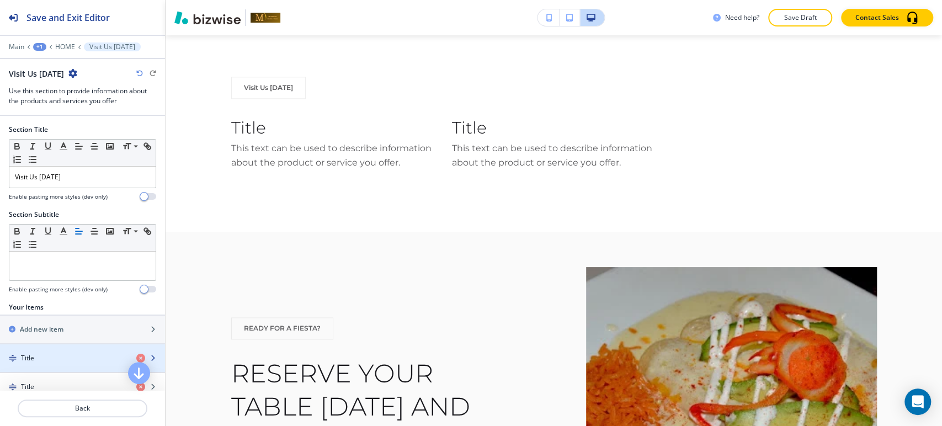
click at [60, 354] on div "Title" at bounding box center [64, 358] width 128 height 10
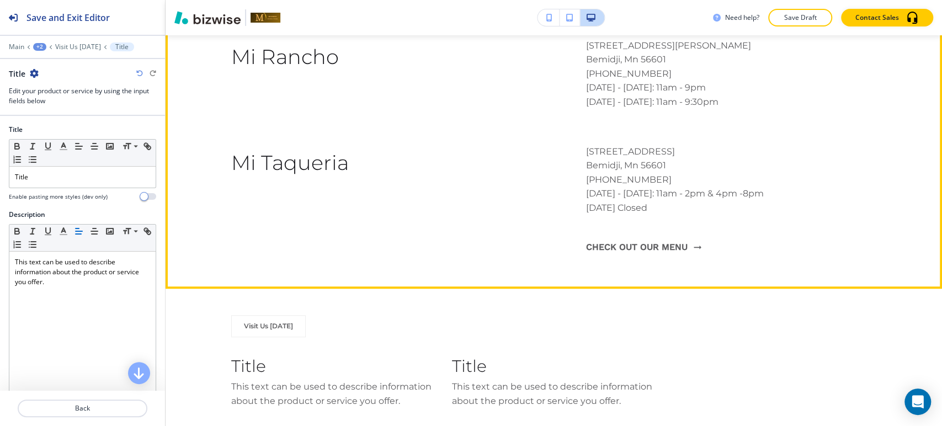
scroll to position [3388, 0]
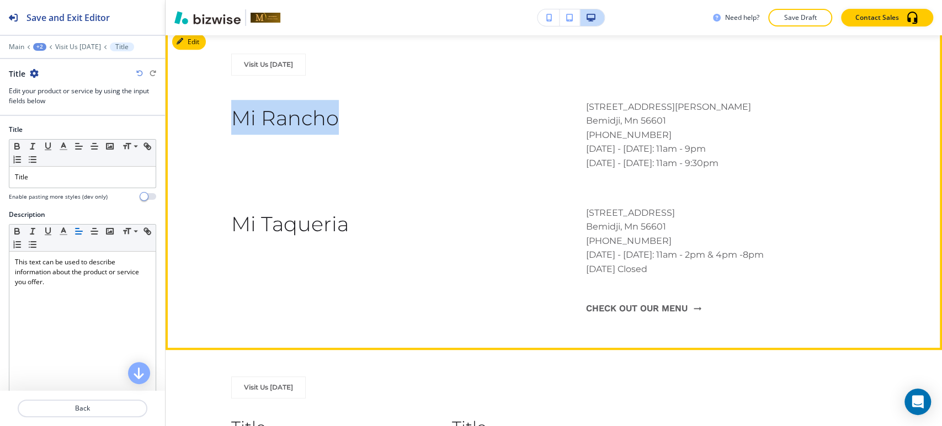
drag, startPoint x: 219, startPoint y: 100, endPoint x: 356, endPoint y: 113, distance: 136.9
click at [356, 112] on div "Visit Us Today Mi Rancho 677 Anne St NW Bemidji, Mn 56601 218-444-8212 Sunday -…" at bounding box center [554, 189] width 777 height 271
copy span "Mi Rancho"
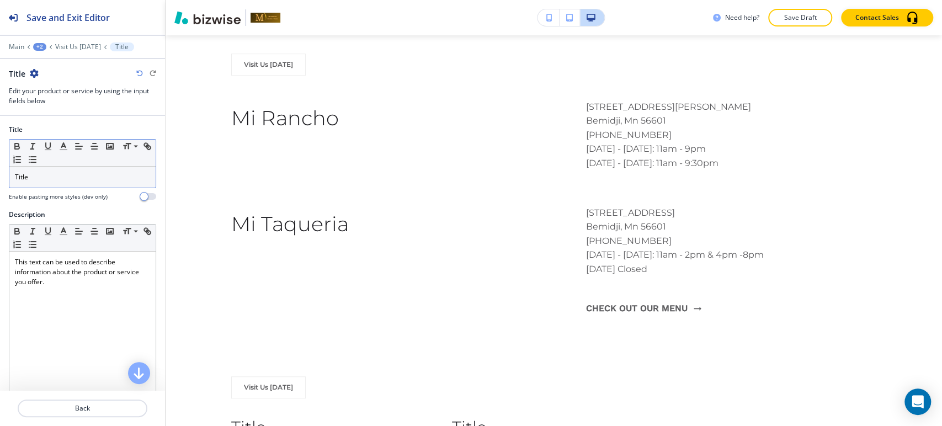
click at [87, 184] on div "Title" at bounding box center [82, 177] width 146 height 21
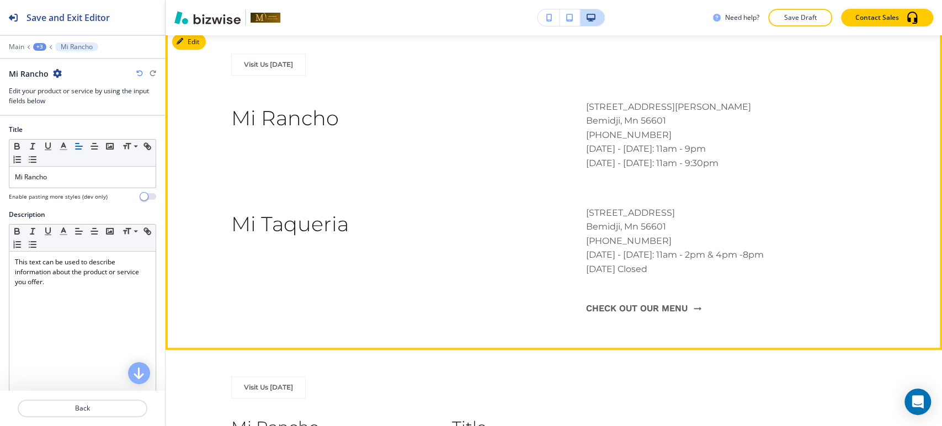
drag, startPoint x: 581, startPoint y: 88, endPoint x: 746, endPoint y: 157, distance: 178.7
click at [746, 157] on div "Mi Rancho 677 Anne St NW Bemidji, Mn 56601 218-444-8212 Sunday - Thursday: 11am…" at bounding box center [554, 153] width 646 height 106
copy p "677 Anne St NW Bemidji, Mn 56601 218-444-8212 Sunday - Thursday: 11am - 9pm Fri…"
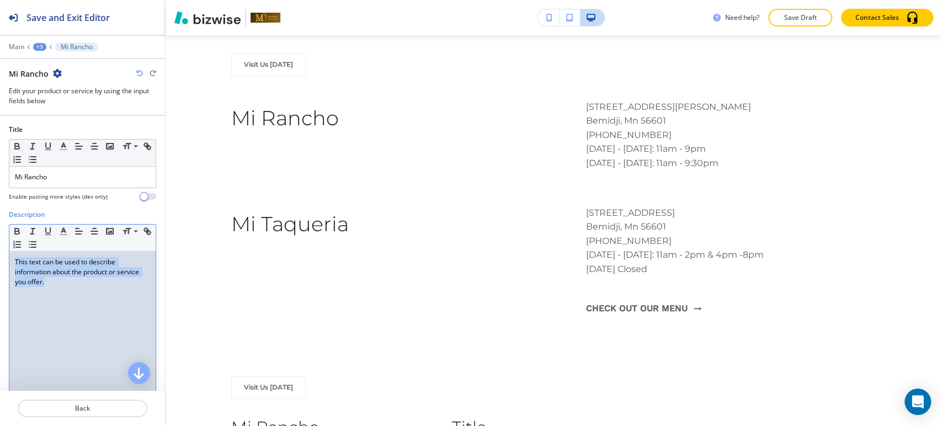
drag, startPoint x: 63, startPoint y: 288, endPoint x: 7, endPoint y: 259, distance: 62.5
click at [7, 259] on div "Description Small Normal Large Huge This text can be used to describe informati…" at bounding box center [82, 314] width 165 height 208
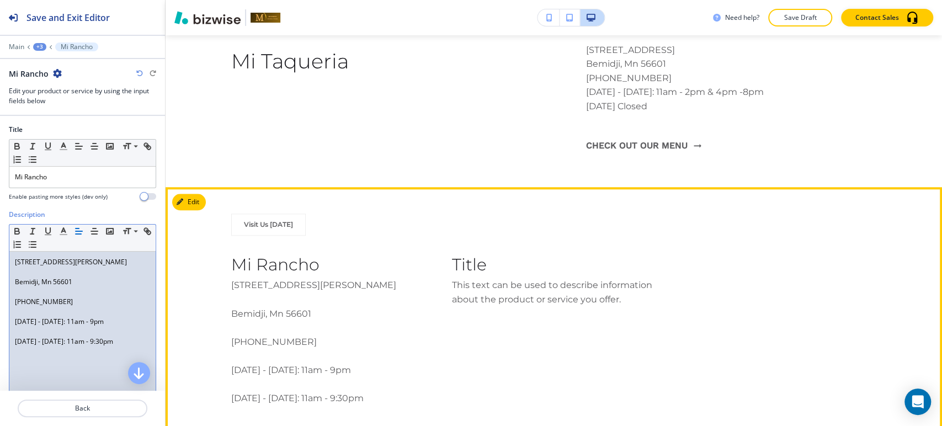
scroll to position [3572, 0]
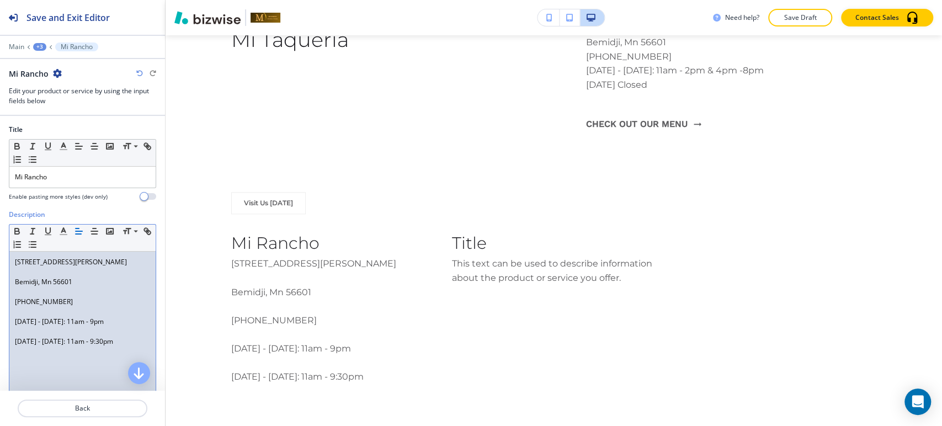
click at [49, 271] on p at bounding box center [82, 272] width 135 height 10
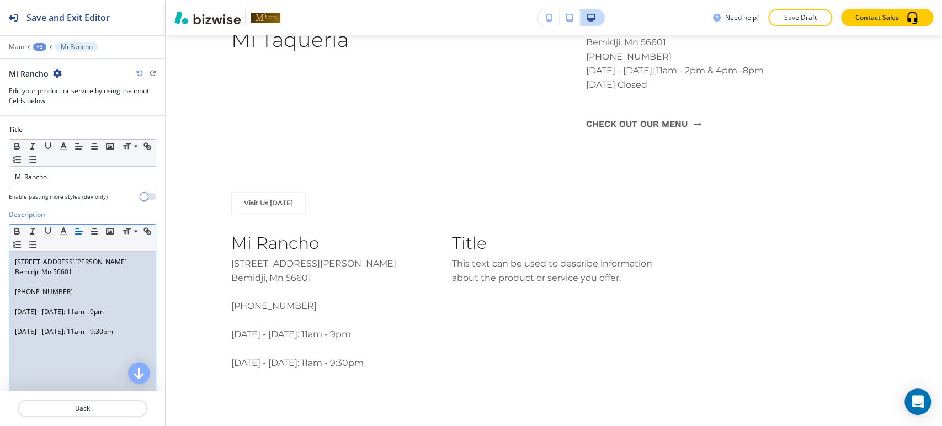
click at [46, 285] on p at bounding box center [82, 282] width 135 height 10
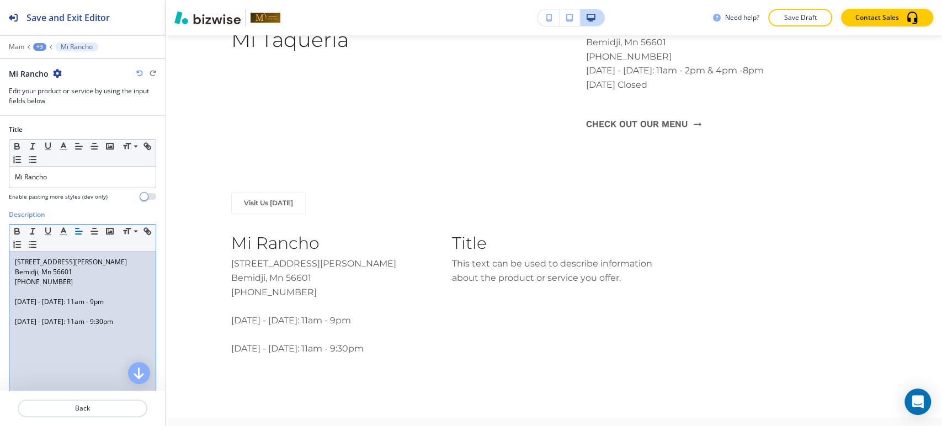
click at [48, 290] on p at bounding box center [82, 292] width 135 height 10
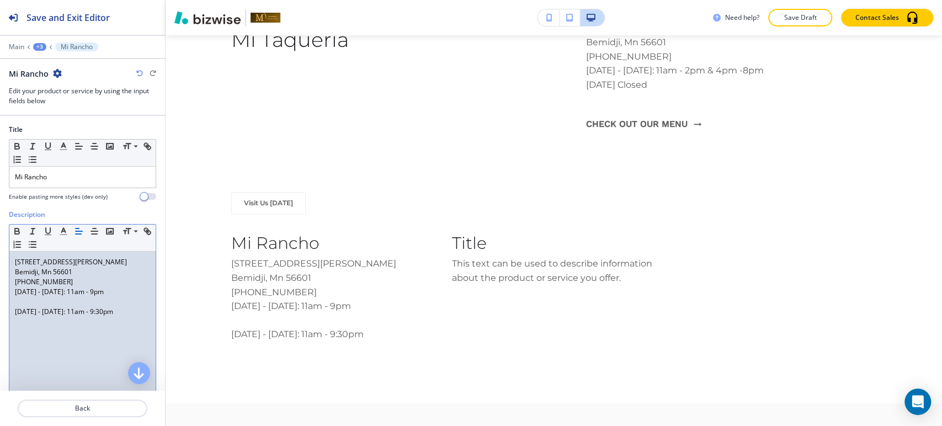
click at [47, 303] on p at bounding box center [82, 302] width 135 height 10
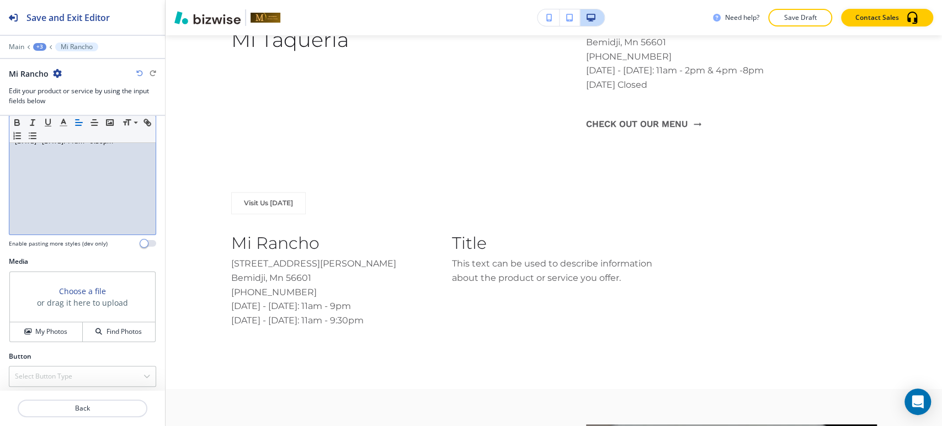
scroll to position [164, 0]
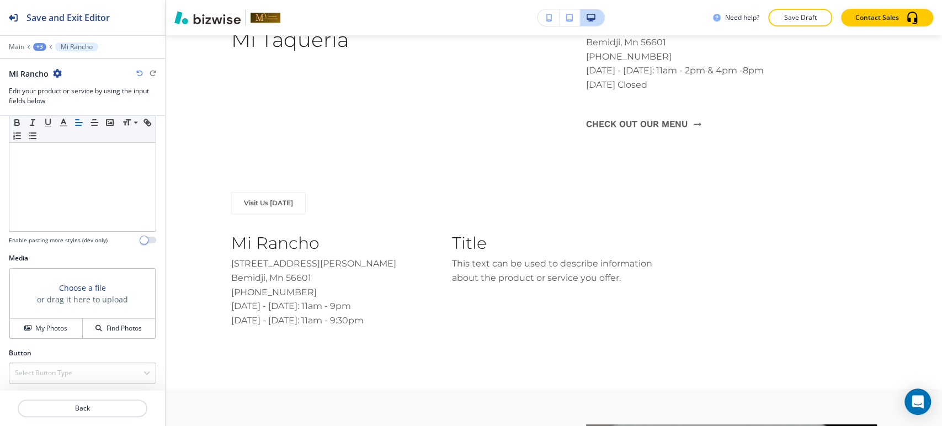
click at [38, 46] on div "+3" at bounding box center [39, 47] width 13 height 8
click at [65, 101] on p "Visit Us Today" at bounding box center [68, 104] width 56 height 10
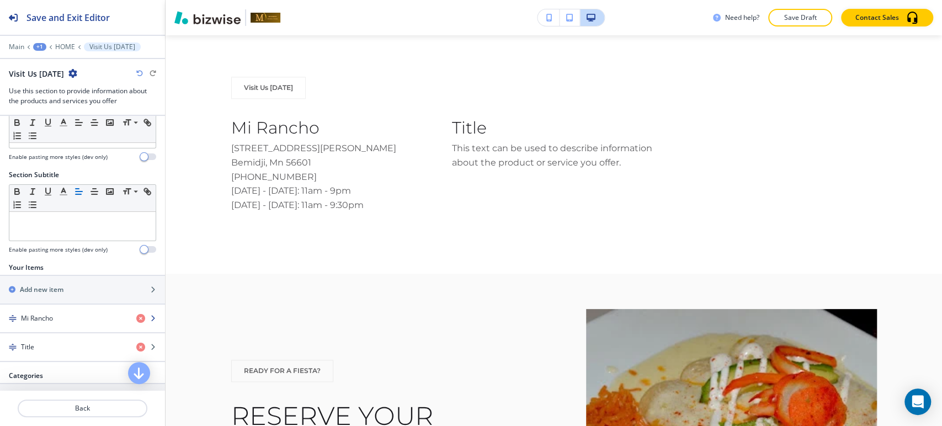
scroll to position [61, 0]
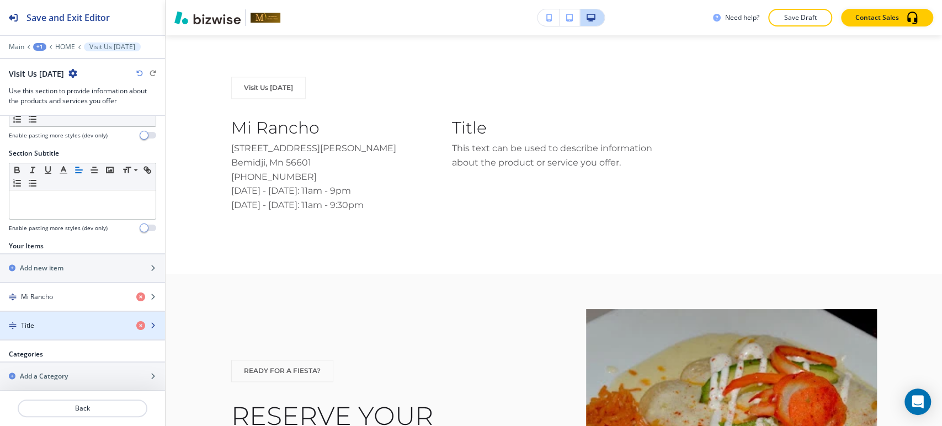
click at [61, 331] on div "button" at bounding box center [82, 335] width 165 height 9
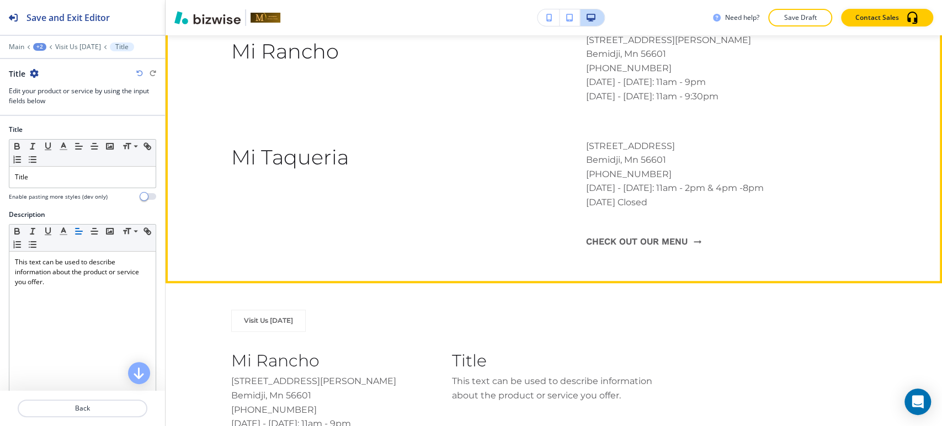
scroll to position [3388, 0]
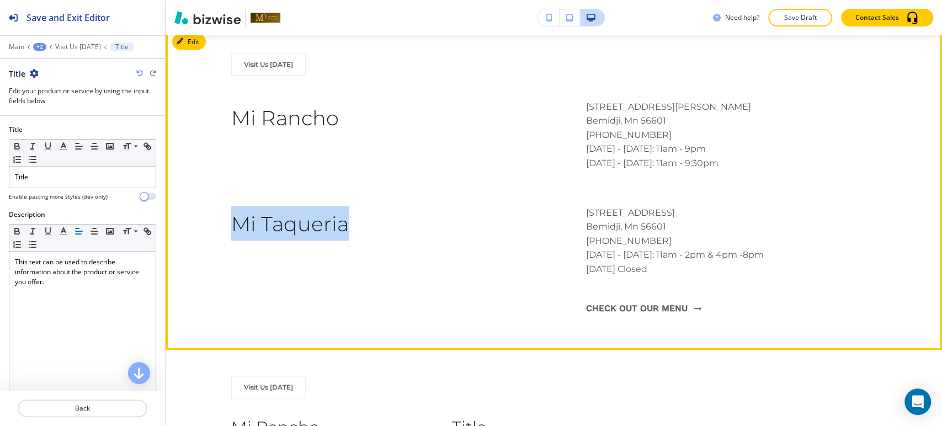
drag, startPoint x: 225, startPoint y: 207, endPoint x: 375, endPoint y: 216, distance: 149.9
click at [375, 216] on div "Visit Us Today Mi Rancho 677 Anne St NW Bemidji, Mn 56601 218-444-8212 Sunday -…" at bounding box center [554, 189] width 777 height 271
copy span "Mi Taqueria"
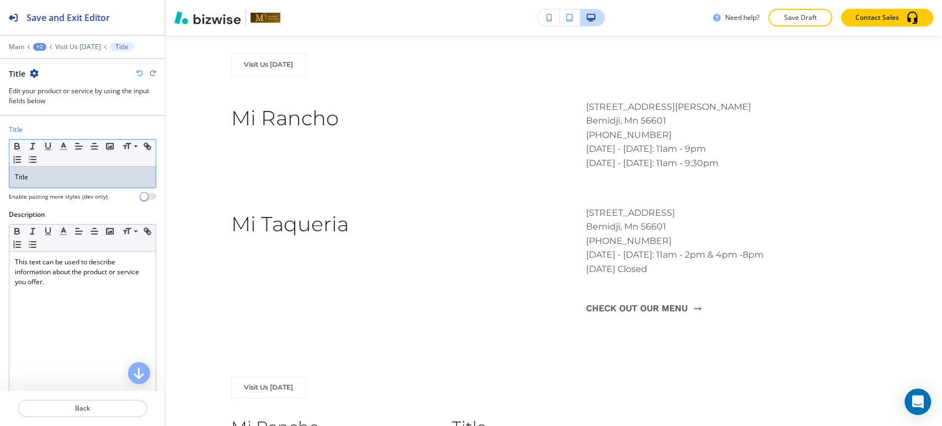
click at [91, 183] on div "Title" at bounding box center [82, 177] width 146 height 21
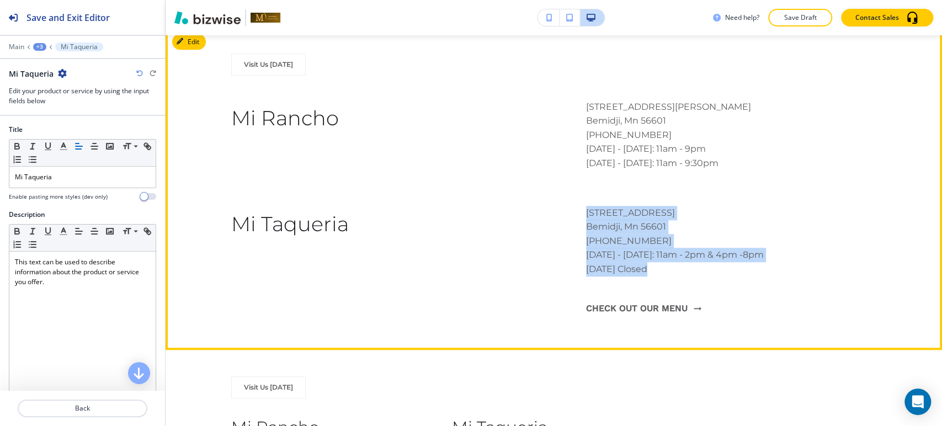
drag, startPoint x: 579, startPoint y: 198, endPoint x: 676, endPoint y: 257, distance: 113.4
click at [676, 257] on div "Mi Taqueria 1725 Bemidji Ave N Bemidji, Mn 56601 218-553-0165 Monday - Saturday…" at bounding box center [554, 265] width 646 height 118
copy p "1725 Bemidji Ave N Bemidji, Mn 56601 218-553-0165 Monday - Saturday: 11am - 2pm…"
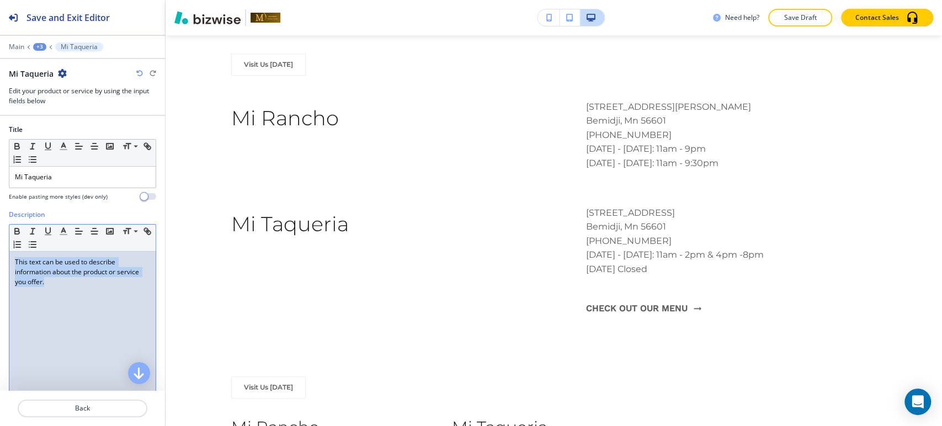
drag, startPoint x: 44, startPoint y: 279, endPoint x: 6, endPoint y: 261, distance: 41.7
click at [6, 261] on div "Description Small Normal Large Huge This text can be used to describe informati…" at bounding box center [82, 314] width 165 height 208
click at [46, 269] on p at bounding box center [82, 272] width 135 height 10
click at [40, 295] on p "218-553-0165" at bounding box center [82, 292] width 135 height 10
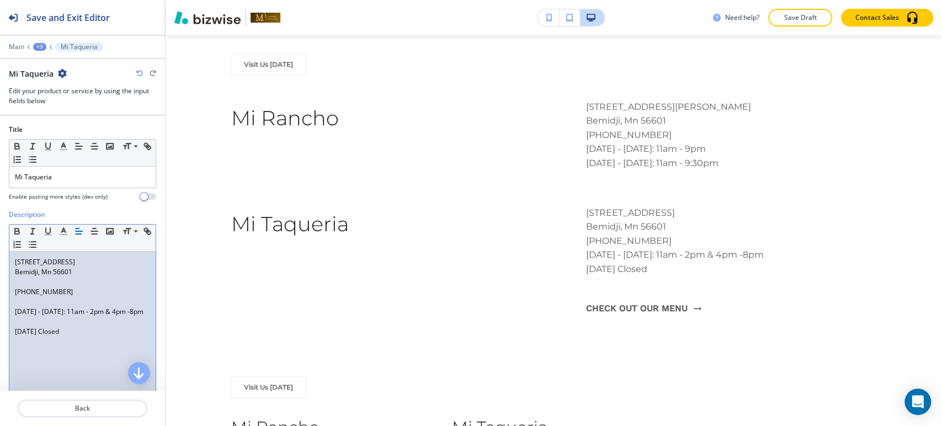
click at [40, 278] on p at bounding box center [82, 282] width 135 height 10
click at [44, 290] on p at bounding box center [82, 292] width 135 height 10
click at [44, 307] on p at bounding box center [82, 302] width 135 height 10
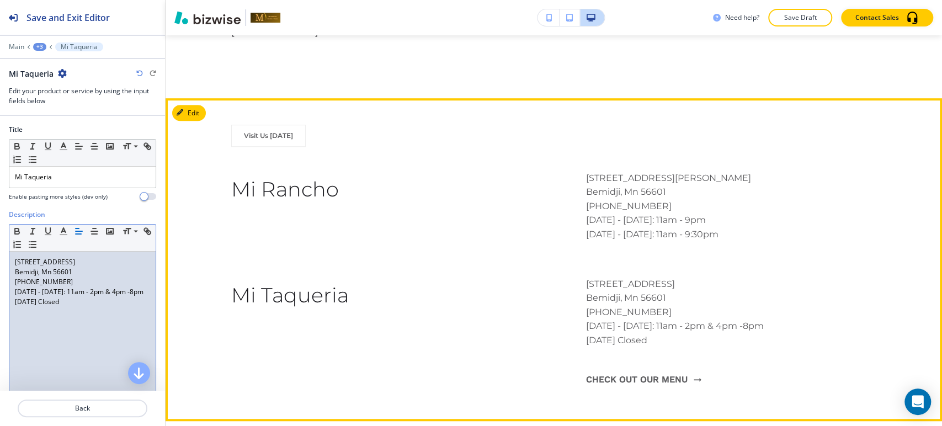
scroll to position [3265, 0]
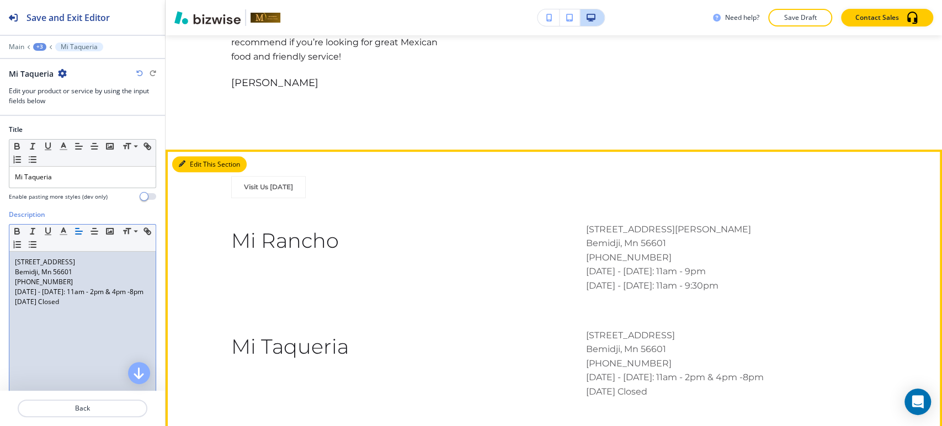
click at [200, 156] on button "Edit This Section" at bounding box center [209, 164] width 75 height 17
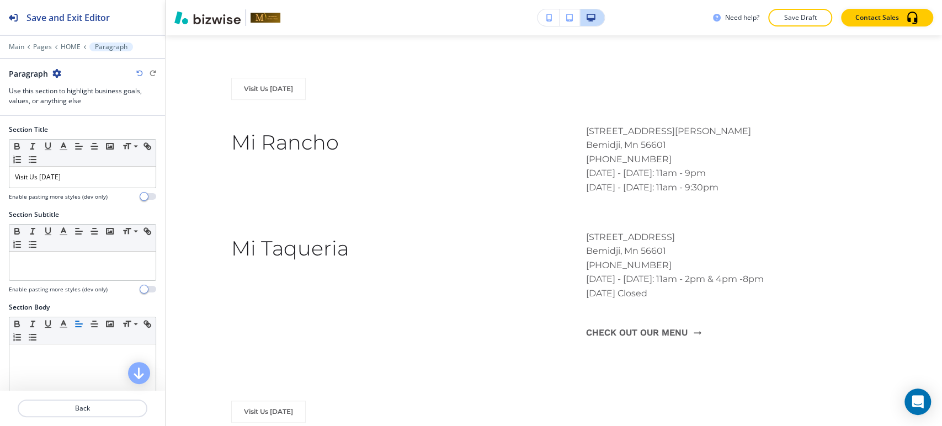
scroll to position [3365, 0]
click at [54, 68] on div "Paragraph" at bounding box center [35, 74] width 52 height 12
click at [57, 72] on icon "button" at bounding box center [56, 73] width 9 height 9
click at [87, 131] on p "Delete Section" at bounding box center [87, 131] width 56 height 10
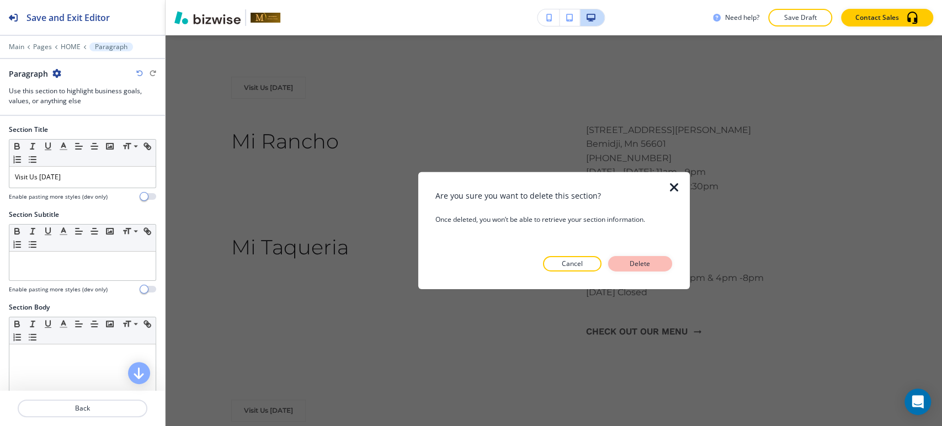
click at [629, 263] on p "Delete" at bounding box center [640, 264] width 26 height 10
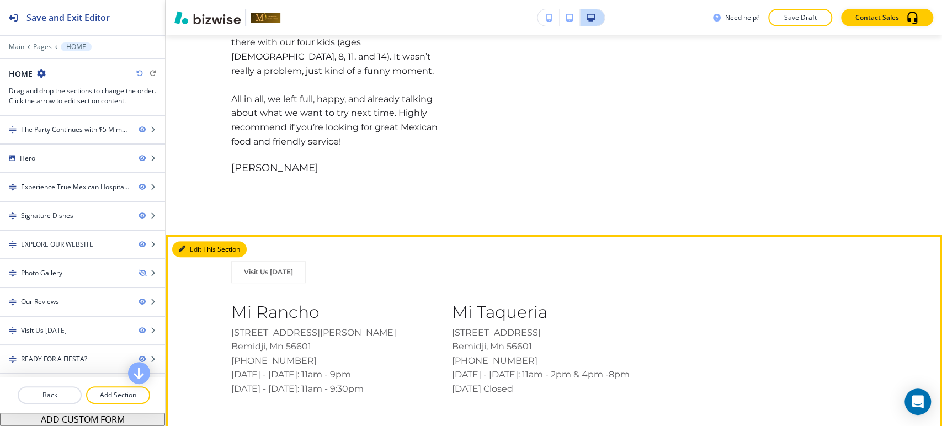
click at [199, 241] on button "Edit This Section" at bounding box center [209, 249] width 75 height 17
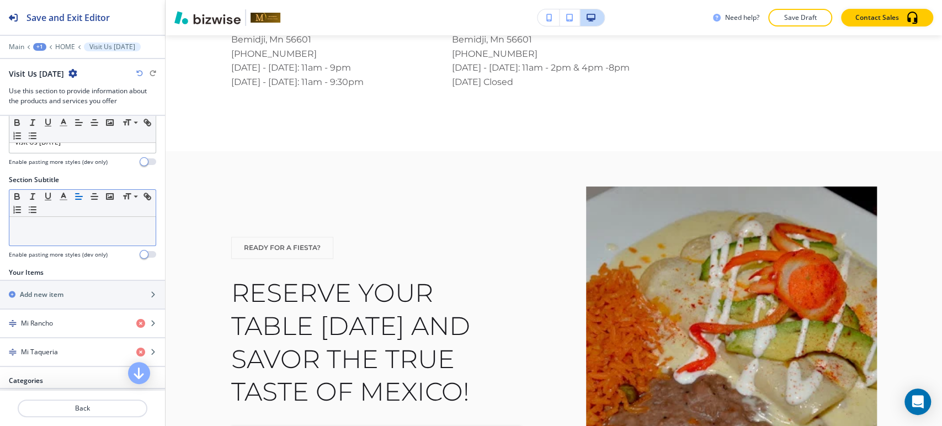
scroll to position [68, 0]
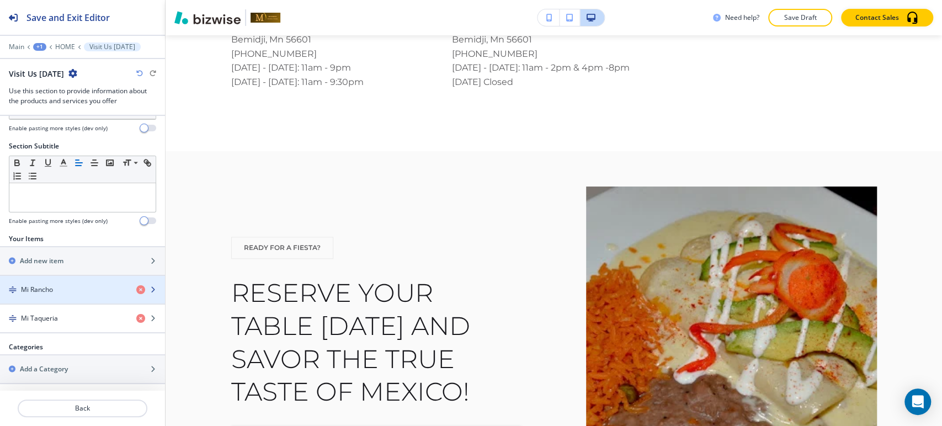
click at [72, 293] on div "Mi Rancho" at bounding box center [64, 290] width 128 height 10
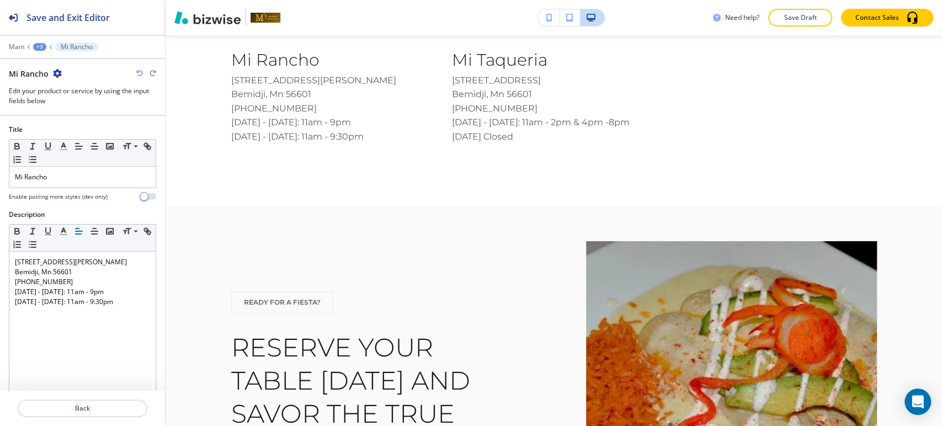
scroll to position [164, 0]
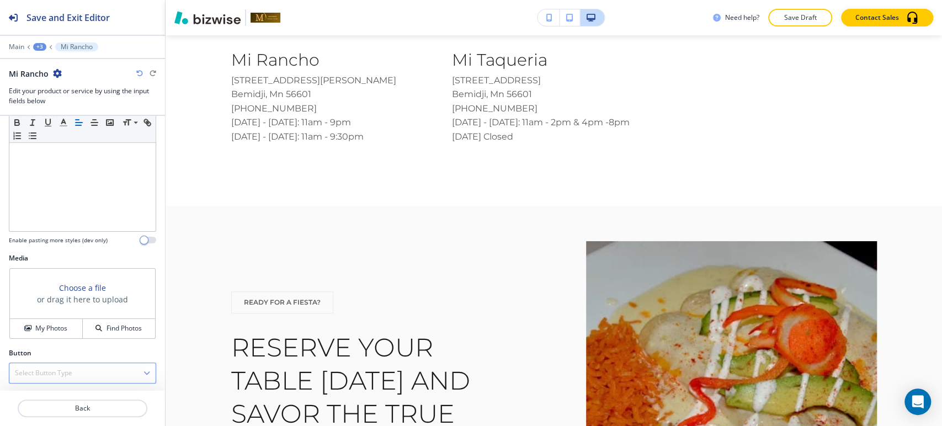
click at [85, 373] on div "Select Button Type" at bounding box center [82, 373] width 146 height 20
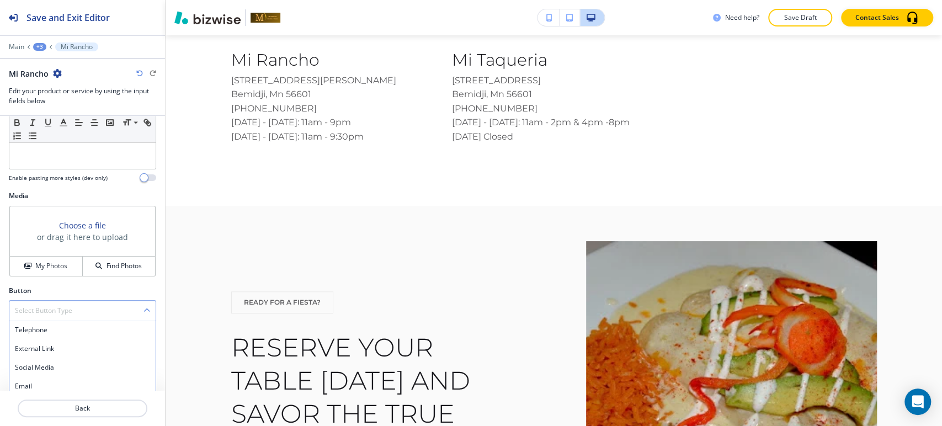
scroll to position [268, 0]
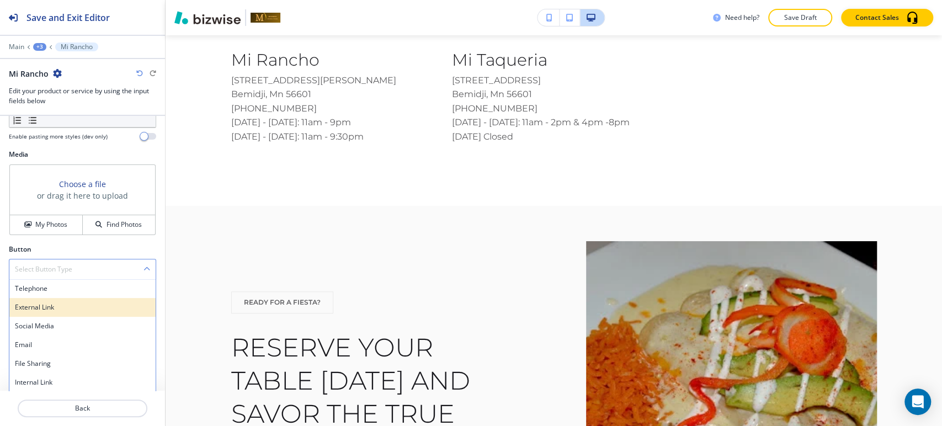
click at [83, 309] on h4 "External Link" at bounding box center [82, 308] width 135 height 10
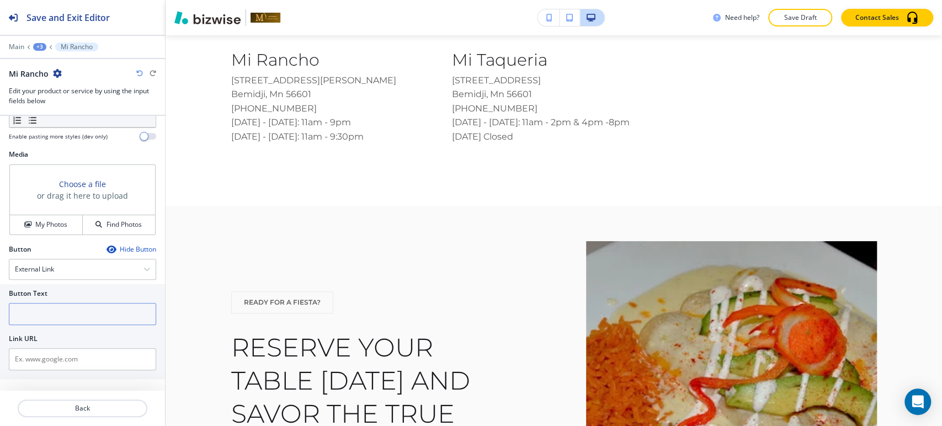
click at [79, 320] on input "text" at bounding box center [82, 314] width 147 height 22
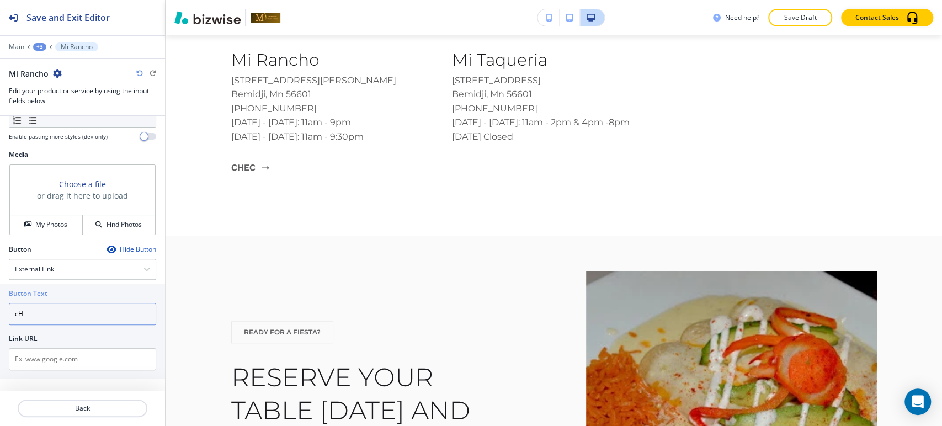
type input "c"
type input "Check out our menu"
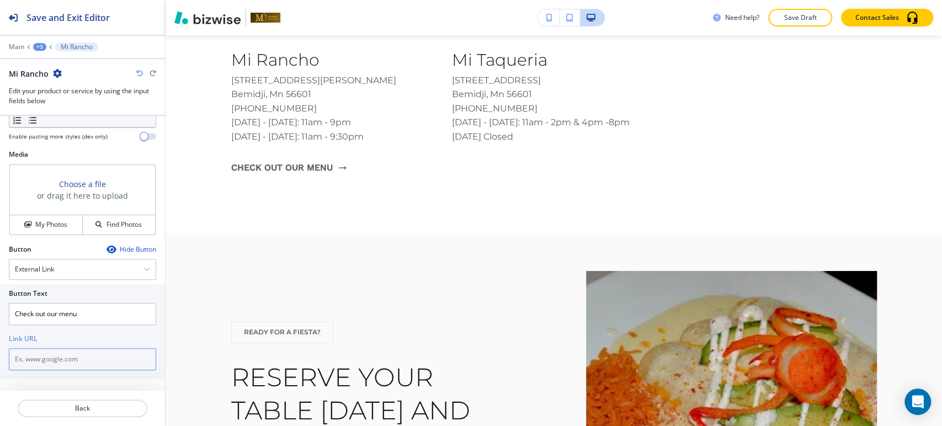
click at [98, 354] on input "text" at bounding box center [82, 359] width 147 height 22
paste input "https://www.mitaqueriabemidji.com/"
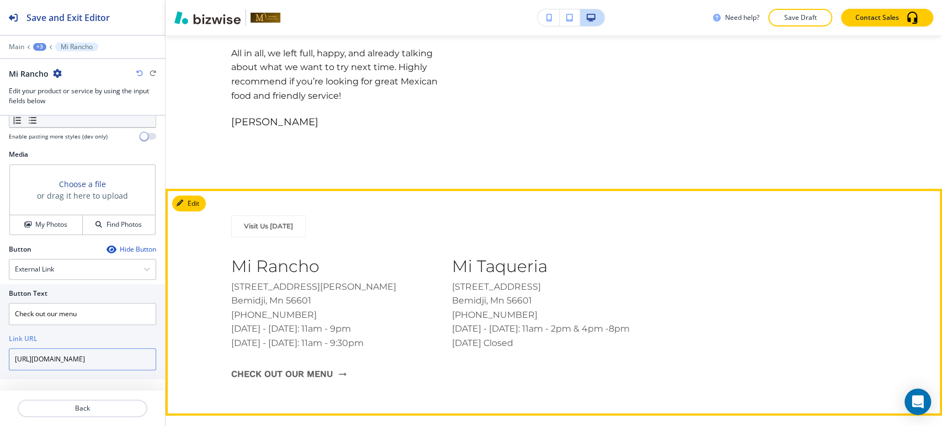
scroll to position [3065, 0]
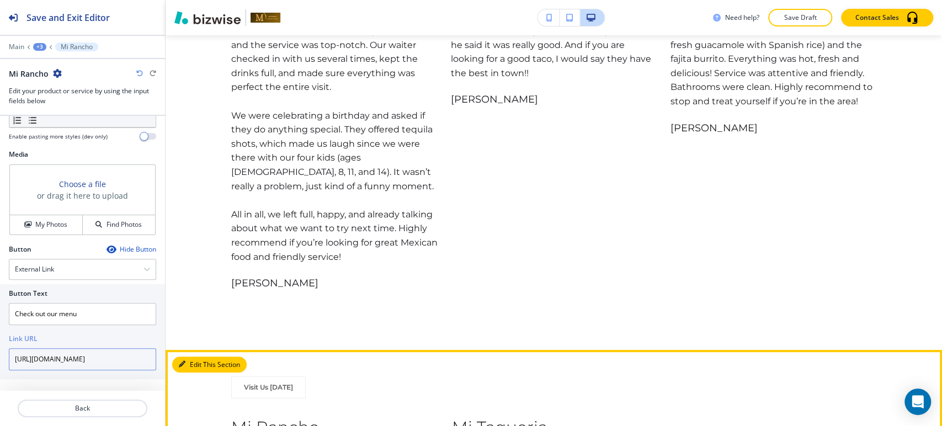
type input "https://www.mitaqueriabemidji.com/"
click at [190, 357] on button "Edit This Section" at bounding box center [209, 365] width 75 height 17
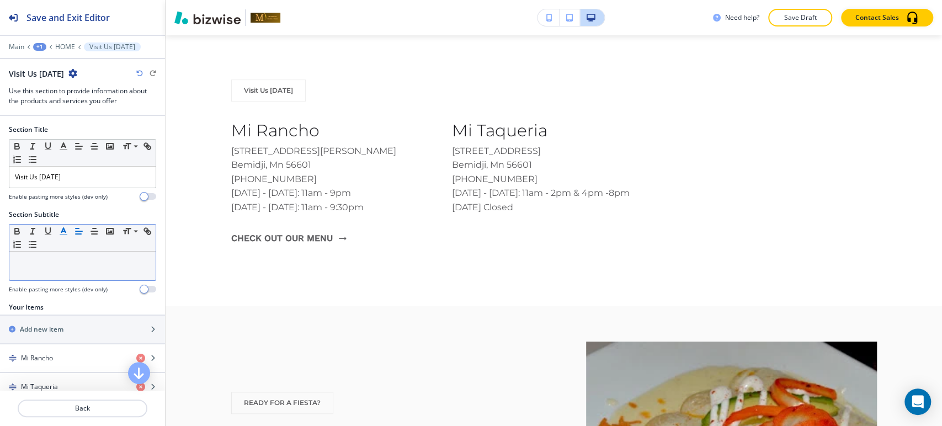
scroll to position [3365, 0]
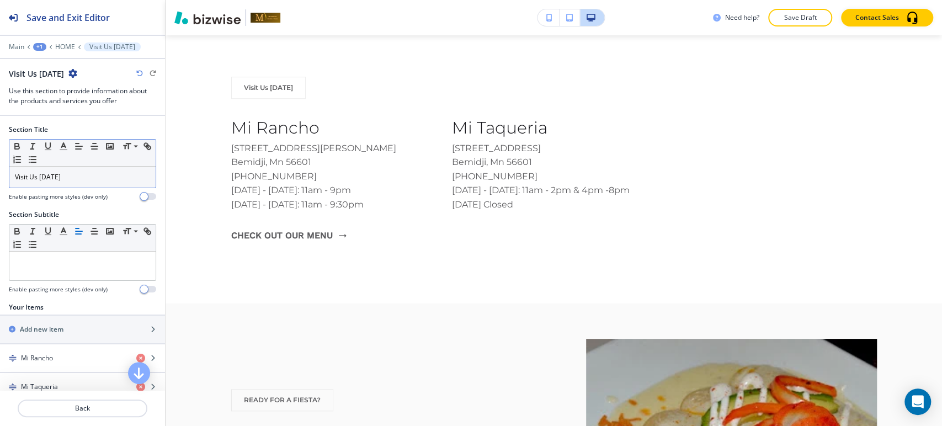
click at [89, 183] on div "Visit Us Today" at bounding box center [82, 177] width 146 height 21
click at [89, 182] on div "Visit Us Today" at bounding box center [82, 177] width 146 height 21
click at [137, 204] on span at bounding box center [135, 201] width 25 height 13
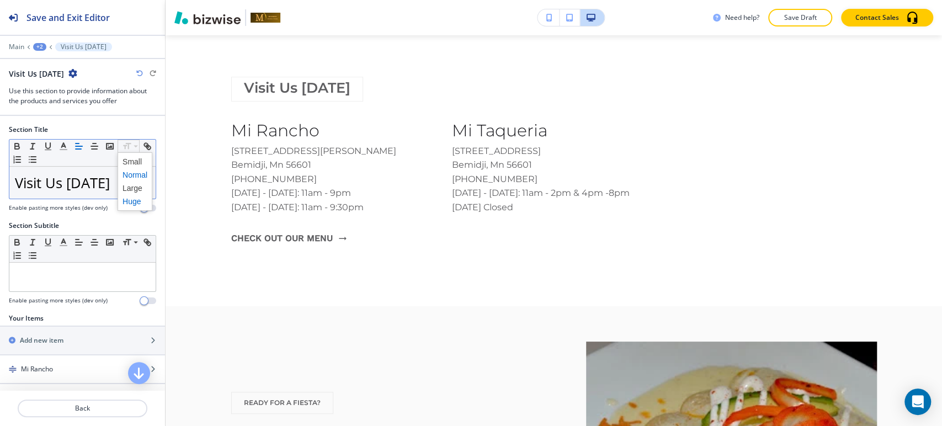
click at [130, 171] on span at bounding box center [135, 174] width 25 height 13
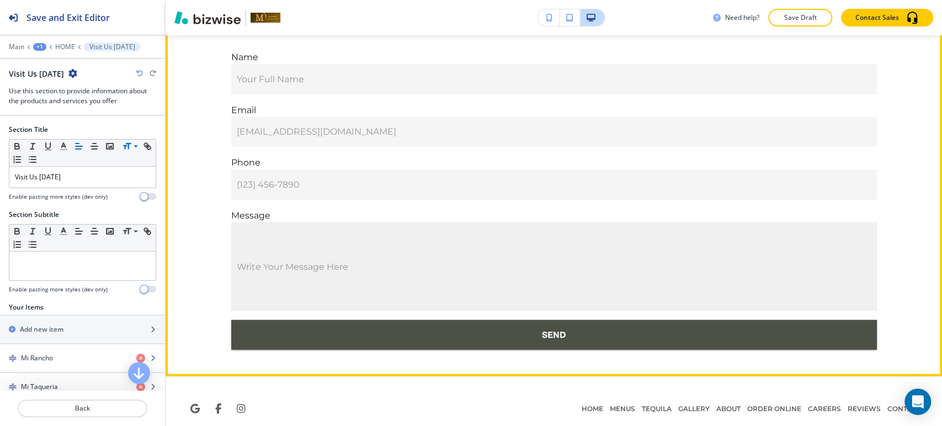
scroll to position [4492, 0]
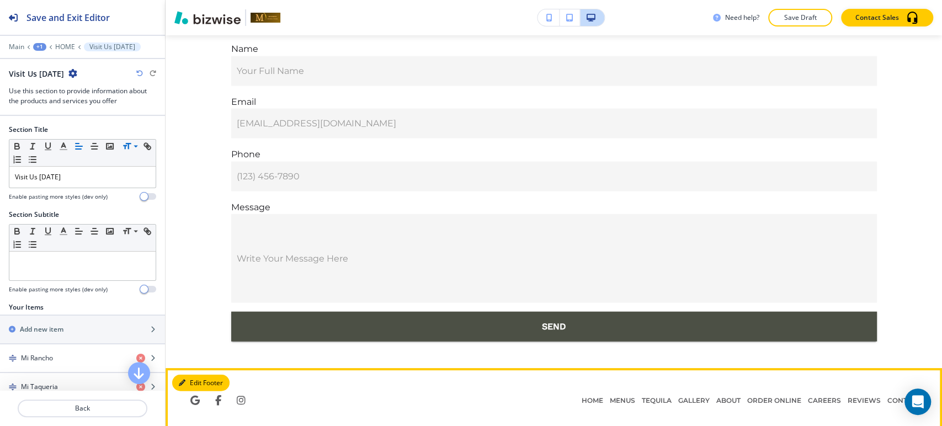
click at [196, 379] on button "Edit Footer" at bounding box center [200, 383] width 57 height 17
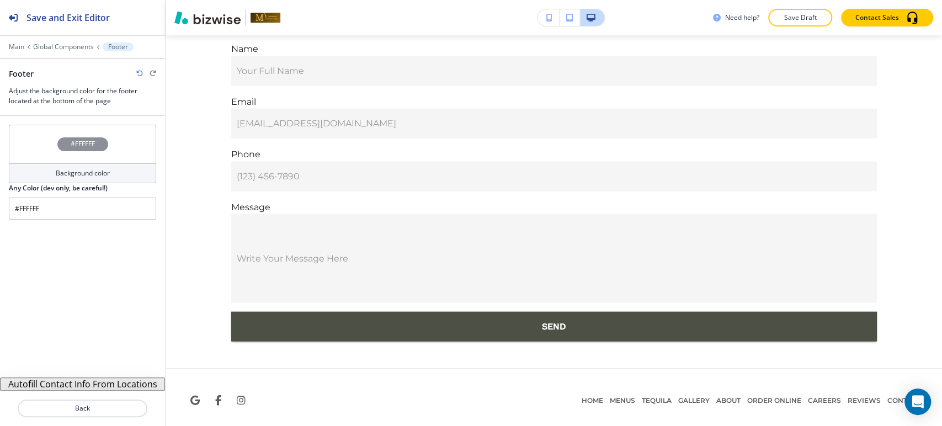
click at [109, 385] on button "Autofill Contact Info From Locations" at bounding box center [82, 384] width 165 height 13
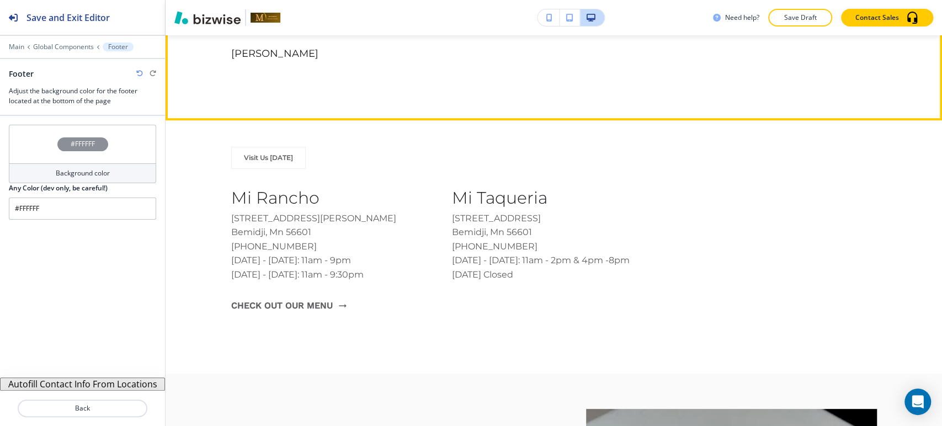
scroll to position [3143, 0]
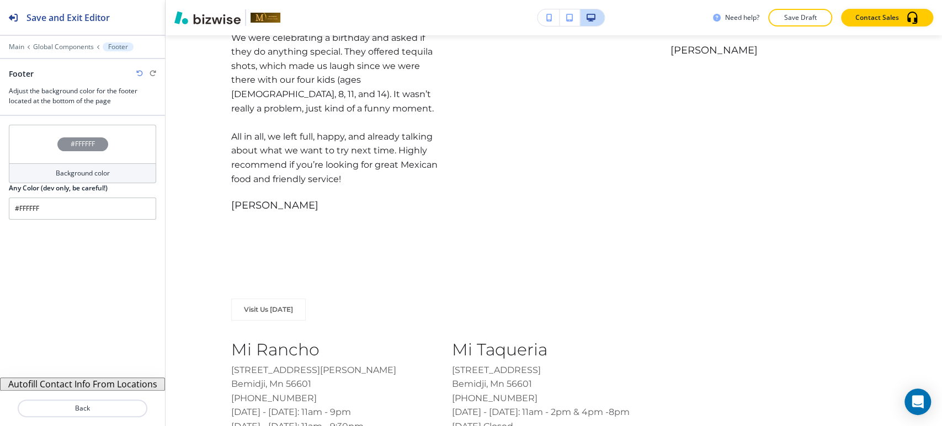
drag, startPoint x: 810, startPoint y: 19, endPoint x: 808, endPoint y: 45, distance: 25.5
click at [810, 19] on p "Save Draft" at bounding box center [800, 18] width 35 height 10
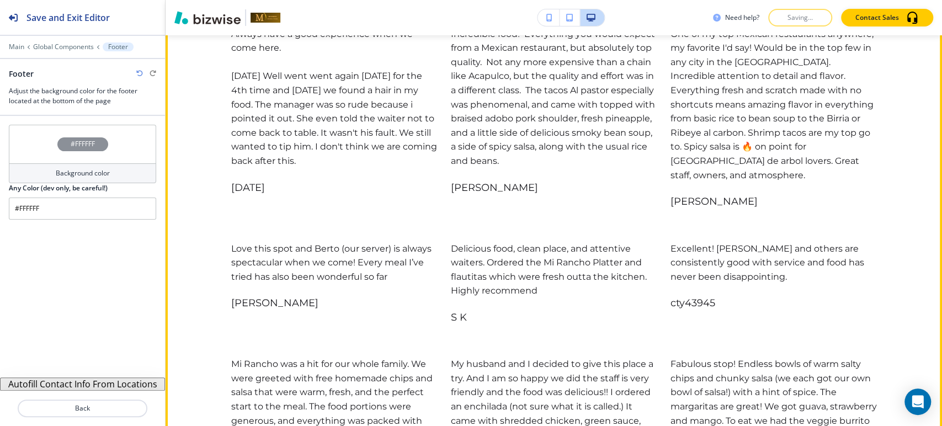
scroll to position [2468, 0]
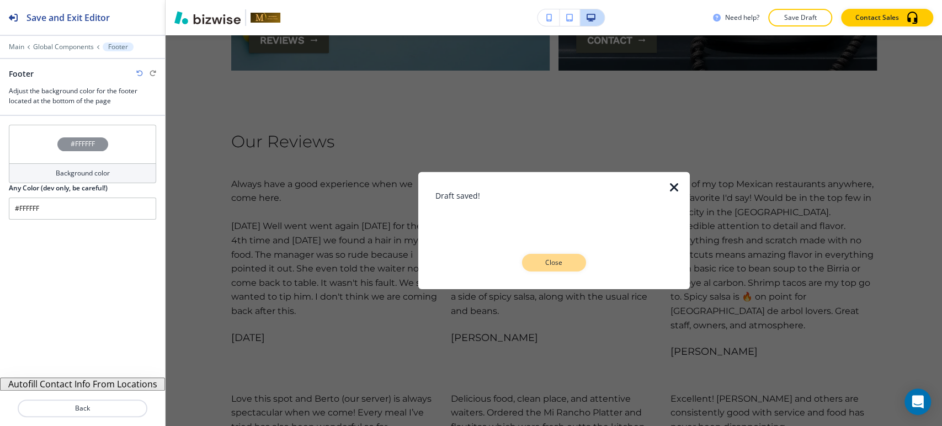
click at [582, 263] on button "Close" at bounding box center [554, 263] width 64 height 18
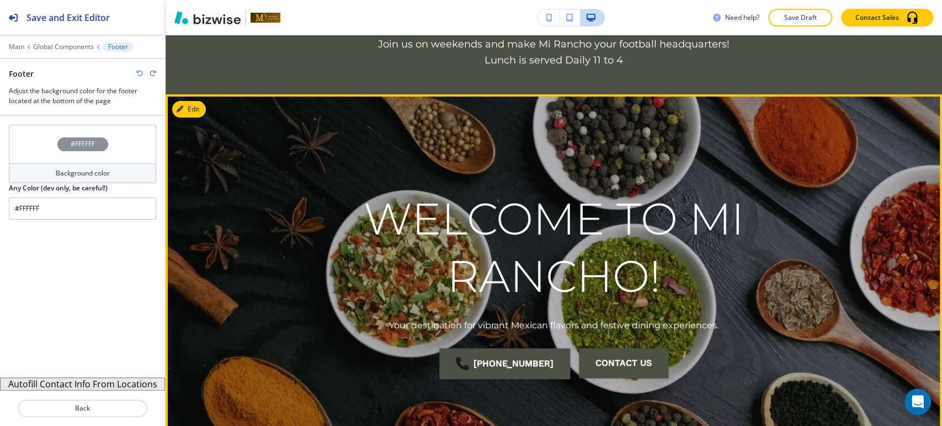
scroll to position [0, 0]
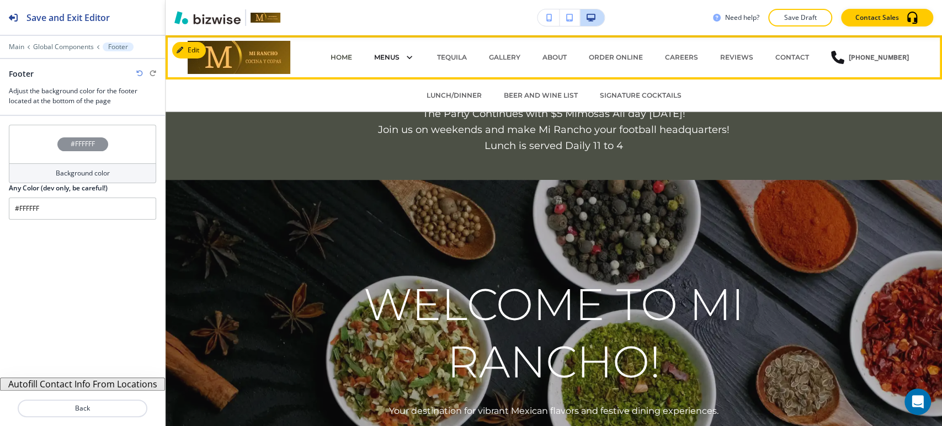
click at [400, 56] on p "MENUS" at bounding box center [386, 57] width 25 height 10
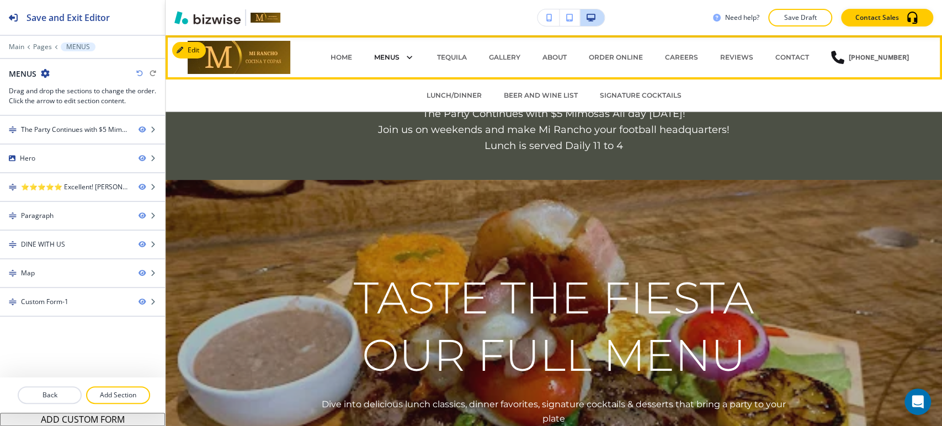
click at [385, 56] on p "MENUS" at bounding box center [386, 57] width 25 height 10
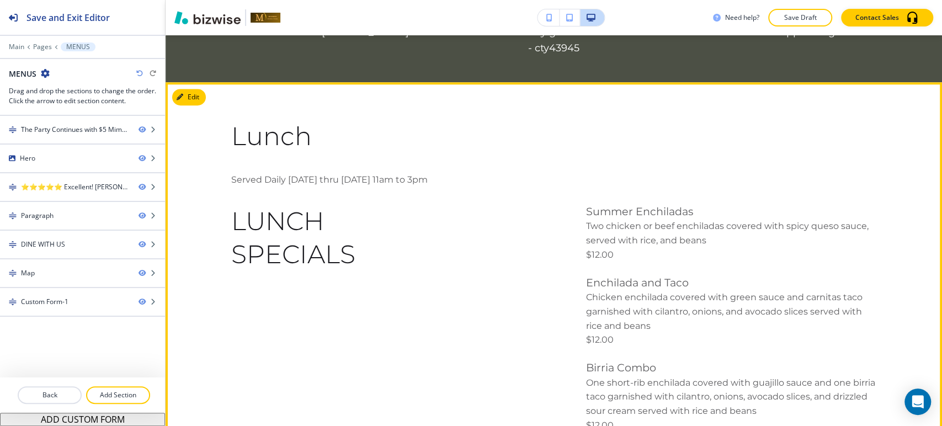
scroll to position [613, 0]
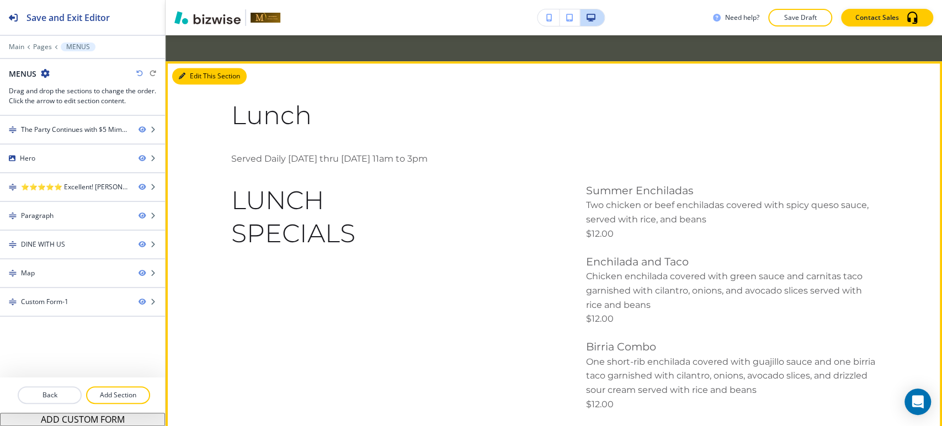
click at [198, 79] on button "Edit This Section" at bounding box center [209, 76] width 75 height 17
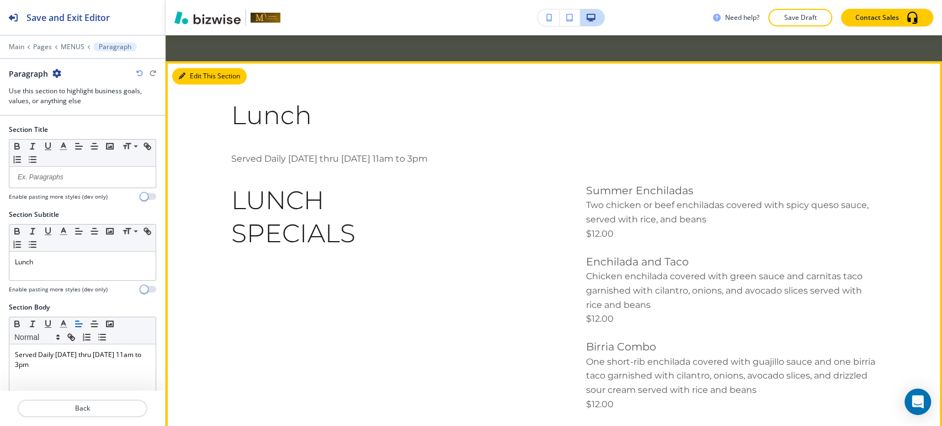
scroll to position [640, 0]
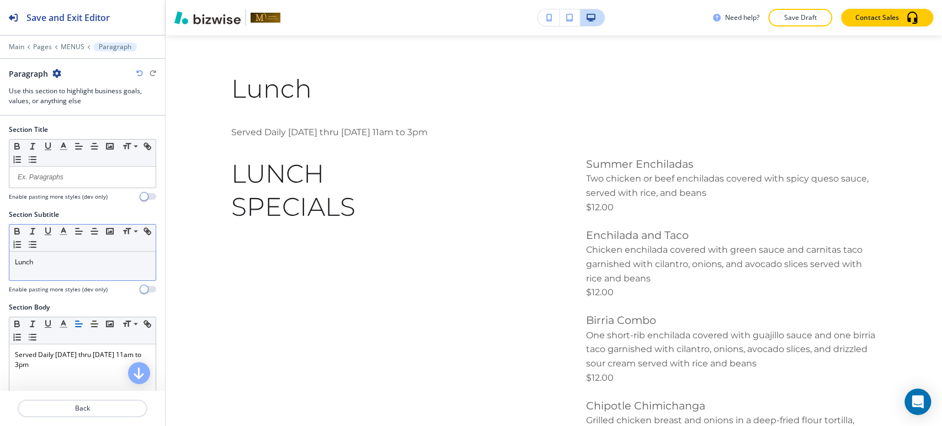
click at [83, 270] on div "Lunch" at bounding box center [82, 266] width 146 height 29
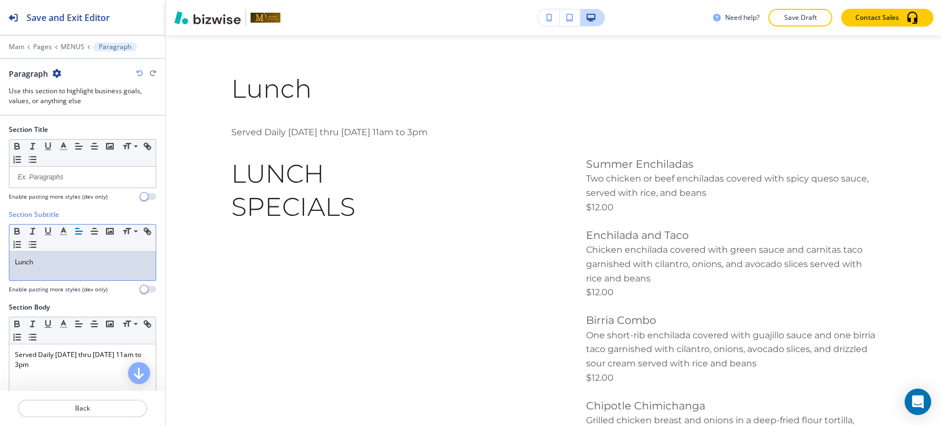
click at [83, 270] on div "Lunch" at bounding box center [82, 266] width 146 height 29
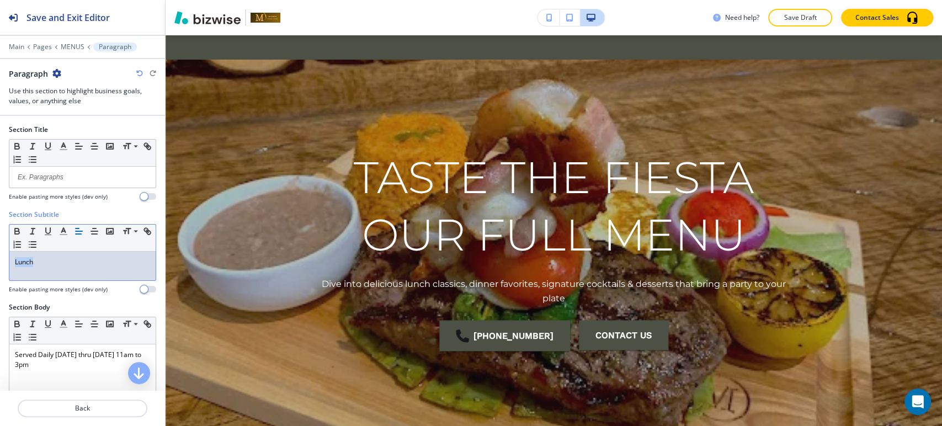
scroll to position [0, 0]
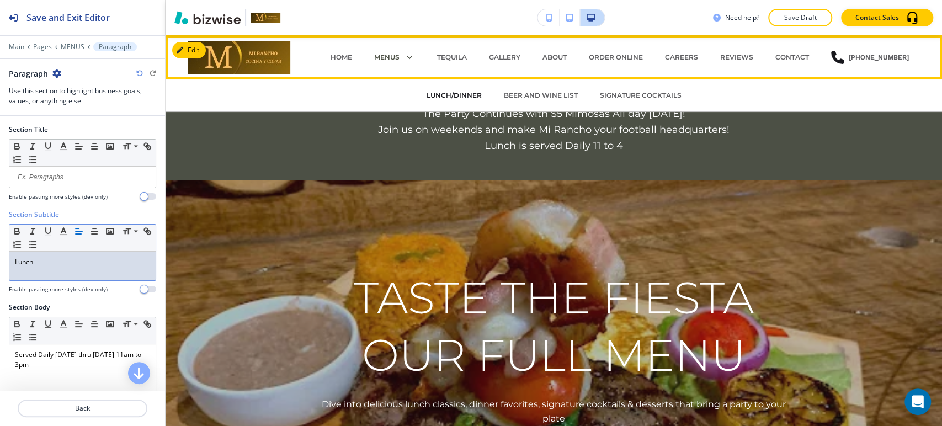
click at [470, 97] on p "LUNCH/DINNER" at bounding box center [454, 96] width 55 height 10
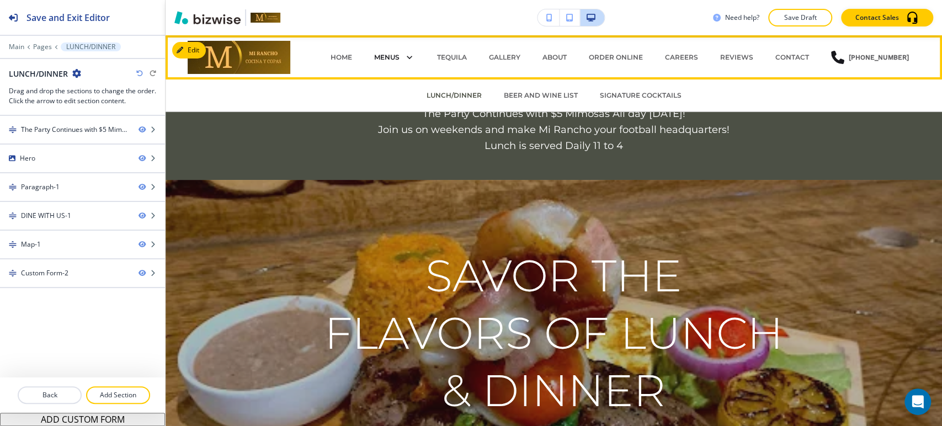
click at [393, 56] on p "MENUS" at bounding box center [386, 57] width 25 height 10
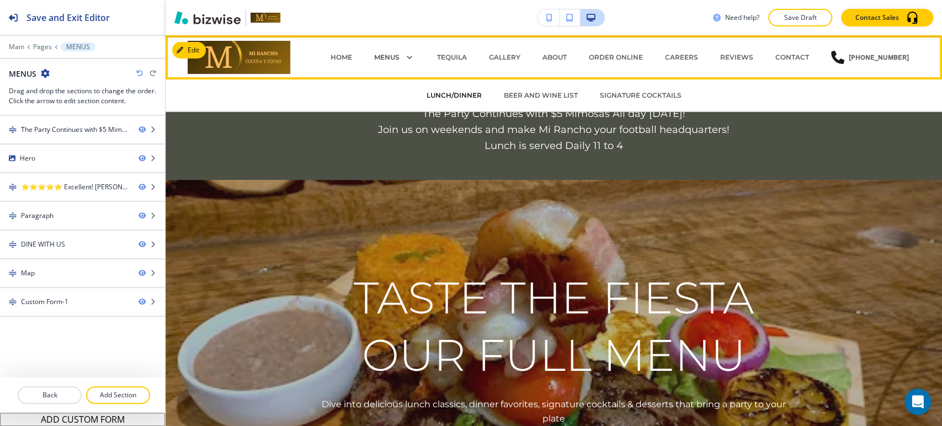
click at [462, 94] on p "LUNCH/DINNER" at bounding box center [454, 96] width 55 height 10
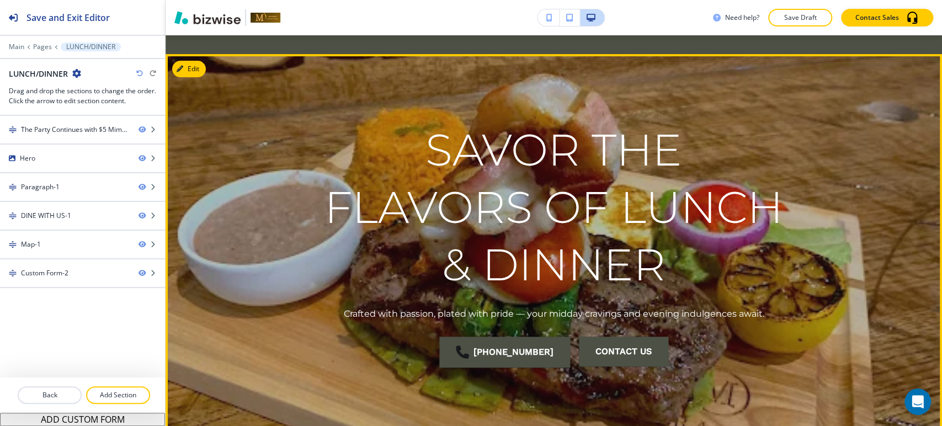
scroll to position [429, 0]
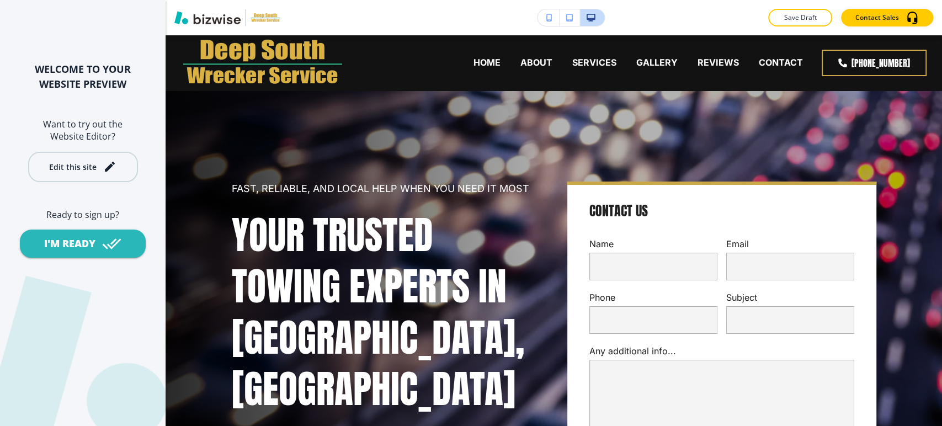
click at [91, 167] on div "Edit this site" at bounding box center [72, 167] width 47 height 8
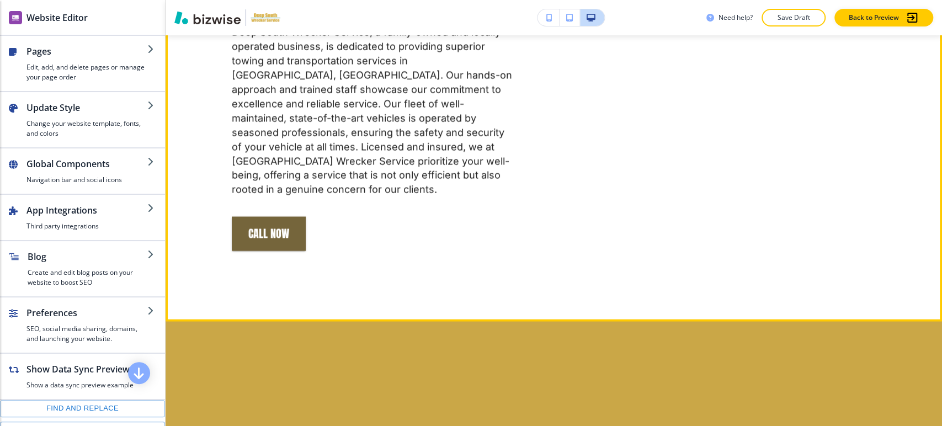
scroll to position [1349, 0]
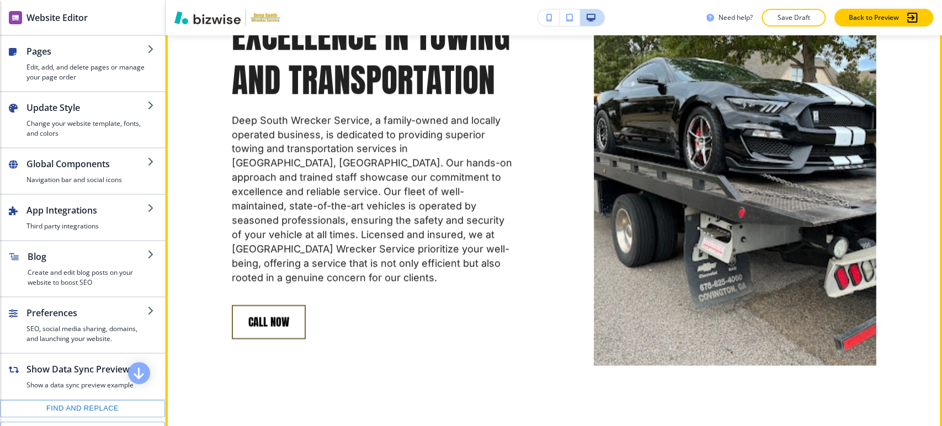
click at [257, 306] on button "Call Now" at bounding box center [269, 322] width 74 height 34
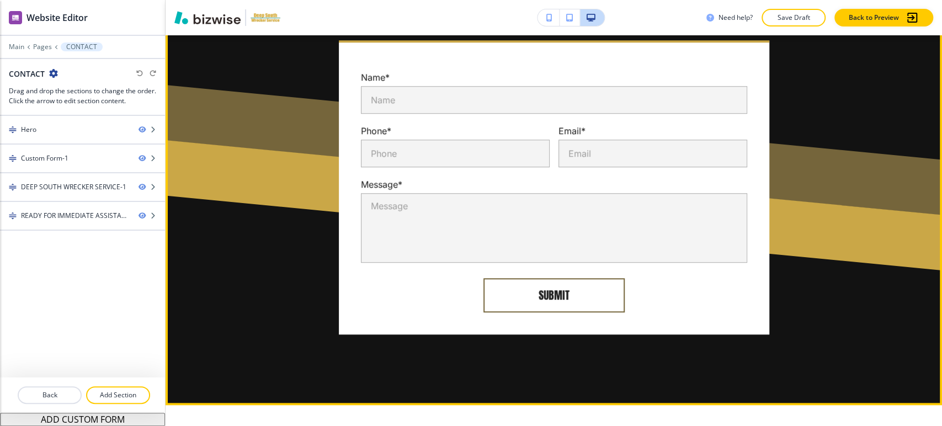
scroll to position [368, 0]
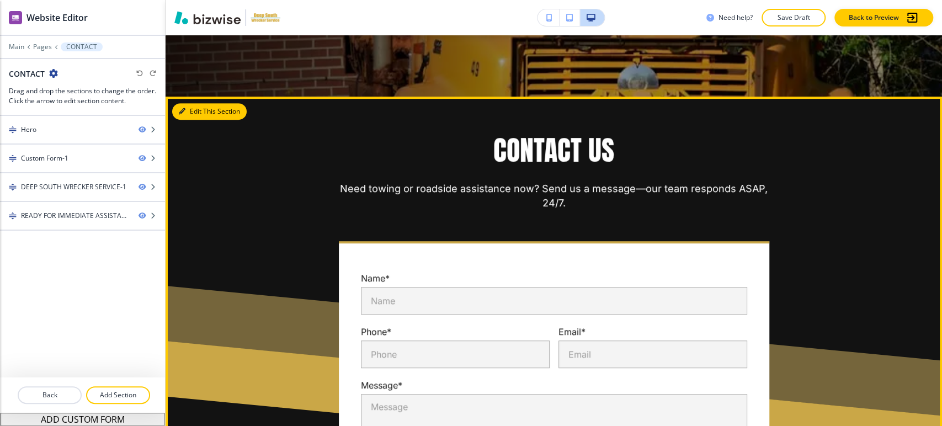
click at [202, 114] on button "Edit This Section" at bounding box center [209, 111] width 75 height 17
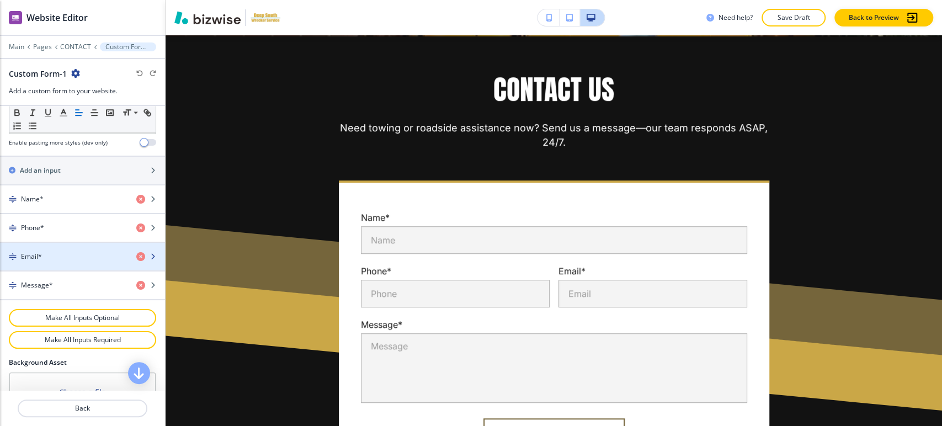
scroll to position [592, 0]
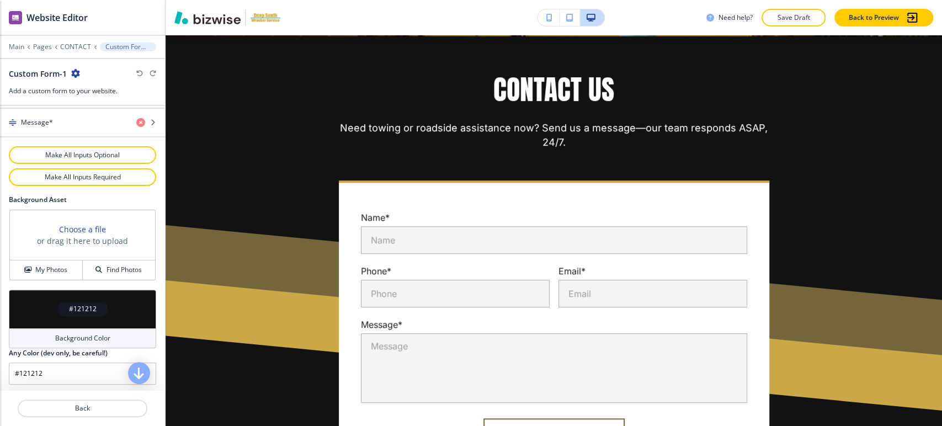
click at [67, 342] on div "Background Color" at bounding box center [82, 338] width 147 height 20
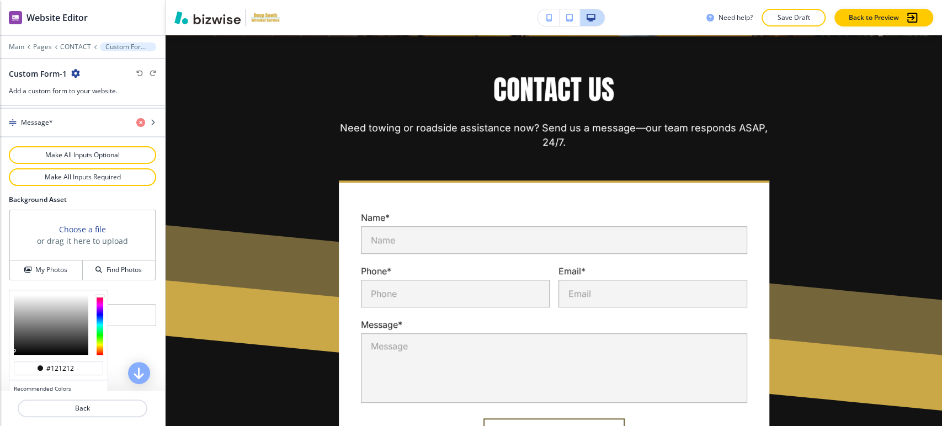
scroll to position [645, 0]
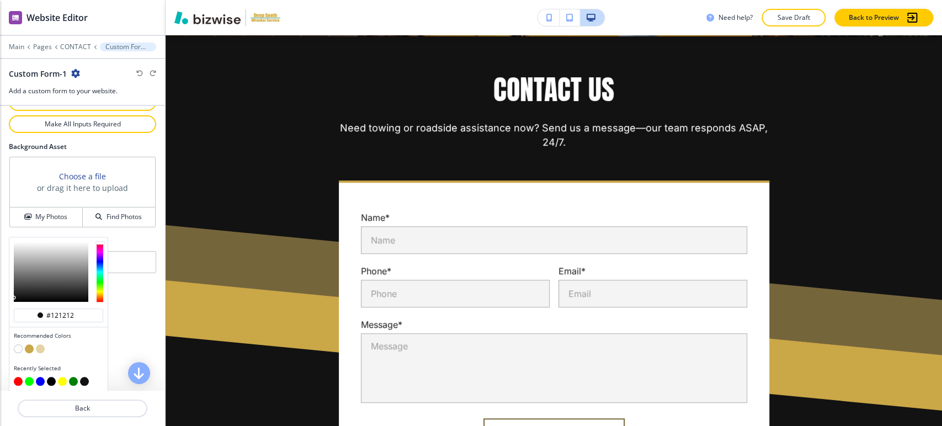
click at [43, 346] on button "button" at bounding box center [40, 348] width 9 height 9
type input "#e4d3a3"
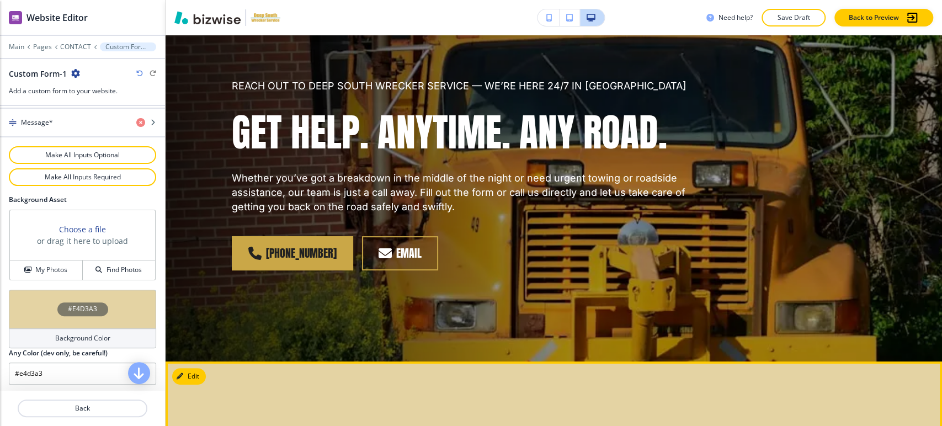
scroll to position [0, 0]
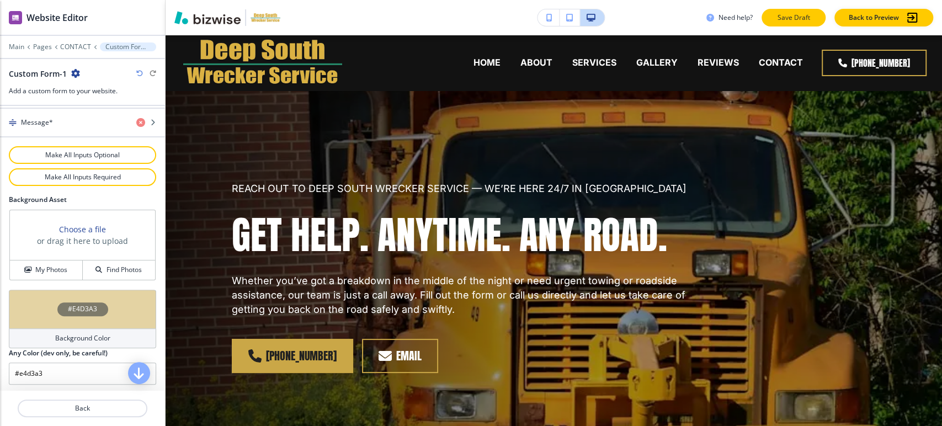
click at [787, 25] on button "Save Draft" at bounding box center [794, 18] width 64 height 18
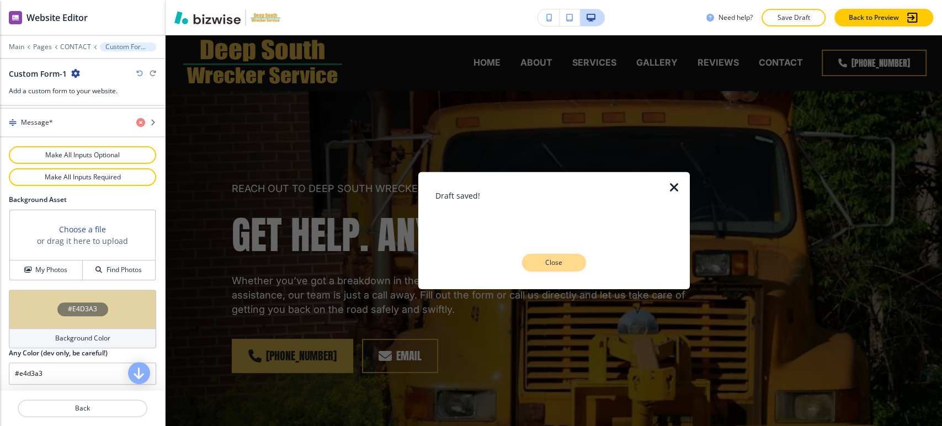
click at [570, 260] on p "Close" at bounding box center [554, 263] width 35 height 10
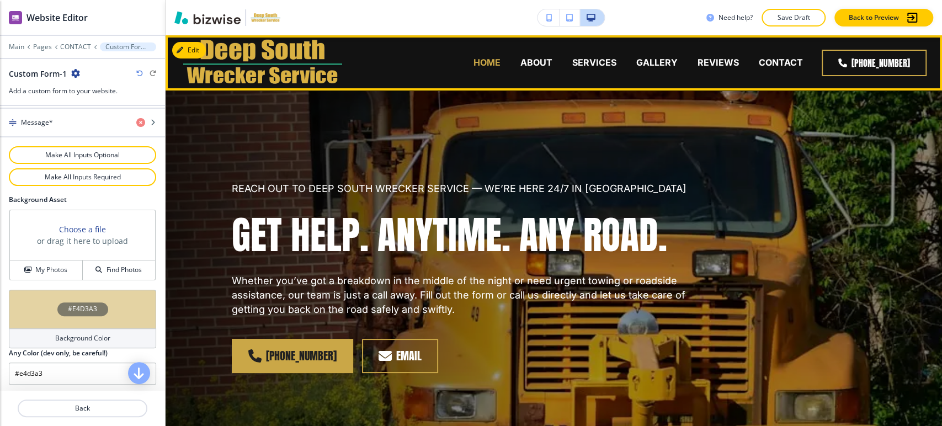
click at [492, 63] on p "HOME" at bounding box center [487, 62] width 27 height 13
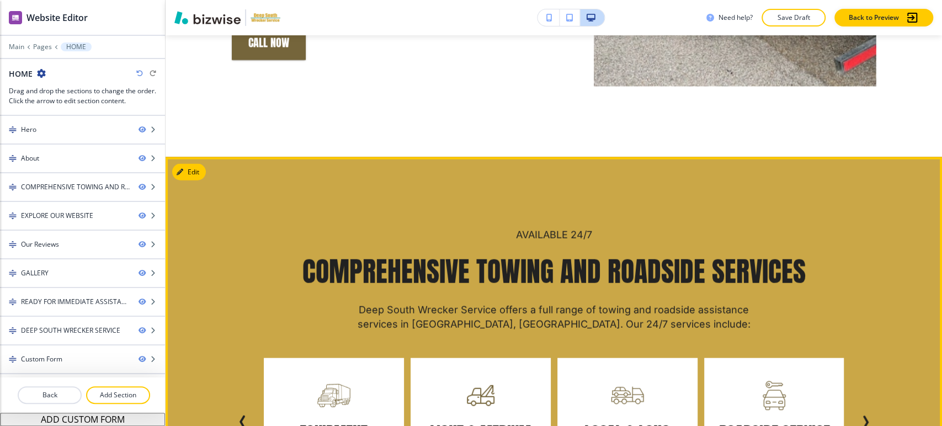
scroll to position [1656, 0]
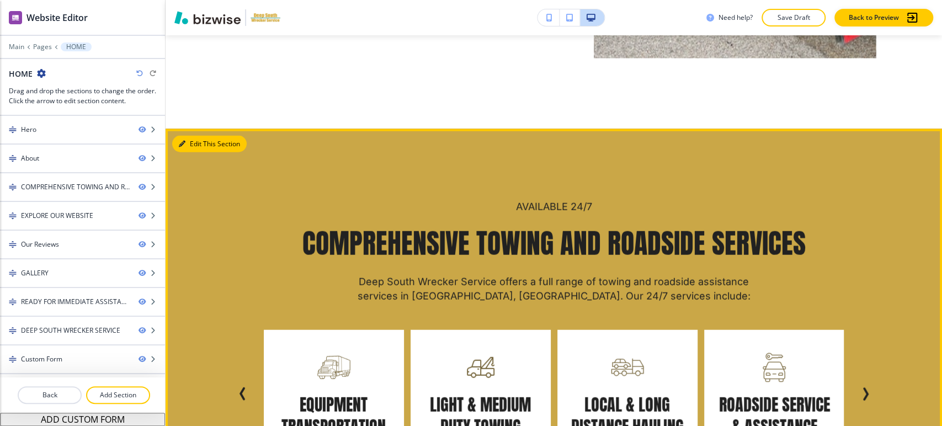
click at [201, 143] on button "Edit This Section" at bounding box center [209, 144] width 75 height 17
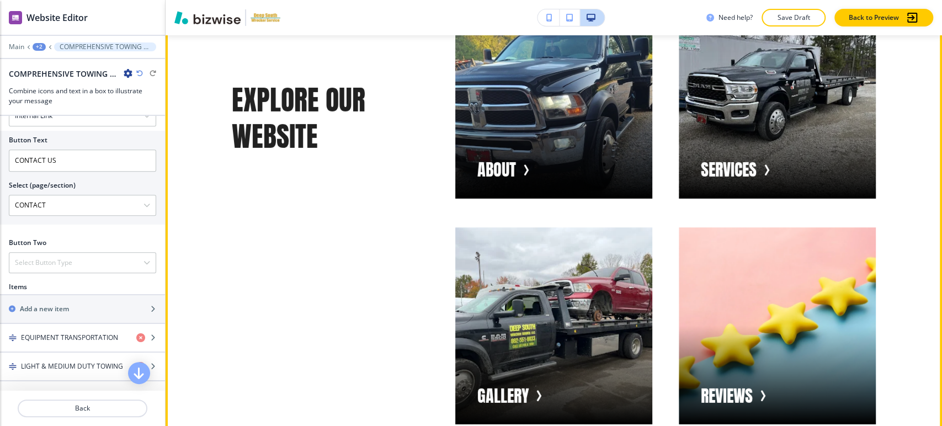
scroll to position [2240, 0]
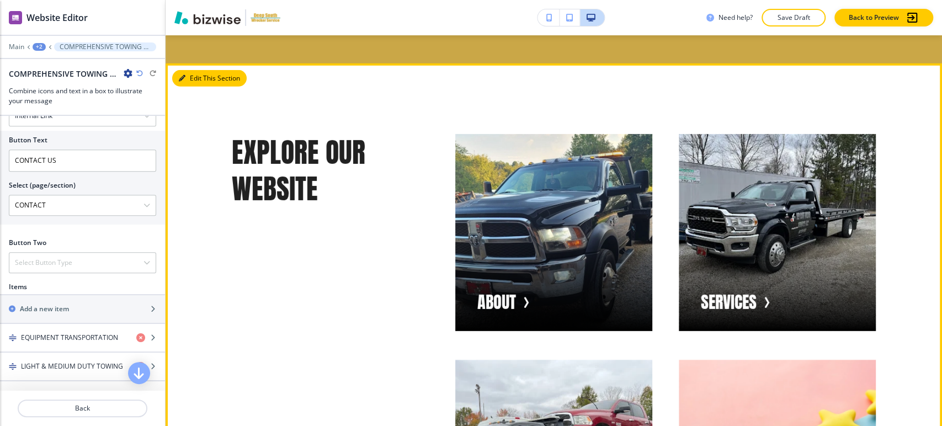
click at [186, 77] on button "Edit This Section" at bounding box center [209, 78] width 75 height 17
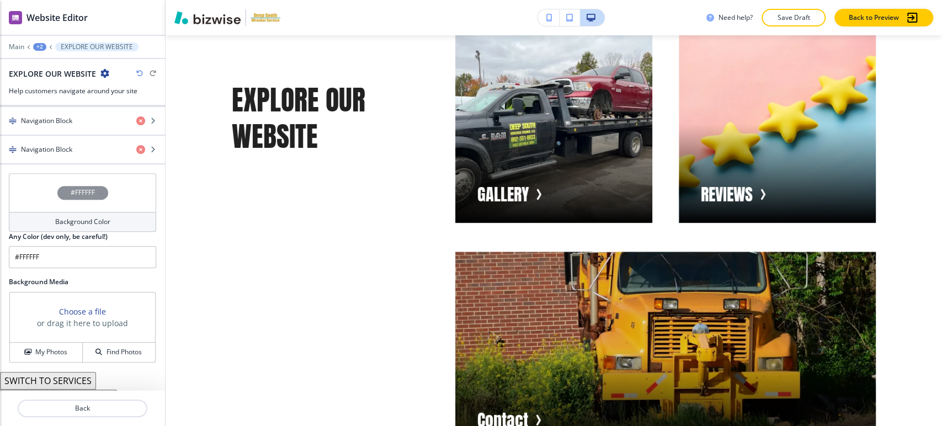
scroll to position [548, 0]
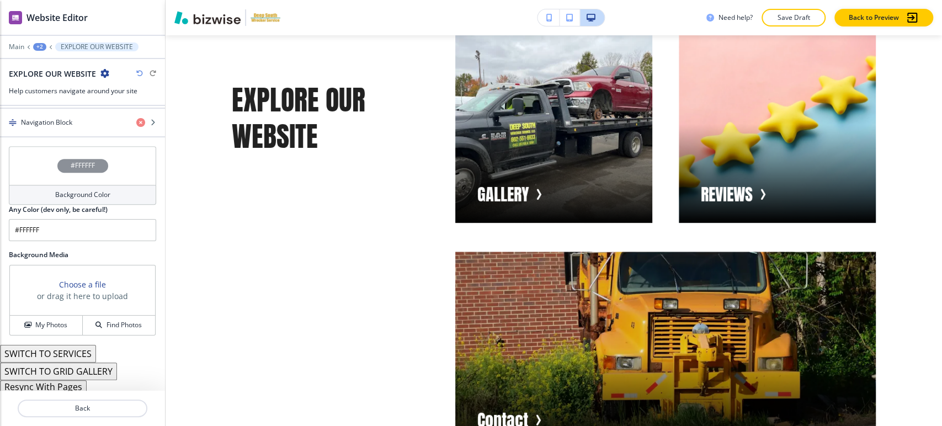
click at [75, 384] on button "Resync With Pages" at bounding box center [43, 386] width 87 height 13
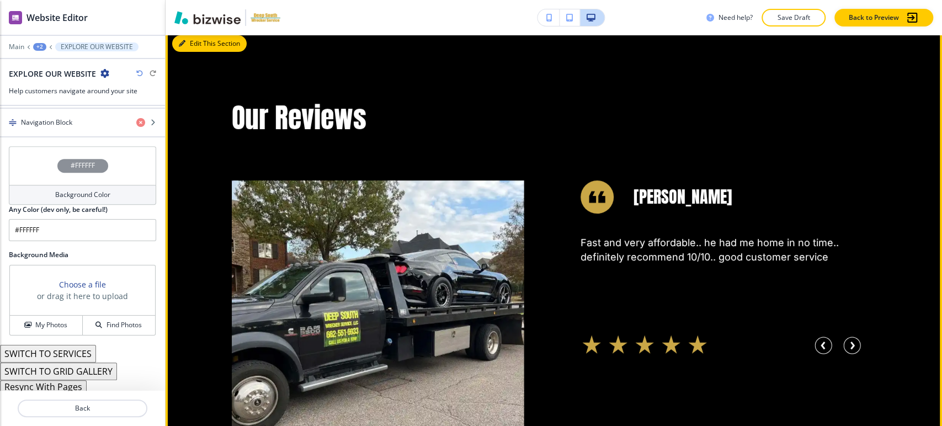
click at [193, 46] on button "Edit This Section" at bounding box center [209, 43] width 75 height 17
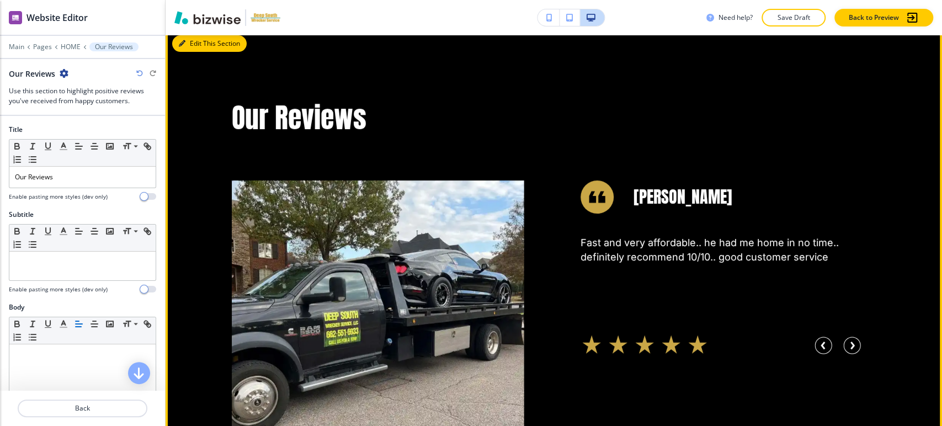
scroll to position [3057, 0]
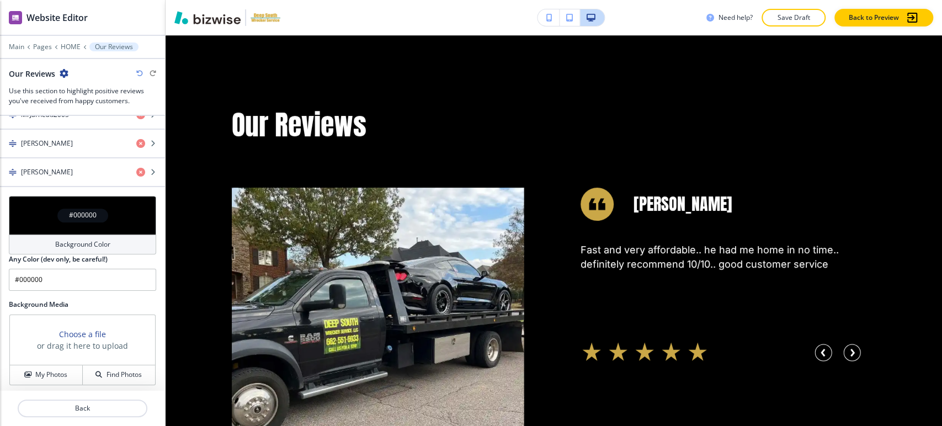
click at [63, 243] on h4 "Background Color" at bounding box center [82, 245] width 55 height 10
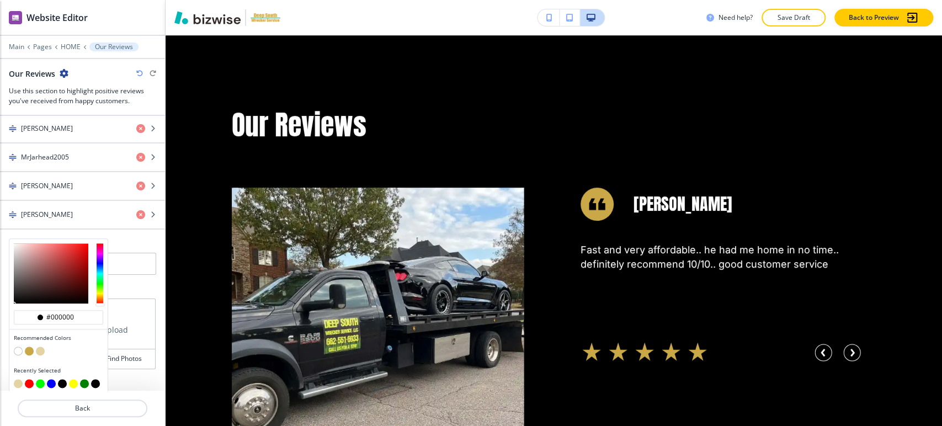
click at [28, 347] on button "button" at bounding box center [29, 351] width 9 height 9
type input "#caa747"
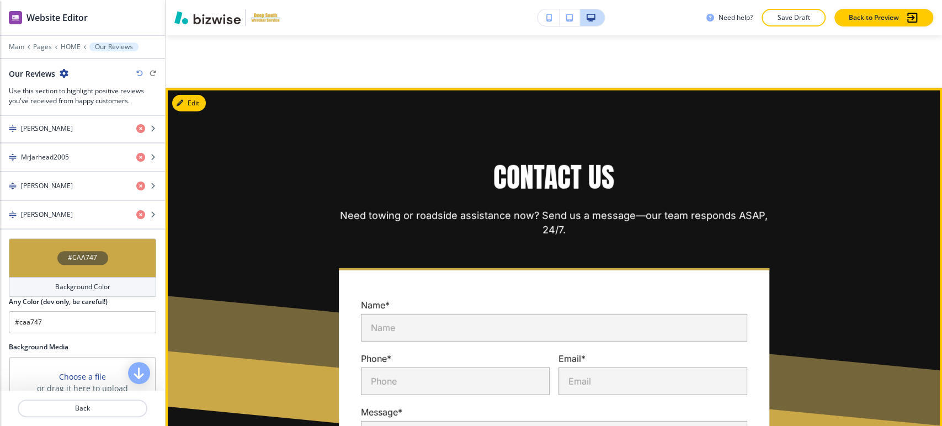
scroll to position [4812, 0]
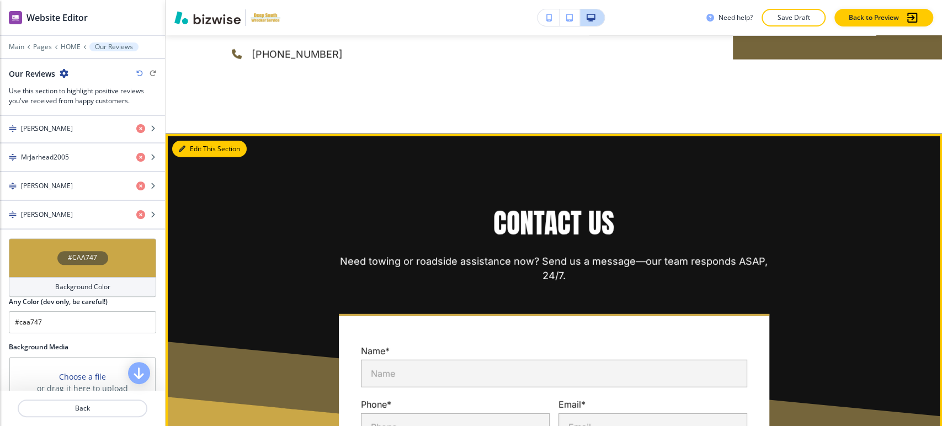
click at [194, 149] on button "Edit This Section" at bounding box center [209, 149] width 75 height 17
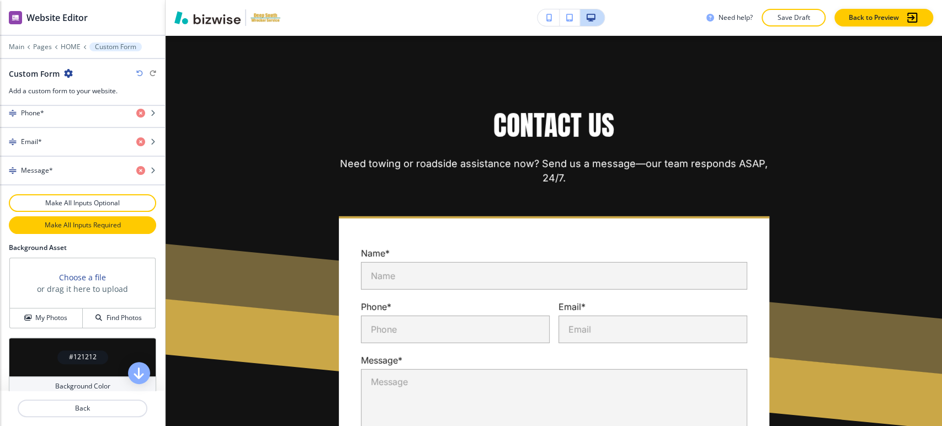
scroll to position [592, 0]
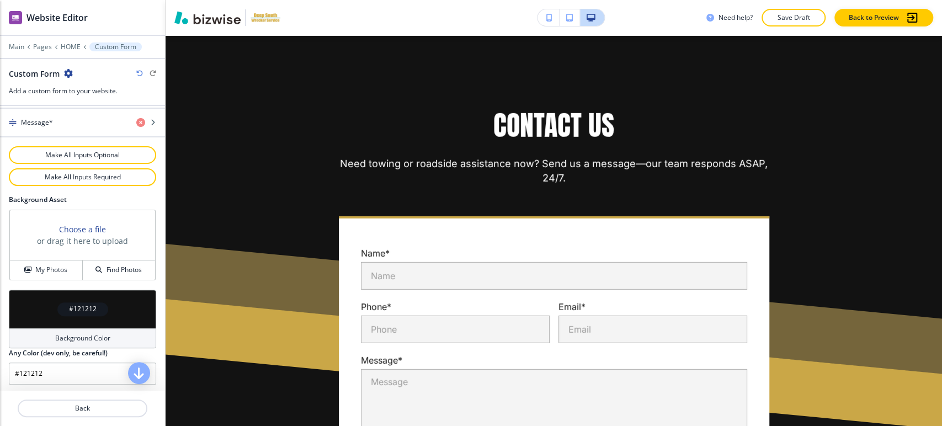
click at [93, 328] on div "Background Color" at bounding box center [82, 338] width 147 height 20
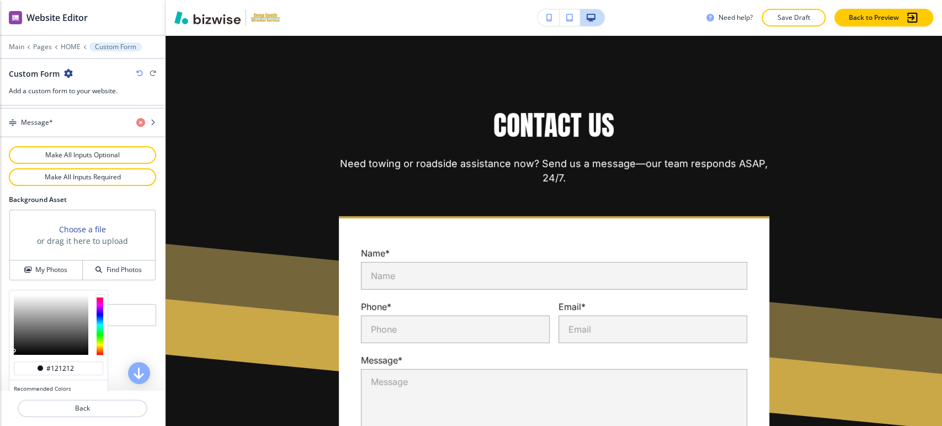
scroll to position [645, 0]
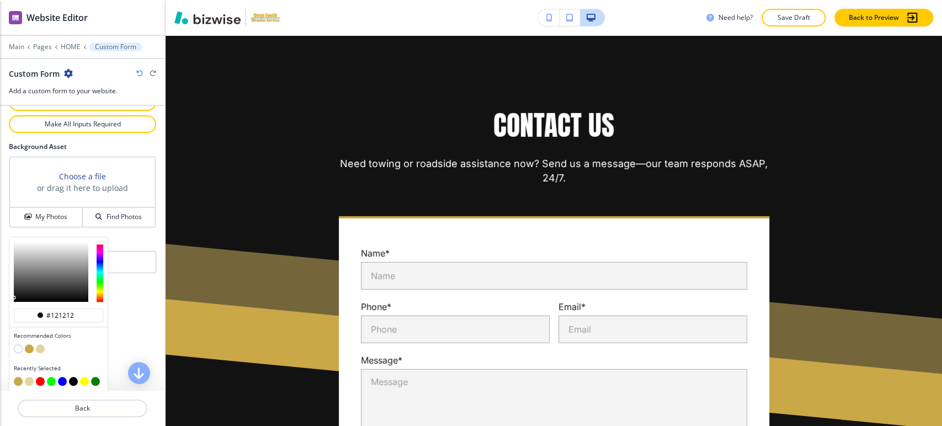
click at [42, 346] on button "button" at bounding box center [40, 348] width 9 height 9
type input "#e4d3a3"
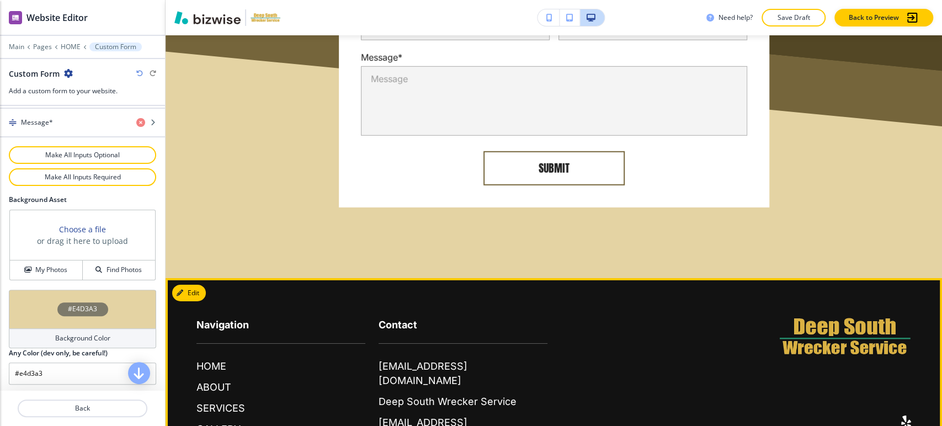
scroll to position [5302, 0]
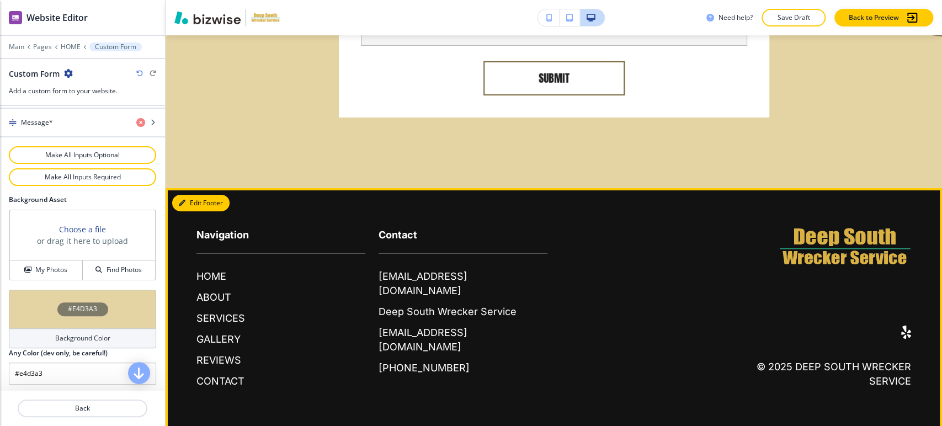
click at [197, 201] on button "Edit Footer" at bounding box center [200, 203] width 57 height 17
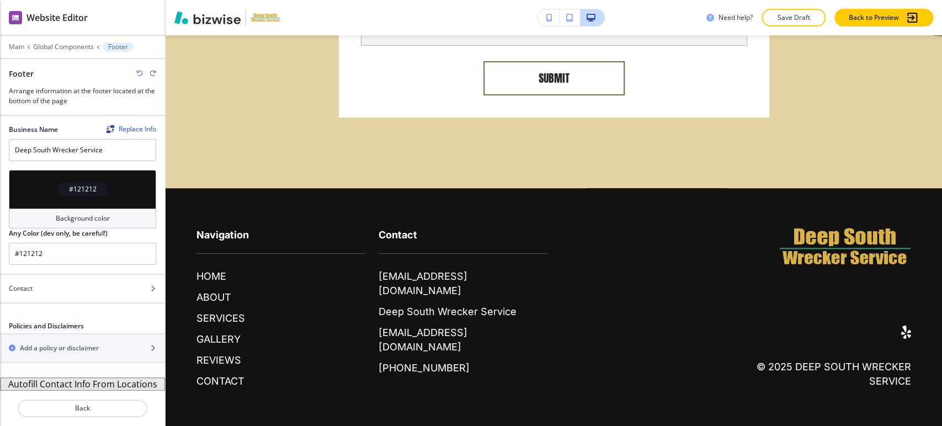
click at [86, 385] on button "Autofill Contact Info From Locations" at bounding box center [82, 384] width 165 height 13
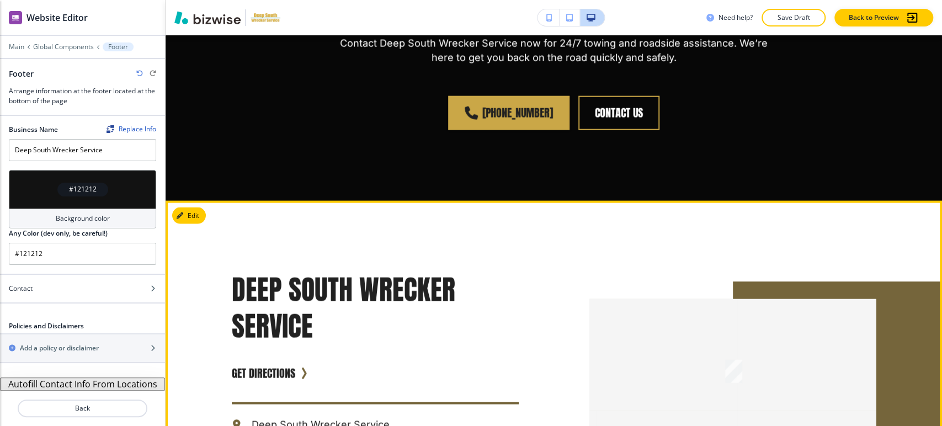
scroll to position [4567, 0]
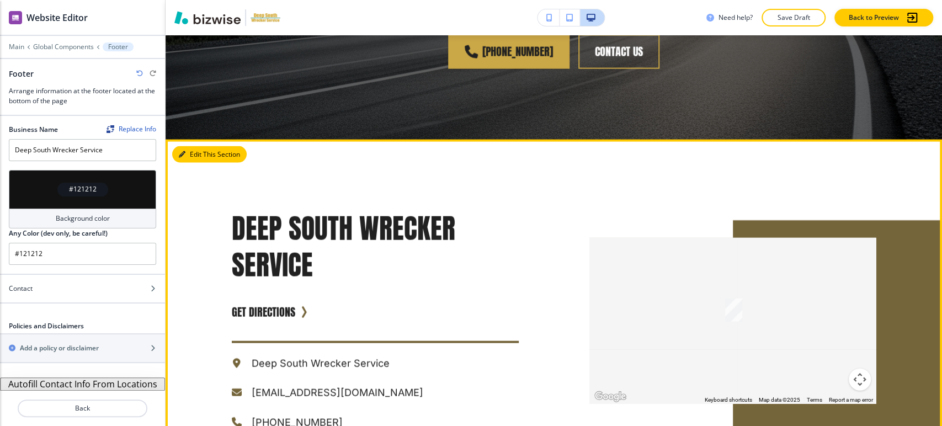
click at [197, 152] on button "Edit This Section" at bounding box center [209, 154] width 75 height 17
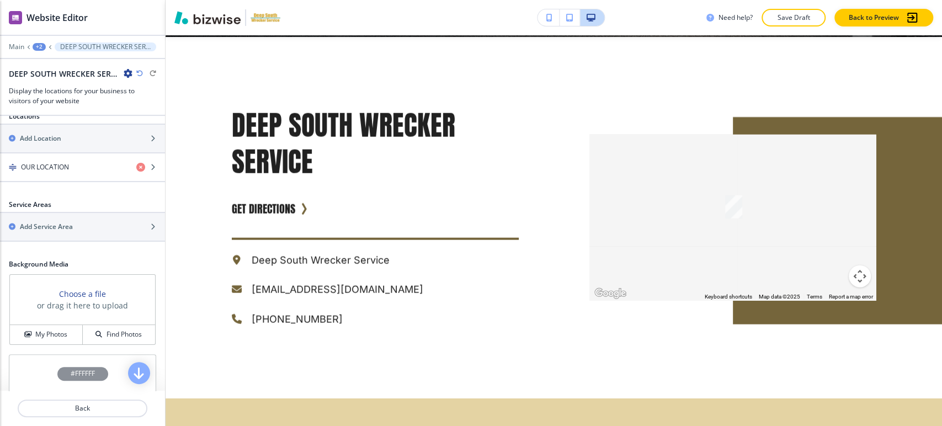
scroll to position [429, 0]
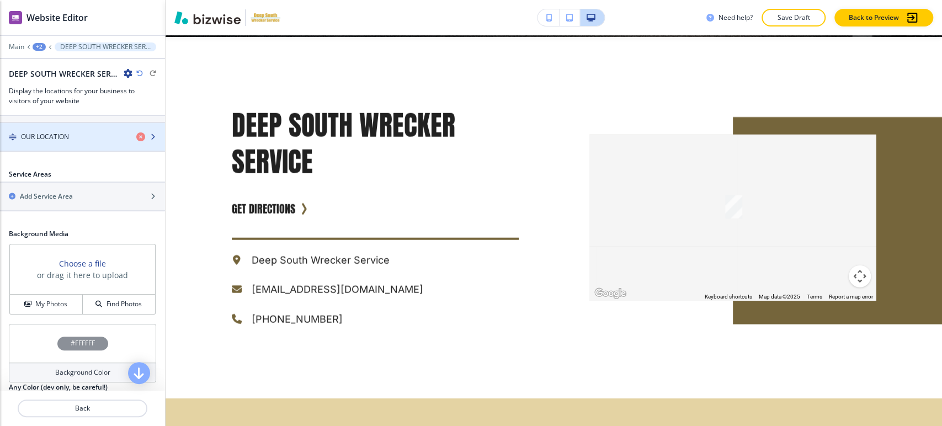
click at [88, 142] on div "button" at bounding box center [82, 146] width 165 height 9
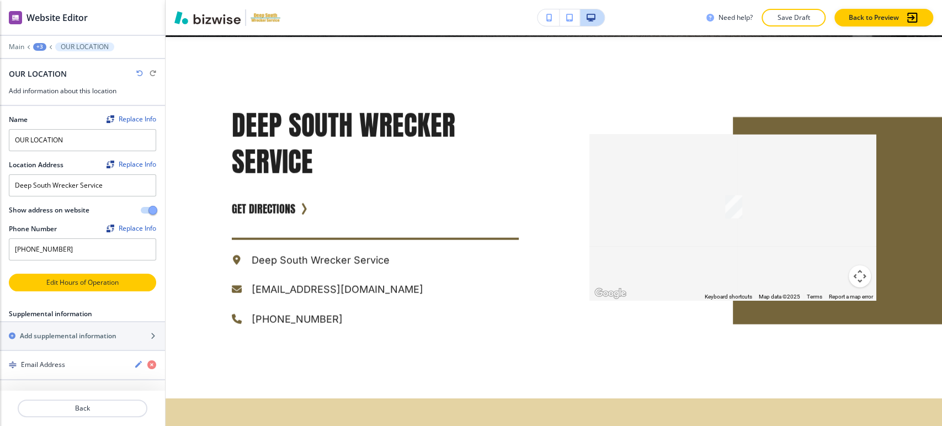
click at [99, 286] on button "Edit Hours of Operation" at bounding box center [82, 283] width 147 height 18
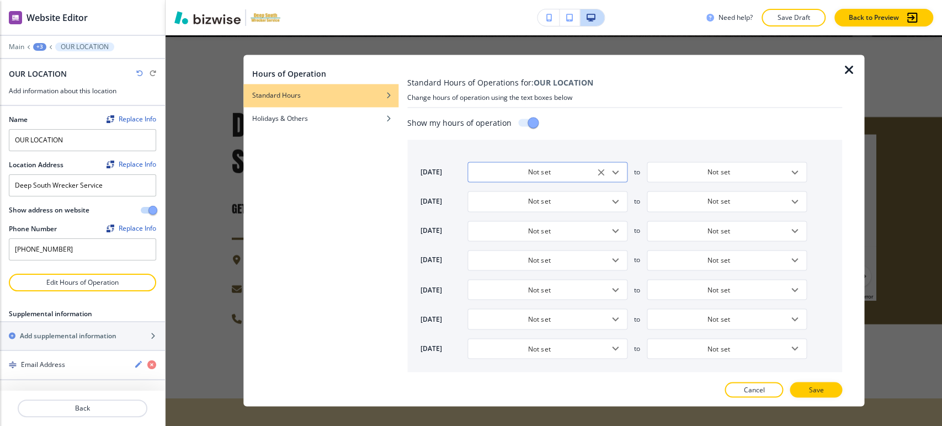
click at [616, 171] on icon "Open" at bounding box center [615, 172] width 13 height 13
click at [519, 226] on li "24 Hours" at bounding box center [510, 228] width 84 height 17
type input "24 Hours"
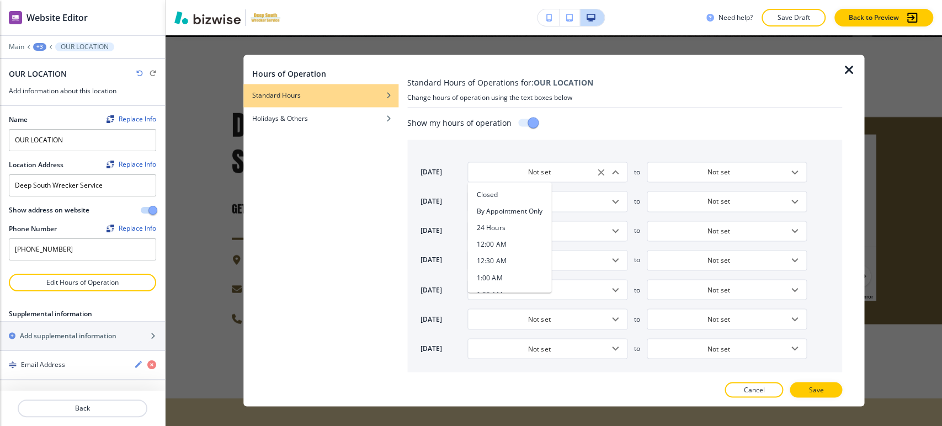
type input "9:00 AM"
type input "5:00 PM"
type input "9:00 AM"
type input "5:00 PM"
type input "9:00 AM"
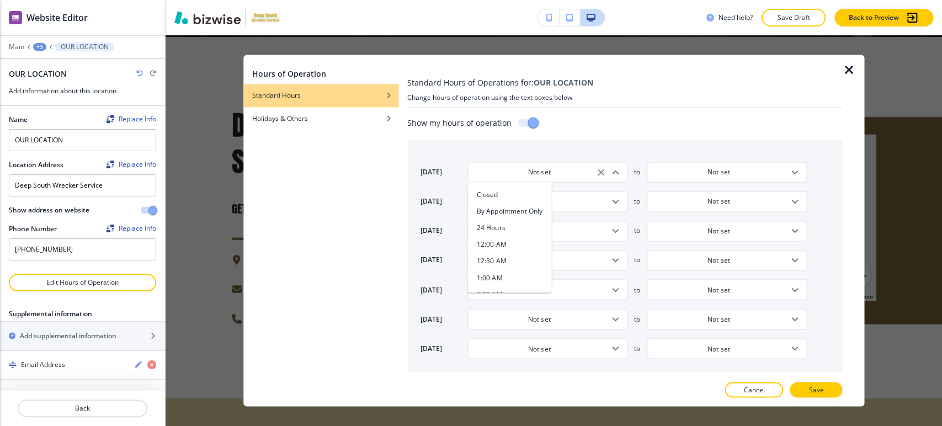
type input "5:00 PM"
type input "9:00 AM"
type input "5:00 PM"
type input "9:00 AM"
type input "5:00 PM"
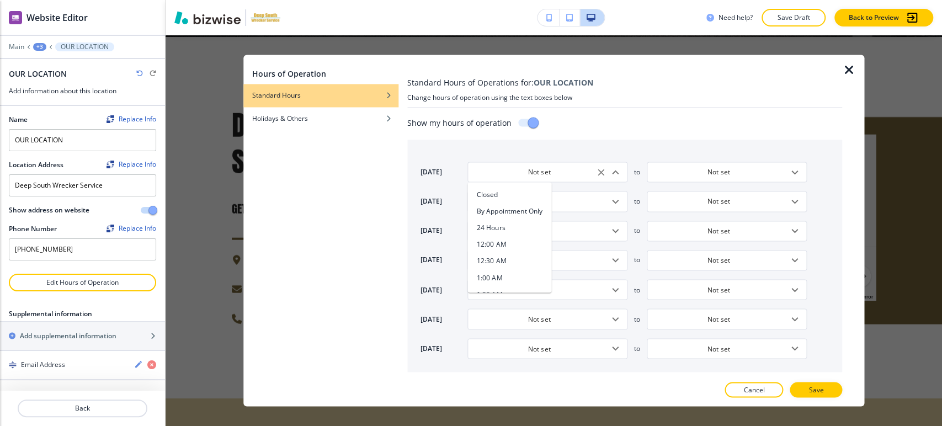
type input "Closed"
click at [611, 348] on icon "Open" at bounding box center [615, 348] width 13 height 13
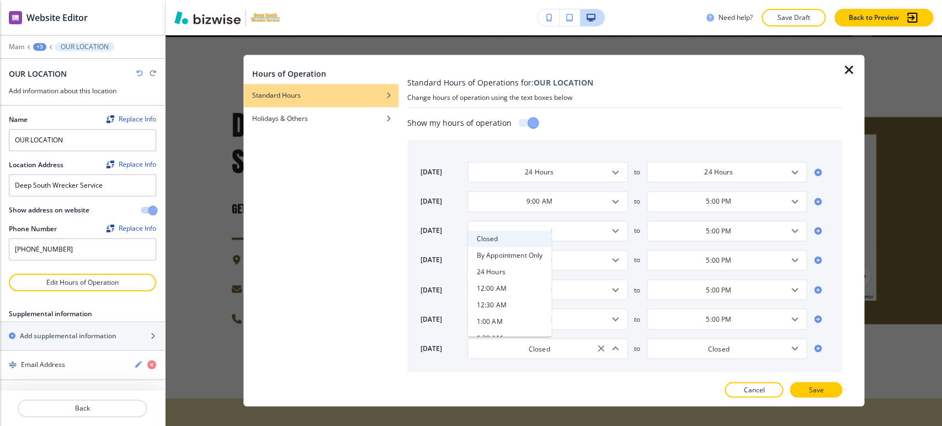
click at [521, 271] on li "24 Hours" at bounding box center [510, 272] width 84 height 17
type input "24 Hours"
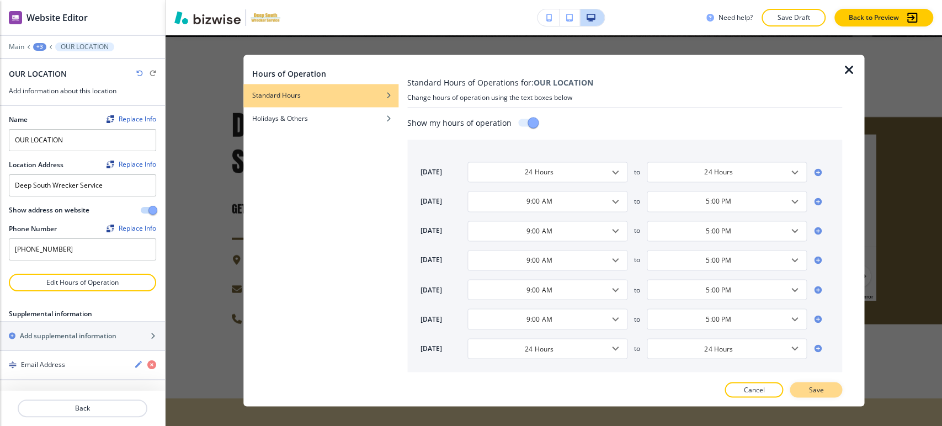
click at [807, 388] on button "Save" at bounding box center [816, 390] width 52 height 15
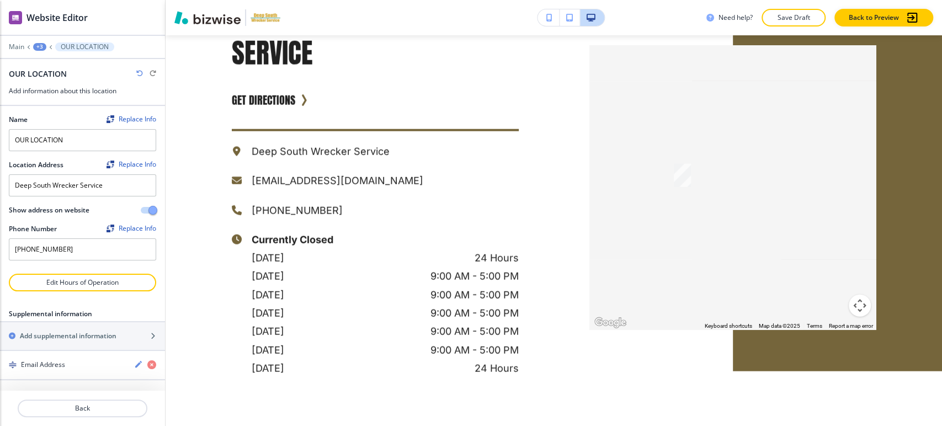
scroll to position [4669, 0]
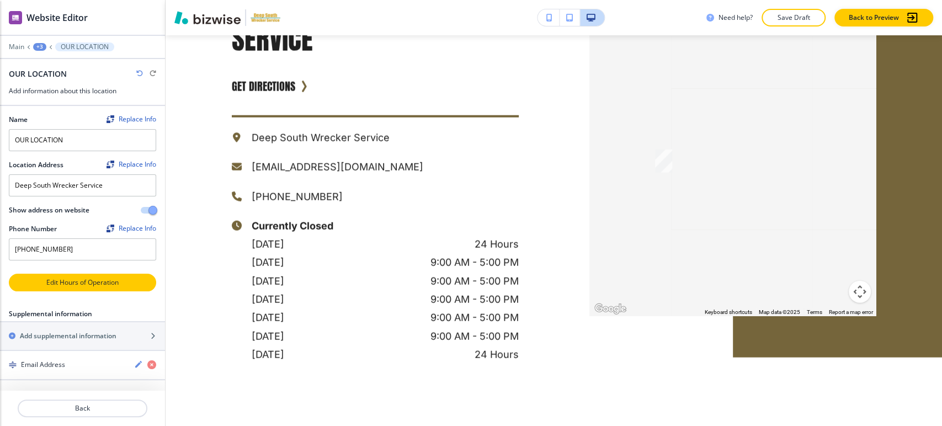
click at [89, 282] on p "Edit Hours of Operation" at bounding box center [82, 283] width 145 height 10
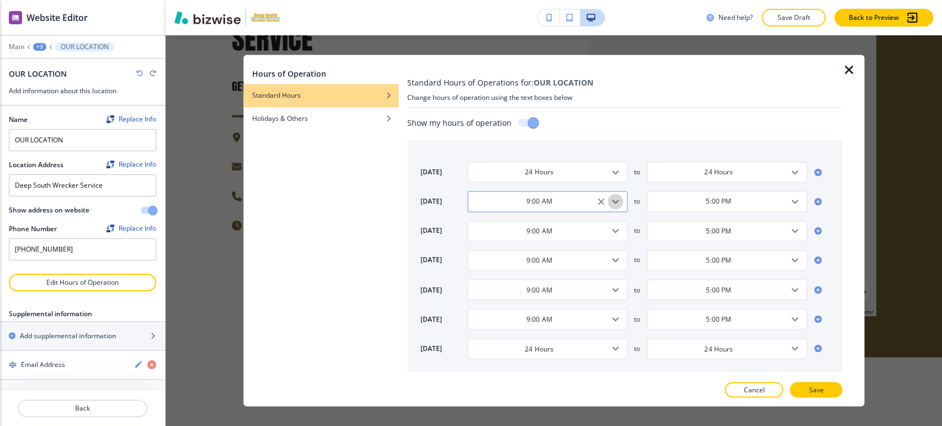
click at [614, 205] on icon "Open" at bounding box center [615, 201] width 13 height 13
click at [518, 243] on li "24 Hours" at bounding box center [510, 244] width 84 height 17
type input "24 Hours"
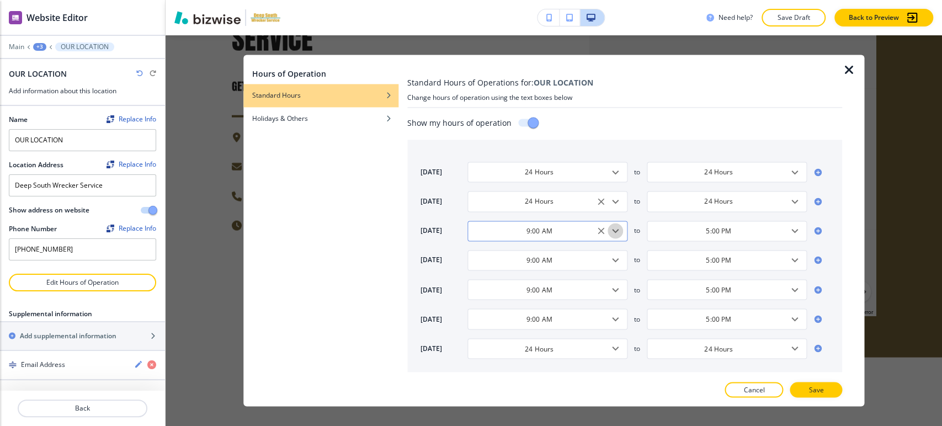
click at [613, 234] on icon "Open" at bounding box center [615, 231] width 13 height 13
click at [519, 269] on li "24 Hours" at bounding box center [510, 273] width 84 height 17
type input "24 Hours"
click at [617, 261] on icon "Open" at bounding box center [615, 260] width 13 height 13
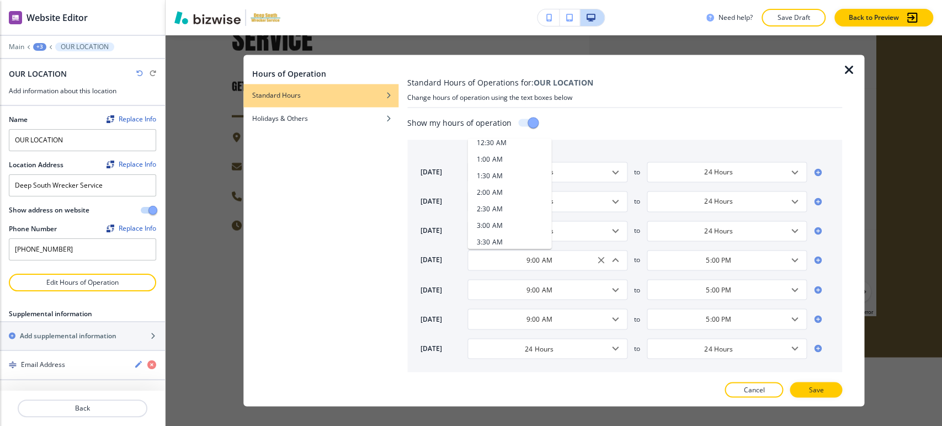
scroll to position [0, 0]
click at [518, 189] on li "24 Hours" at bounding box center [510, 184] width 84 height 17
type input "24 Hours"
click at [614, 288] on icon "Open" at bounding box center [615, 289] width 13 height 13
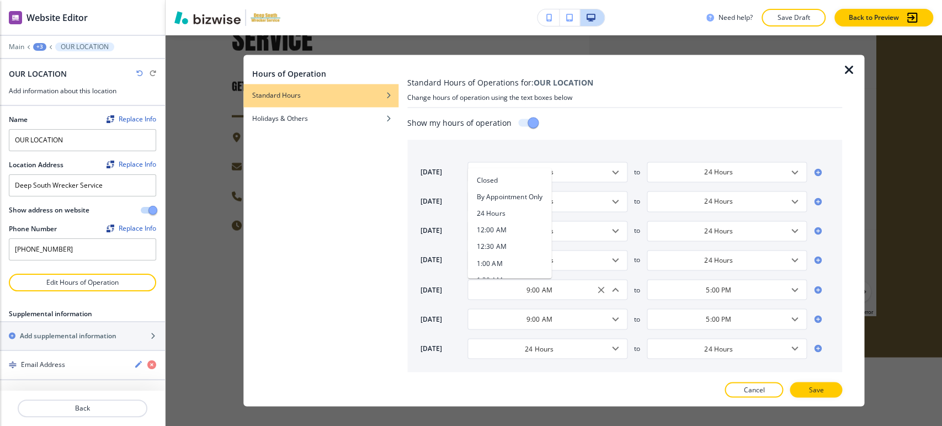
click at [514, 215] on li "24 Hours" at bounding box center [510, 214] width 84 height 17
type input "24 Hours"
click at [613, 319] on icon "Open" at bounding box center [615, 318] width 13 height 13
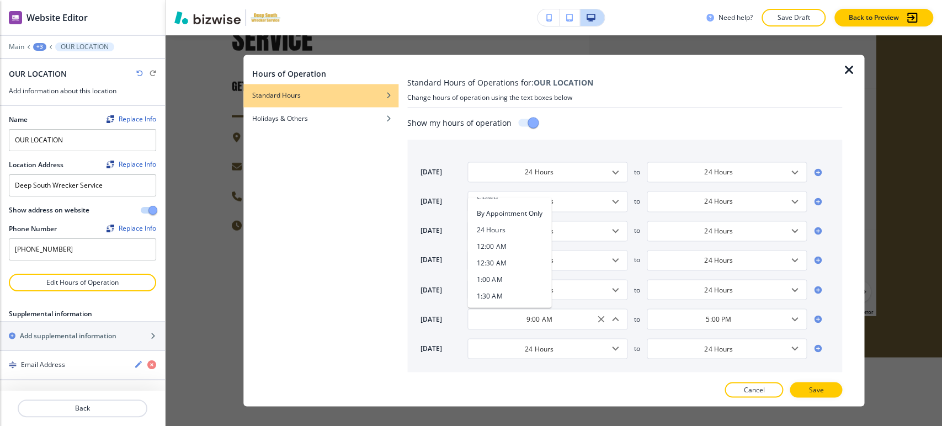
click at [524, 233] on li "24 Hours" at bounding box center [510, 230] width 84 height 17
type input "24 Hours"
click at [618, 347] on icon "Open" at bounding box center [615, 348] width 13 height 13
click at [619, 347] on icon "Close" at bounding box center [615, 348] width 13 height 13
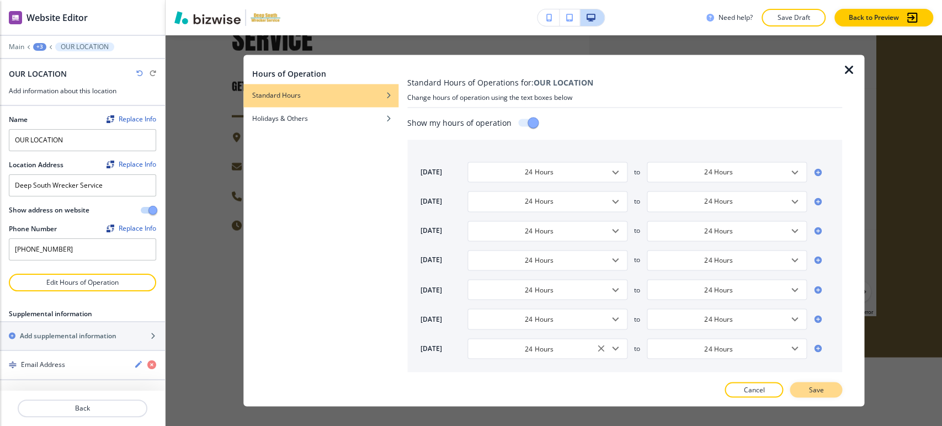
click at [808, 389] on button "Save" at bounding box center [816, 390] width 52 height 15
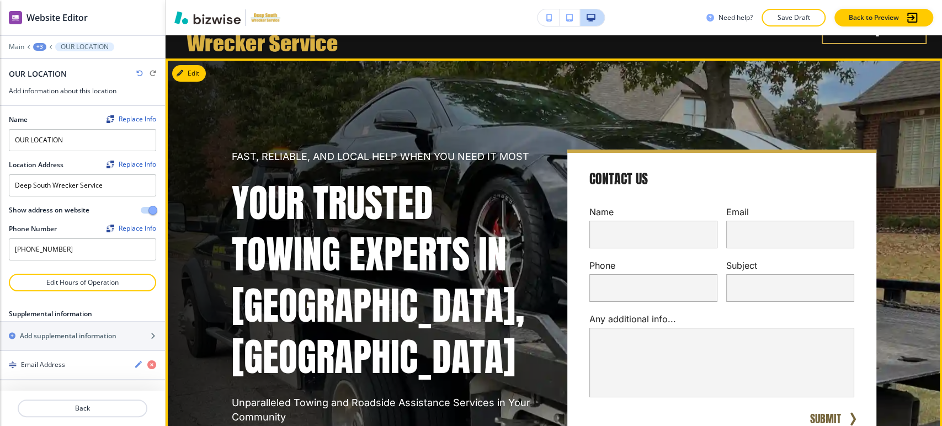
scroll to position [0, 0]
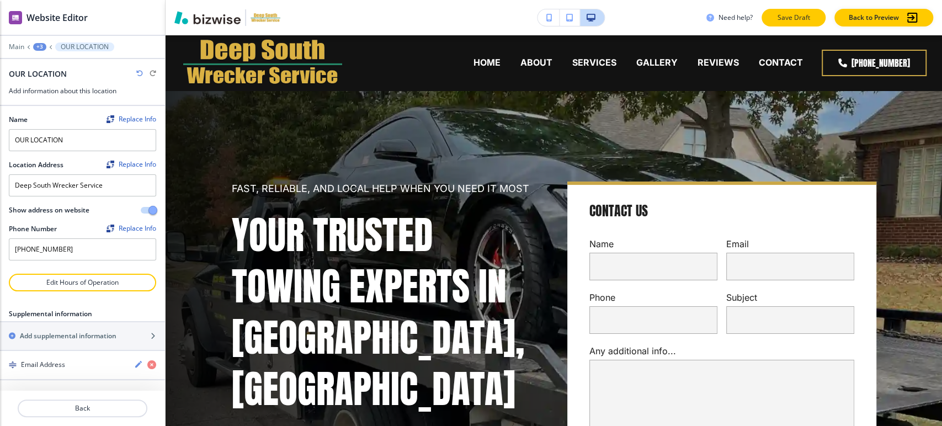
click at [808, 24] on button "Save Draft" at bounding box center [794, 18] width 64 height 18
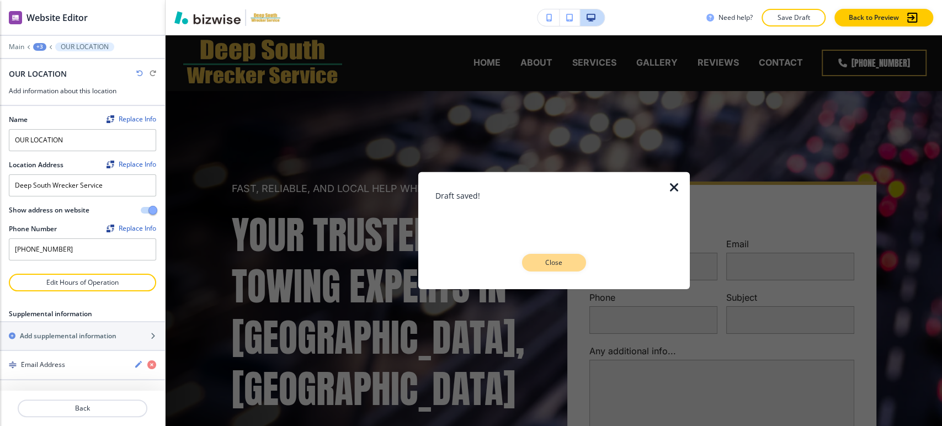
click at [555, 257] on button "Close" at bounding box center [554, 263] width 64 height 18
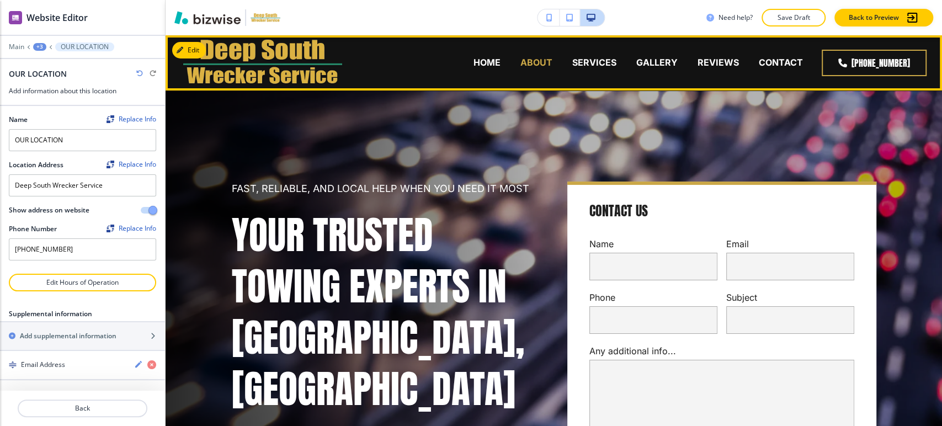
click at [535, 57] on p "ABOUT" at bounding box center [537, 62] width 32 height 13
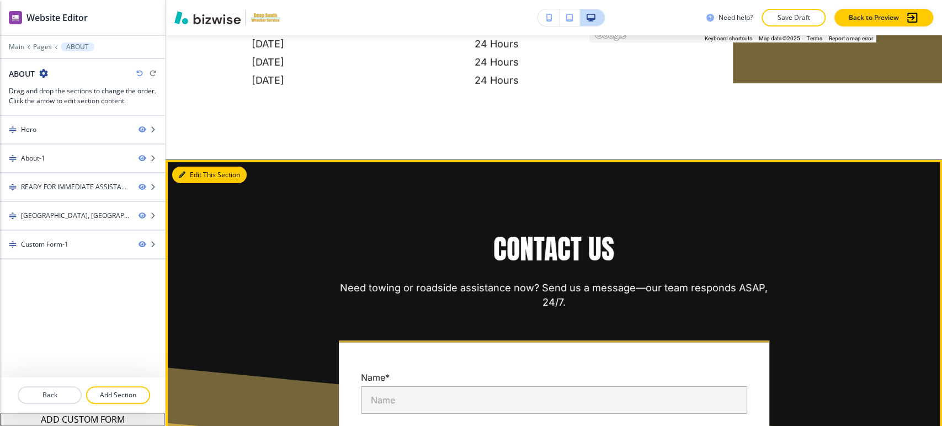
click at [199, 167] on button "Edit This Section" at bounding box center [209, 175] width 75 height 17
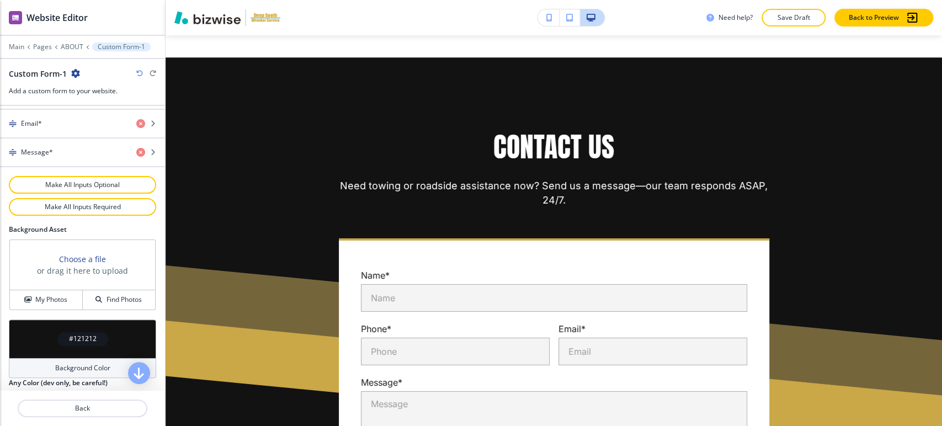
scroll to position [592, 0]
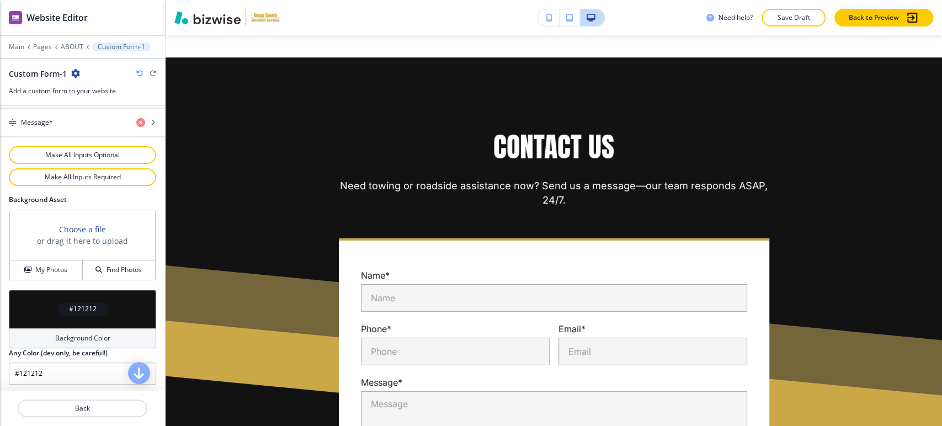
click at [84, 341] on div "Background Color" at bounding box center [82, 338] width 147 height 20
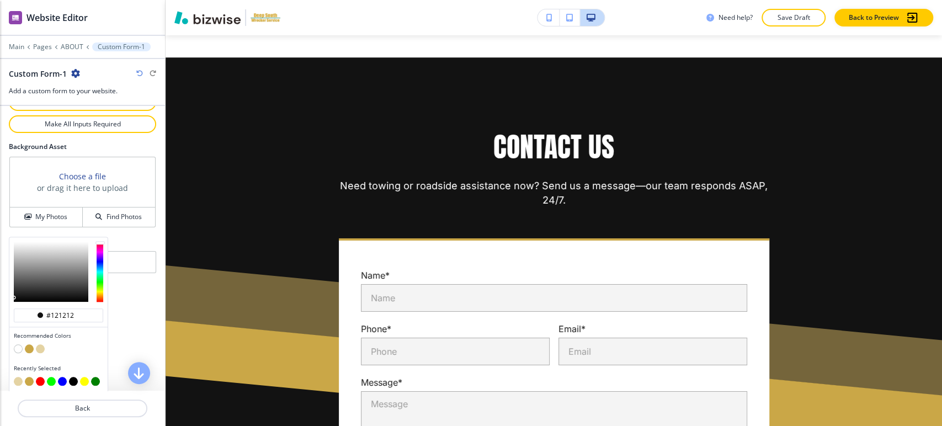
click at [40, 346] on button "button" at bounding box center [40, 348] width 9 height 9
type input "#e4d3a3"
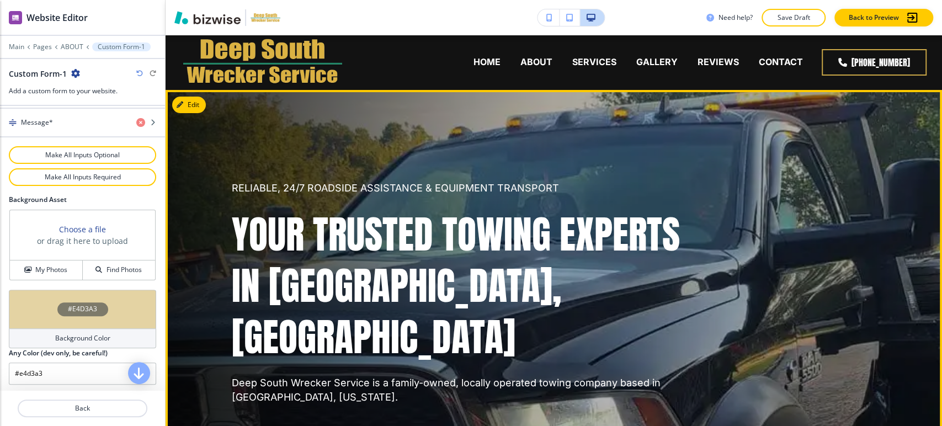
scroll to position [0, 0]
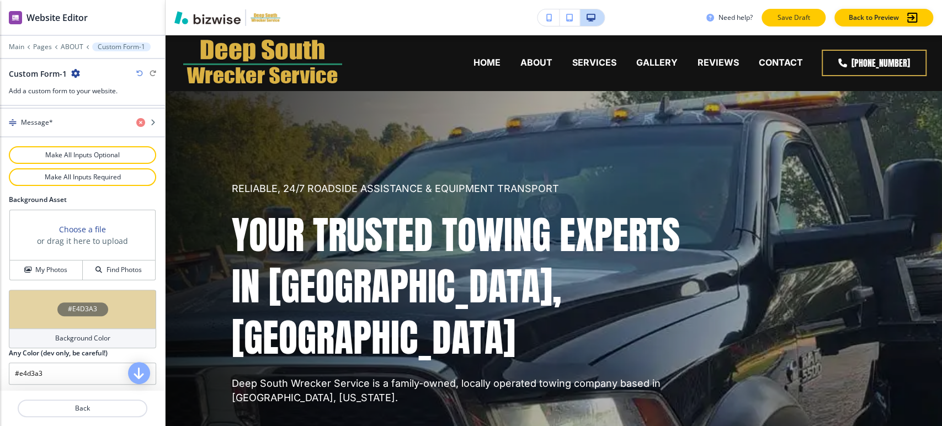
click at [800, 22] on p "Save Draft" at bounding box center [793, 18] width 35 height 10
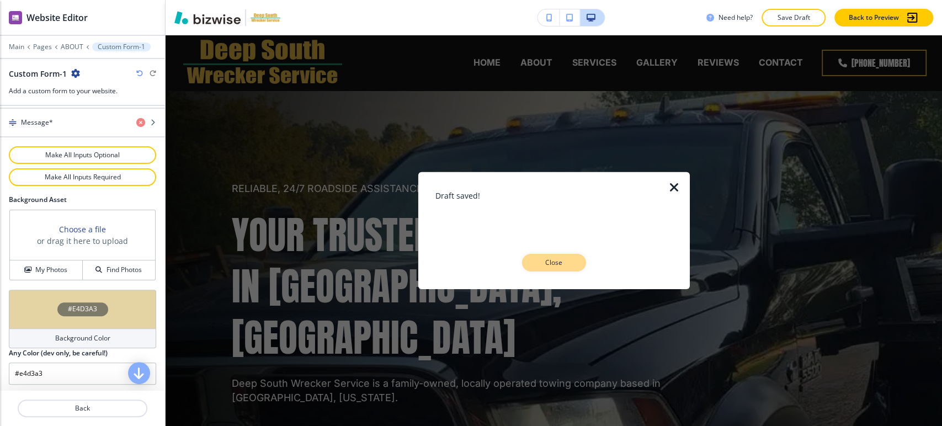
drag, startPoint x: 547, startPoint y: 266, endPoint x: 541, endPoint y: 261, distance: 7.8
click at [548, 266] on p "Close" at bounding box center [554, 263] width 35 height 10
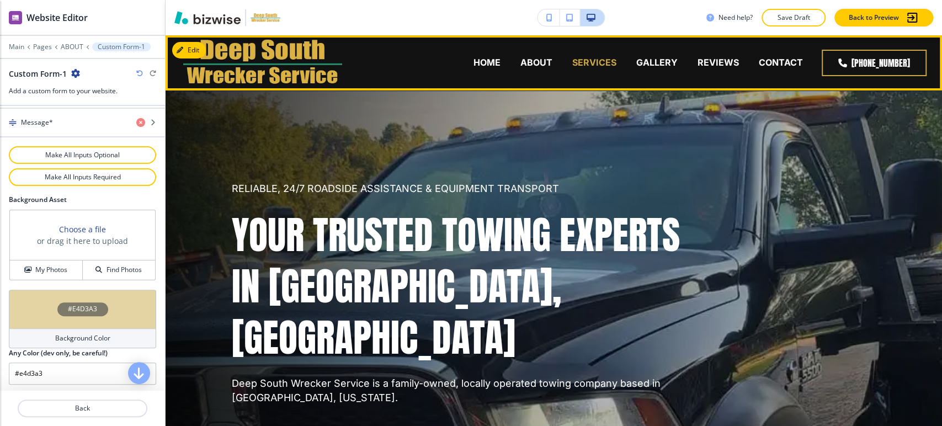
click at [585, 62] on p "SERVICES" at bounding box center [594, 62] width 44 height 13
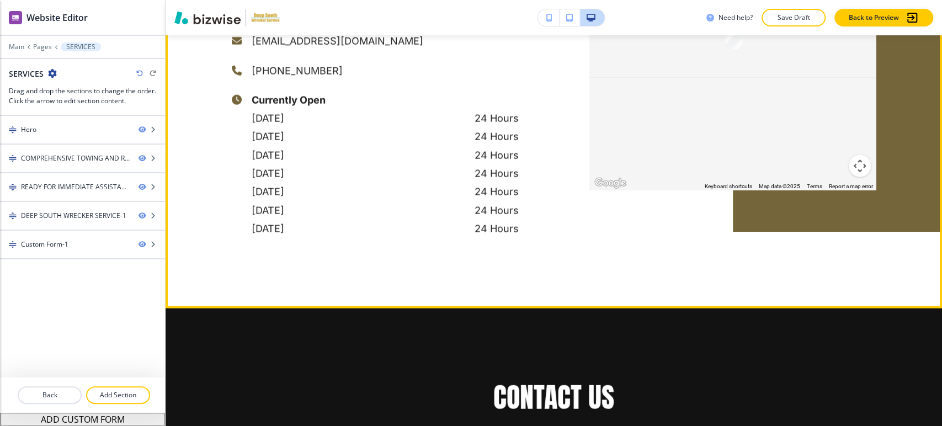
scroll to position [1840, 0]
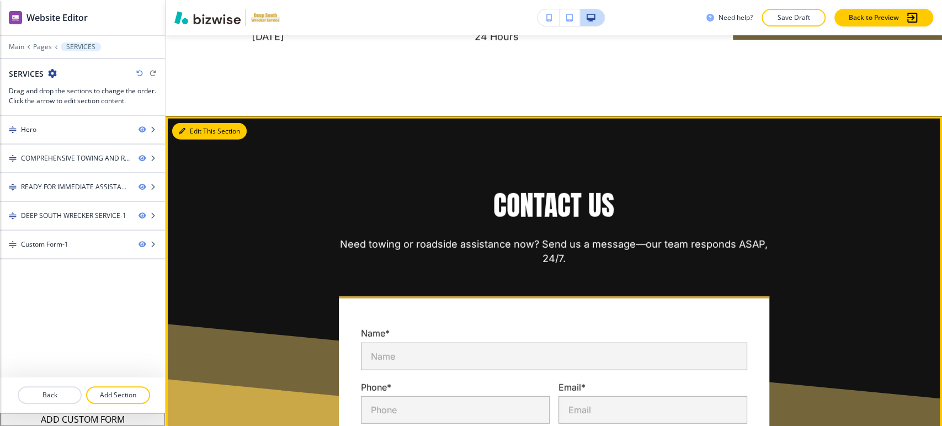
click at [199, 123] on button "Edit This Section" at bounding box center [209, 131] width 75 height 17
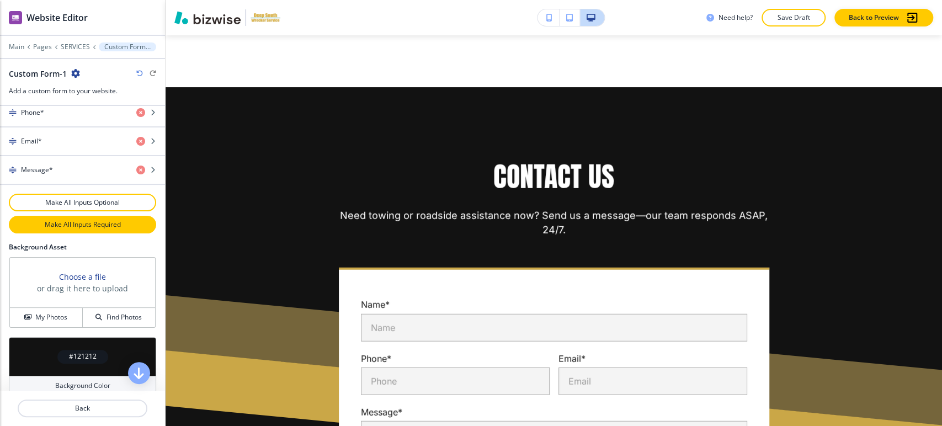
scroll to position [592, 0]
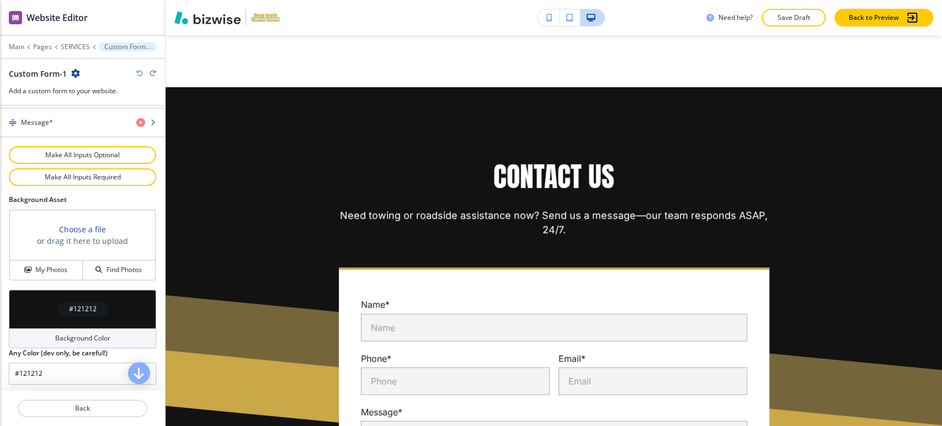
click at [76, 328] on div "Background Color" at bounding box center [82, 338] width 147 height 20
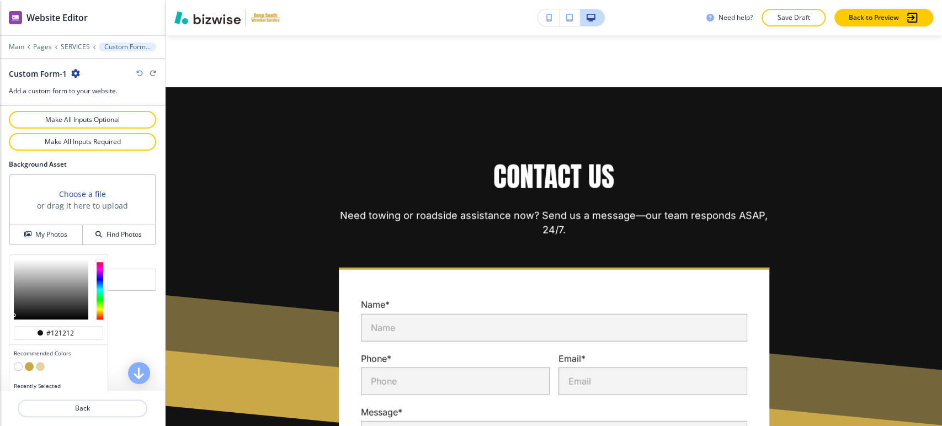
scroll to position [645, 0]
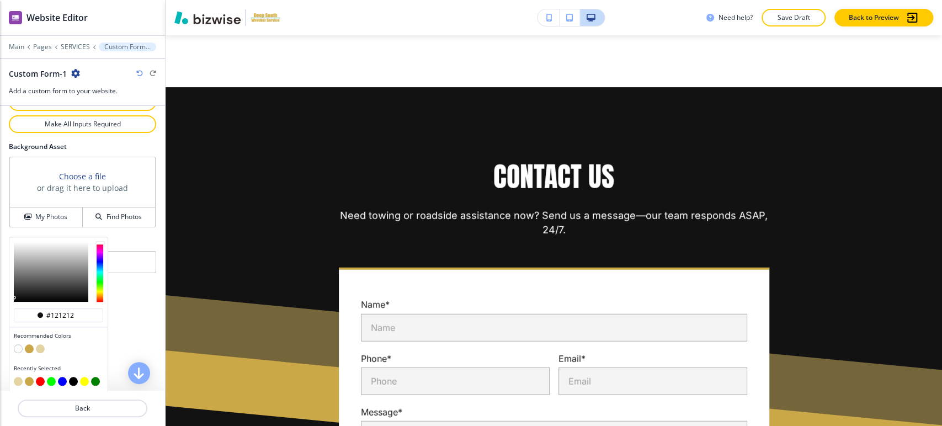
click at [40, 349] on button "button" at bounding box center [40, 348] width 9 height 9
type input "#e4d3a3"
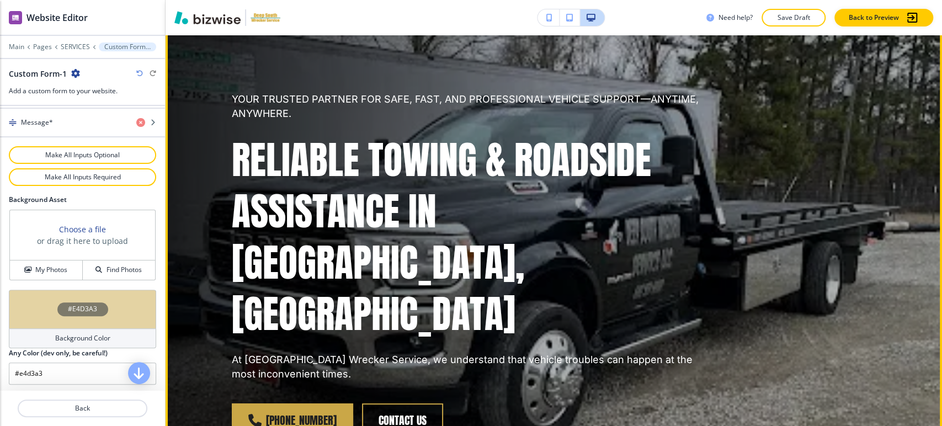
scroll to position [0, 0]
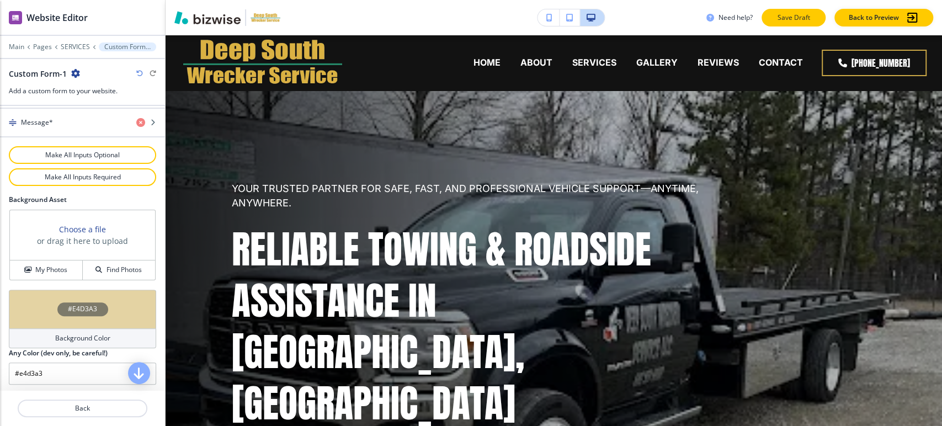
click at [793, 22] on p "Save Draft" at bounding box center [793, 18] width 35 height 10
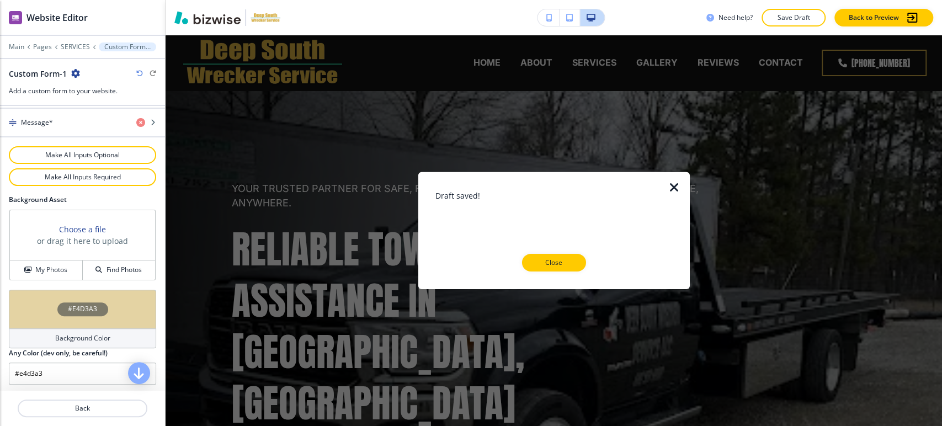
click at [547, 257] on button "Close" at bounding box center [554, 263] width 64 height 18
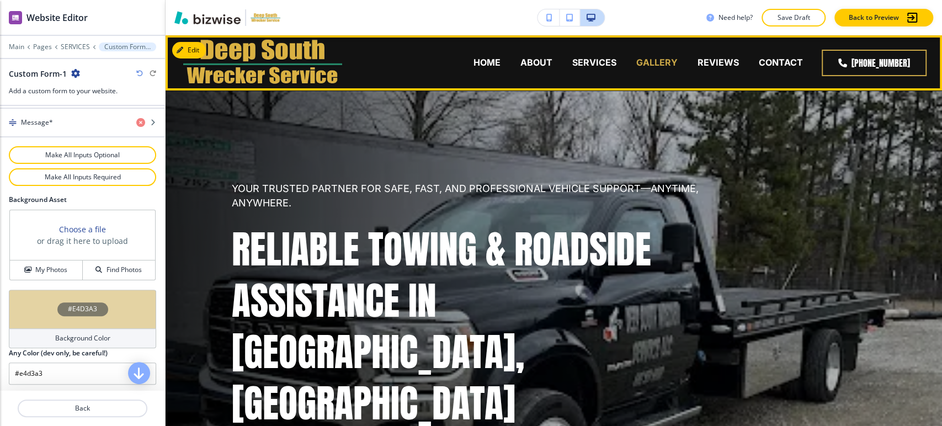
click at [655, 61] on p "GALLERY" at bounding box center [657, 62] width 41 height 13
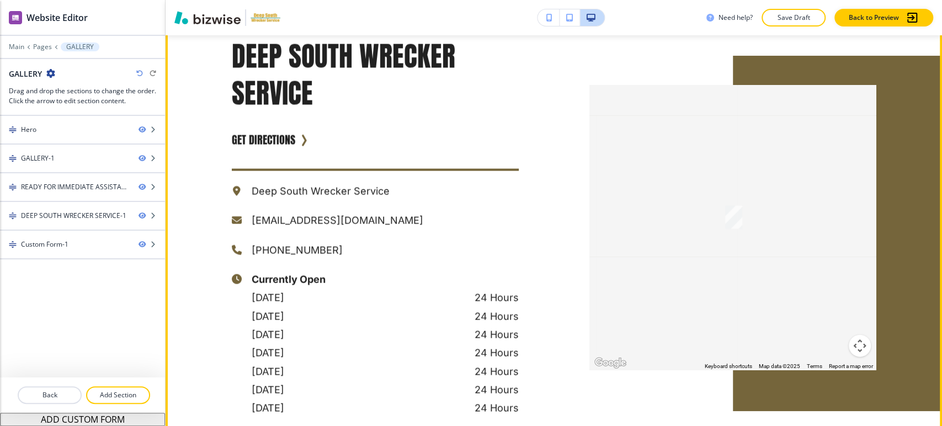
scroll to position [1779, 0]
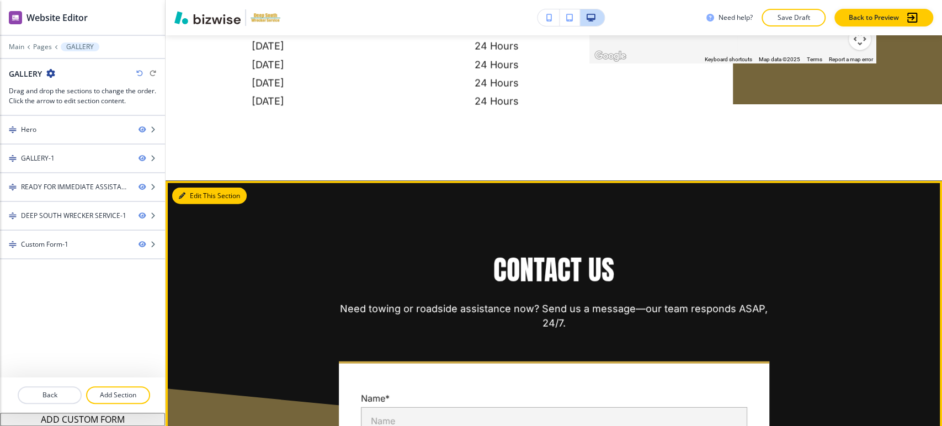
click at [199, 193] on button "Edit This Section" at bounding box center [209, 196] width 75 height 17
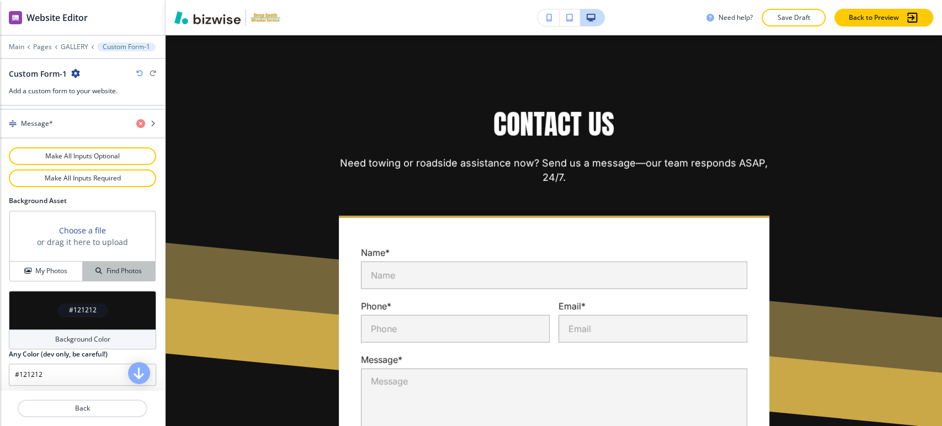
scroll to position [592, 0]
click at [83, 335] on h4 "Background Color" at bounding box center [82, 338] width 55 height 10
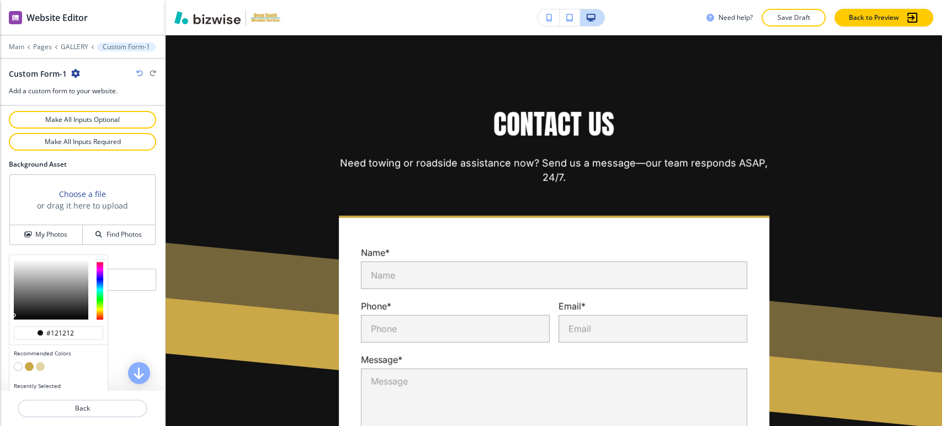
scroll to position [645, 0]
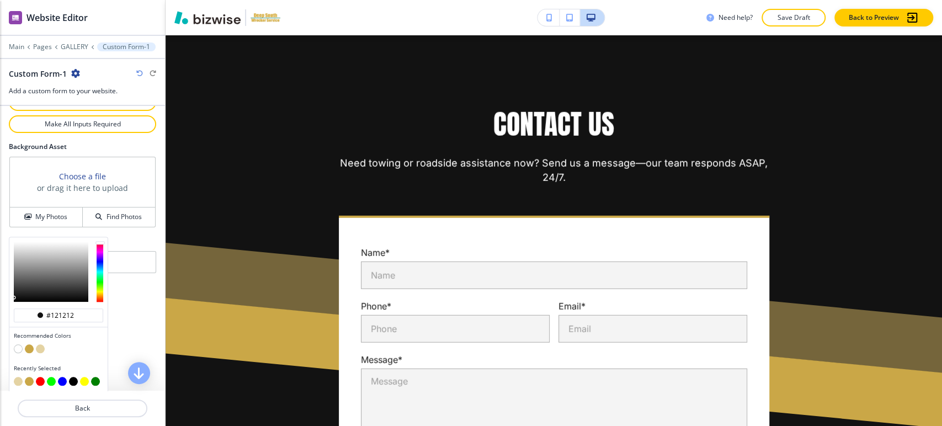
click at [39, 351] on div at bounding box center [58, 349] width 89 height 11
click at [40, 347] on button "button" at bounding box center [40, 348] width 9 height 9
type input "#e4d3a3"
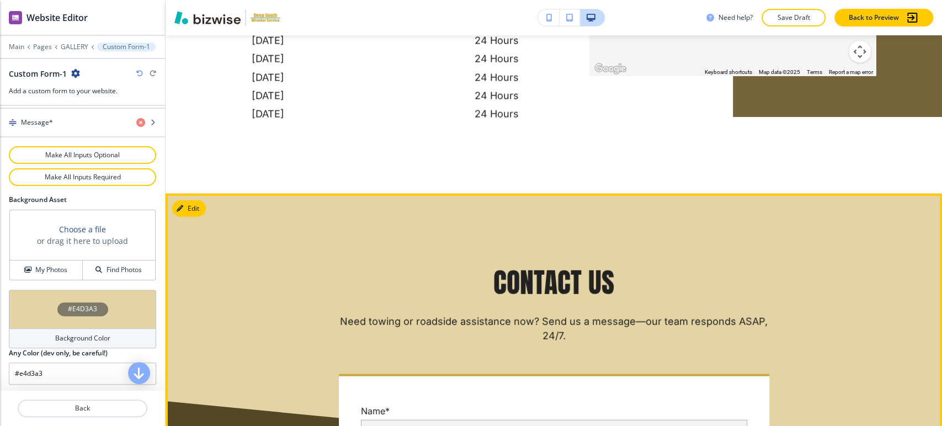
scroll to position [1765, 0]
click at [184, 206] on icon "button" at bounding box center [182, 209] width 7 height 7
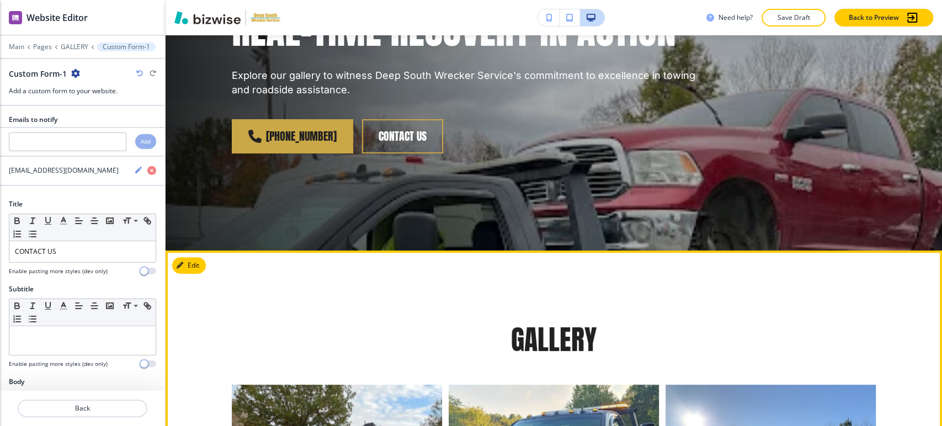
scroll to position [0, 0]
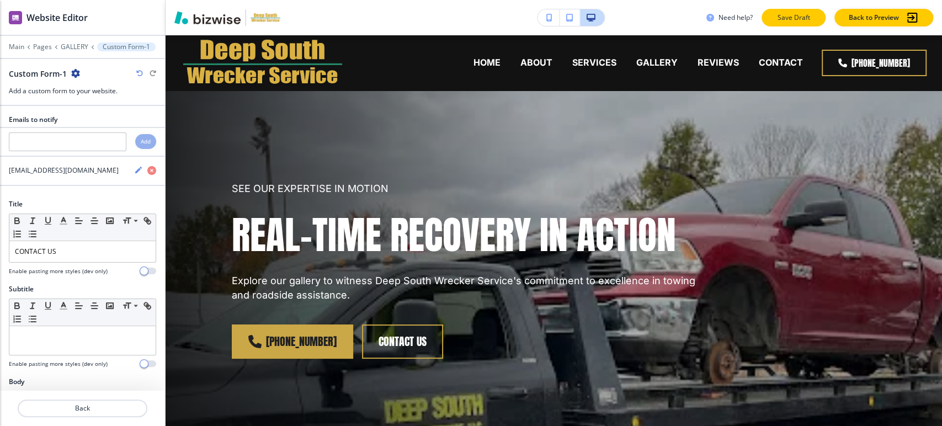
click at [799, 24] on button "Save Draft" at bounding box center [794, 18] width 64 height 18
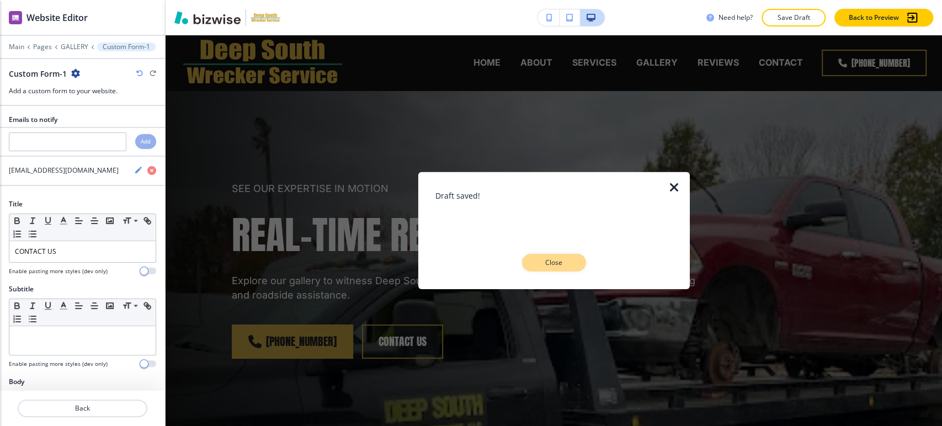
click at [574, 261] on button "Close" at bounding box center [554, 263] width 64 height 18
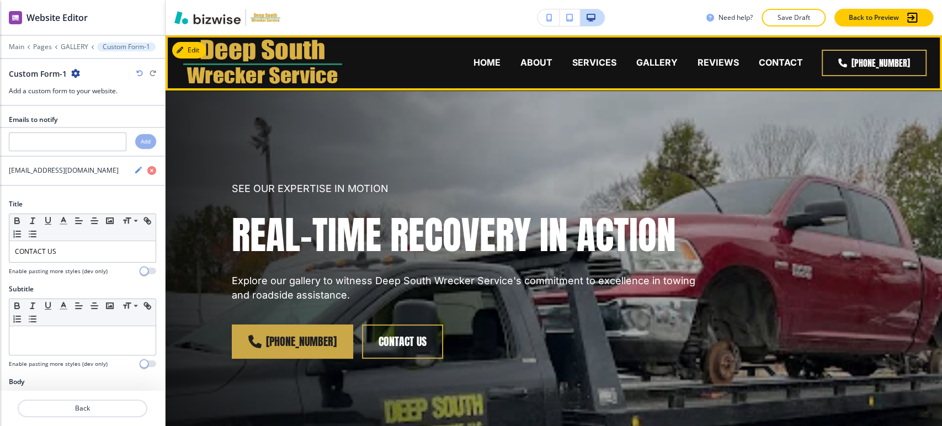
drag, startPoint x: 703, startPoint y: 61, endPoint x: 678, endPoint y: 52, distance: 26.4
click at [694, 56] on div "REVIEWS" at bounding box center [718, 62] width 61 height 13
click at [714, 63] on p "REVIEWS" at bounding box center [718, 62] width 41 height 13
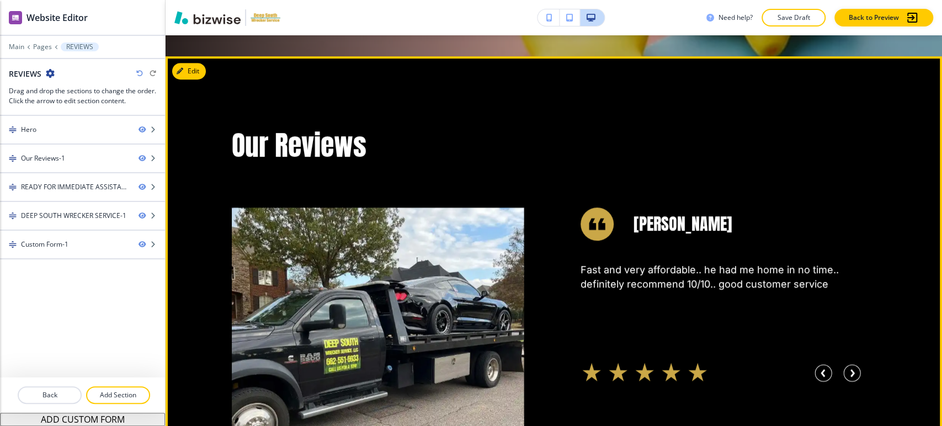
scroll to position [429, 0]
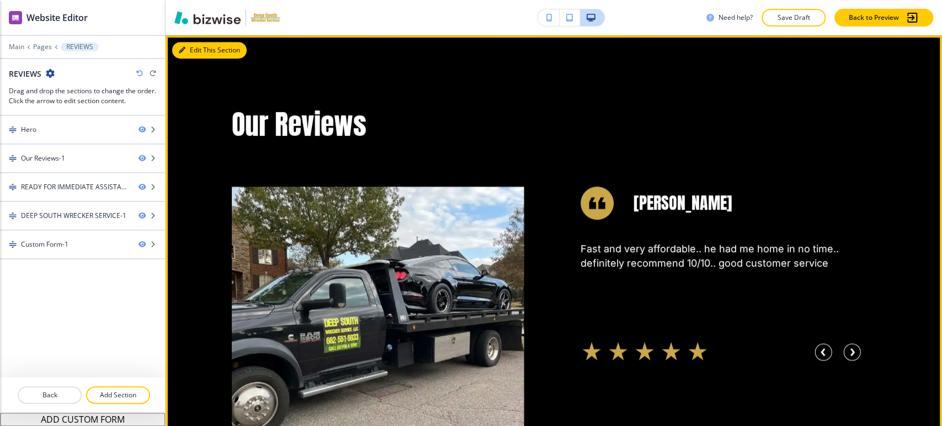
drag, startPoint x: 203, startPoint y: 51, endPoint x: 195, endPoint y: 41, distance: 12.6
click at [203, 50] on button "Edit This Section" at bounding box center [209, 50] width 75 height 17
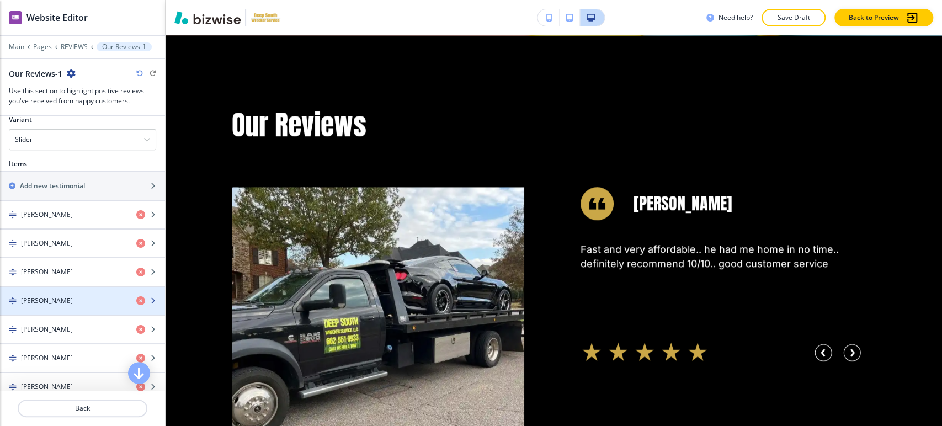
scroll to position [877, 0]
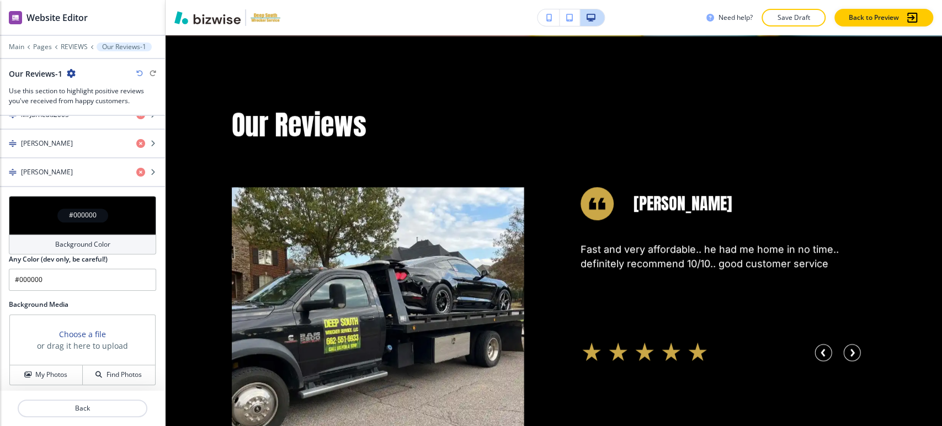
click at [105, 246] on h4 "Background Color" at bounding box center [82, 245] width 55 height 10
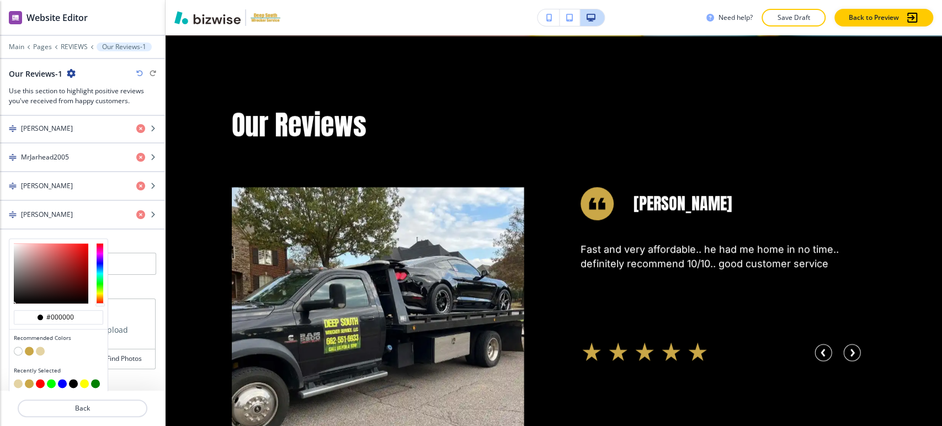
click at [40, 347] on button "button" at bounding box center [40, 351] width 9 height 9
type input "#e4d3a3"
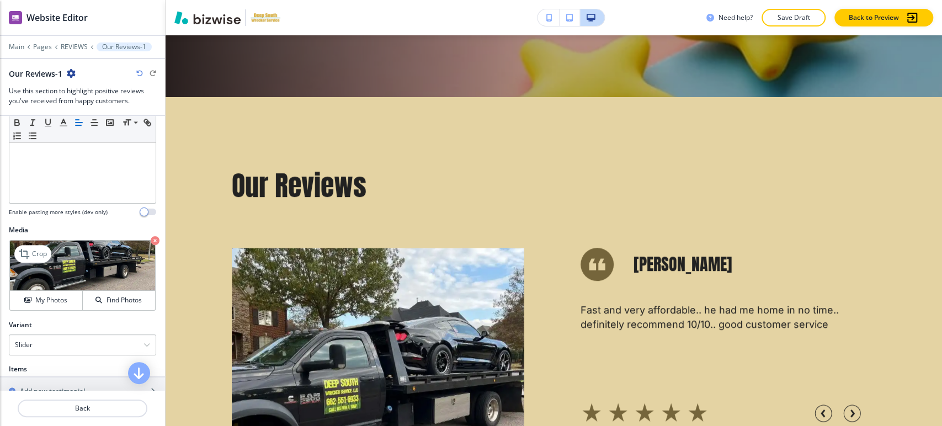
scroll to position [283, 0]
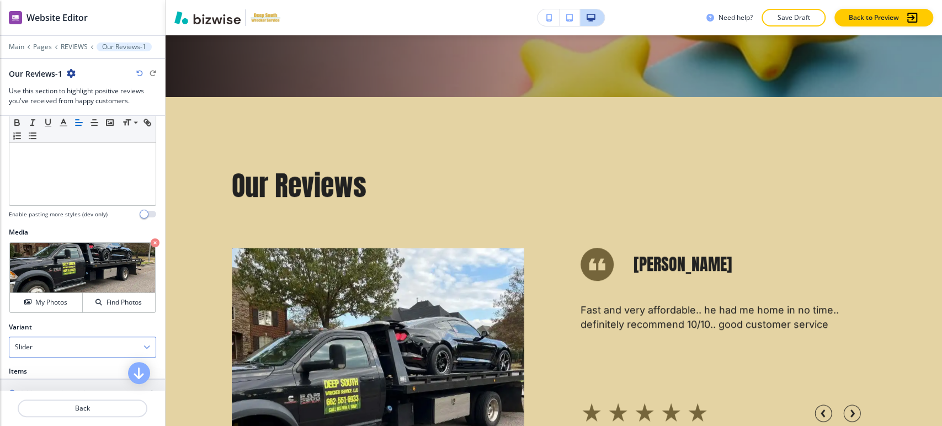
click at [88, 340] on div "Slider" at bounding box center [82, 347] width 146 height 20
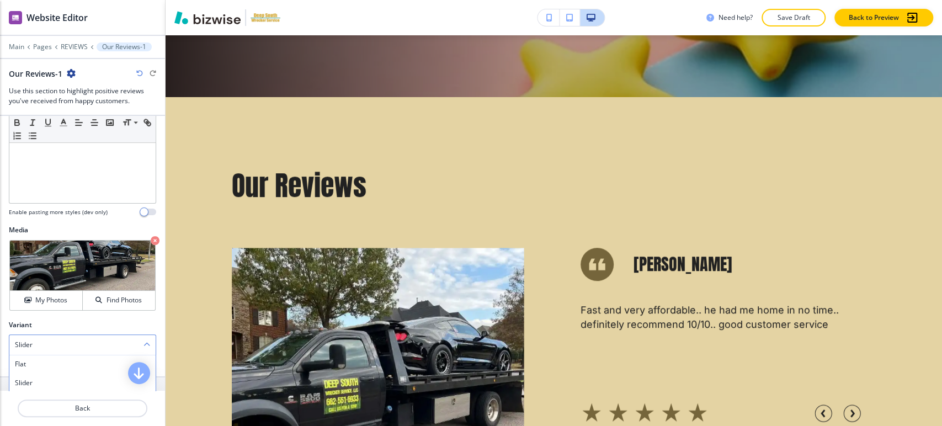
scroll to position [346, 0]
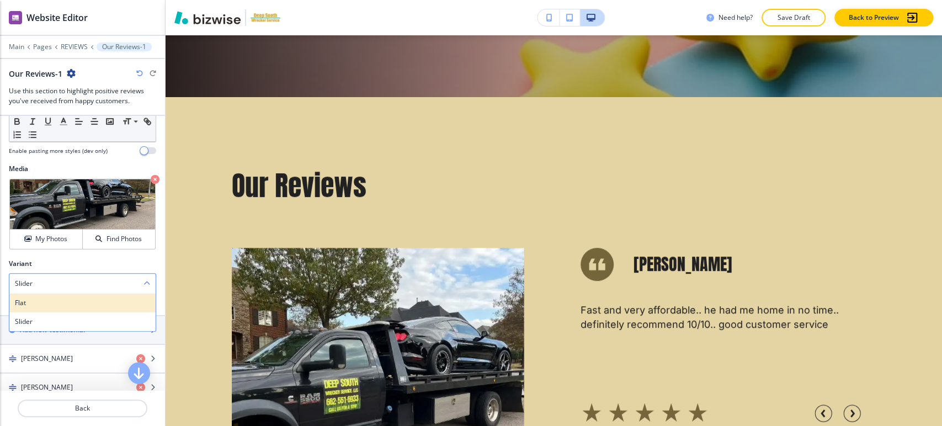
click at [77, 303] on h4 "Flat" at bounding box center [82, 303] width 135 height 10
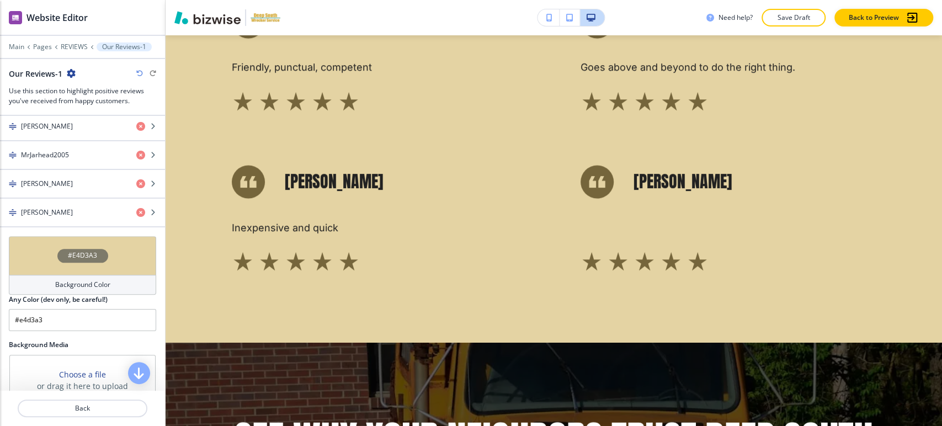
scroll to position [776, 0]
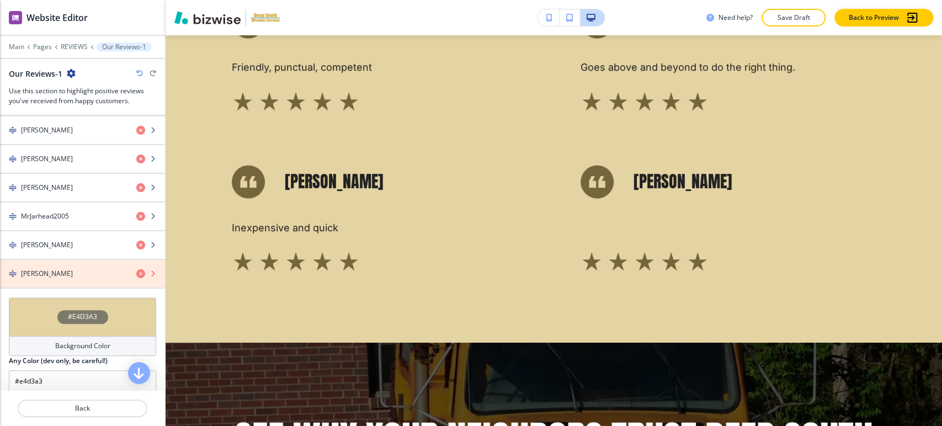
click at [136, 269] on icon "button" at bounding box center [140, 273] width 9 height 9
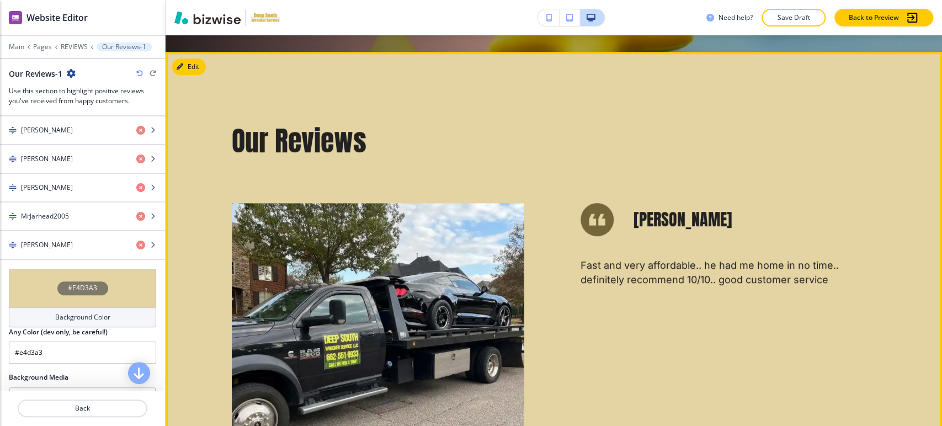
scroll to position [245, 0]
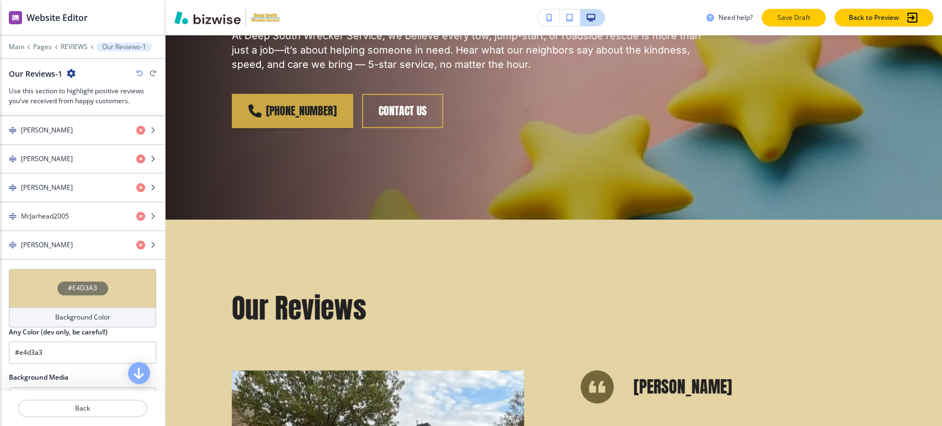
click at [779, 15] on p "Save Draft" at bounding box center [793, 18] width 35 height 10
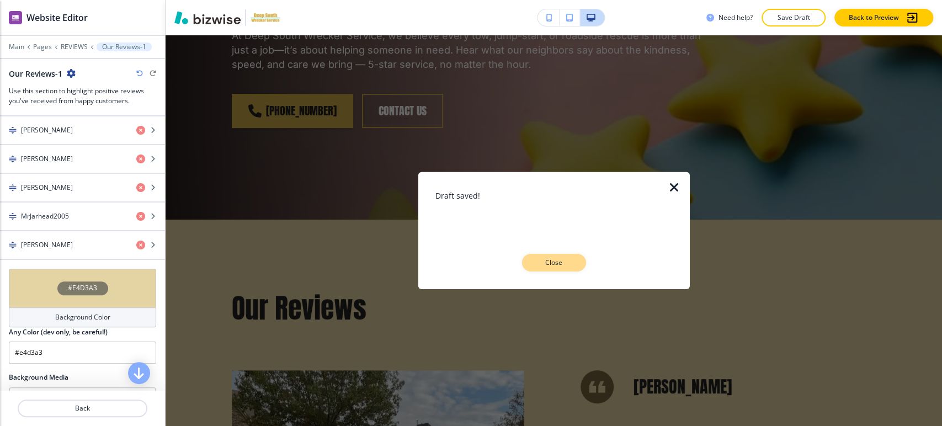
click at [555, 260] on p "Close" at bounding box center [554, 263] width 35 height 10
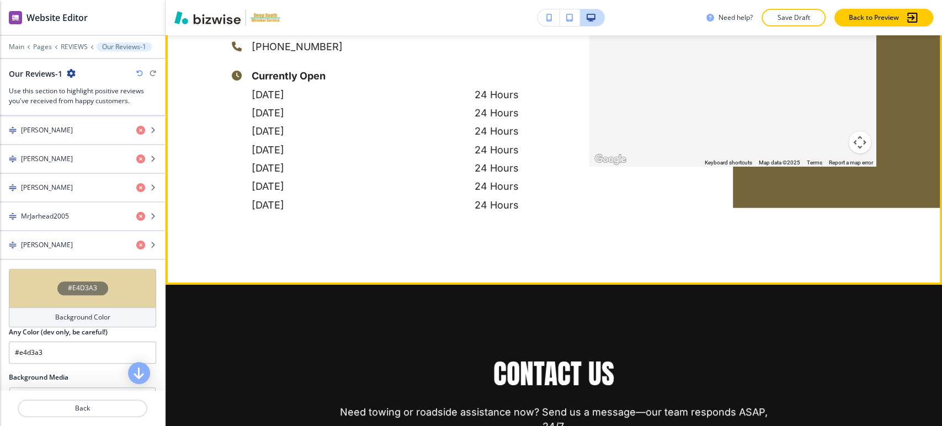
scroll to position [2822, 0]
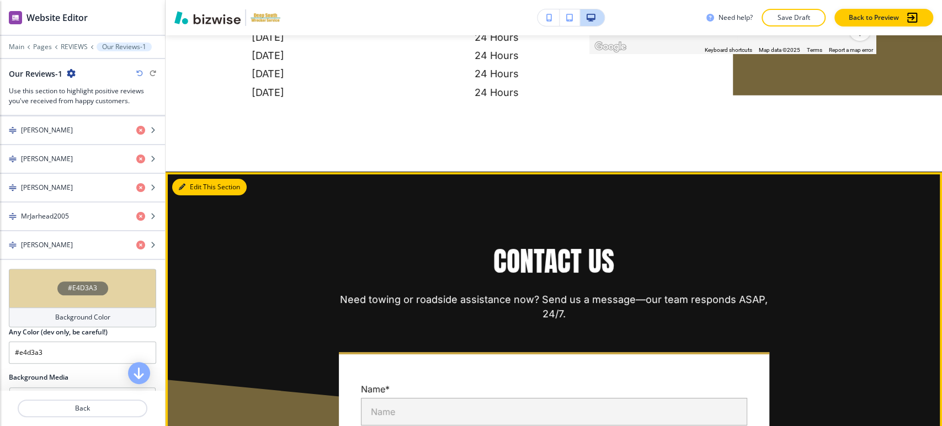
click at [201, 184] on button "Edit This Section" at bounding box center [209, 187] width 75 height 17
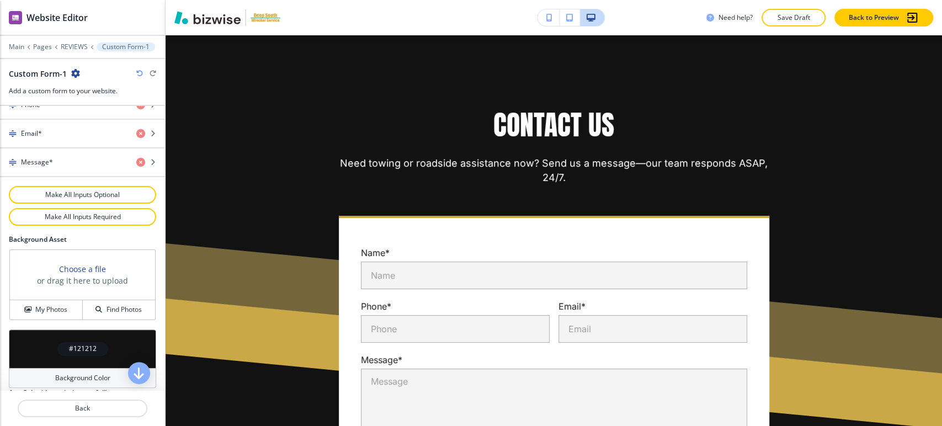
scroll to position [592, 0]
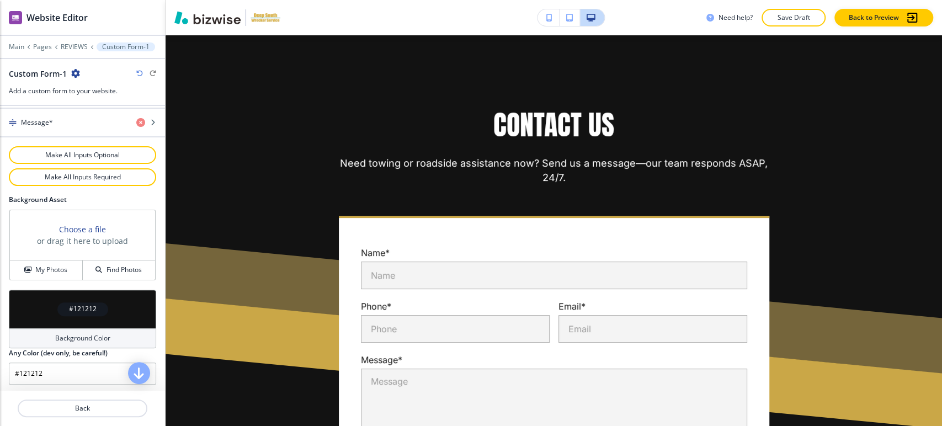
click at [100, 329] on div "Background Color" at bounding box center [82, 338] width 147 height 20
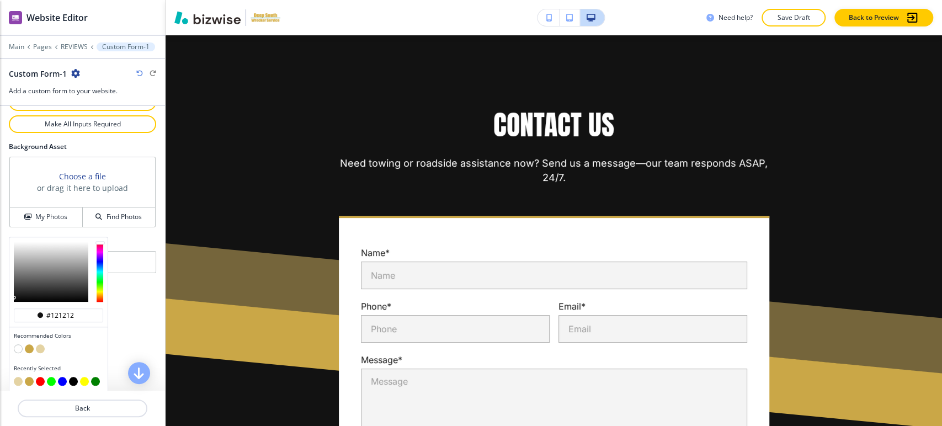
click at [39, 346] on button "button" at bounding box center [40, 348] width 9 height 9
type input "#e4d3a3"
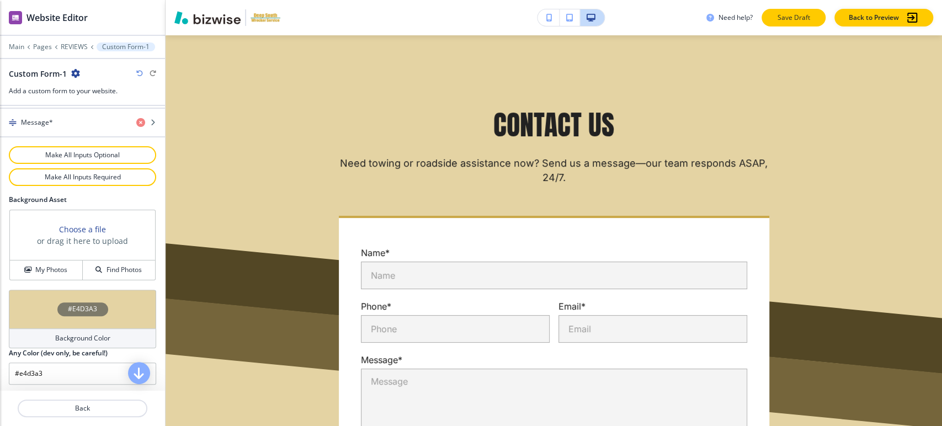
click at [795, 20] on p "Save Draft" at bounding box center [793, 18] width 35 height 10
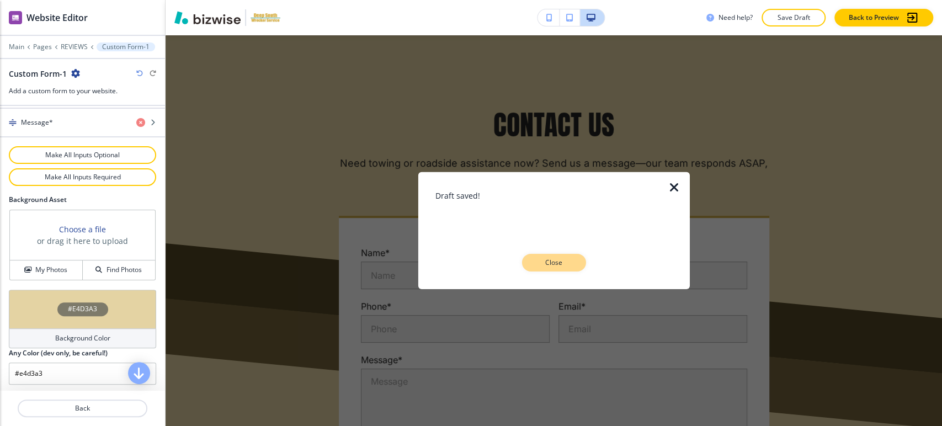
click at [569, 267] on p "Close" at bounding box center [554, 263] width 35 height 10
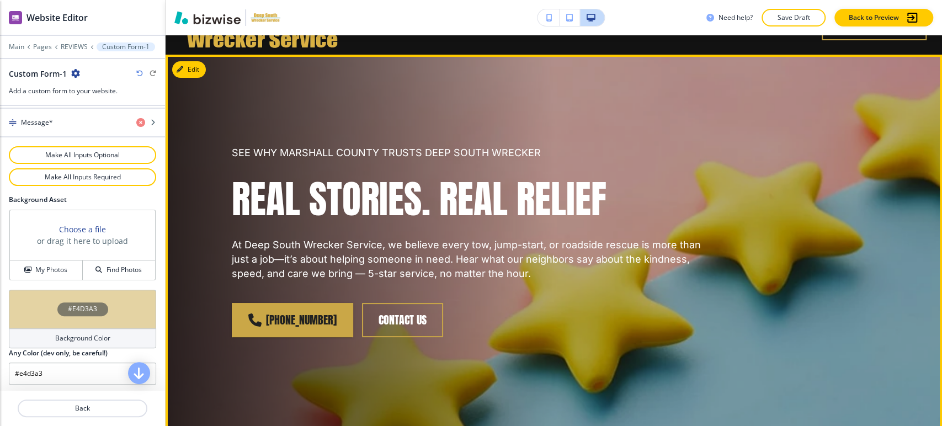
scroll to position [0, 0]
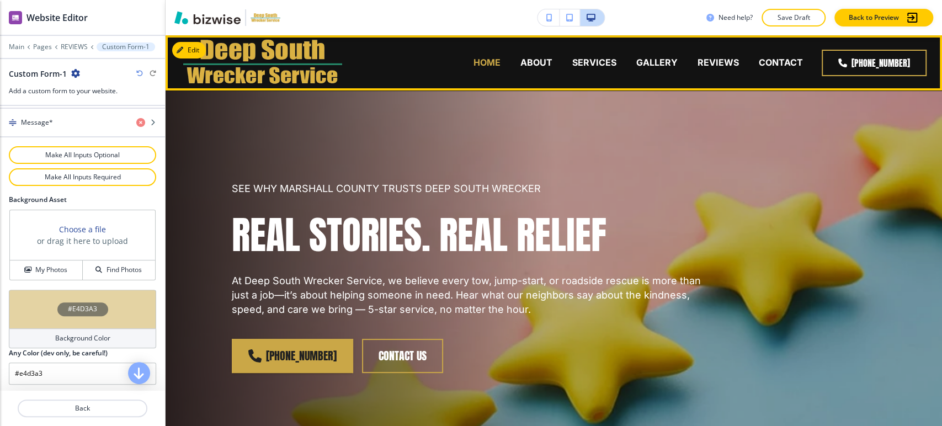
click at [493, 64] on p "HOME" at bounding box center [487, 62] width 27 height 13
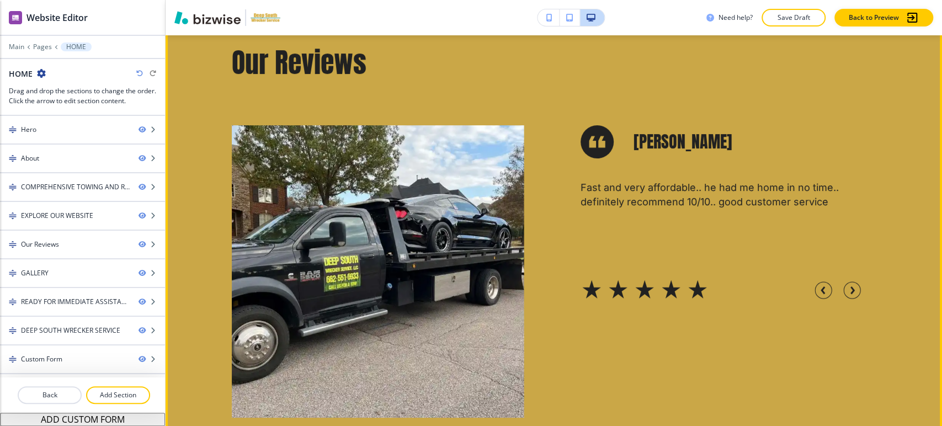
scroll to position [3067, 0]
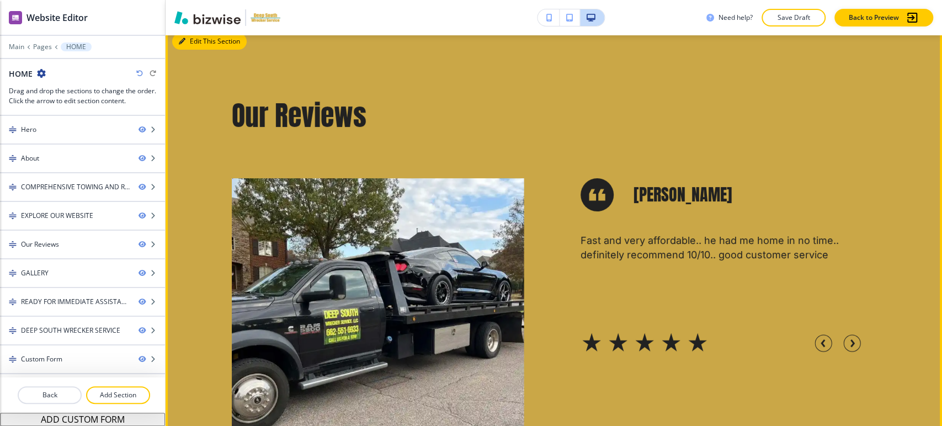
click at [196, 39] on button "Edit This Section" at bounding box center [209, 41] width 75 height 17
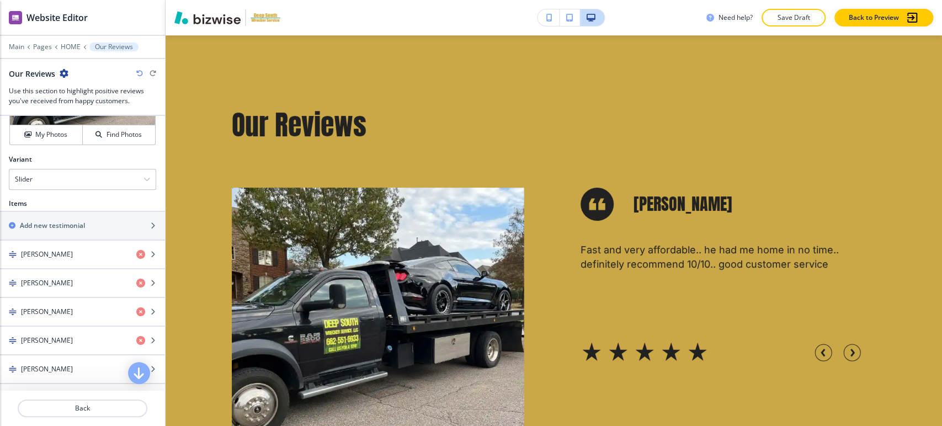
scroll to position [429, 0]
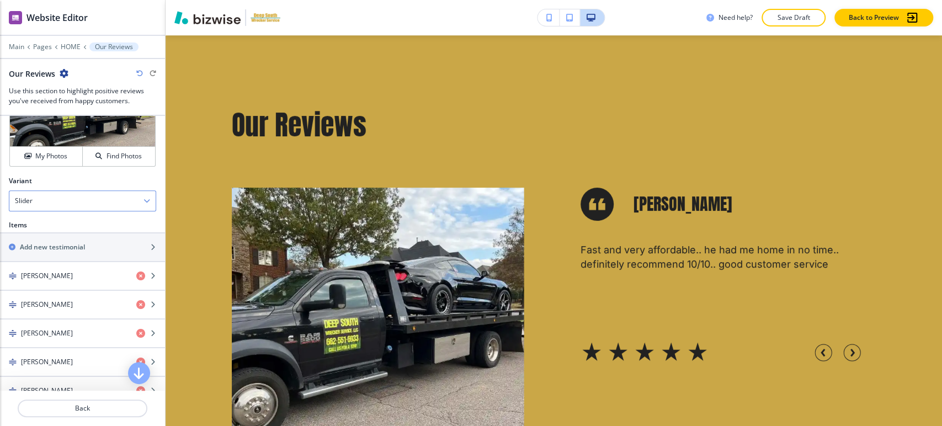
click at [87, 205] on div "Slider" at bounding box center [82, 201] width 146 height 20
click at [86, 224] on div "Flat" at bounding box center [82, 220] width 146 height 19
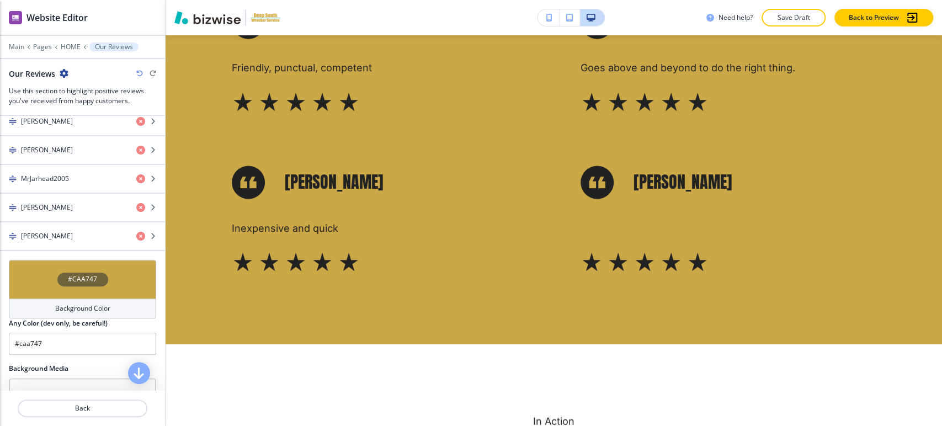
scroll to position [755, 0]
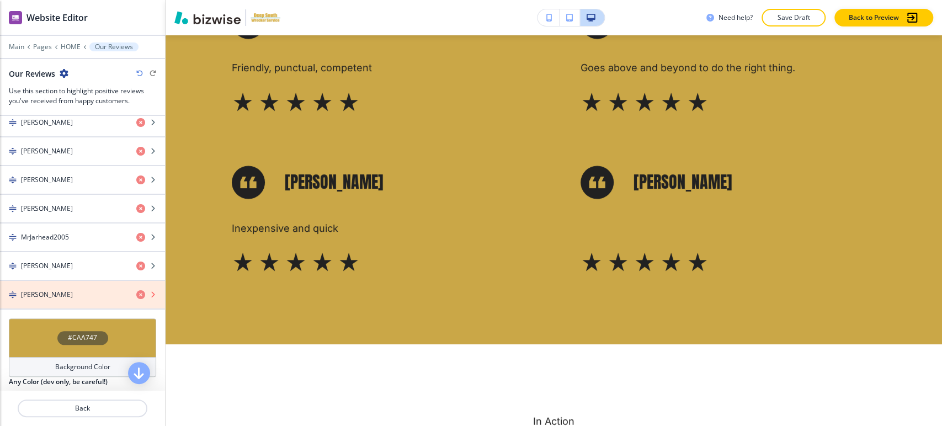
click at [136, 293] on icon "button" at bounding box center [140, 294] width 9 height 9
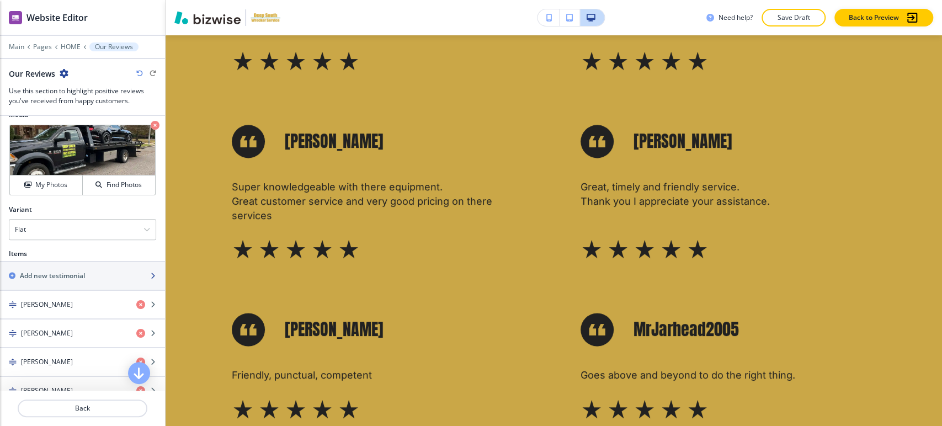
scroll to position [429, 0]
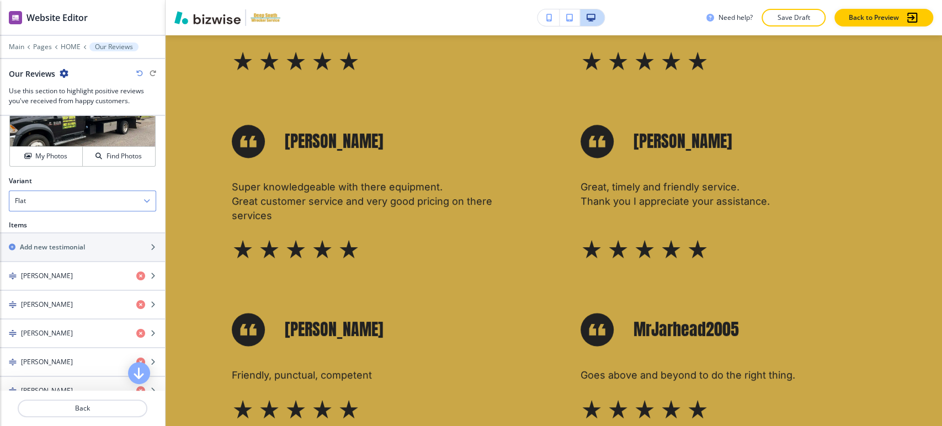
click at [82, 202] on div "Flat" at bounding box center [82, 201] width 146 height 20
click at [71, 234] on h4 "Slider" at bounding box center [82, 239] width 135 height 10
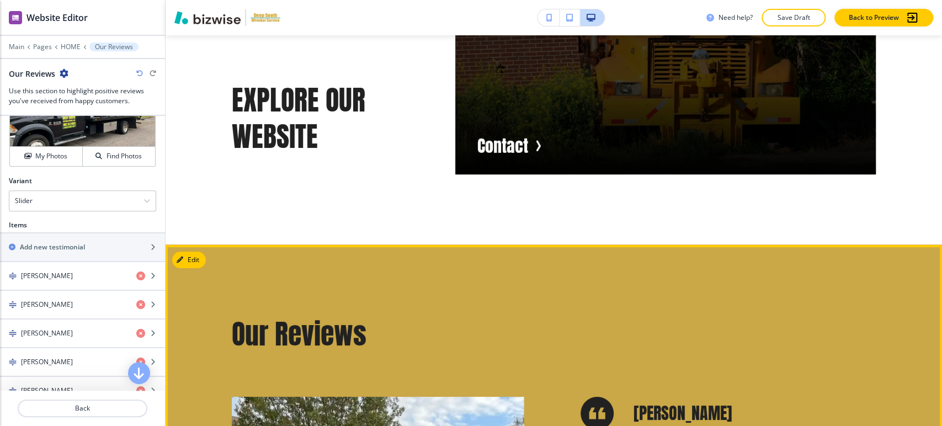
scroll to position [2812, 0]
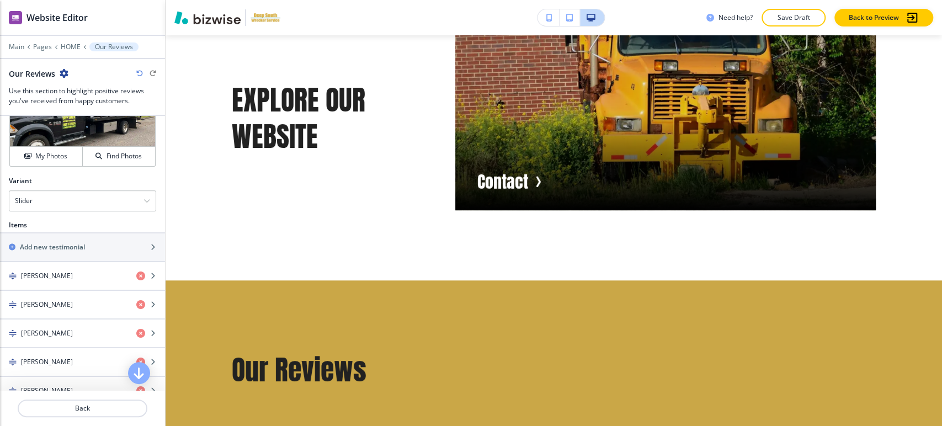
click at [810, 19] on button "Save Draft" at bounding box center [794, 18] width 64 height 18
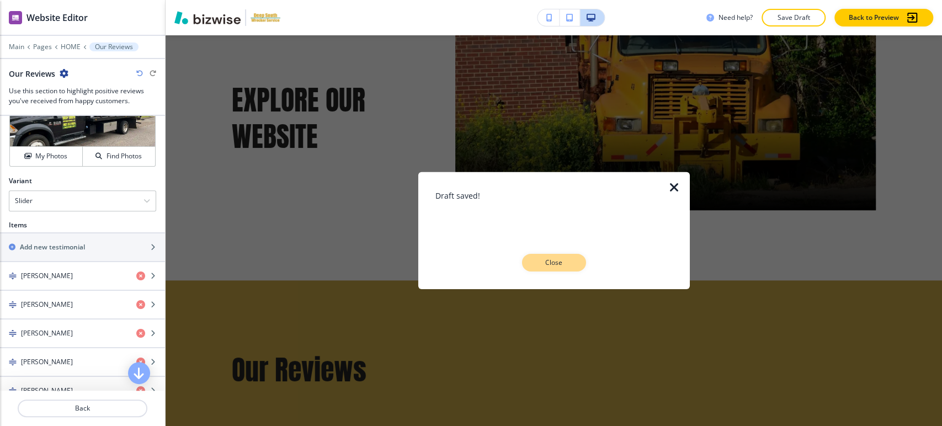
click at [561, 266] on p "Close" at bounding box center [554, 263] width 35 height 10
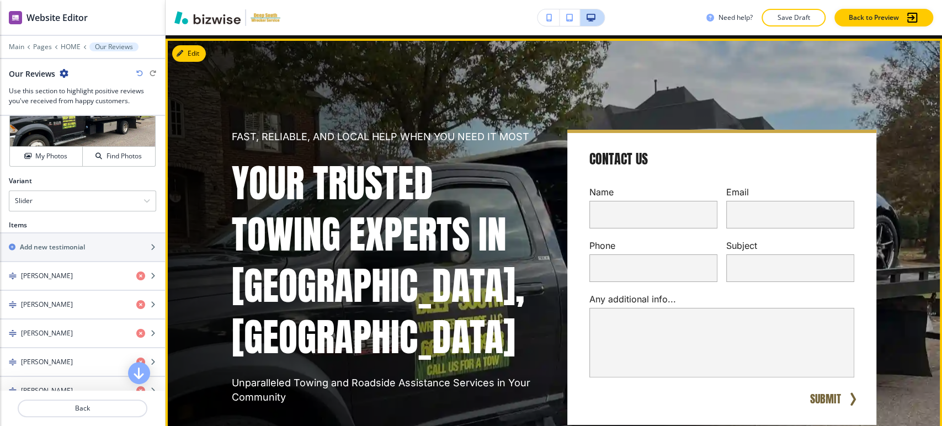
scroll to position [0, 0]
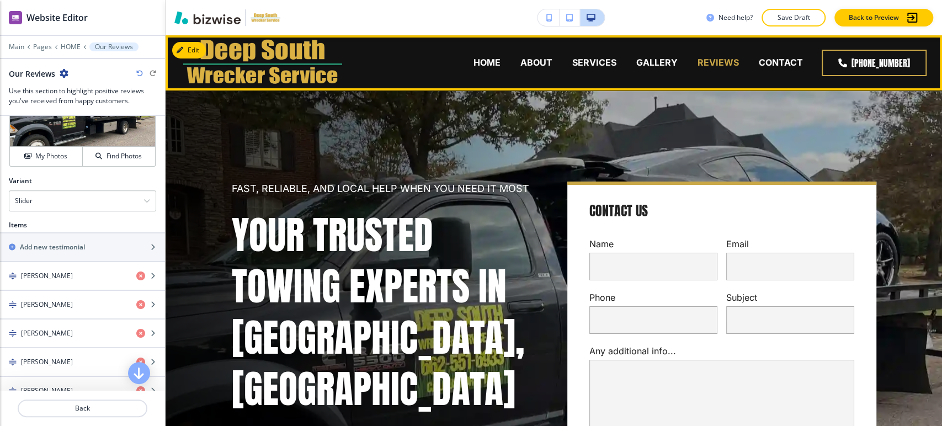
click at [724, 66] on p "REVIEWS" at bounding box center [718, 62] width 41 height 13
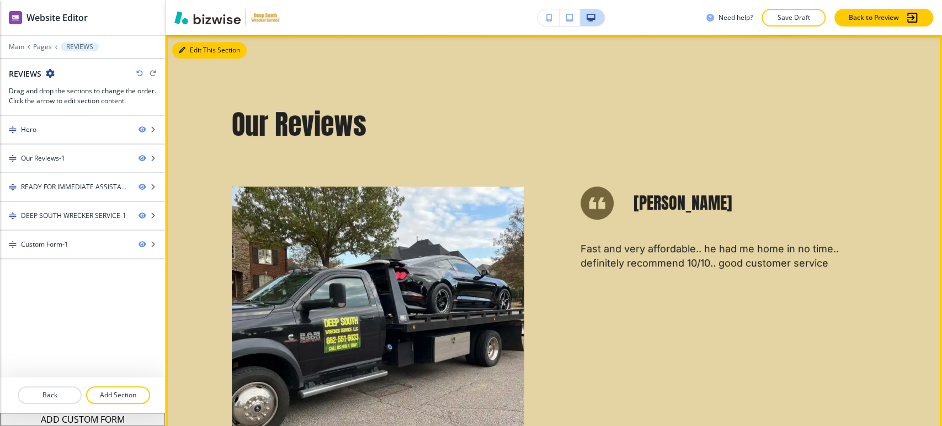
click at [189, 49] on button "Edit This Section" at bounding box center [209, 50] width 75 height 17
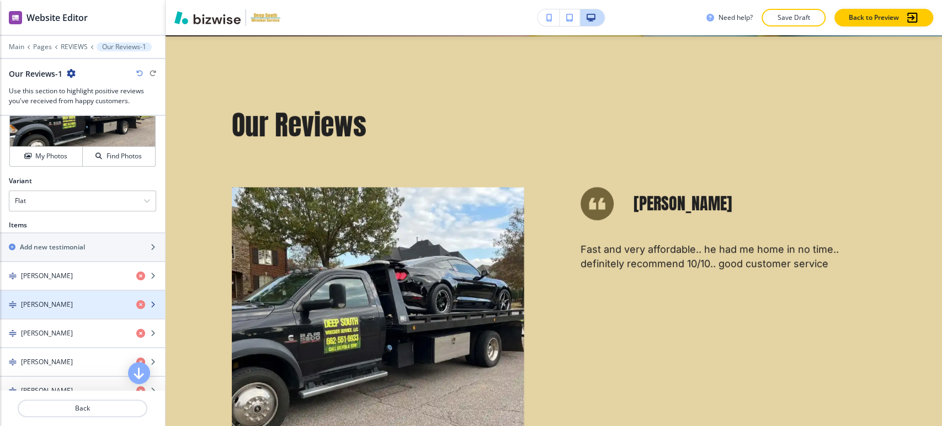
scroll to position [797, 0]
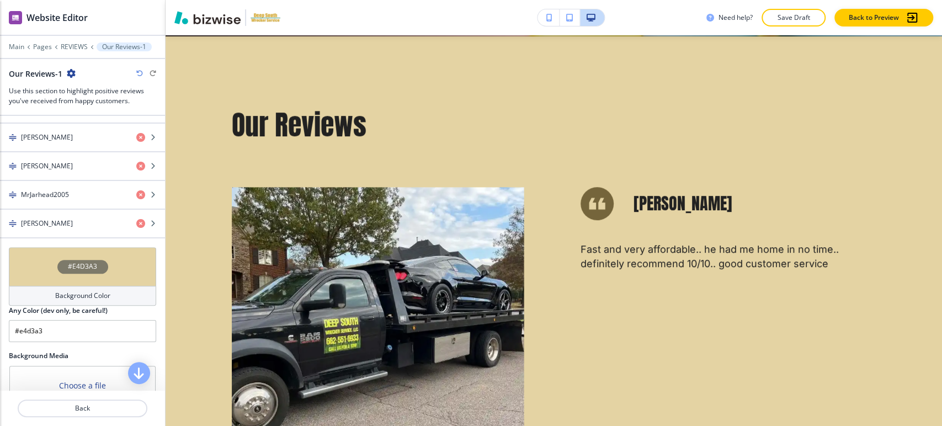
click at [67, 295] on h4 "Background Color" at bounding box center [82, 296] width 55 height 10
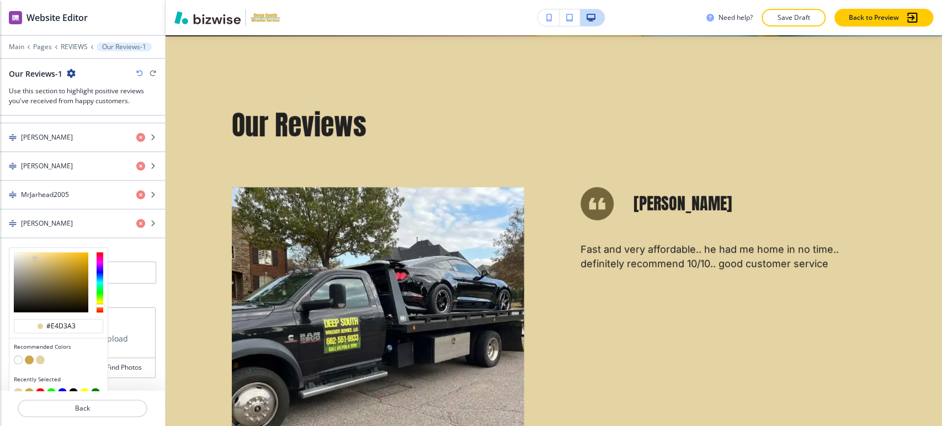
click at [32, 356] on button "button" at bounding box center [29, 360] width 9 height 9
type input "#caa747"
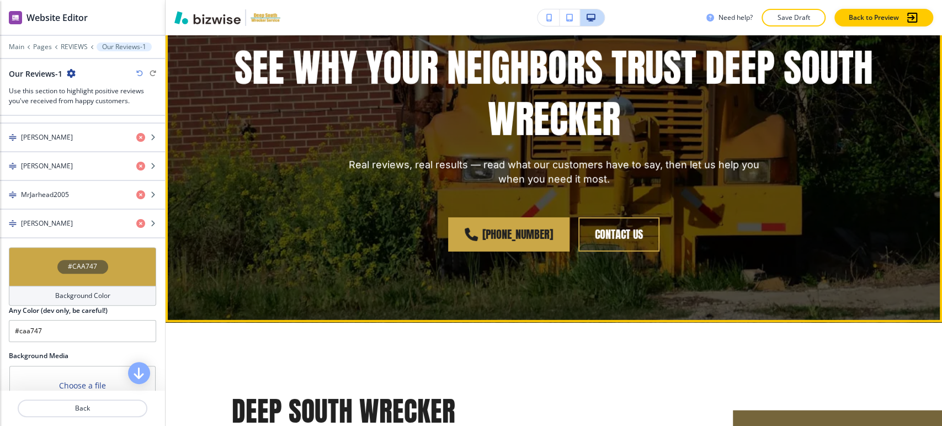
scroll to position [1961, 0]
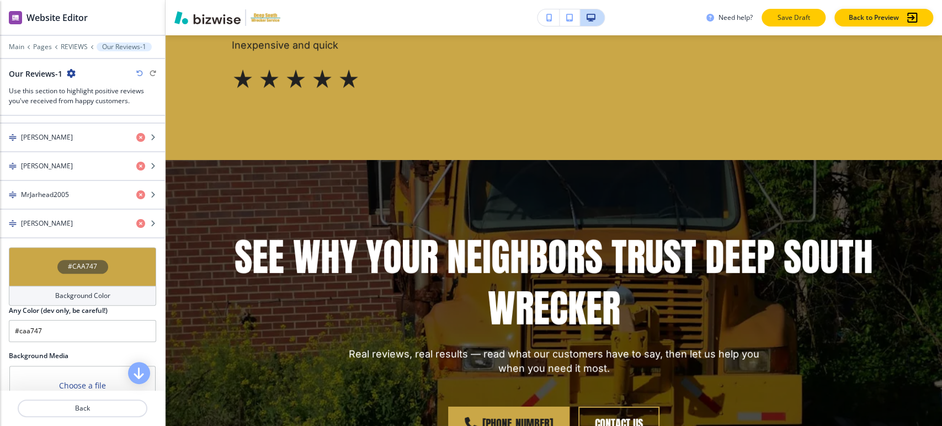
click at [782, 12] on button "Save Draft" at bounding box center [794, 18] width 64 height 18
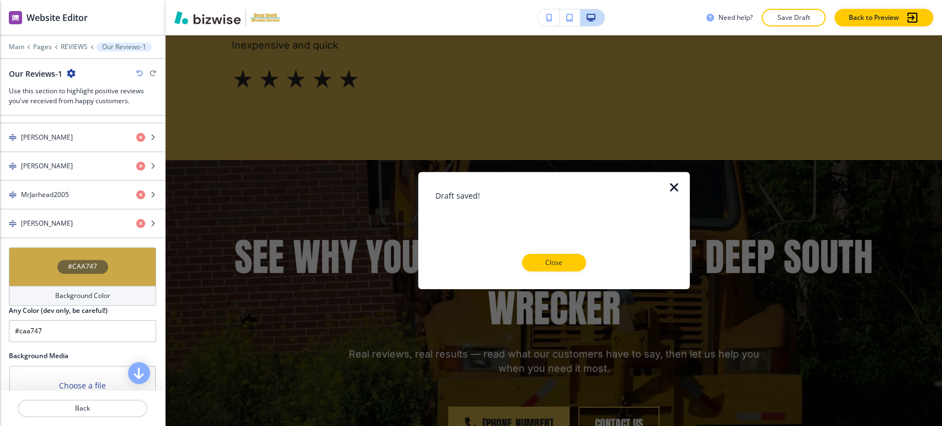
click at [564, 255] on button "Close" at bounding box center [554, 263] width 64 height 18
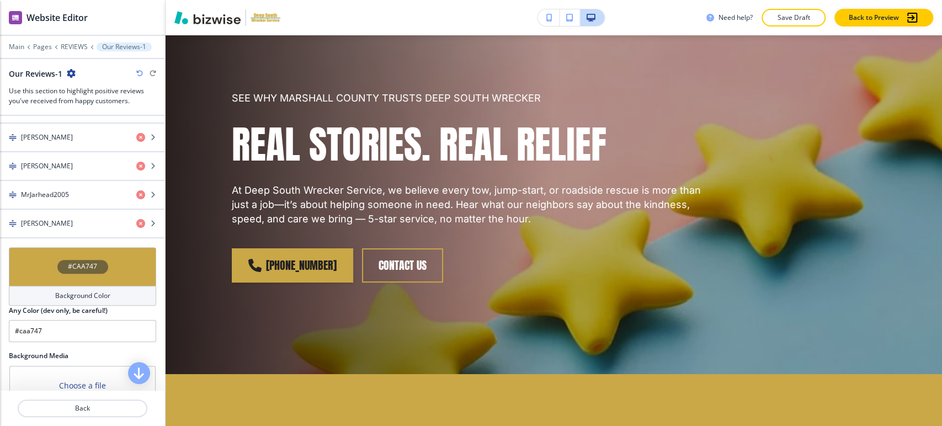
scroll to position [0, 0]
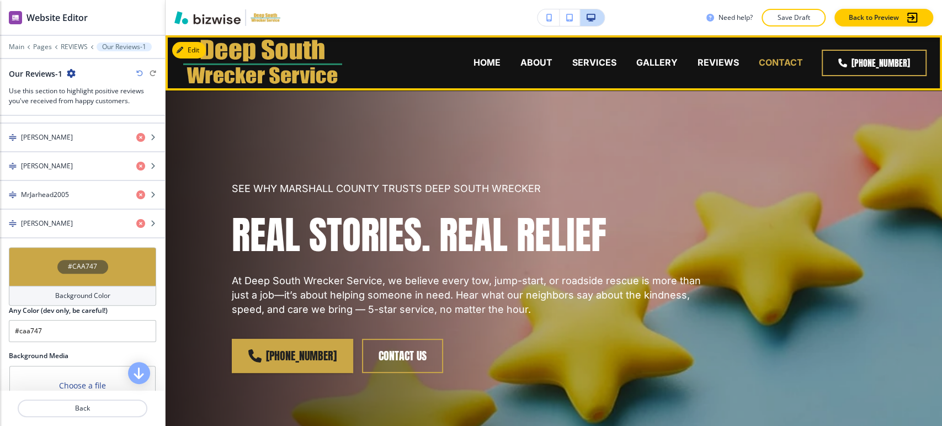
click at [770, 63] on p "CONTACT" at bounding box center [781, 62] width 44 height 13
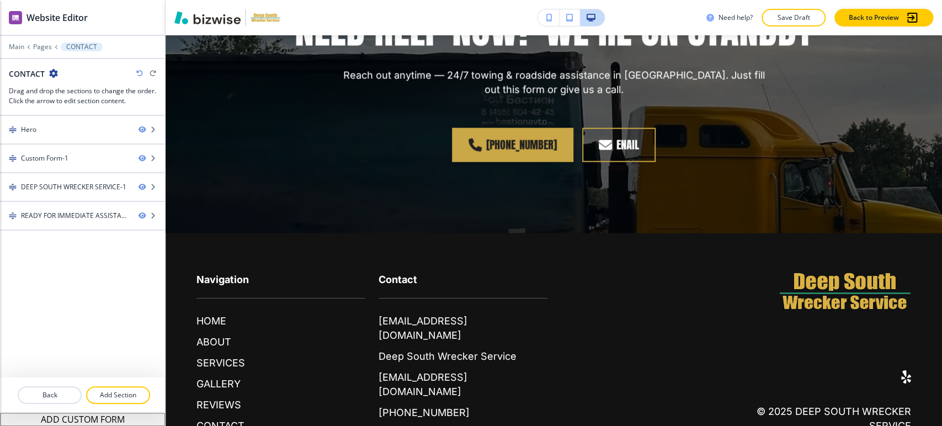
scroll to position [1613, 0]
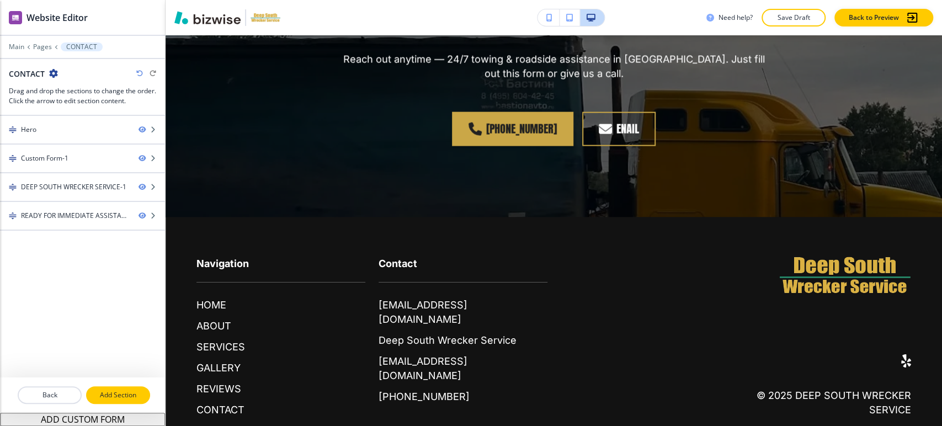
click at [130, 396] on p "Add Section" at bounding box center [118, 395] width 62 height 10
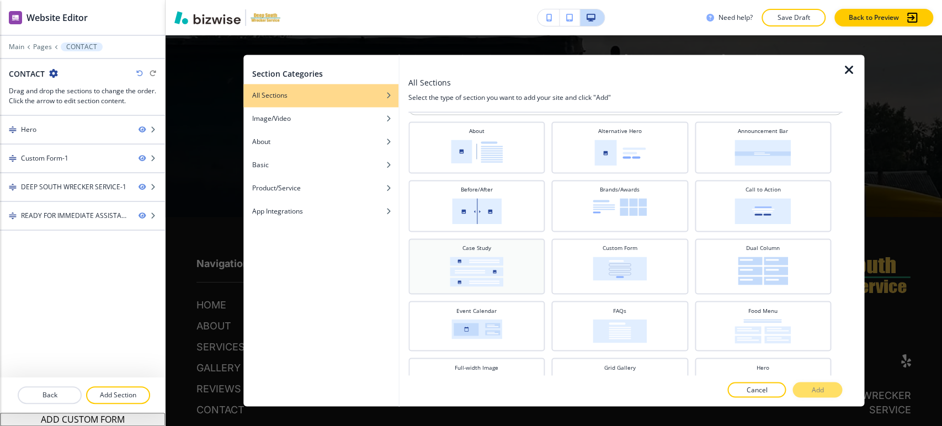
scroll to position [0, 0]
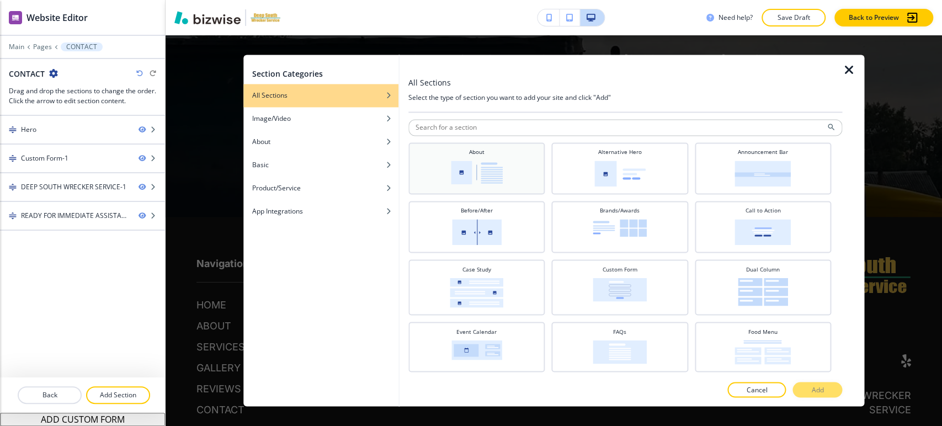
click at [502, 176] on div "About" at bounding box center [476, 167] width 125 height 39
click at [830, 383] on button "Add" at bounding box center [818, 390] width 50 height 15
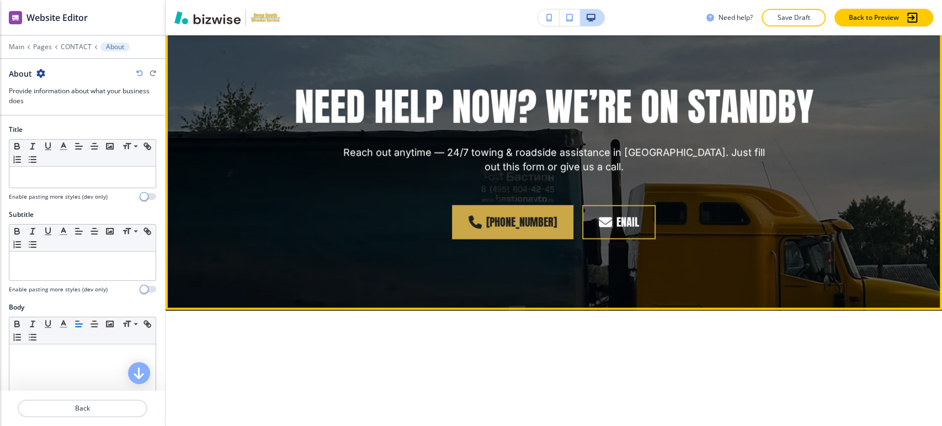
scroll to position [1476, 0]
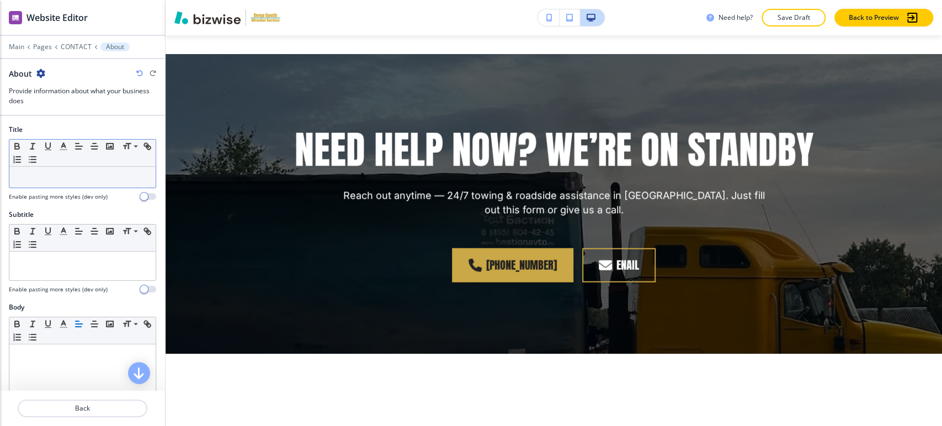
click at [64, 184] on div at bounding box center [82, 177] width 146 height 21
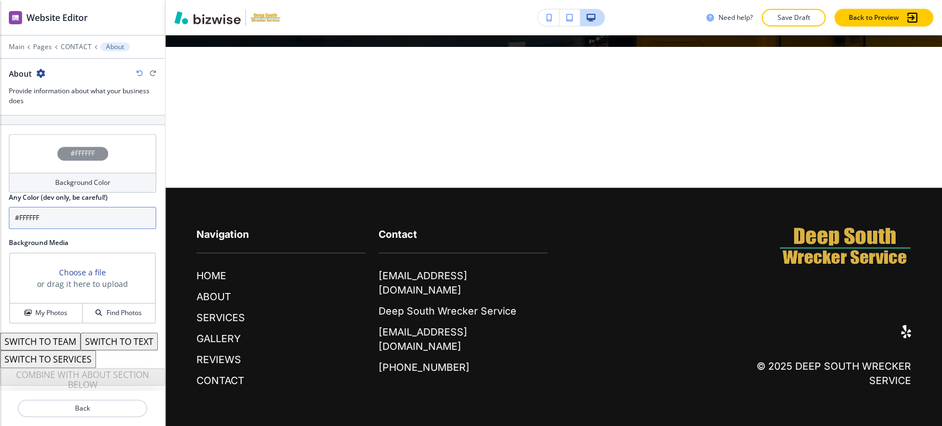
scroll to position [368, 0]
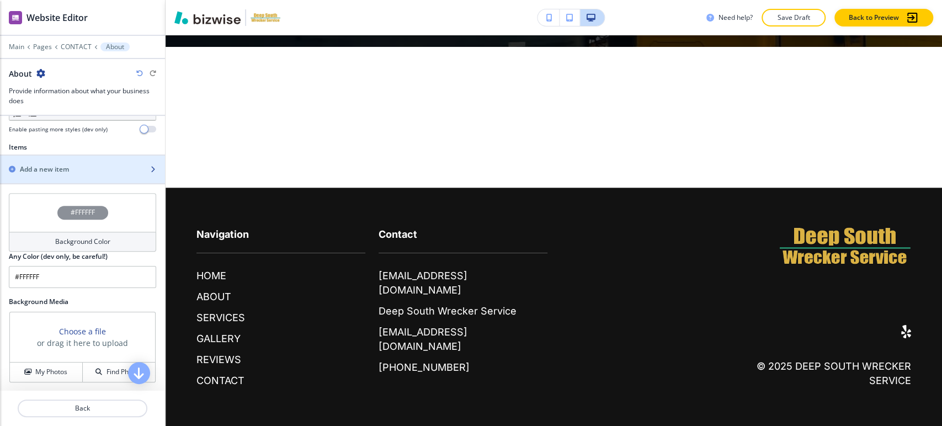
click at [75, 178] on div "button" at bounding box center [82, 178] width 165 height 9
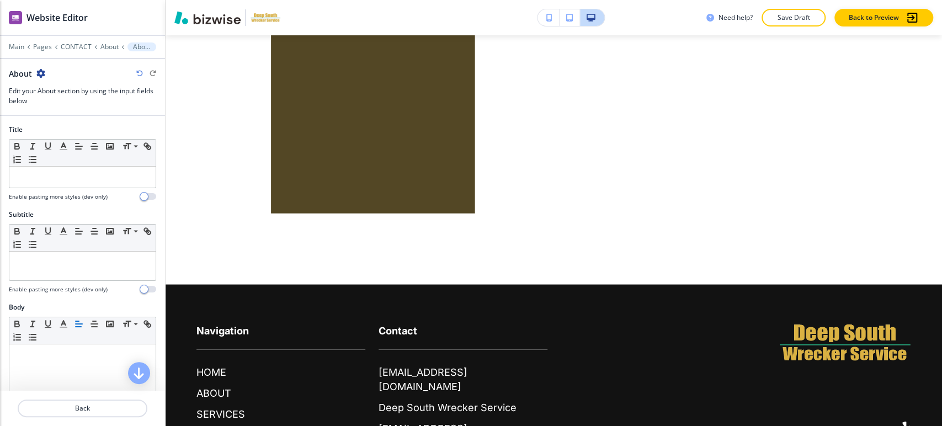
scroll to position [1907, 0]
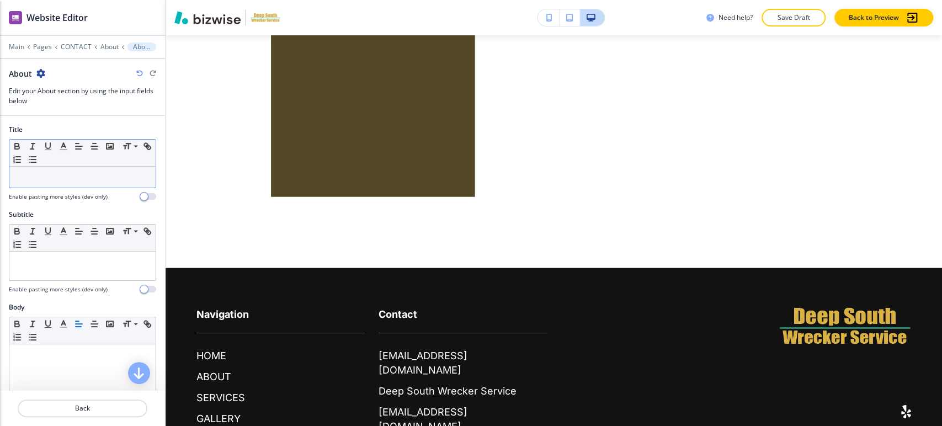
click at [68, 177] on p at bounding box center [82, 177] width 135 height 10
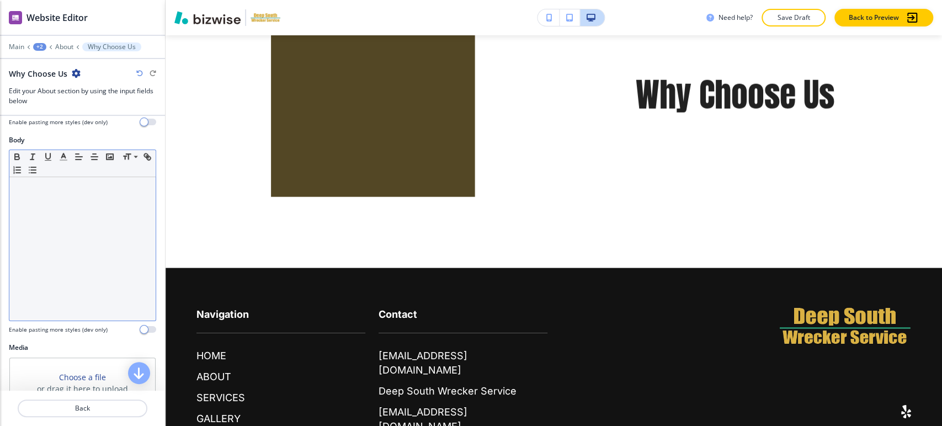
scroll to position [184, 0]
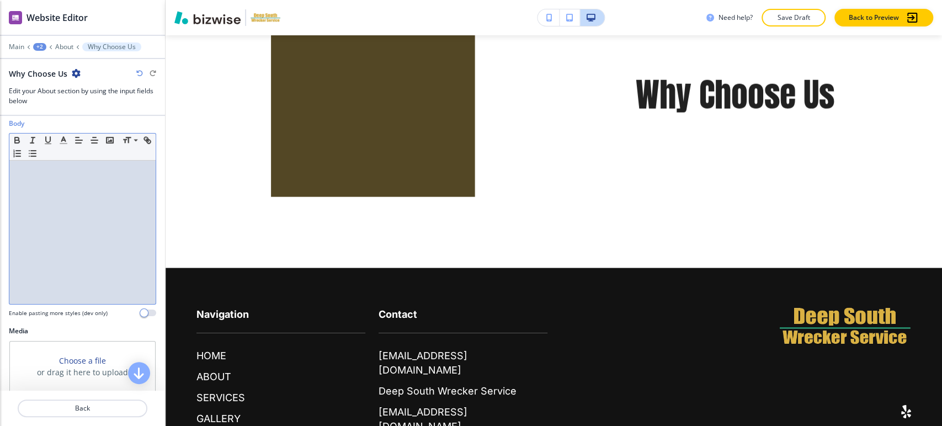
click at [91, 180] on div at bounding box center [82, 233] width 146 height 144
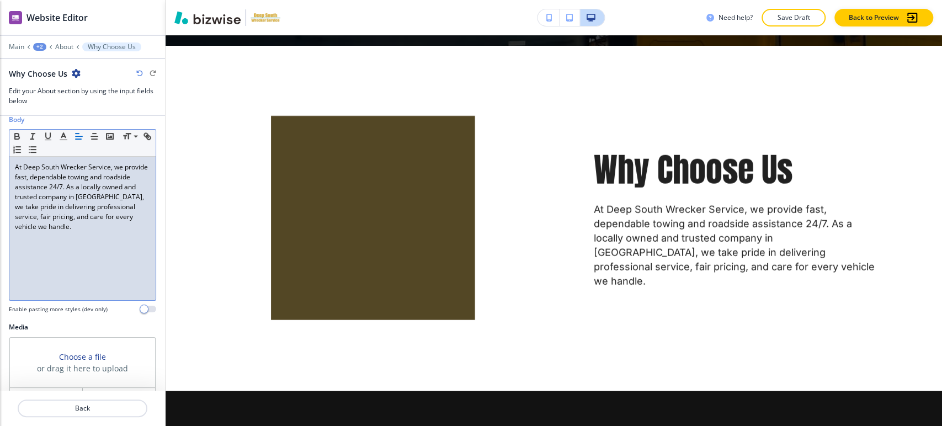
scroll to position [300, 0]
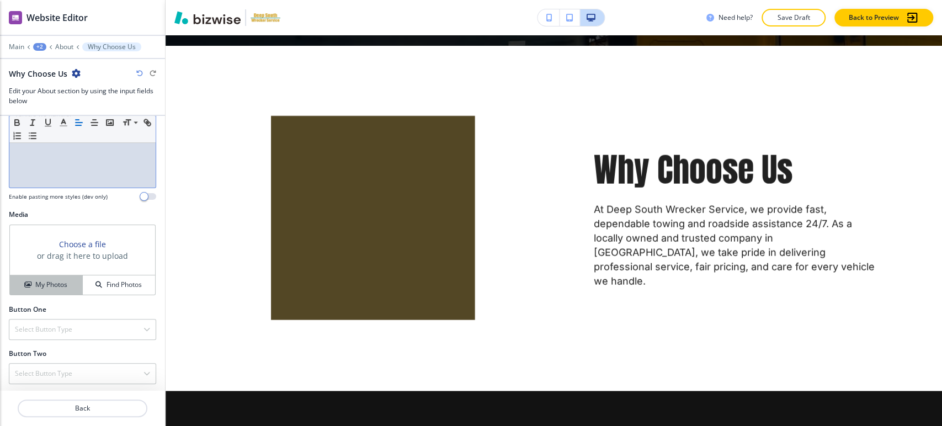
click at [65, 283] on h4 "My Photos" at bounding box center [51, 285] width 32 height 10
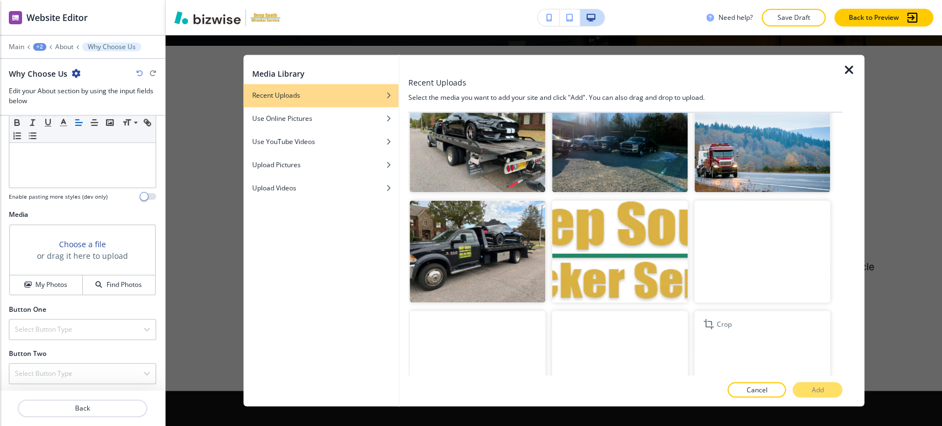
scroll to position [1288, 0]
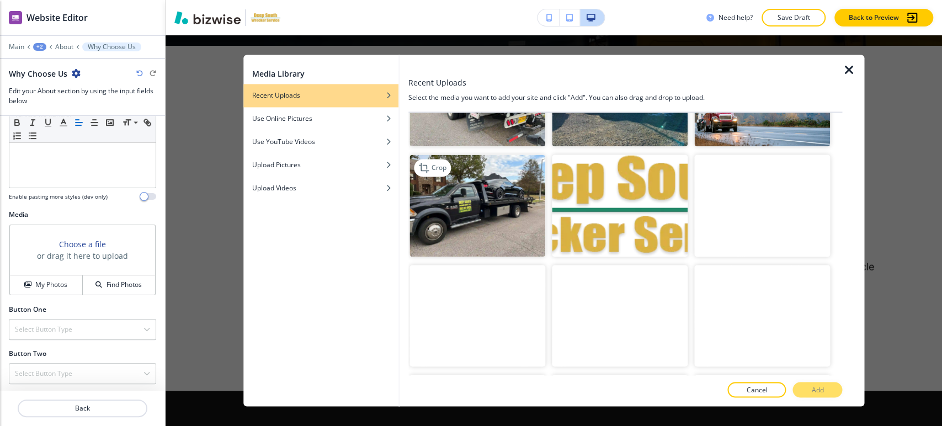
drag, startPoint x: 494, startPoint y: 171, endPoint x: 502, endPoint y: 171, distance: 7.7
click at [494, 171] on img "button" at bounding box center [478, 206] width 136 height 102
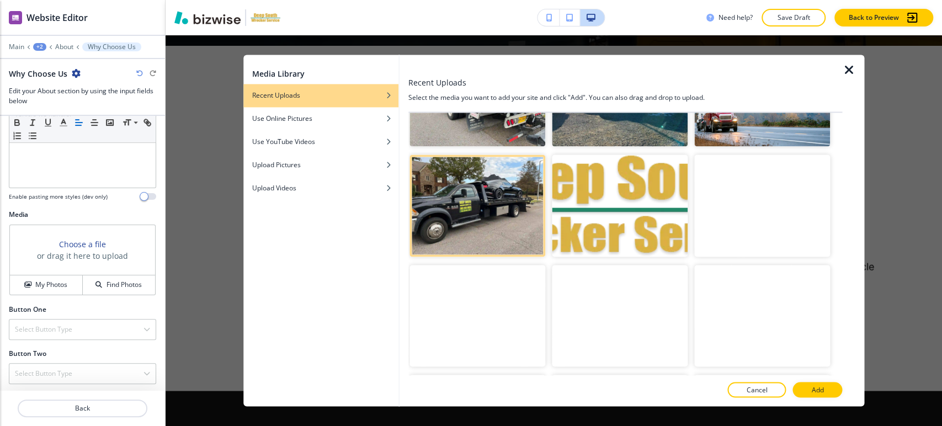
drag, startPoint x: 822, startPoint y: 388, endPoint x: 819, endPoint y: 383, distance: 6.0
click at [821, 386] on p "Add" at bounding box center [818, 390] width 12 height 10
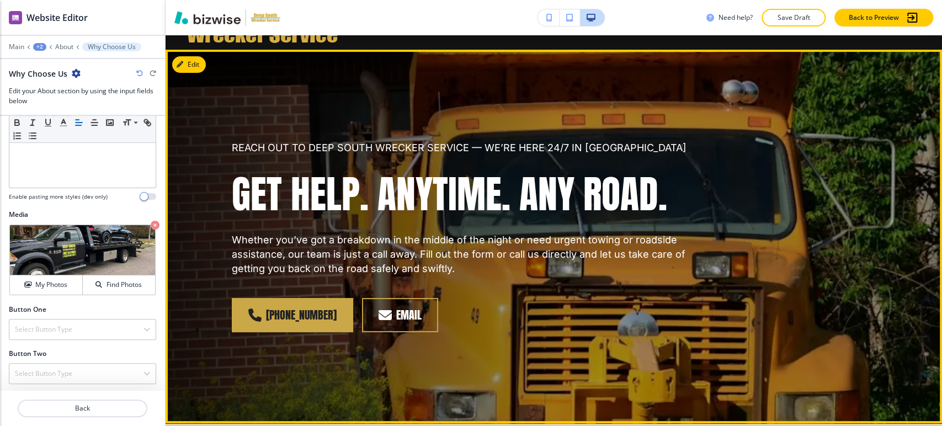
scroll to position [0, 0]
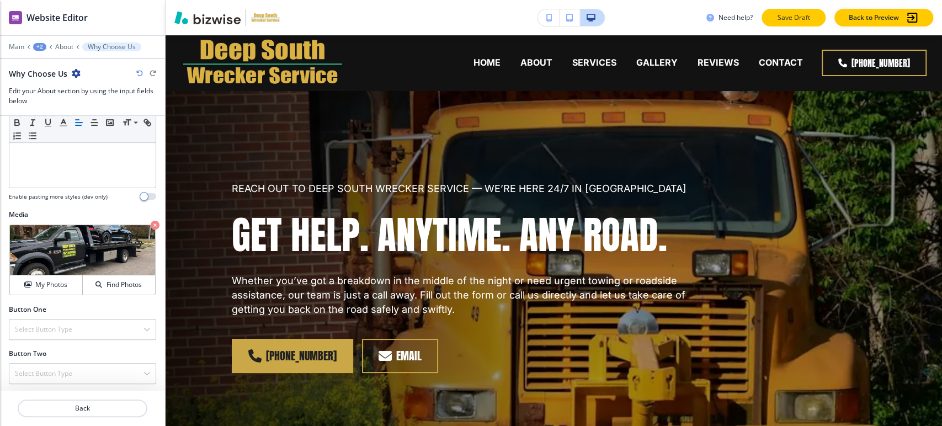
click at [795, 17] on p "Save Draft" at bounding box center [793, 18] width 35 height 10
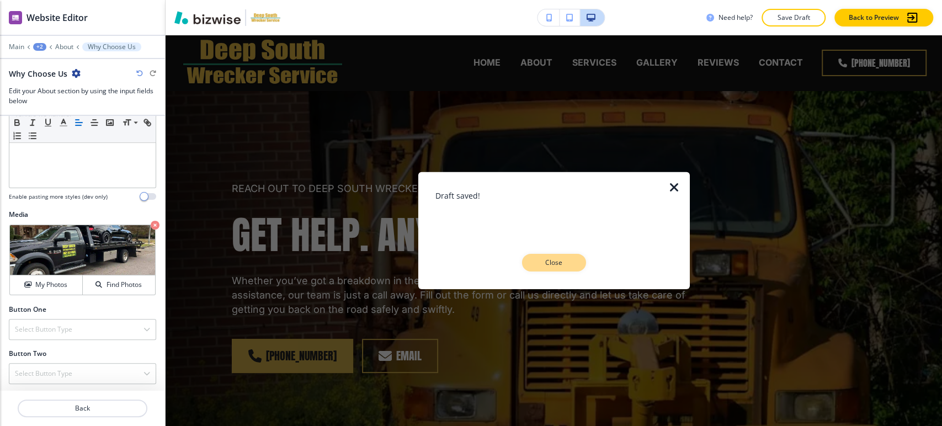
click at [576, 263] on button "Close" at bounding box center [554, 263] width 64 height 18
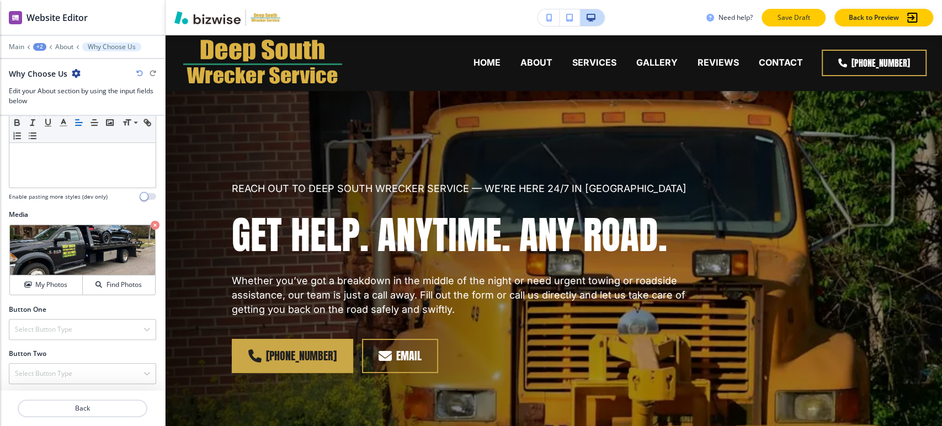
click at [782, 21] on p "Save Draft" at bounding box center [793, 18] width 35 height 10
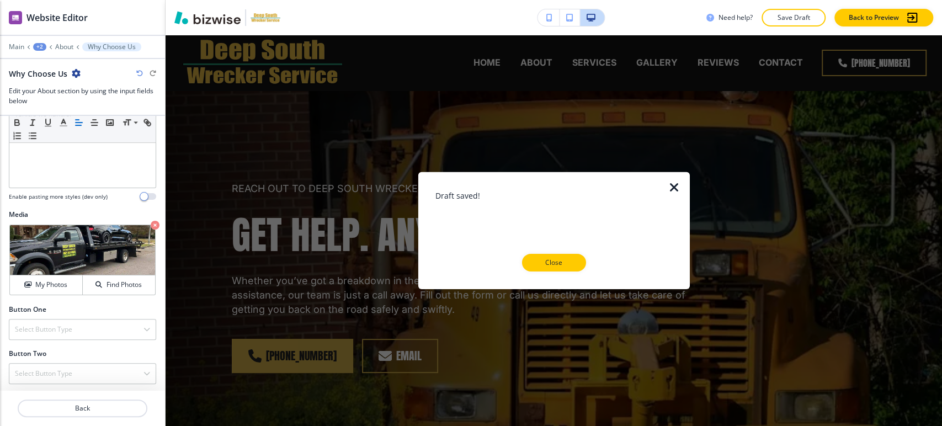
click at [542, 262] on p "Close" at bounding box center [554, 263] width 35 height 10
